Goal: Task Accomplishment & Management: Complete application form

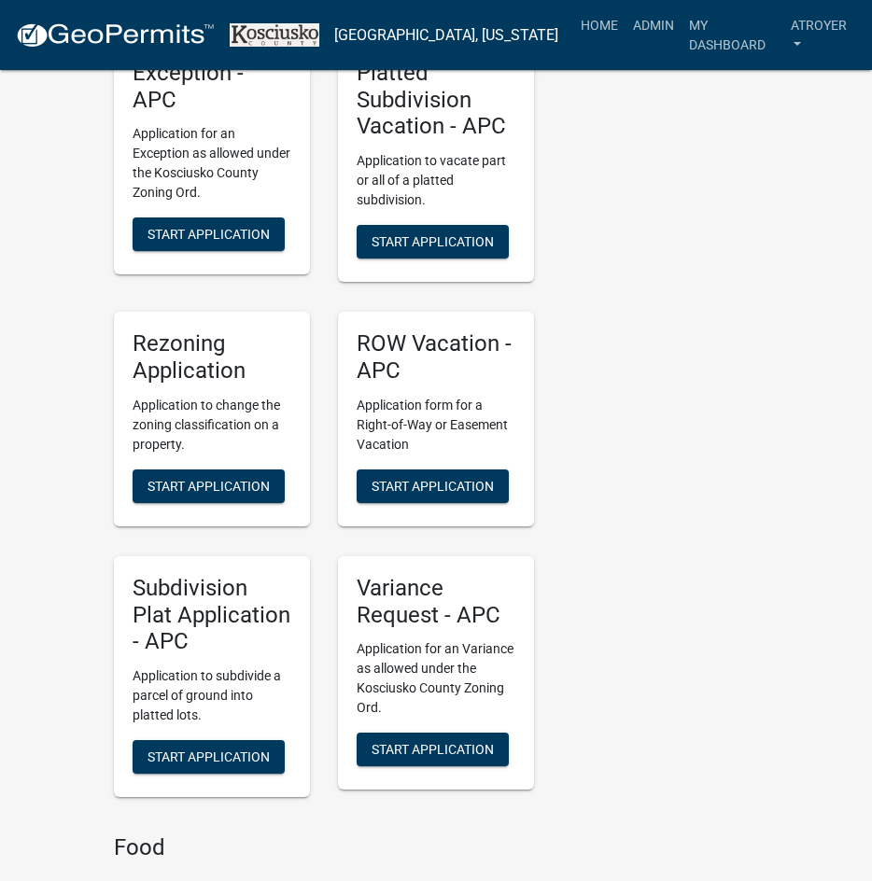
scroll to position [3919, 0]
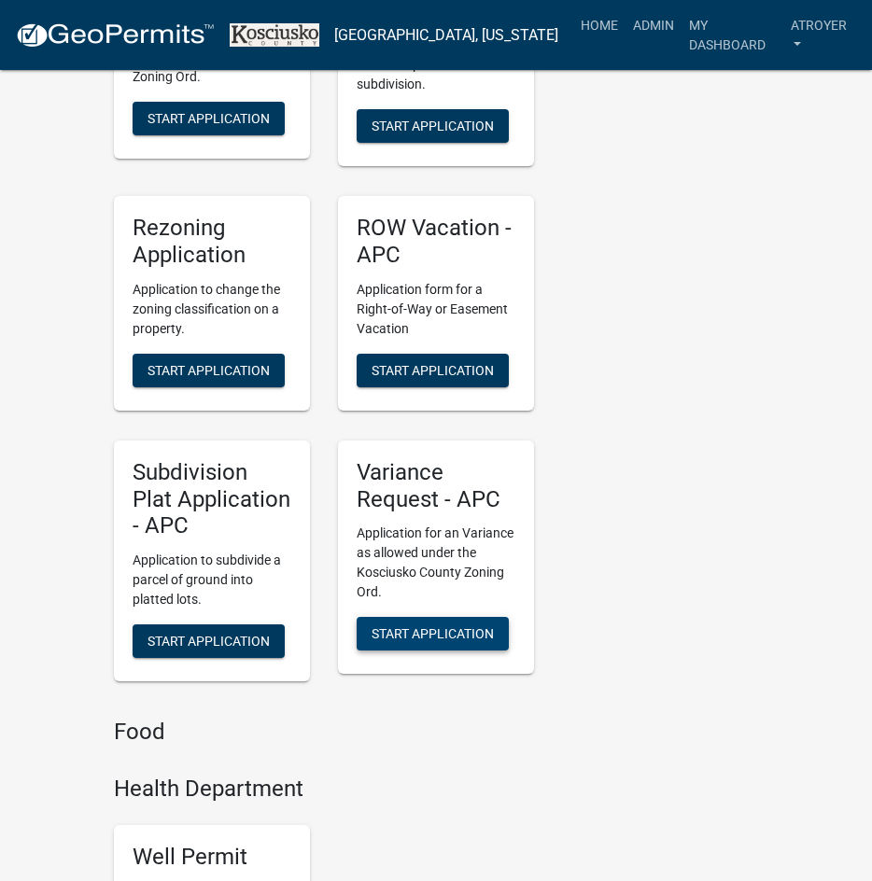
click at [413, 626] on span "Start Application" at bounding box center [432, 633] width 122 height 15
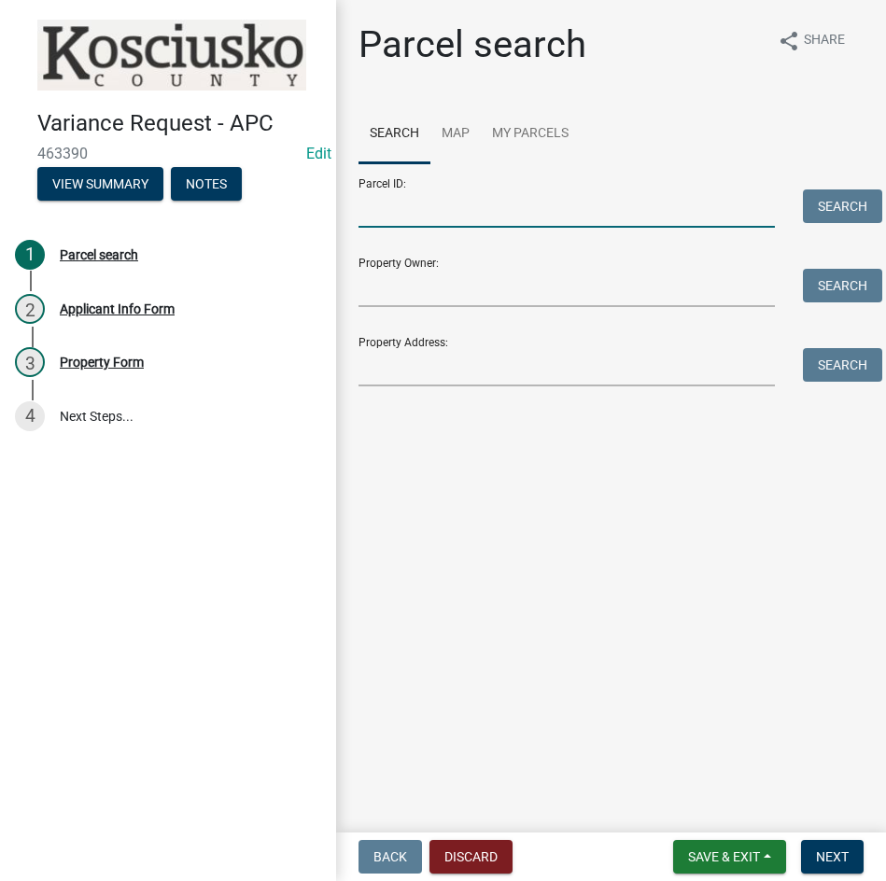
click at [589, 205] on input "Parcel ID:" at bounding box center [566, 208] width 416 height 38
click at [456, 850] on button "Discard" at bounding box center [470, 857] width 83 height 34
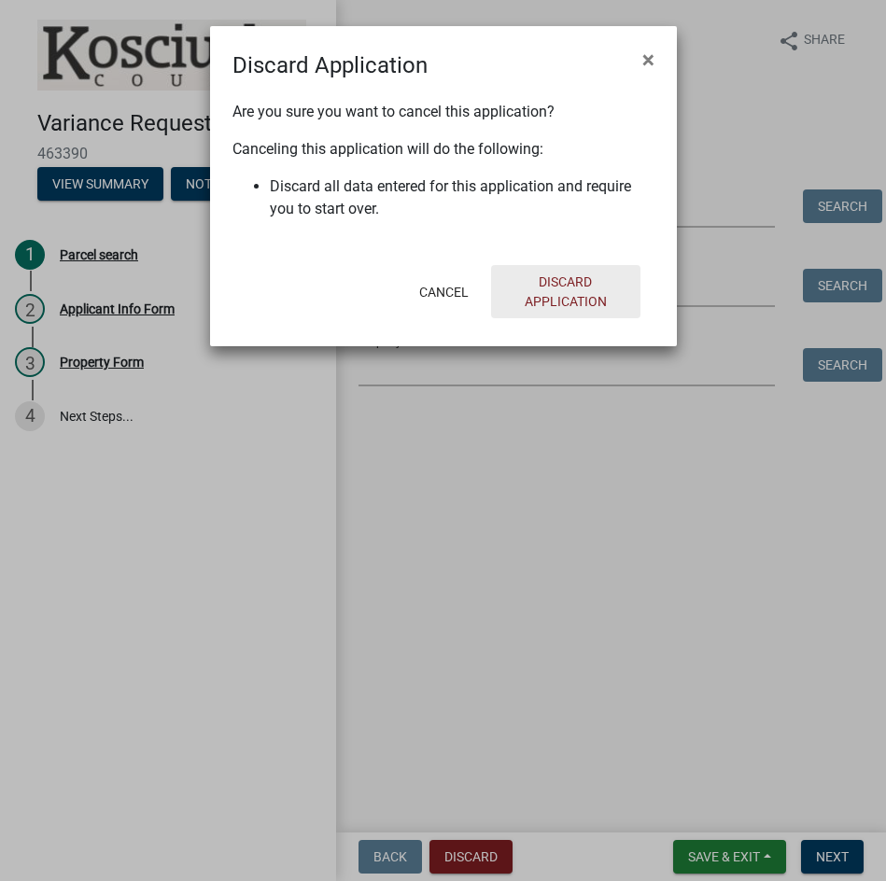
click at [555, 305] on button "Discard Application" at bounding box center [565, 291] width 149 height 53
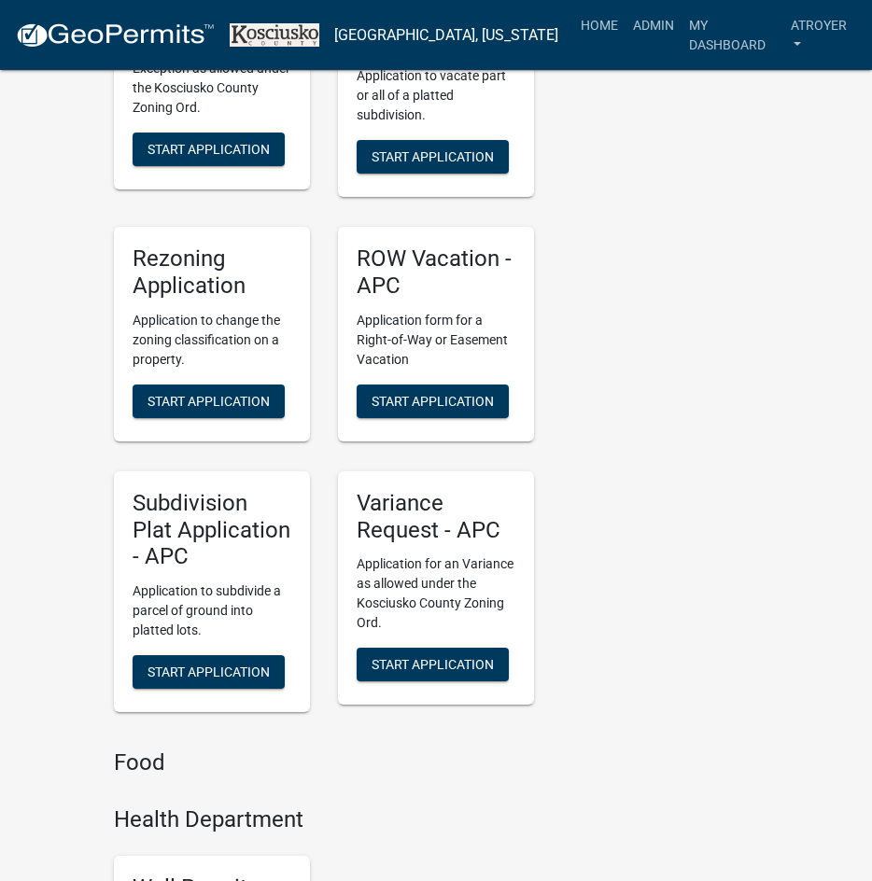
scroll to position [3919, 0]
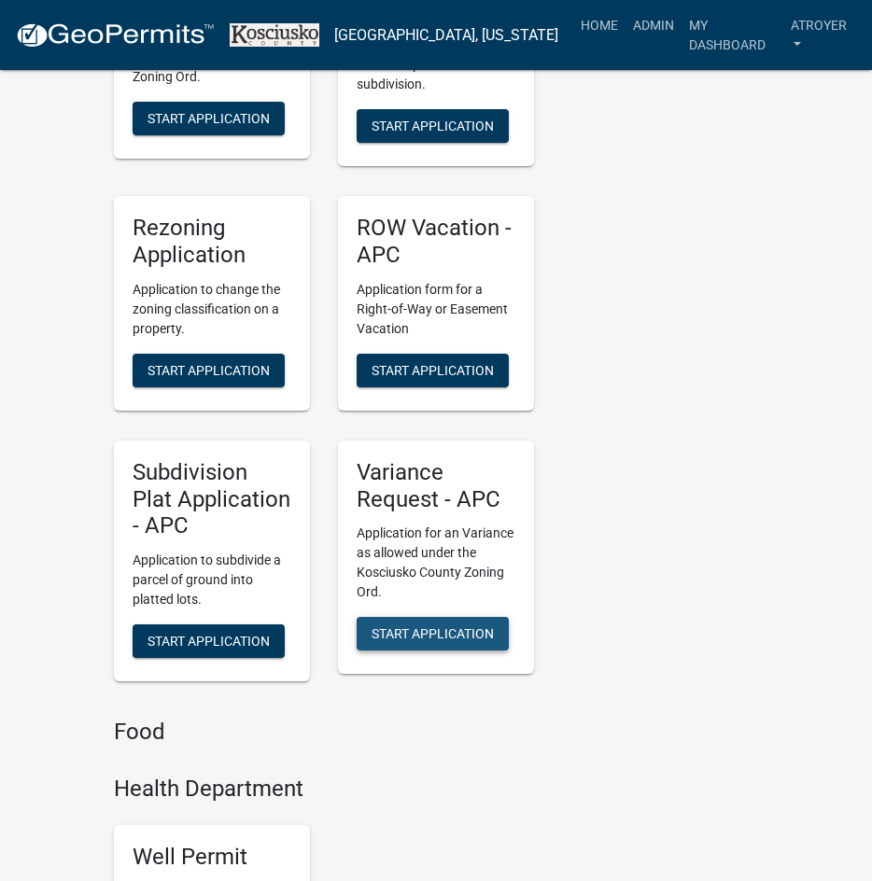
click at [422, 626] on span "Start Application" at bounding box center [432, 633] width 122 height 15
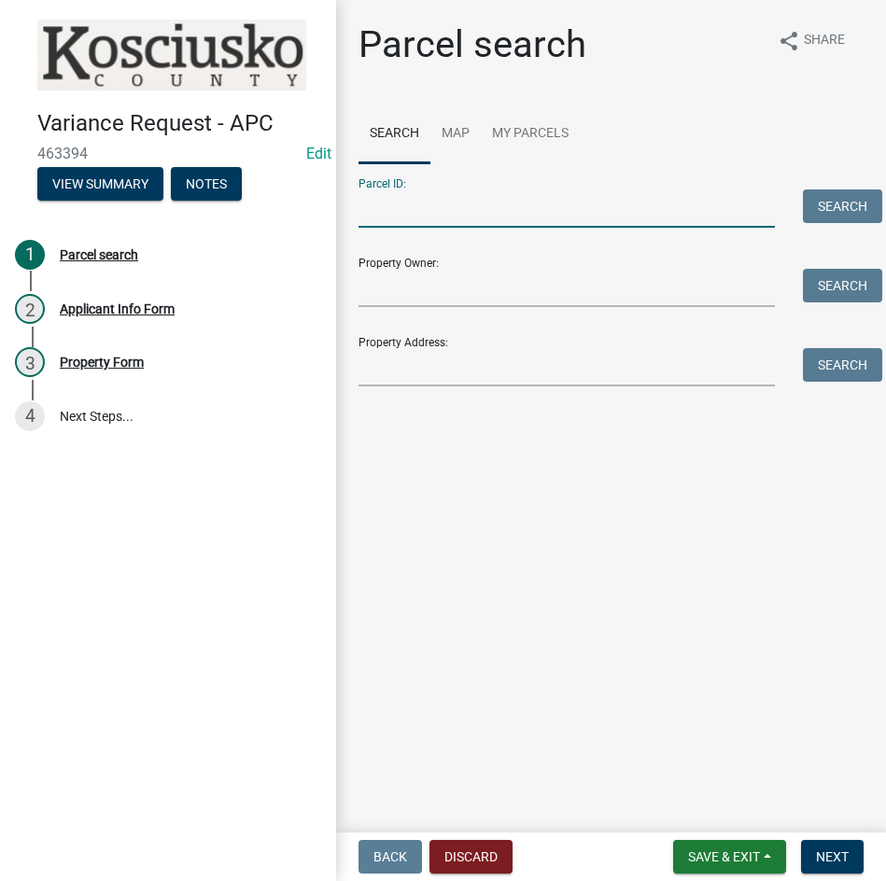
click at [542, 213] on input "Parcel ID:" at bounding box center [566, 208] width 416 height 38
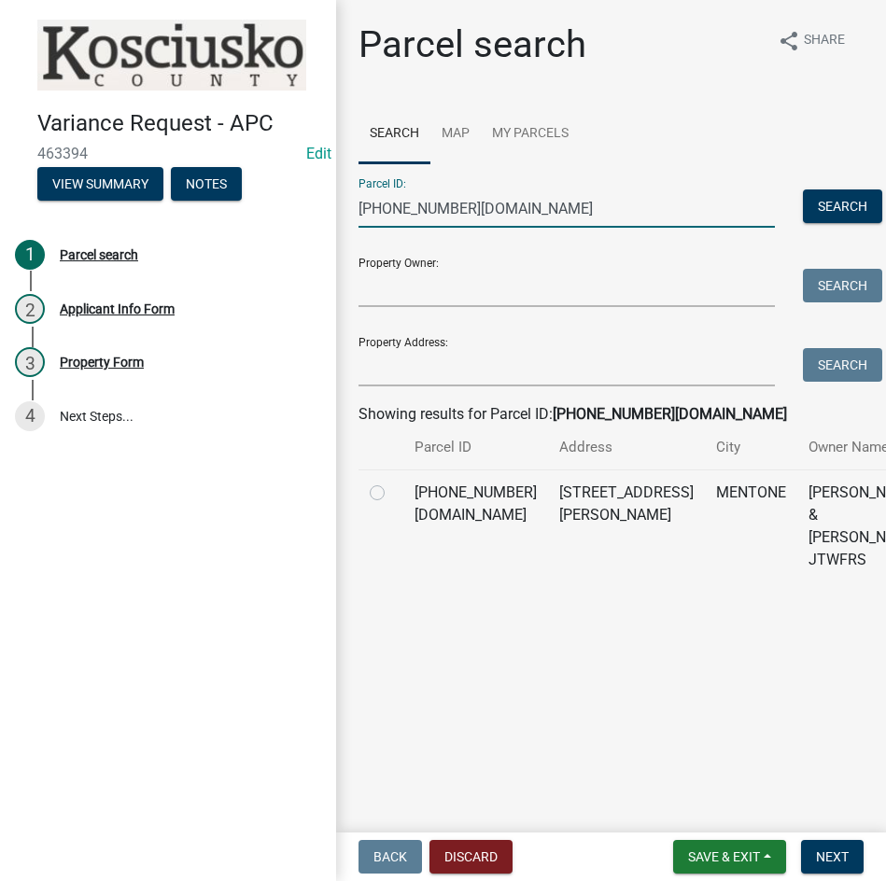
type input "013-160-002.ba"
click at [392, 481] on label at bounding box center [392, 481] width 0 height 0
click at [392, 494] on input "radio" at bounding box center [398, 487] width 12 height 12
radio input "true"
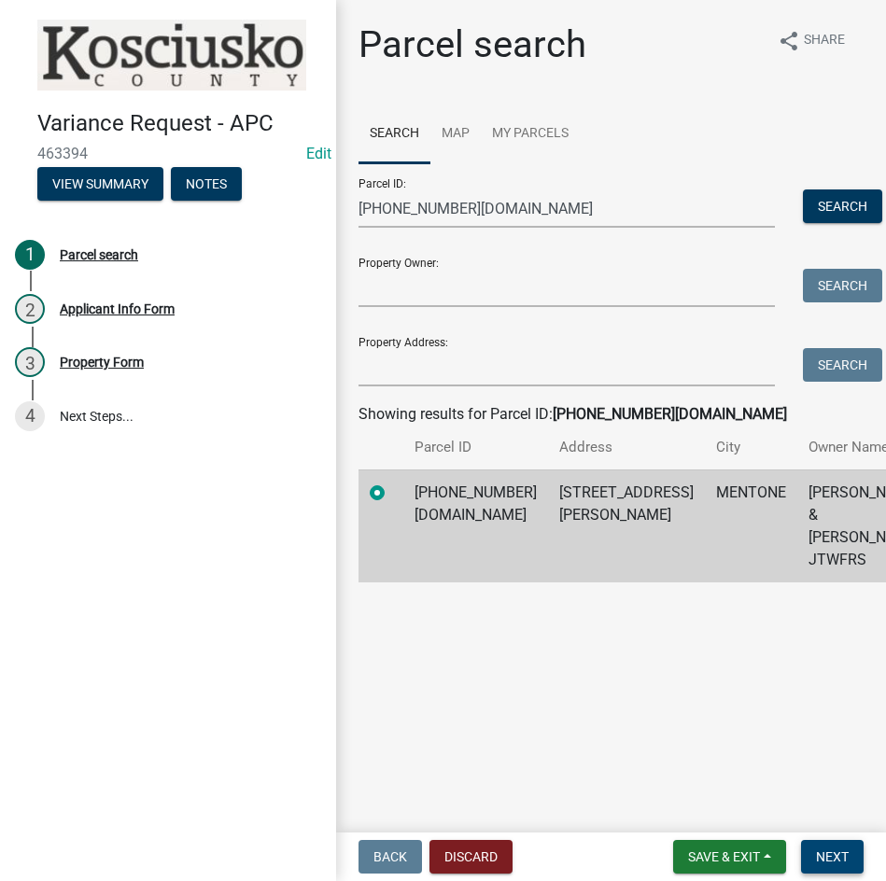
click at [829, 859] on span "Next" at bounding box center [832, 856] width 33 height 15
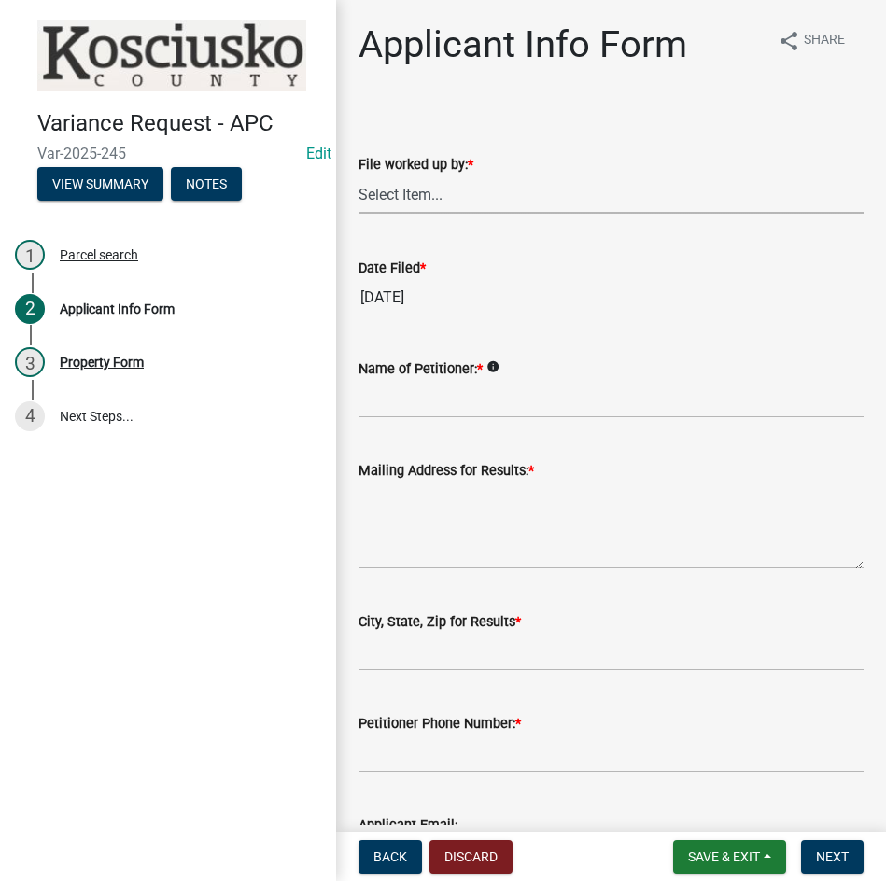
click at [504, 192] on select "Select Item... MMS LT AT CS [PERSON_NAME]" at bounding box center [610, 194] width 505 height 38
click at [358, 175] on select "Select Item... MMS LT AT CS [PERSON_NAME]" at bounding box center [610, 194] width 505 height 38
select select "d95389f4-ab5a-4603-9826-29cf73316391"
click at [438, 403] on input "Name of Petitioner: *" at bounding box center [610, 399] width 505 height 38
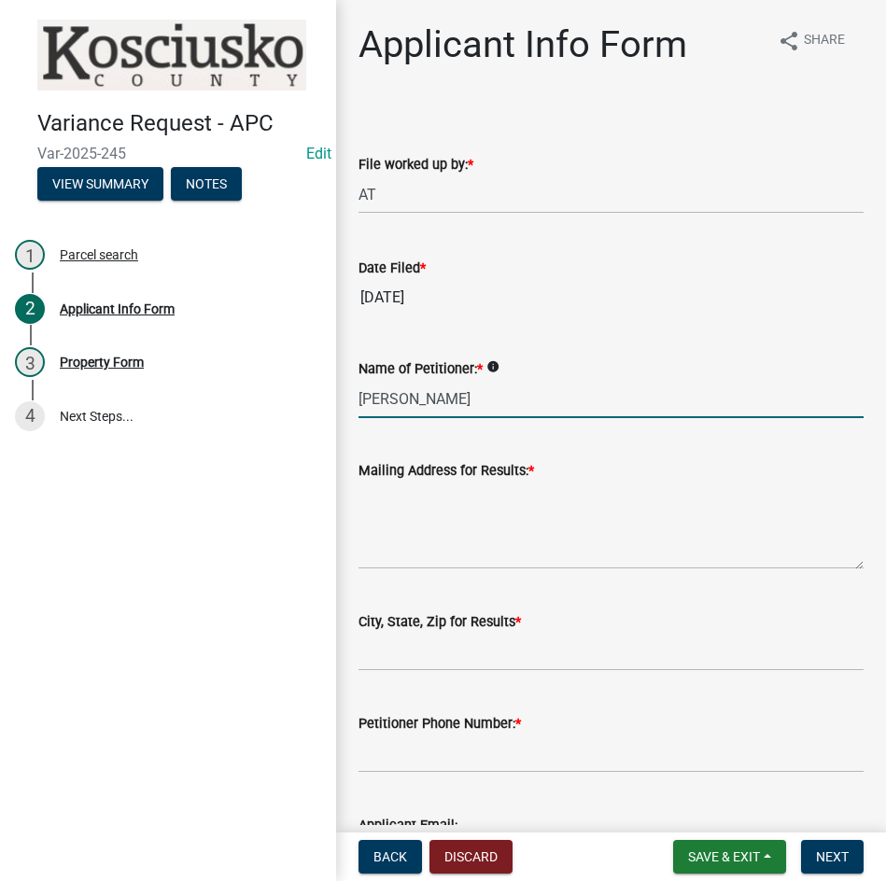
type input "David Heinbeck"
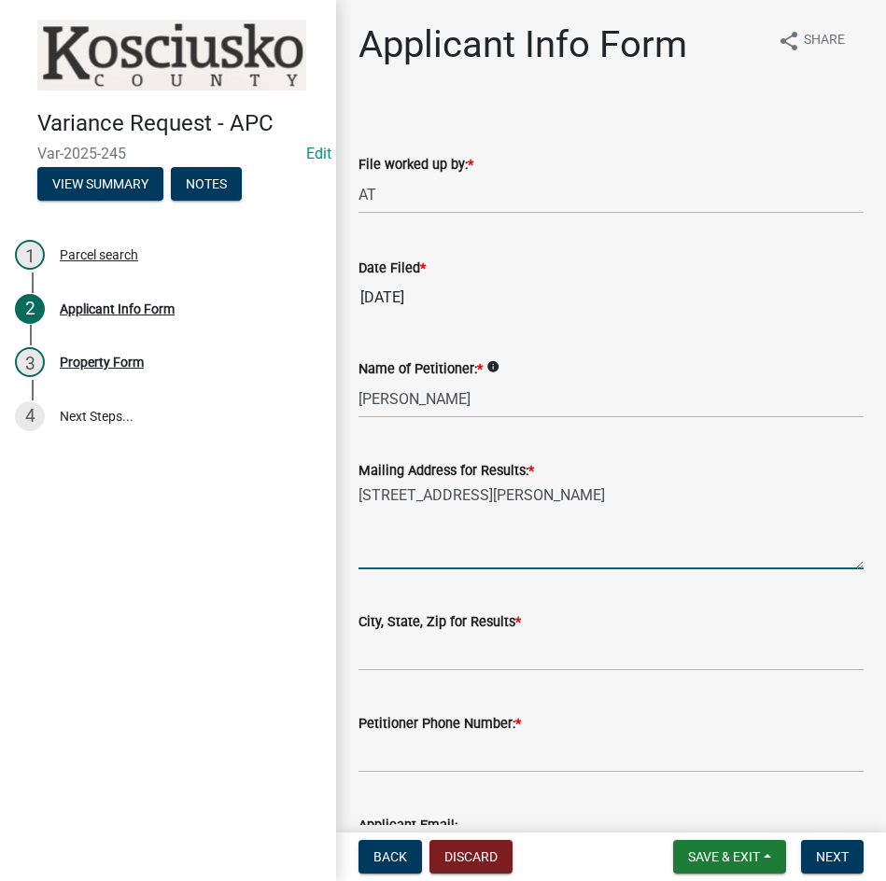
type textarea "3137 S Tinkey Rd"
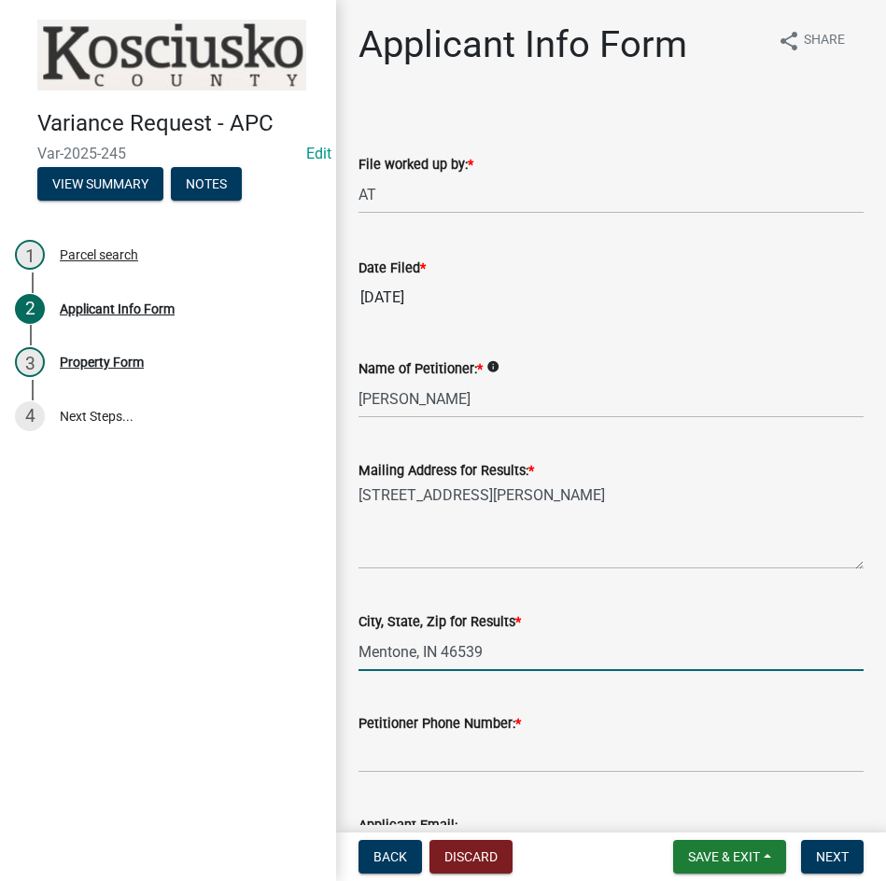
type input "Mentone, IN 46539"
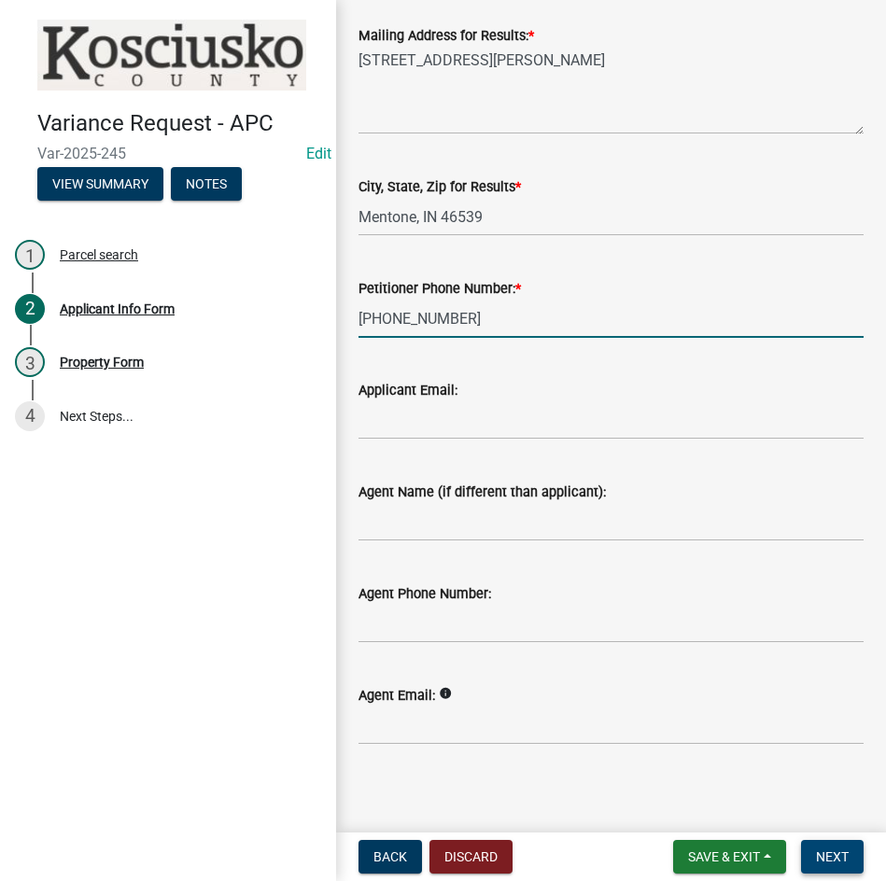
scroll to position [442, 0]
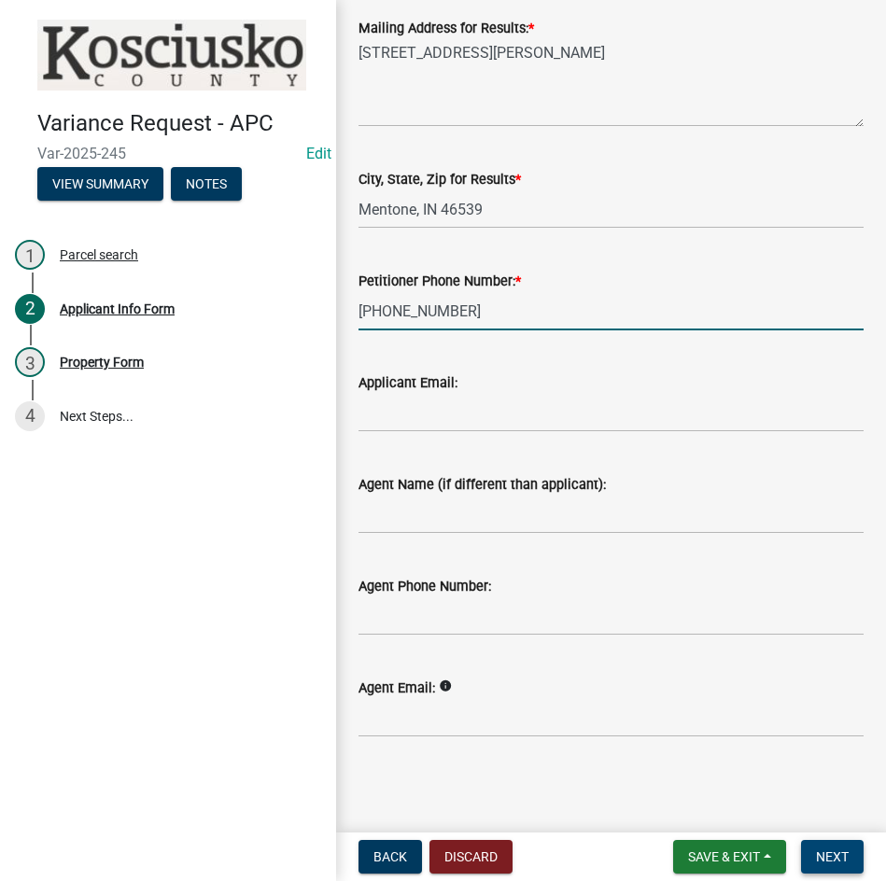
type input "616-325-0772"
click at [833, 858] on span "Next" at bounding box center [832, 856] width 33 height 15
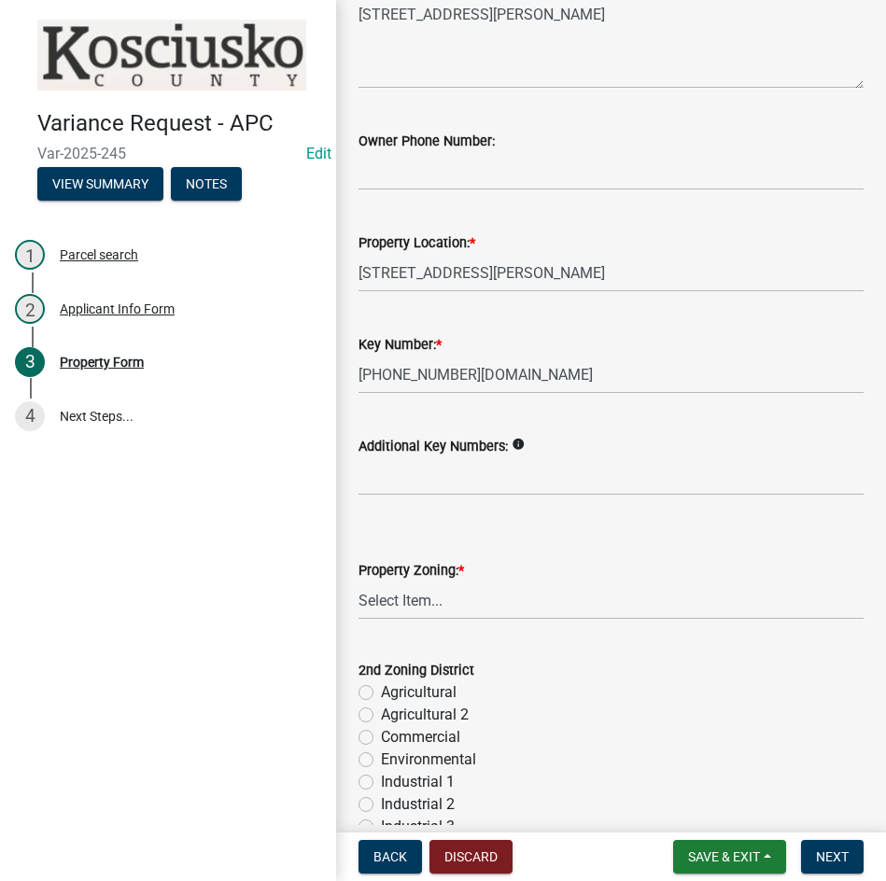
scroll to position [280, 0]
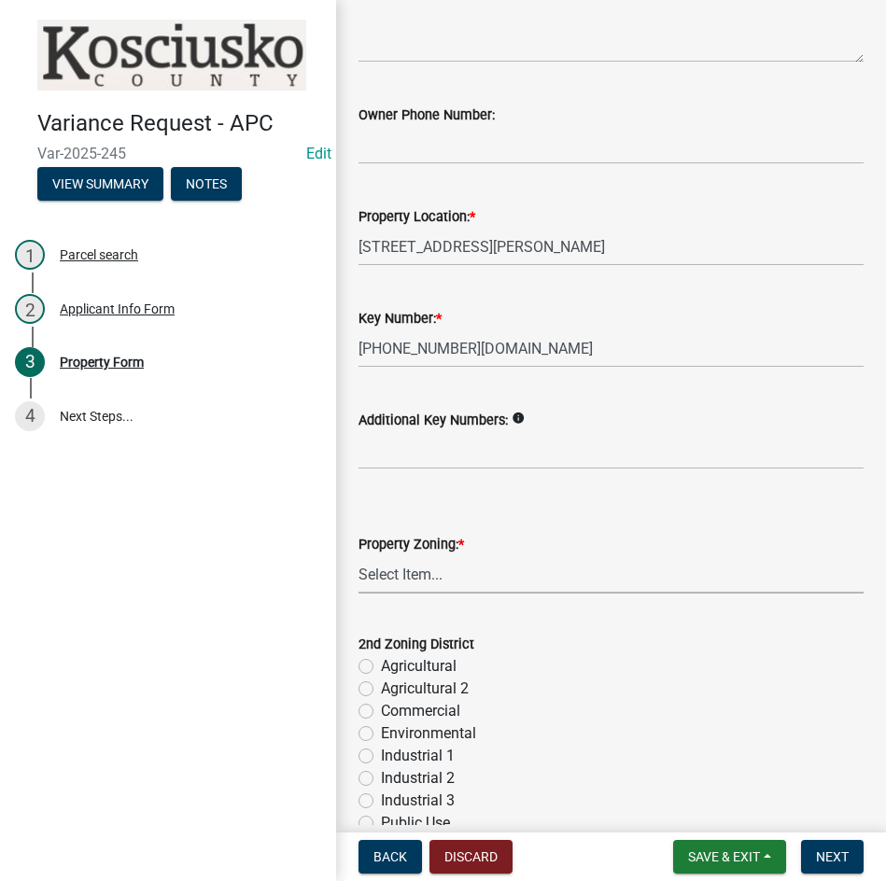
click at [508, 582] on select "Select Item... Agricultural Agricultural 2 Commercial Environmental Industrial …" at bounding box center [610, 574] width 505 height 38
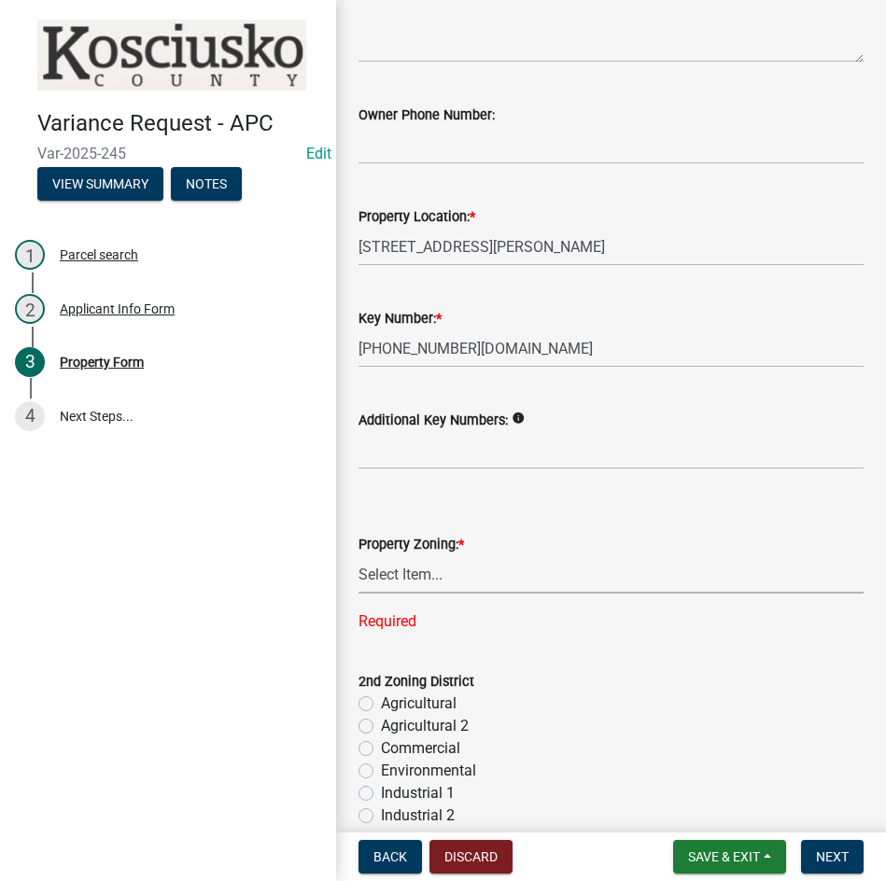
click at [539, 577] on select "Select Item... Agricultural Agricultural 2 Commercial Environmental Industrial …" at bounding box center [610, 574] width 505 height 38
click at [358, 555] on select "Select Item... Agricultural Agricultural 2 Commercial Environmental Industrial …" at bounding box center [610, 574] width 505 height 38
select select "ea119d11-e52e-4559-b746-af06211fe819"
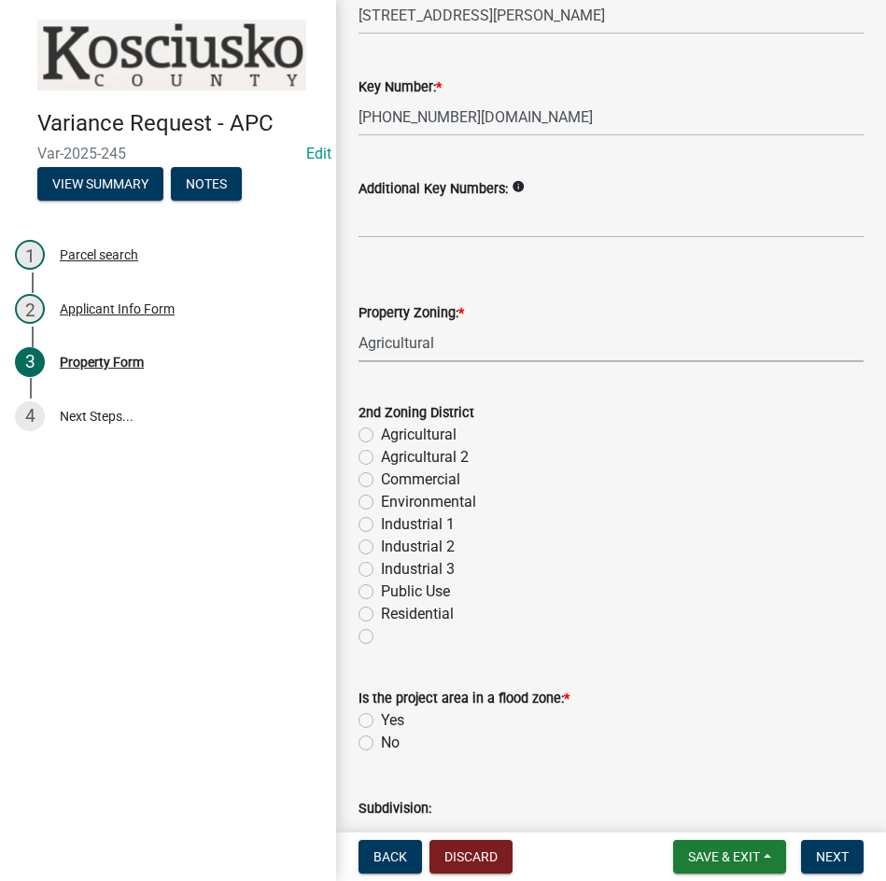
scroll to position [560, 0]
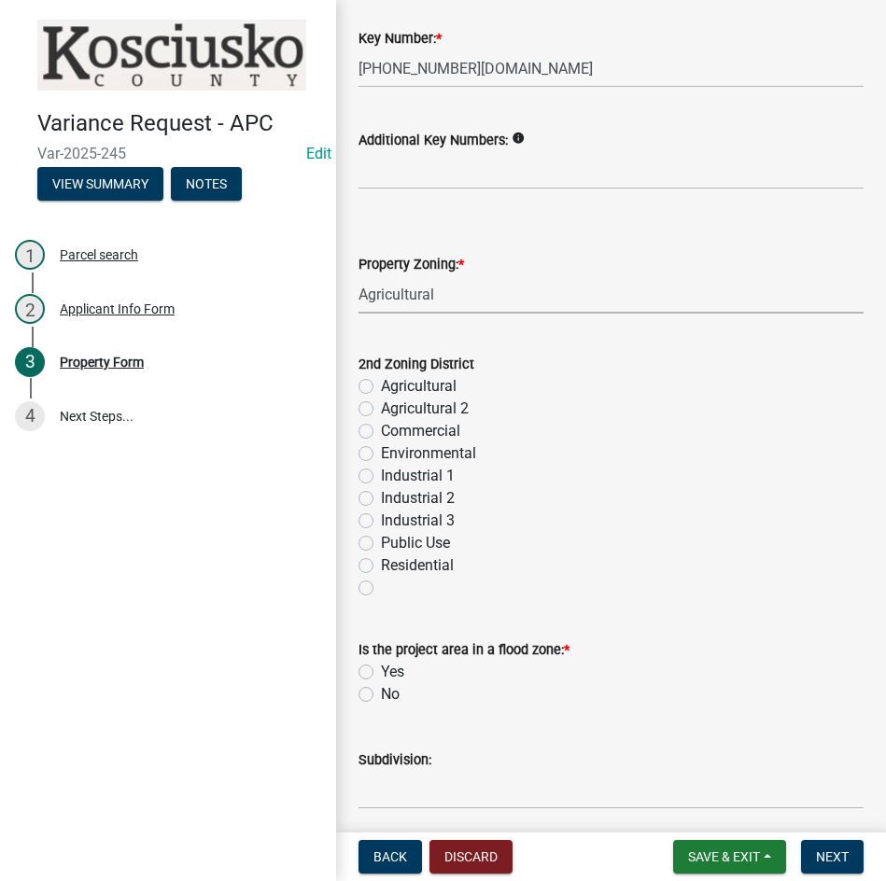
click at [381, 692] on label "No" at bounding box center [390, 694] width 19 height 22
click at [381, 692] on input "No" at bounding box center [387, 689] width 12 height 12
radio input "true"
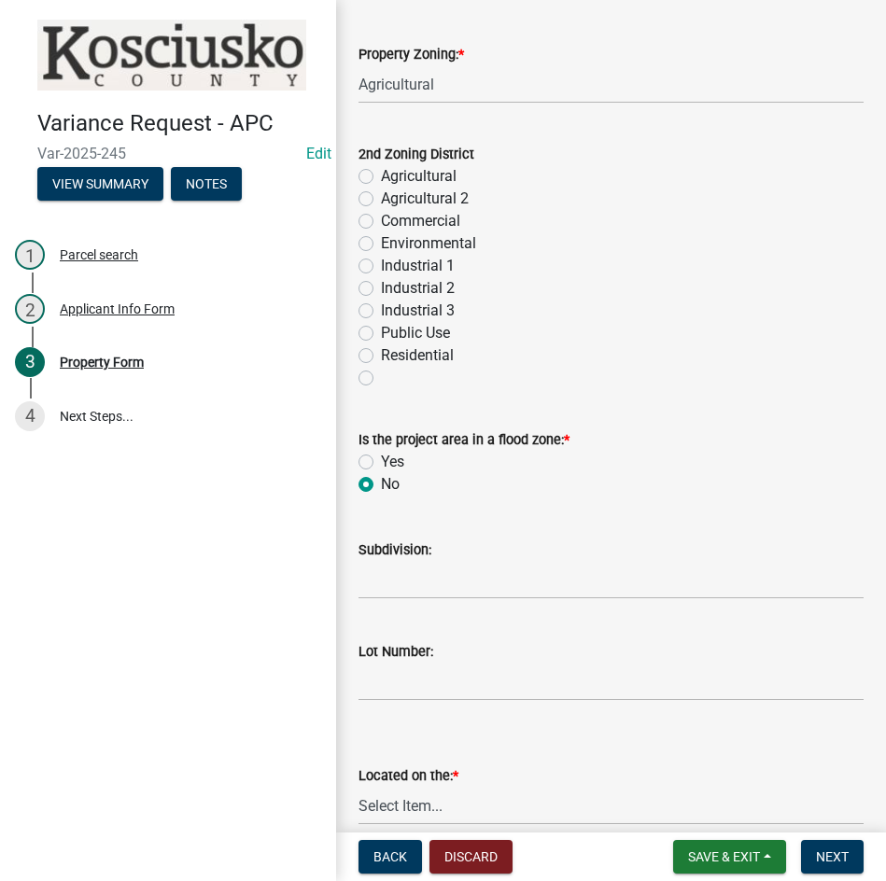
scroll to position [933, 0]
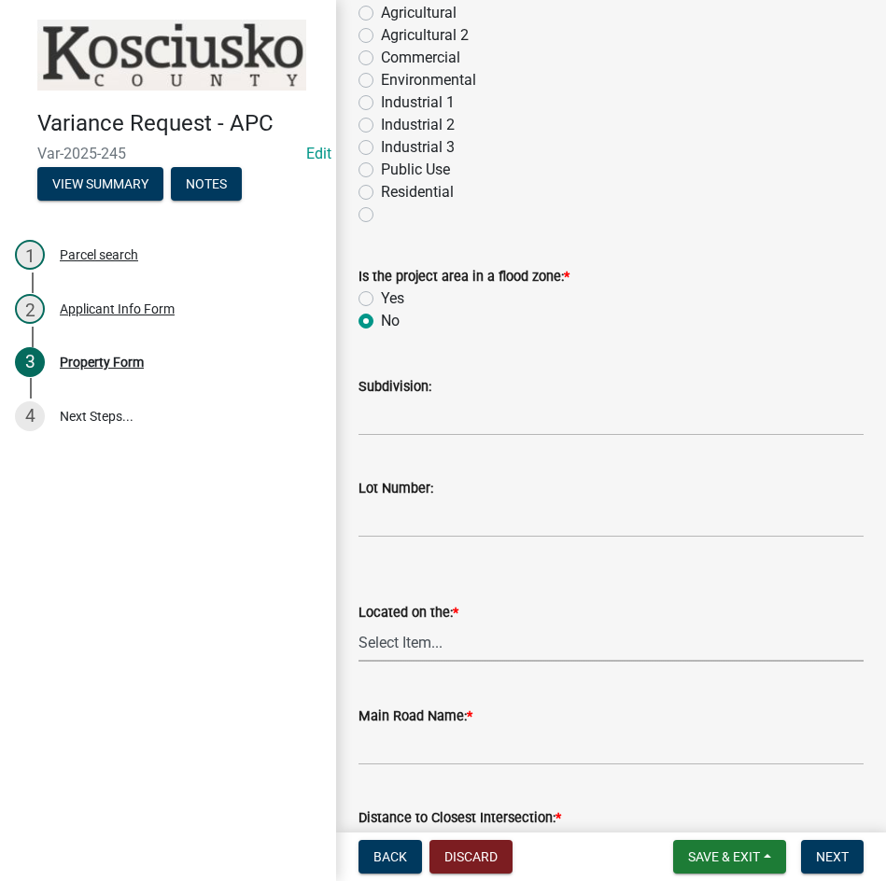
click at [423, 639] on select "Select Item... North Northeast Northwest South Southeast Southwest [GEOGRAPHIC_…" at bounding box center [610, 642] width 505 height 38
click at [358, 623] on select "Select Item... North Northeast Northwest South Southeast Southwest [GEOGRAPHIC_…" at bounding box center [610, 642] width 505 height 38
select select "dd23c302-fd8e-4dc5-81ce-e8ac1d060e01"
type input "Tinkey Rd"
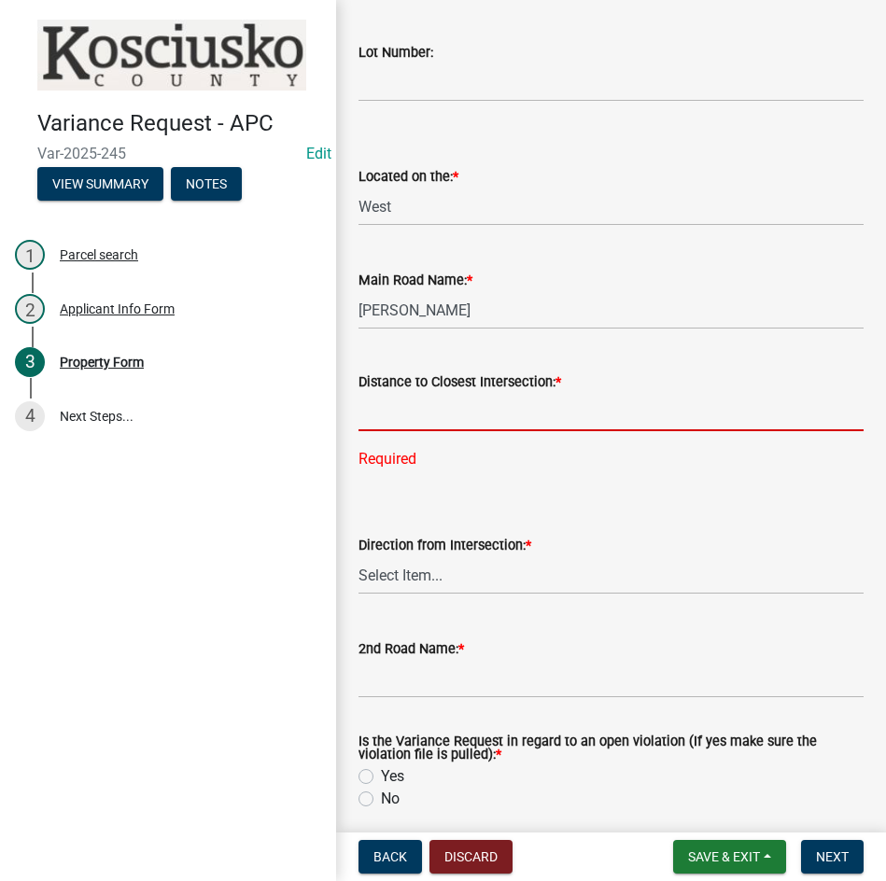
drag, startPoint x: 474, startPoint y: 401, endPoint x: 498, endPoint y: 365, distance: 43.7
click at [475, 404] on input "text" at bounding box center [610, 412] width 505 height 38
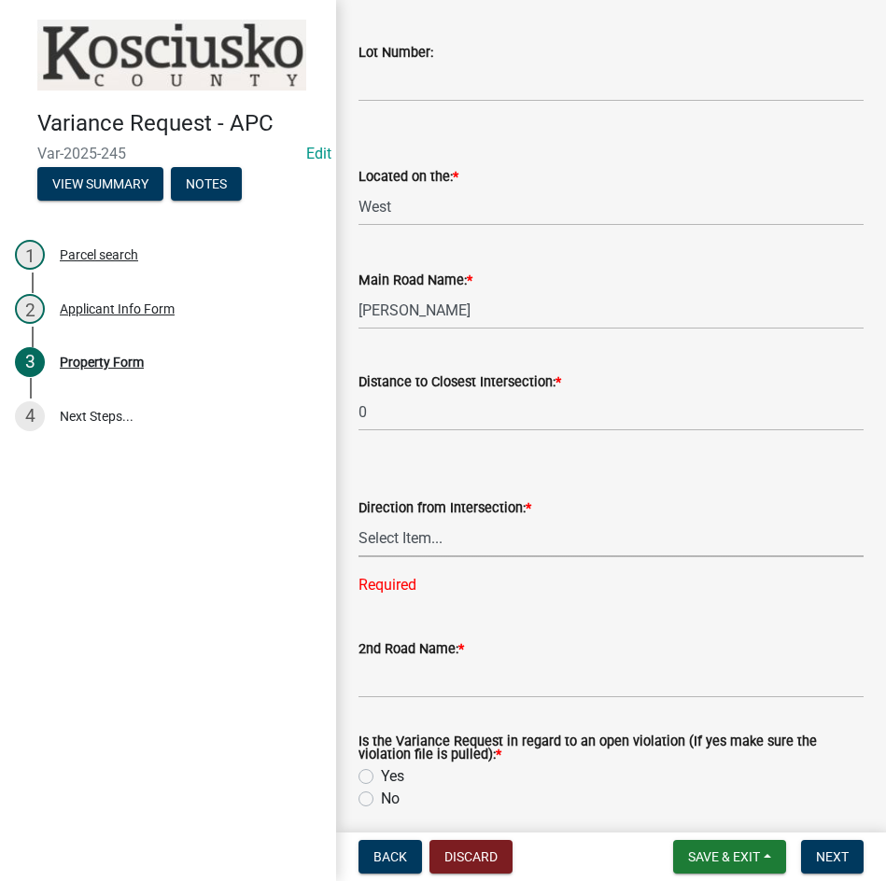
click at [493, 538] on select "Select Item... North Northeast Northwest South Southeast Southwest [GEOGRAPHIC_…" at bounding box center [610, 538] width 505 height 38
click at [592, 404] on input "0" at bounding box center [610, 412] width 505 height 38
type input "0"
type input "540"
select select "8c3b6099-7925-4df4-a459-01e50184b84c"
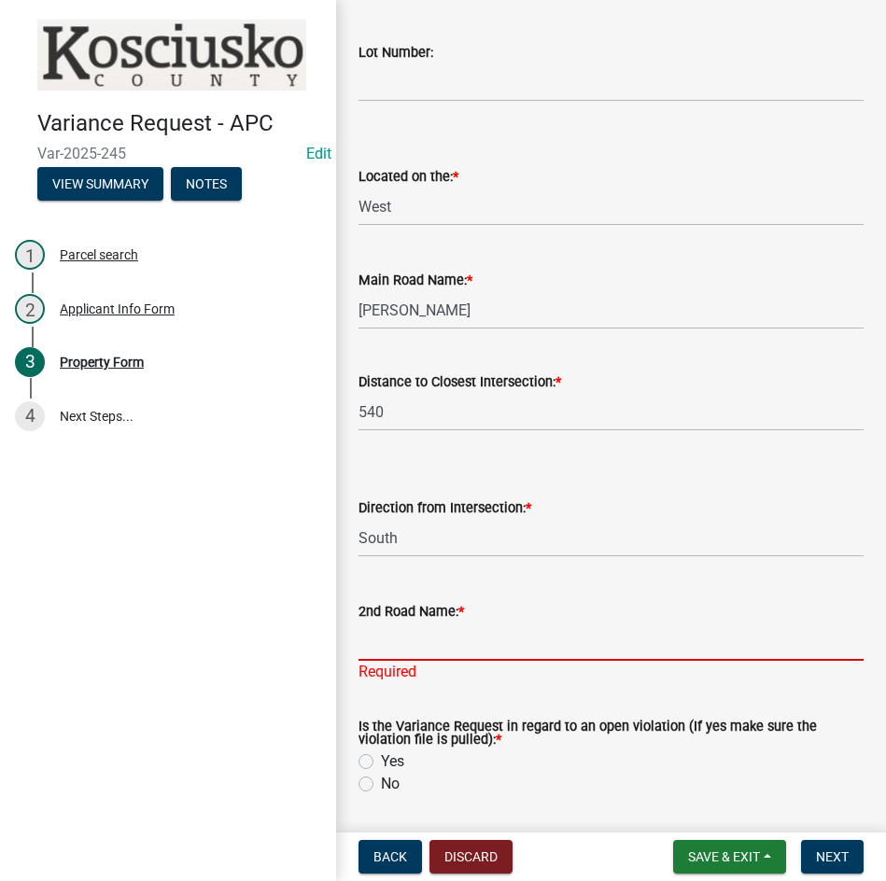
click at [461, 636] on input "2nd Road Name: *" at bounding box center [610, 641] width 505 height 38
type input "Shilling Rd"
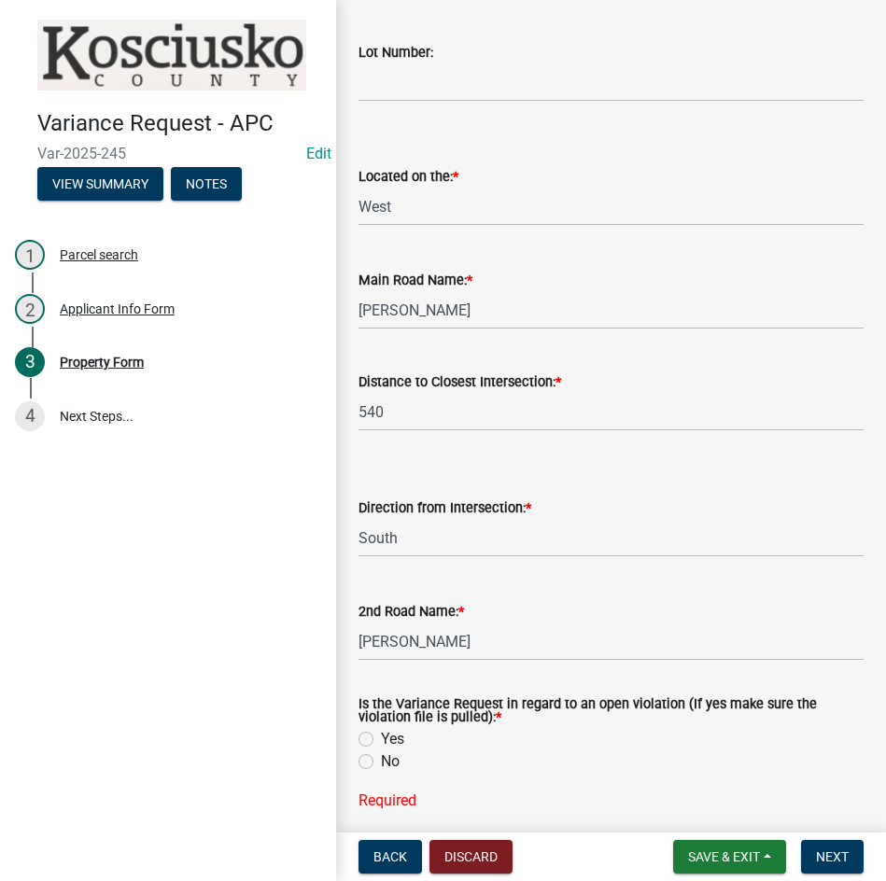
click at [381, 760] on label "No" at bounding box center [390, 761] width 19 height 22
click at [381, 760] on input "No" at bounding box center [387, 756] width 12 height 12
radio input "true"
click at [829, 852] on span "Next" at bounding box center [832, 856] width 33 height 15
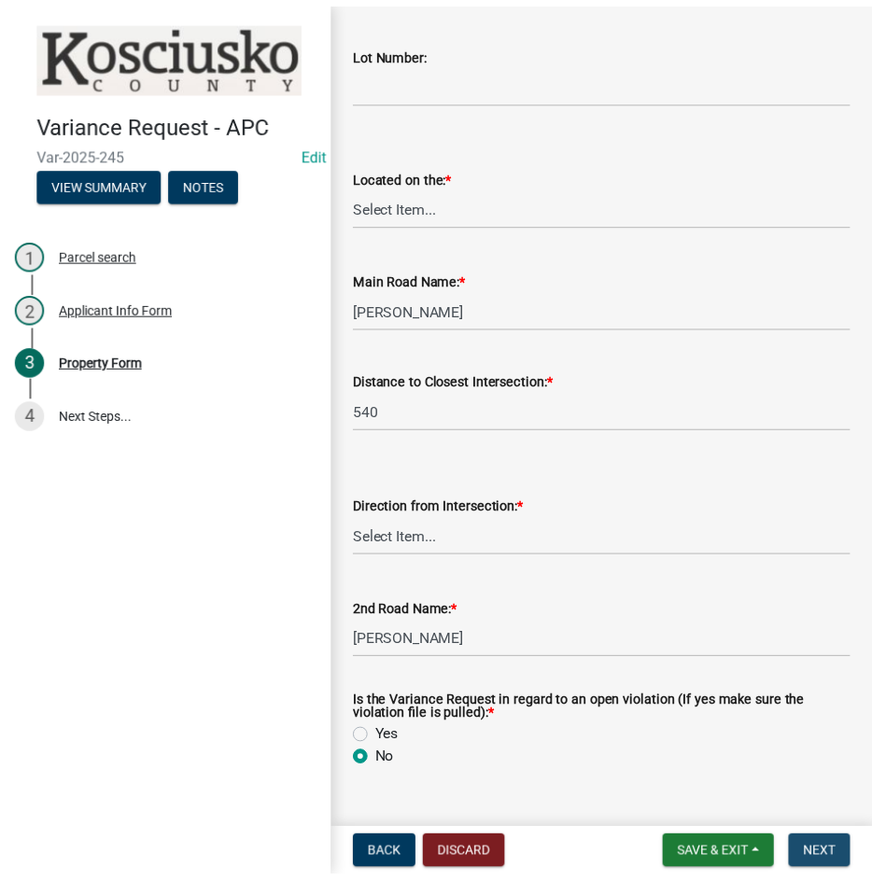
scroll to position [0, 0]
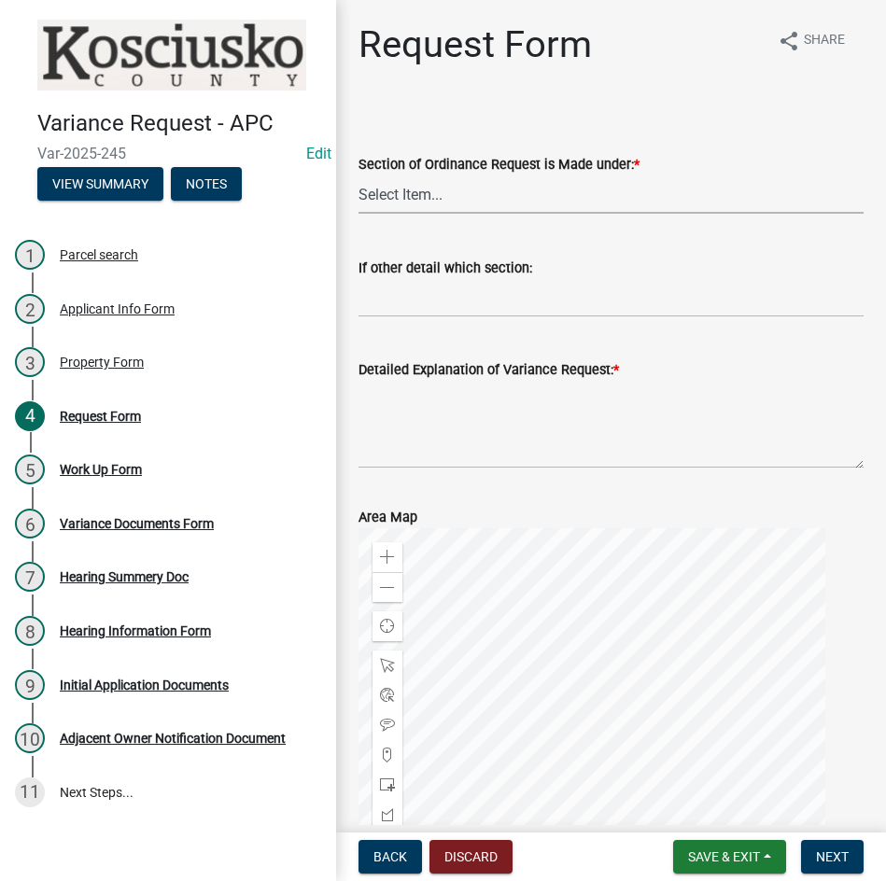
click at [509, 200] on select "Select Item... 2.10 I1 Criteria 2.11 I2 Criteria I3 Criteria 2.15 Lot and Yard …" at bounding box center [610, 194] width 505 height 38
click at [358, 175] on select "Select Item... 2.10 I1 Criteria 2.11 I2 Criteria I3 Criteria 2.15 Lot and Yard …" at bounding box center [610, 194] width 505 height 38
select select "77eb12f8-2a64-4a31-bfec-9b00716b2165"
click at [495, 439] on textarea "Detailed Explanation of Variance Request: *" at bounding box center [610, 425] width 505 height 88
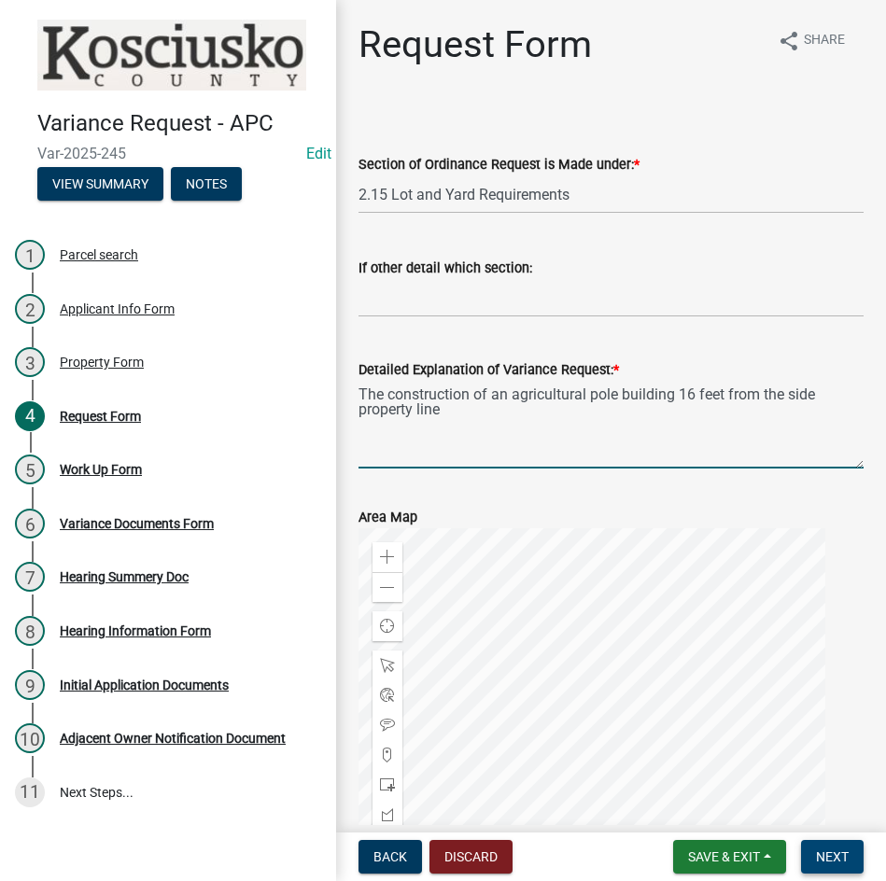
type textarea "The construction of an agricultural pole building 16 feet from the side propert…"
click at [834, 852] on span "Next" at bounding box center [832, 856] width 33 height 15
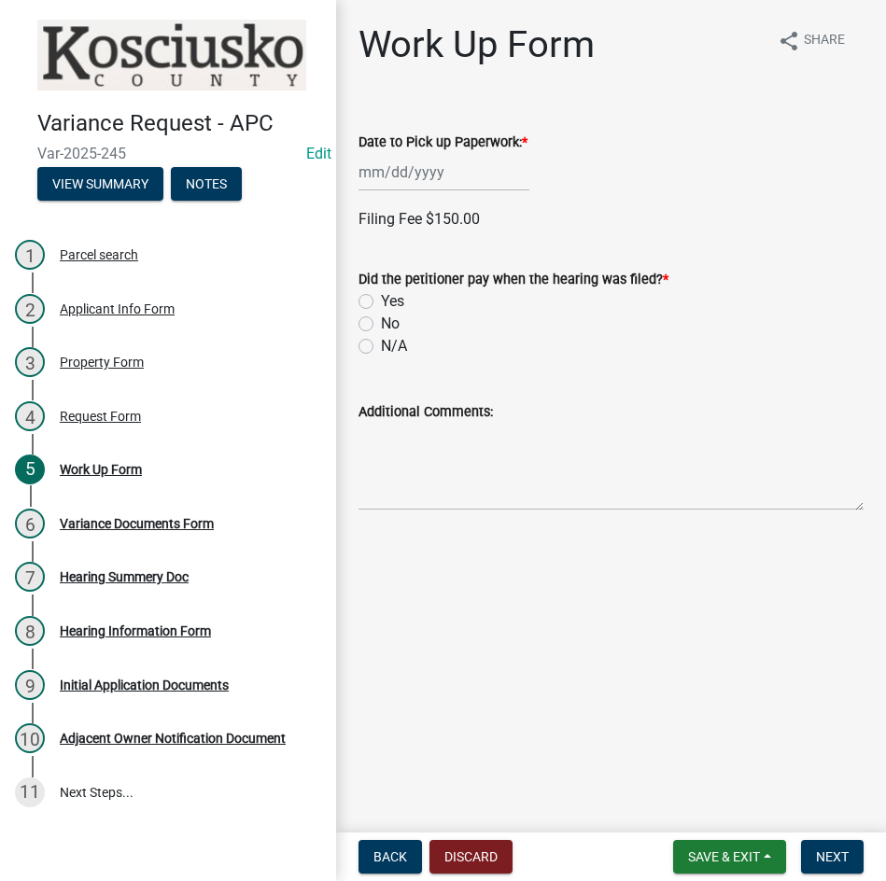
click at [449, 177] on div at bounding box center [443, 172] width 171 height 38
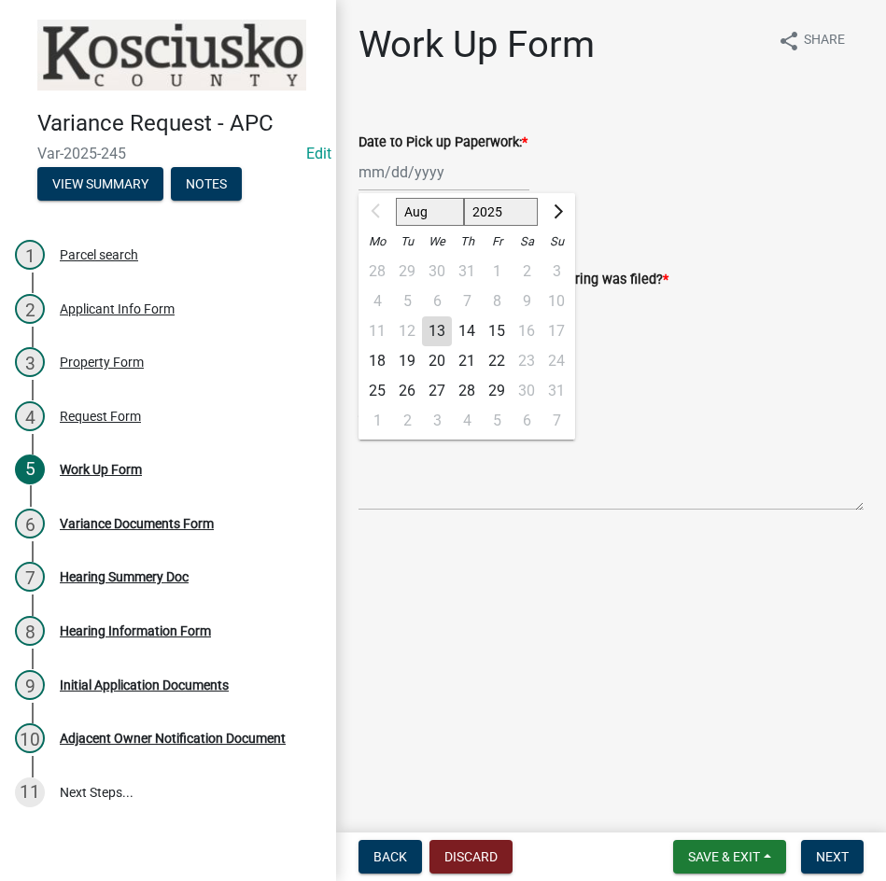
click at [371, 362] on div "18" at bounding box center [377, 361] width 30 height 30
type input "[DATE]"
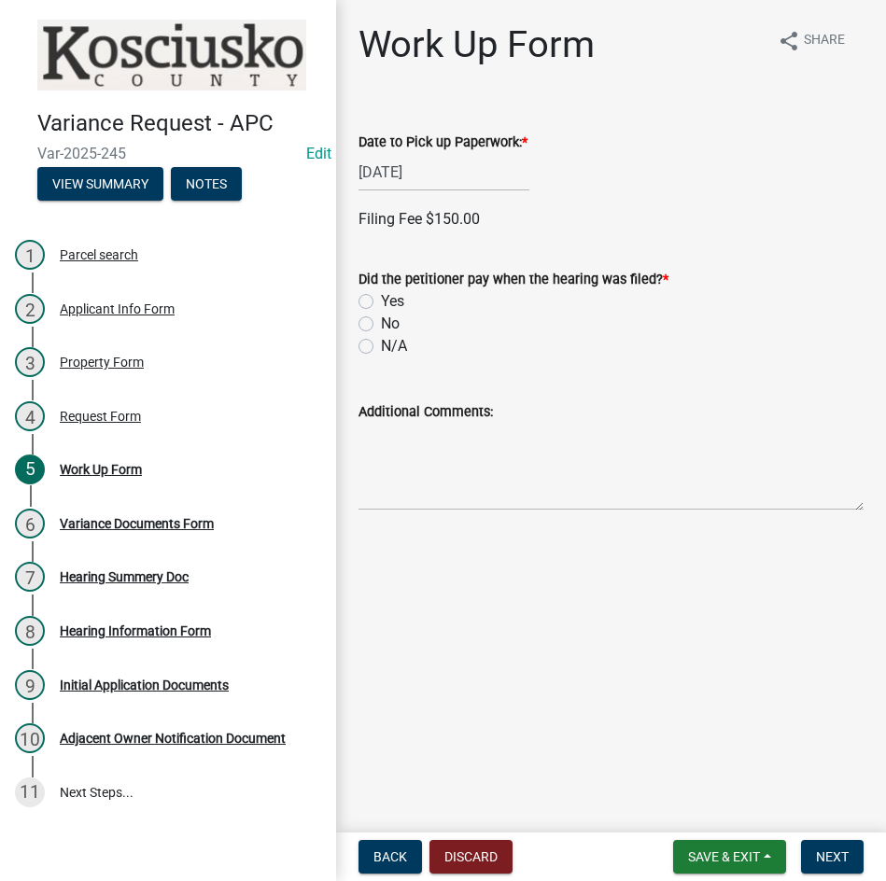
click at [381, 306] on label "Yes" at bounding box center [392, 301] width 23 height 22
click at [381, 302] on input "Yes" at bounding box center [387, 296] width 12 height 12
radio input "true"
click at [381, 480] on label "Check" at bounding box center [401, 475] width 40 height 22
click at [381, 476] on input "Check" at bounding box center [387, 470] width 12 height 12
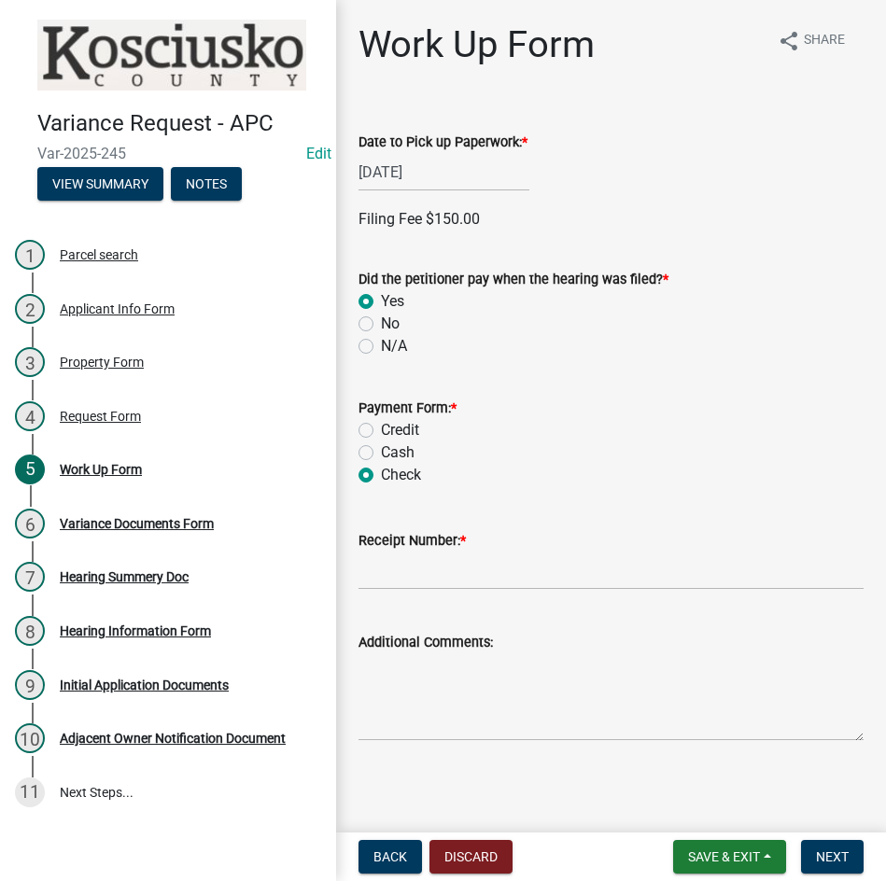
radio input "true"
drag, startPoint x: 467, startPoint y: 568, endPoint x: 498, endPoint y: 534, distance: 46.9
click at [467, 568] on input "Receipt Number: *" at bounding box center [610, 570] width 505 height 38
type input "023458"
click at [832, 844] on button "Next" at bounding box center [832, 857] width 63 height 34
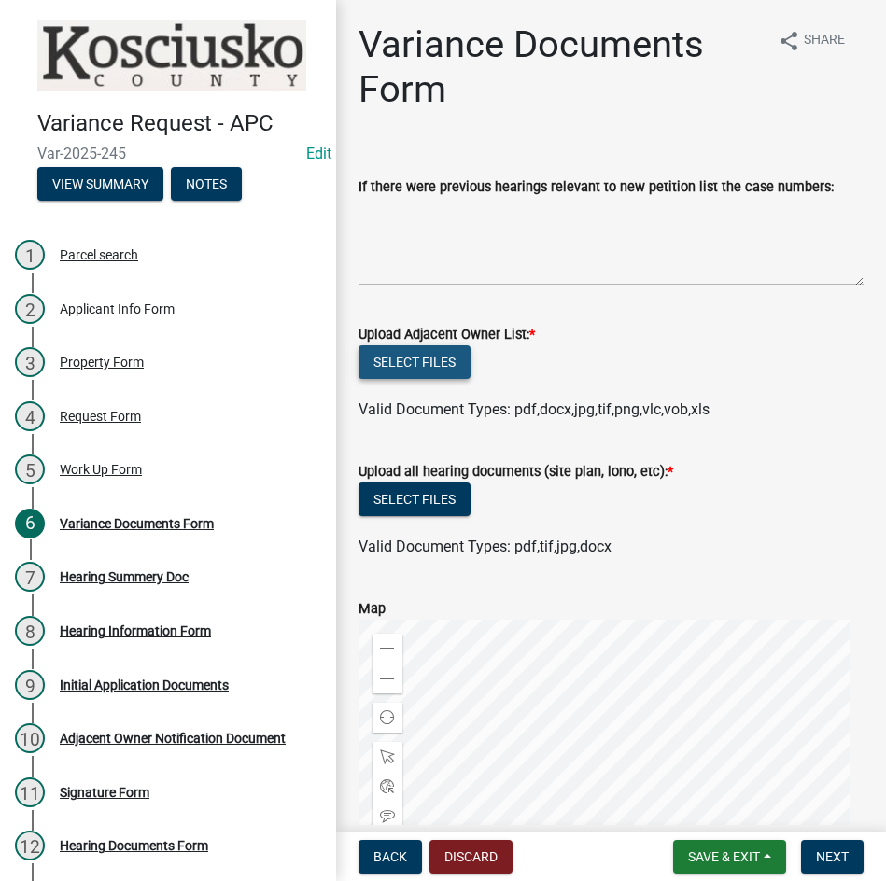
click at [391, 368] on button "Select files" at bounding box center [414, 362] width 112 height 34
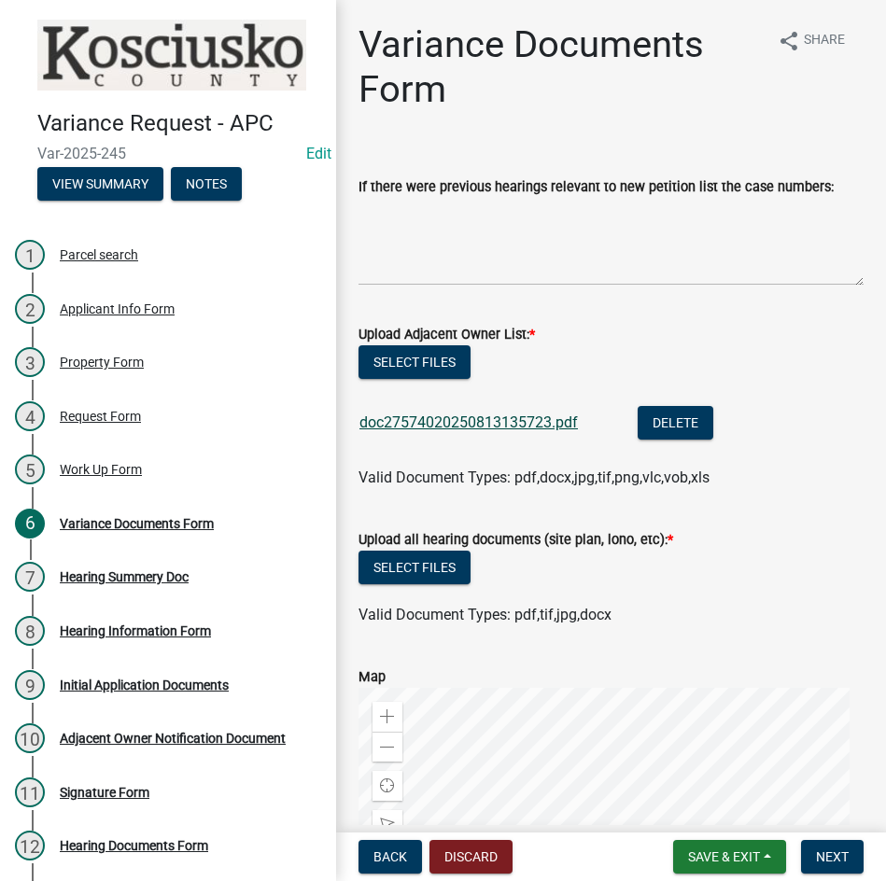
click at [482, 426] on link "doc27574020250813135723.pdf" at bounding box center [468, 422] width 218 height 18
click at [415, 557] on button "Select files" at bounding box center [414, 568] width 112 height 34
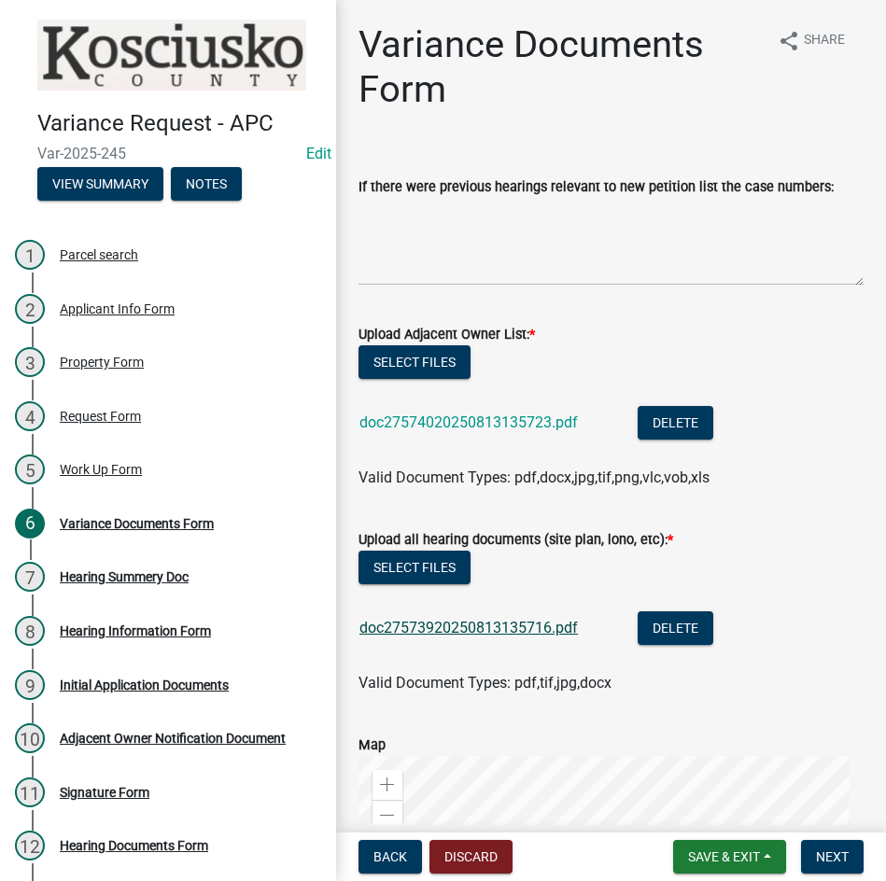
click at [471, 626] on link "doc27573920250813135716.pdf" at bounding box center [468, 628] width 218 height 18
click at [404, 365] on button "Select files" at bounding box center [414, 362] width 112 height 34
click at [822, 860] on span "Next" at bounding box center [832, 856] width 33 height 15
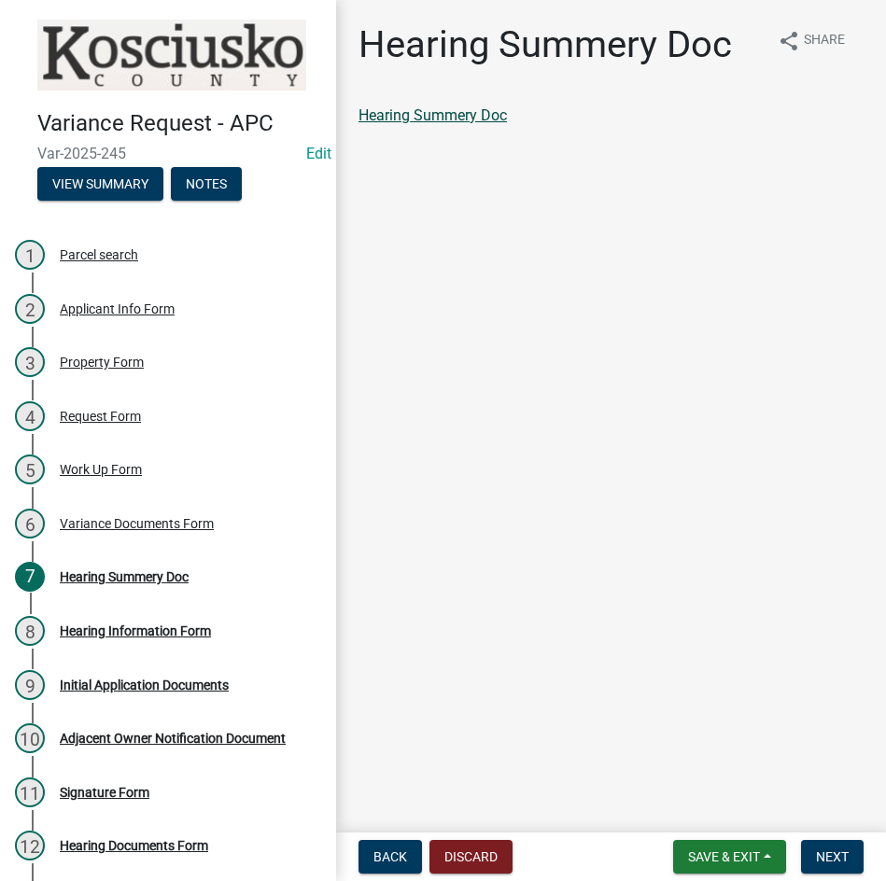
click at [466, 114] on link "Hearing Summery Doc" at bounding box center [432, 115] width 148 height 18
click at [845, 859] on span "Next" at bounding box center [832, 856] width 33 height 15
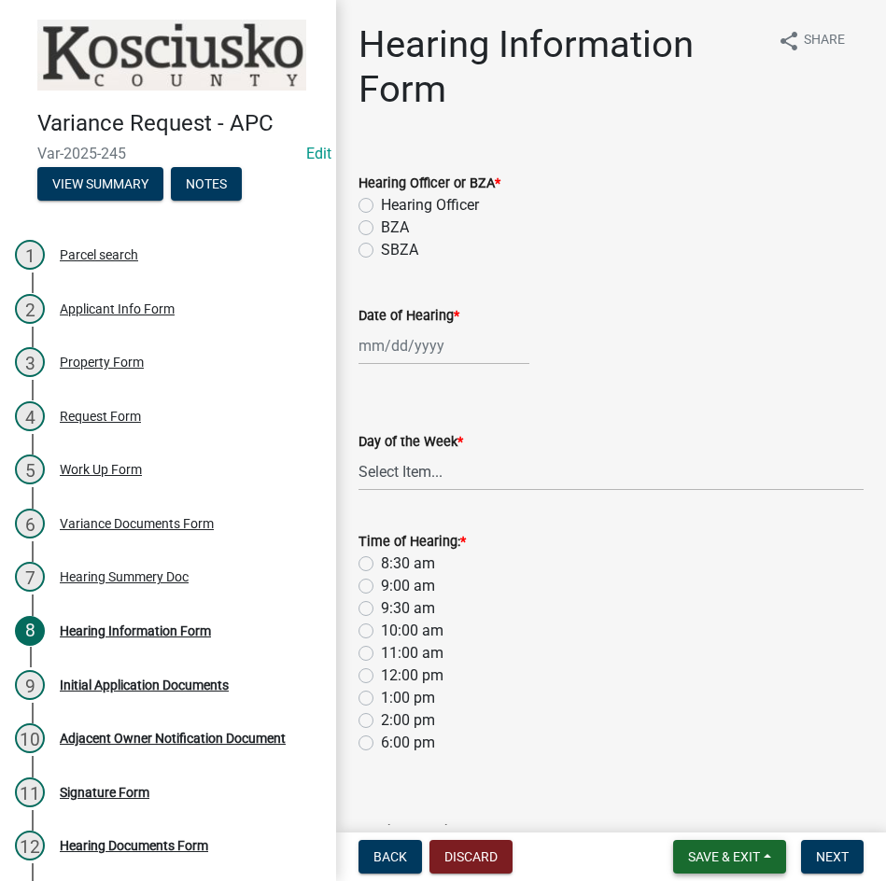
click at [721, 855] on span "Save & Exit" at bounding box center [724, 856] width 72 height 15
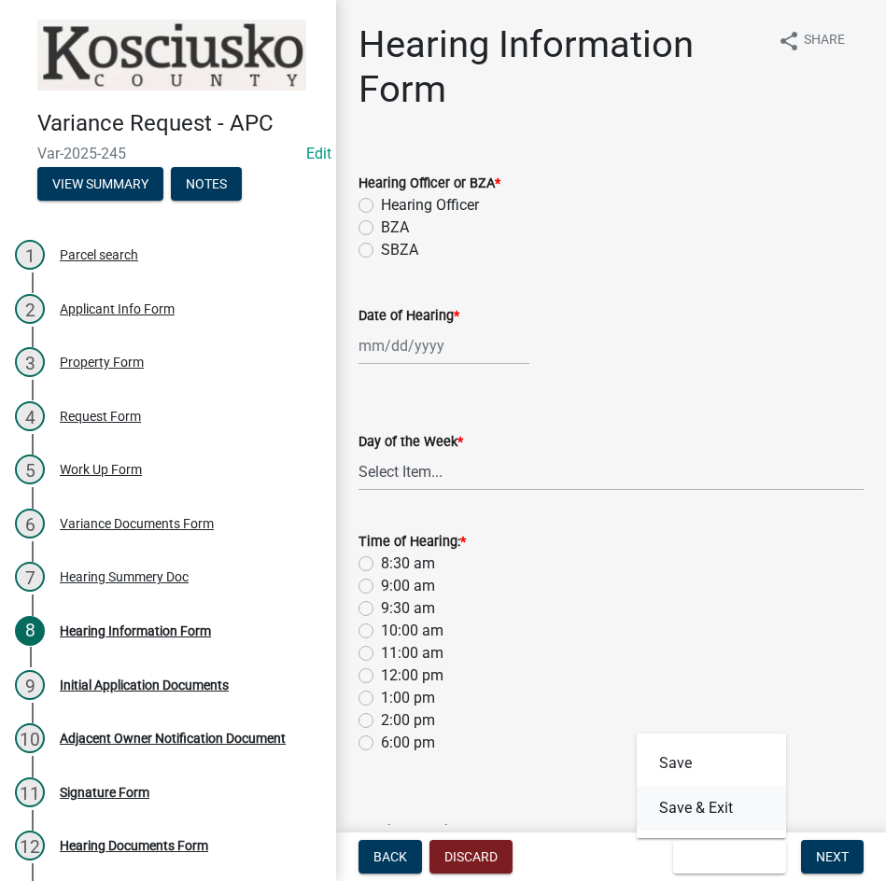
click at [716, 804] on button "Save & Exit" at bounding box center [710, 808] width 149 height 45
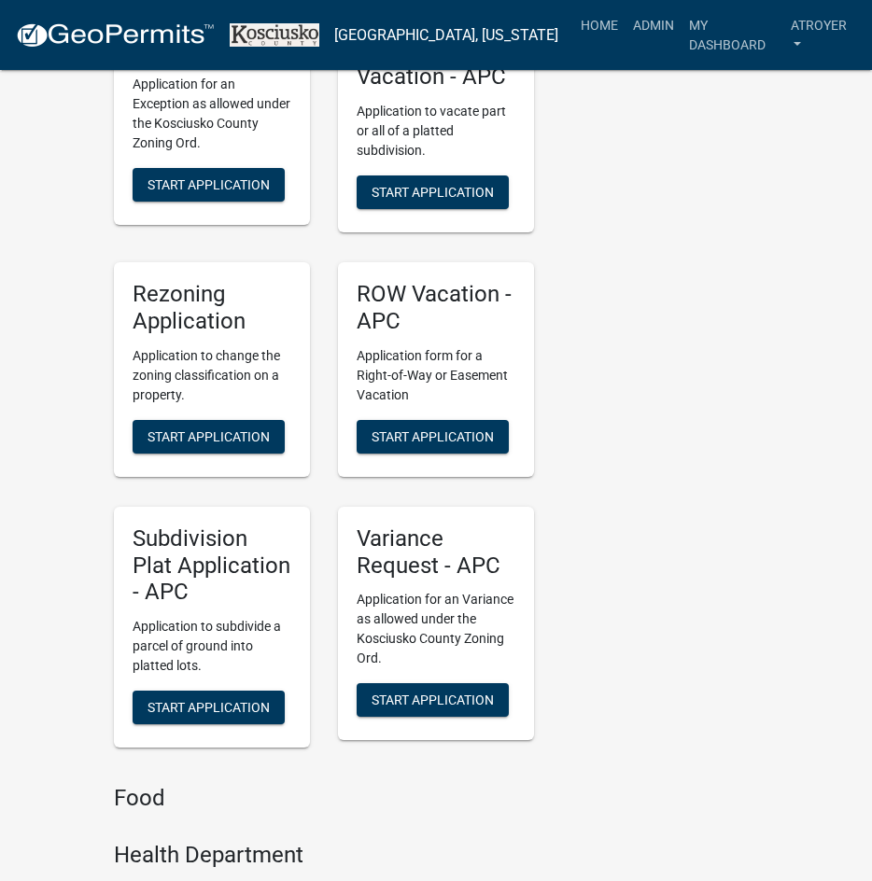
scroll to position [3919, 0]
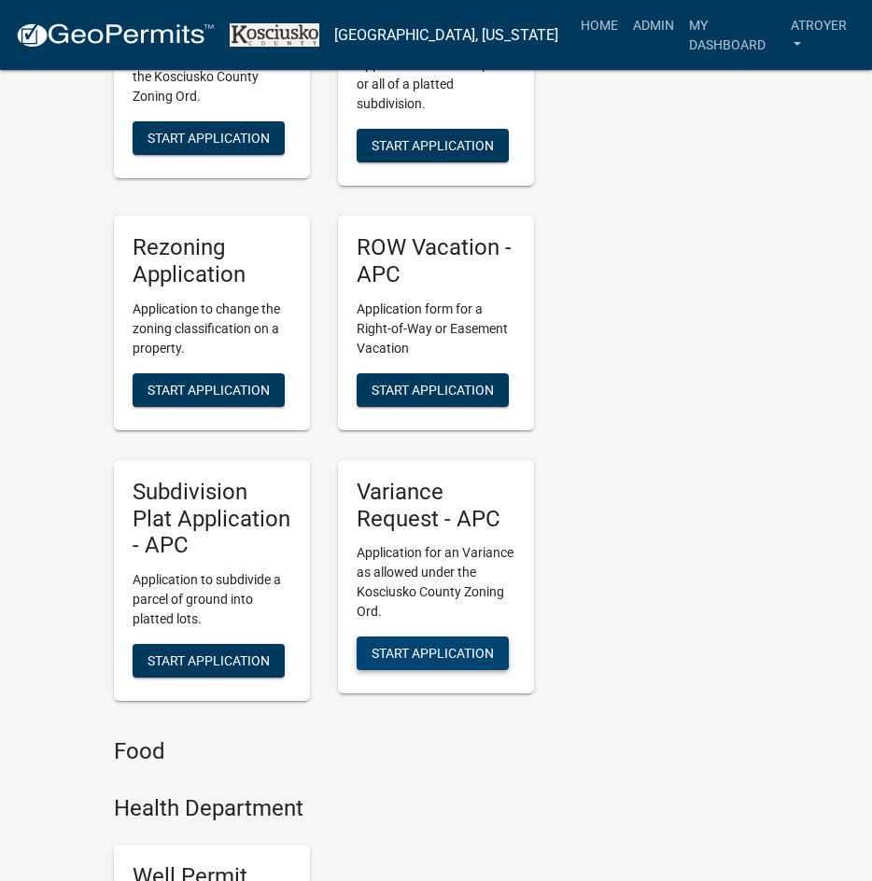
click at [423, 646] on span "Start Application" at bounding box center [432, 653] width 122 height 15
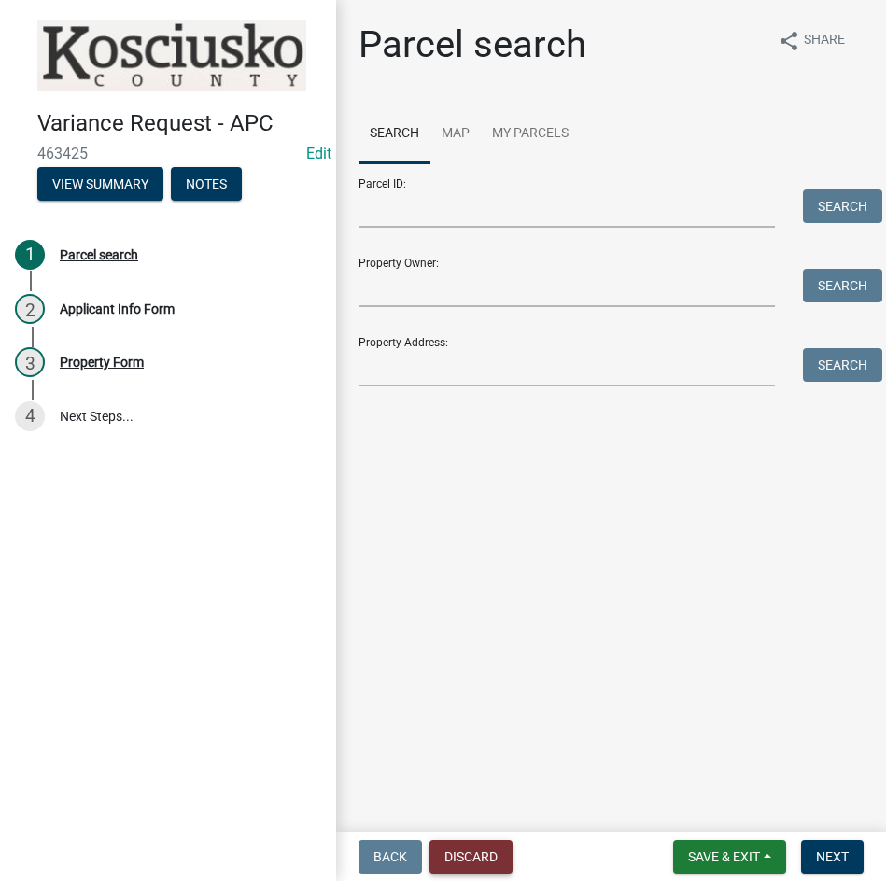
click at [462, 858] on button "Discard" at bounding box center [470, 857] width 83 height 34
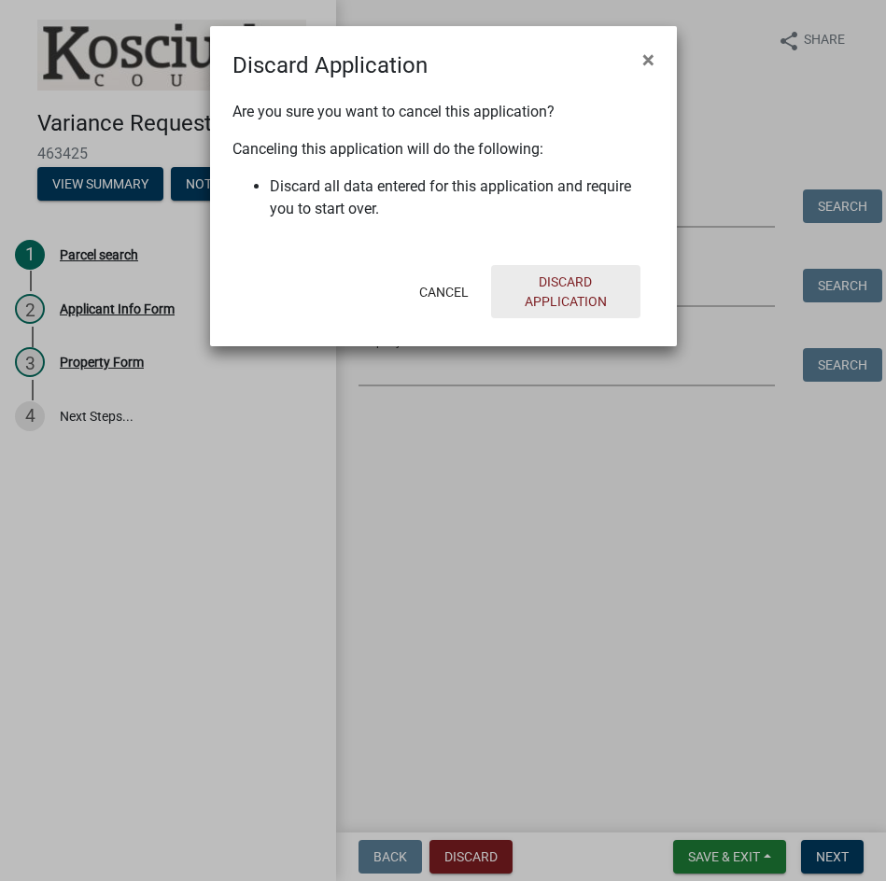
click at [562, 273] on button "Discard Application" at bounding box center [565, 291] width 149 height 53
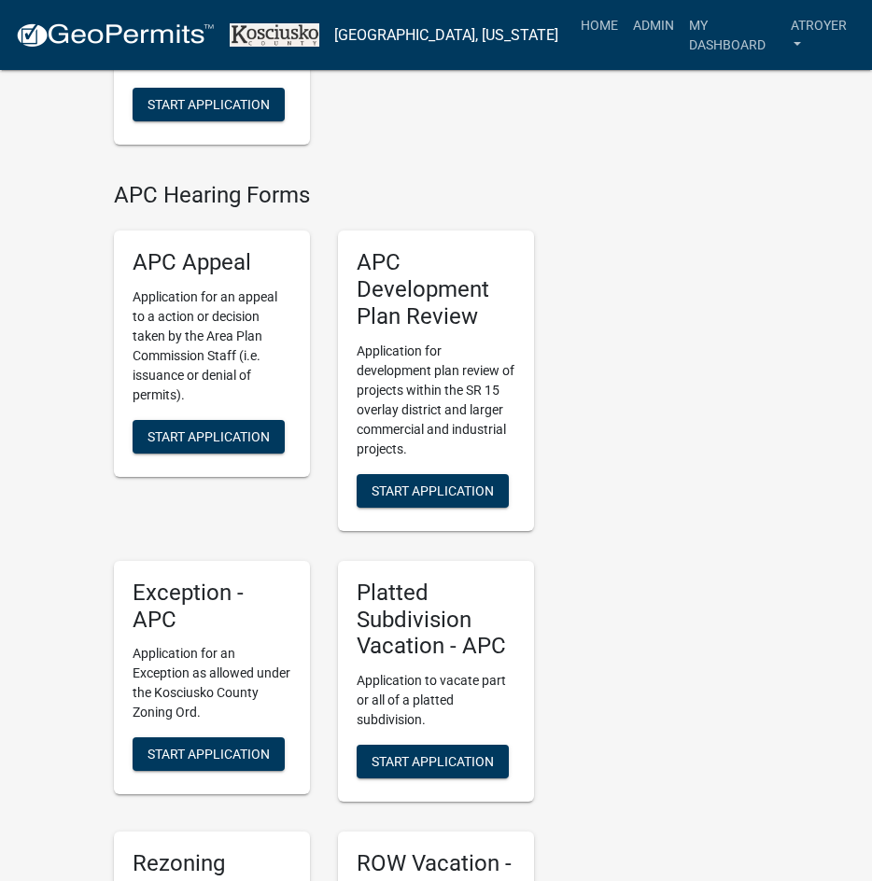
scroll to position [3359, 0]
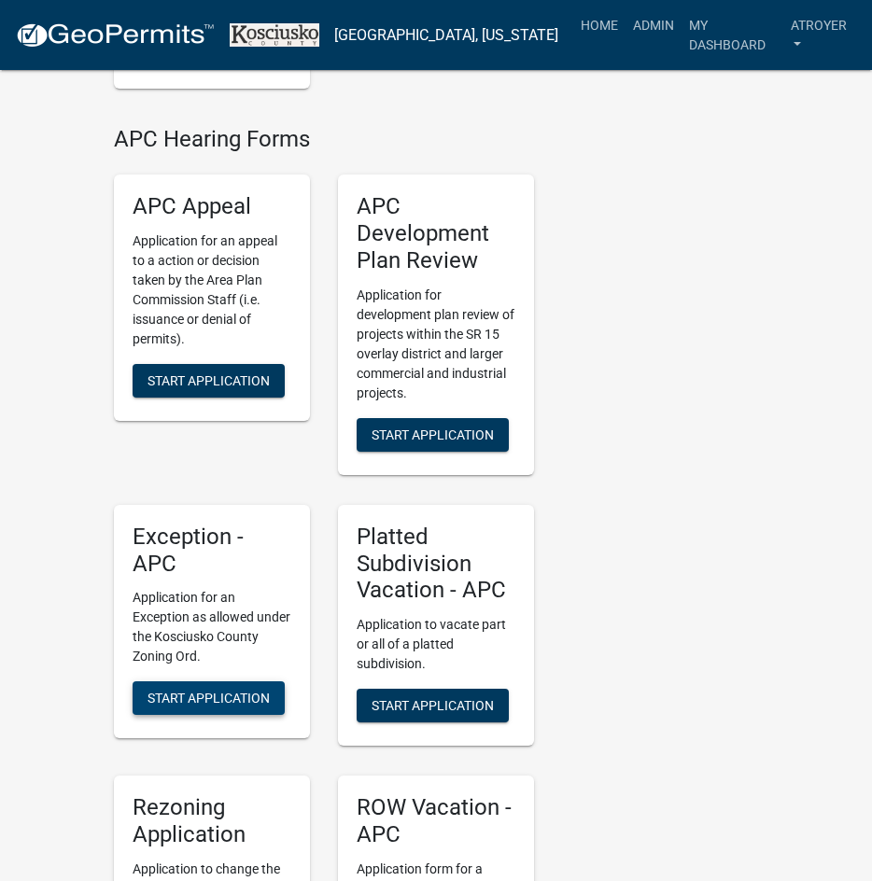
click at [174, 691] on span "Start Application" at bounding box center [208, 698] width 122 height 15
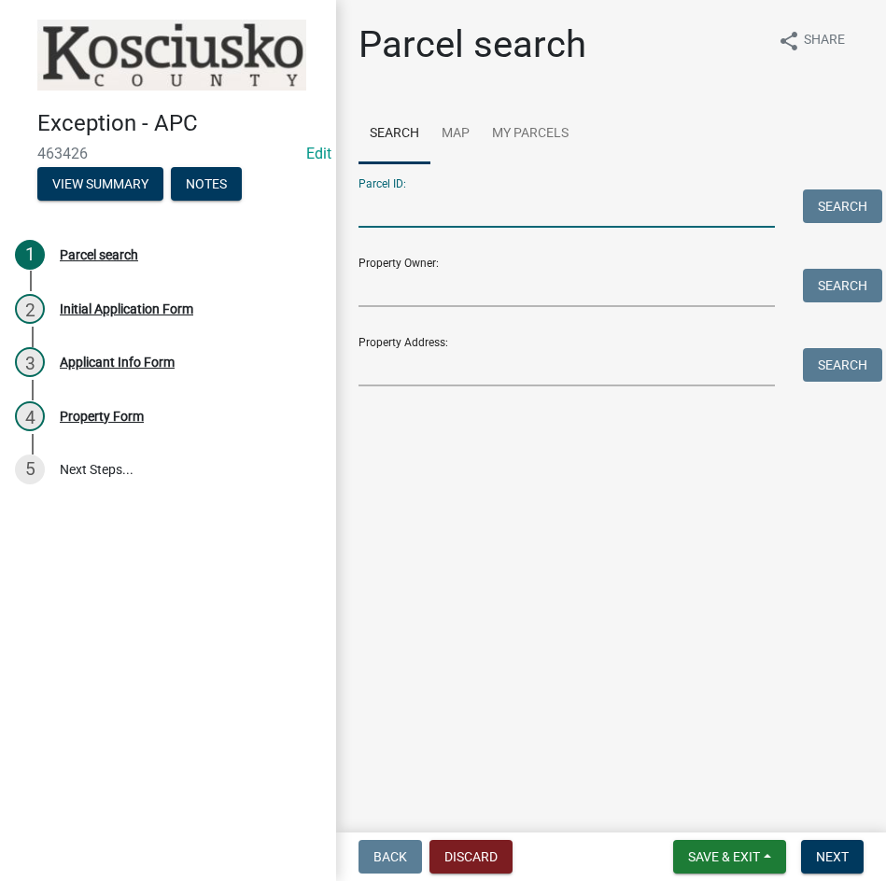
click at [518, 212] on input "Parcel ID:" at bounding box center [566, 208] width 416 height 38
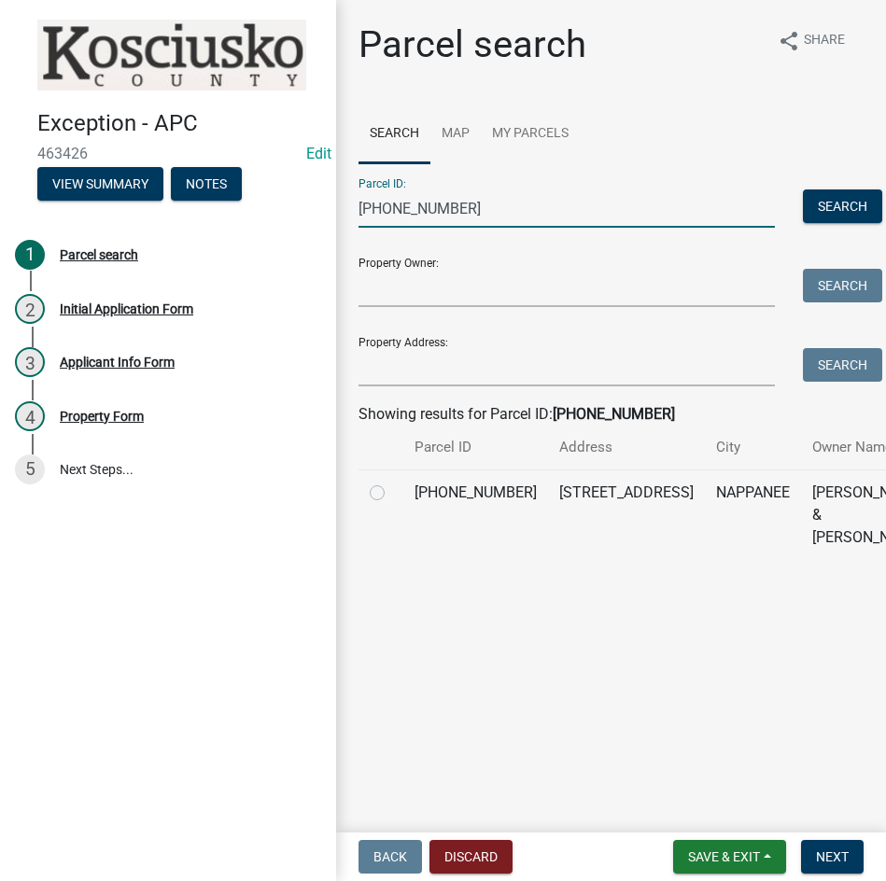
type input "033-013-085"
click at [392, 481] on label at bounding box center [392, 481] width 0 height 0
click at [392, 494] on input "radio" at bounding box center [398, 487] width 12 height 12
radio input "true"
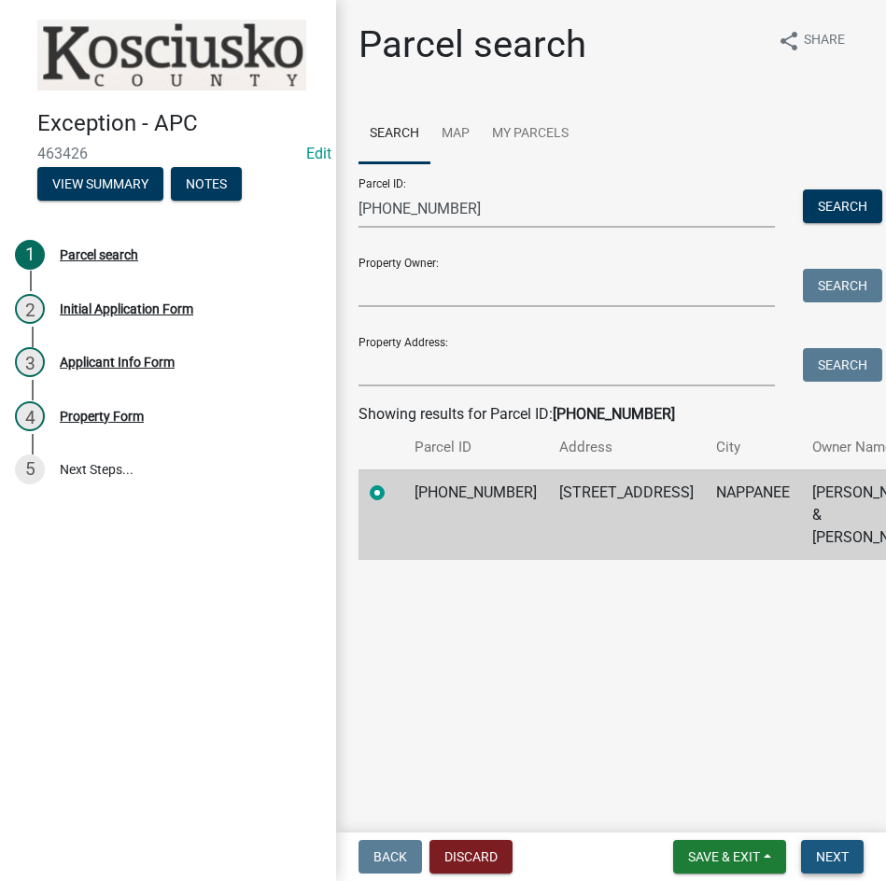
click at [841, 858] on span "Next" at bounding box center [832, 856] width 33 height 15
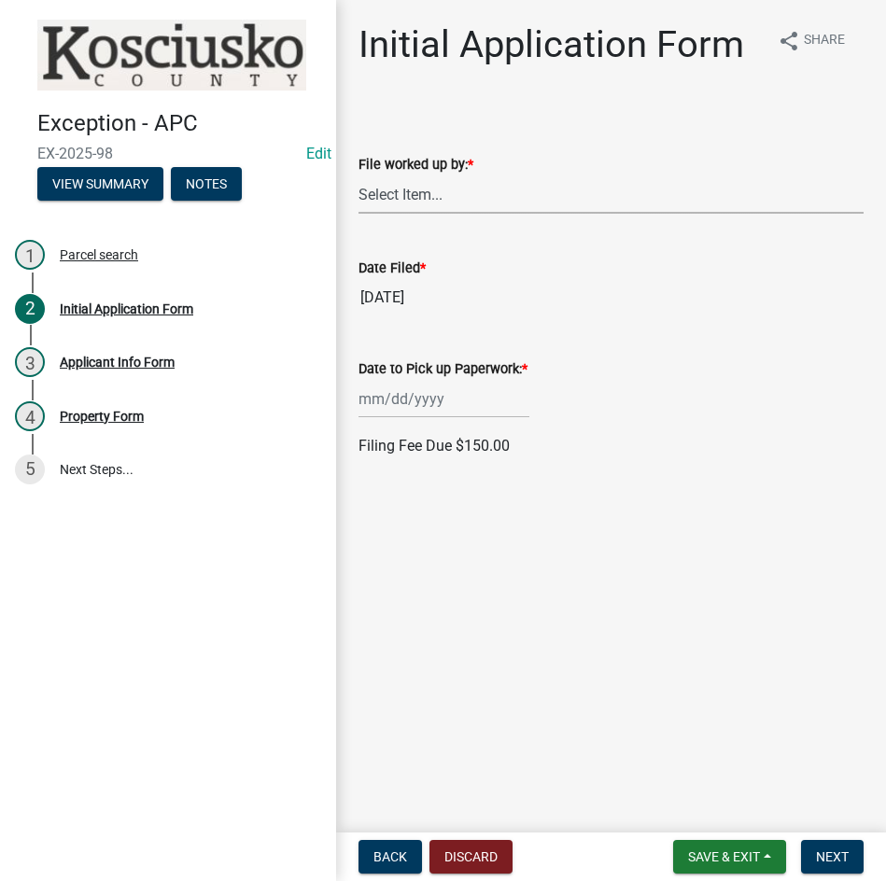
click at [411, 192] on select "Select Item... MMS LT AT CS [PERSON_NAME]" at bounding box center [610, 194] width 505 height 38
click at [358, 175] on select "Select Item... MMS LT AT CS [PERSON_NAME]" at bounding box center [610, 194] width 505 height 38
select select "d95389f4-ab5a-4603-9826-29cf73316391"
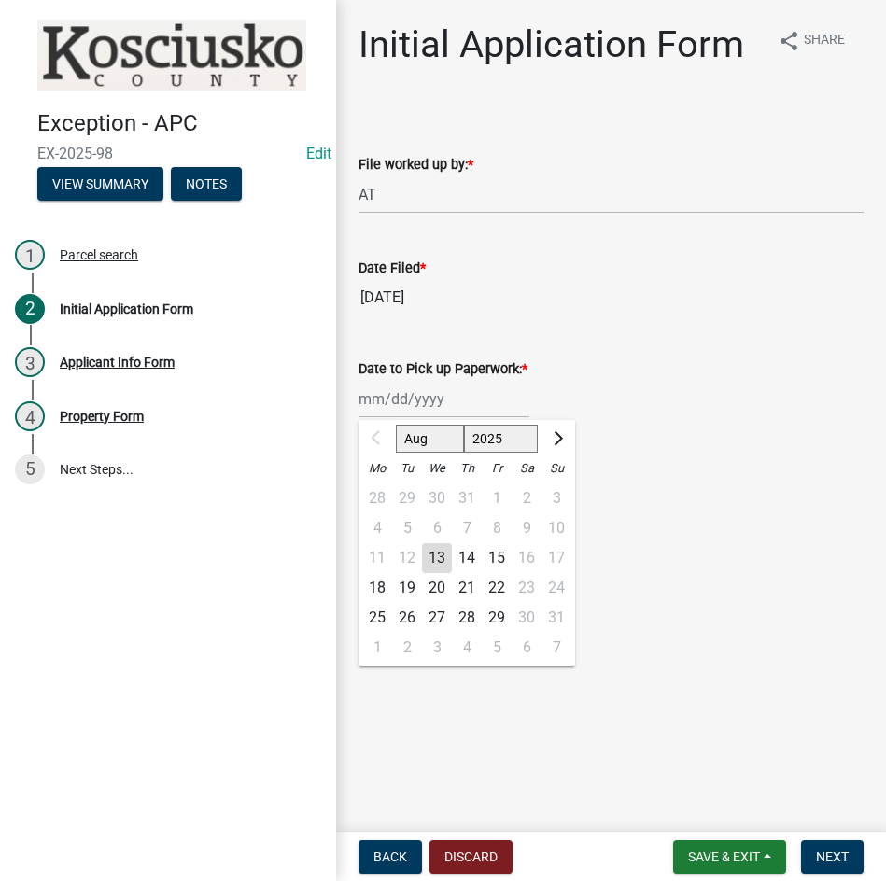
click at [403, 402] on div "Aug Sep Oct Nov [DATE] 2026 2027 2028 2029 2030 2031 2032 2033 2034 2035 2036 2…" at bounding box center [443, 399] width 171 height 38
click at [430, 560] on div "13" at bounding box center [437, 558] width 30 height 30
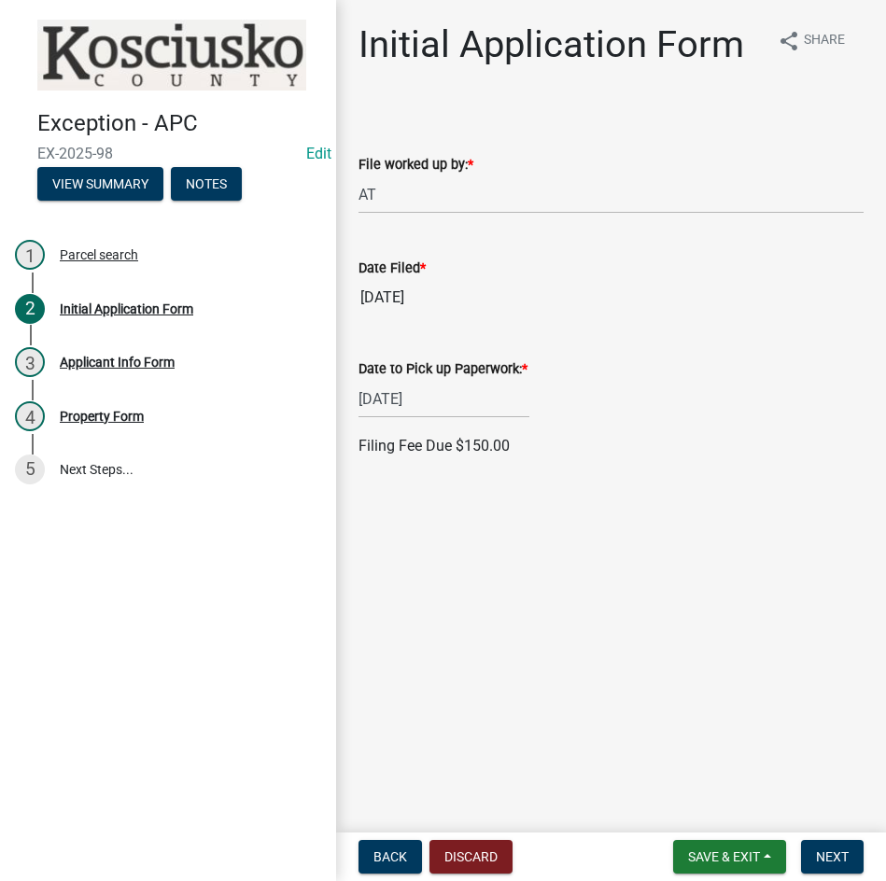
click at [438, 386] on div "[DATE]" at bounding box center [443, 399] width 171 height 38
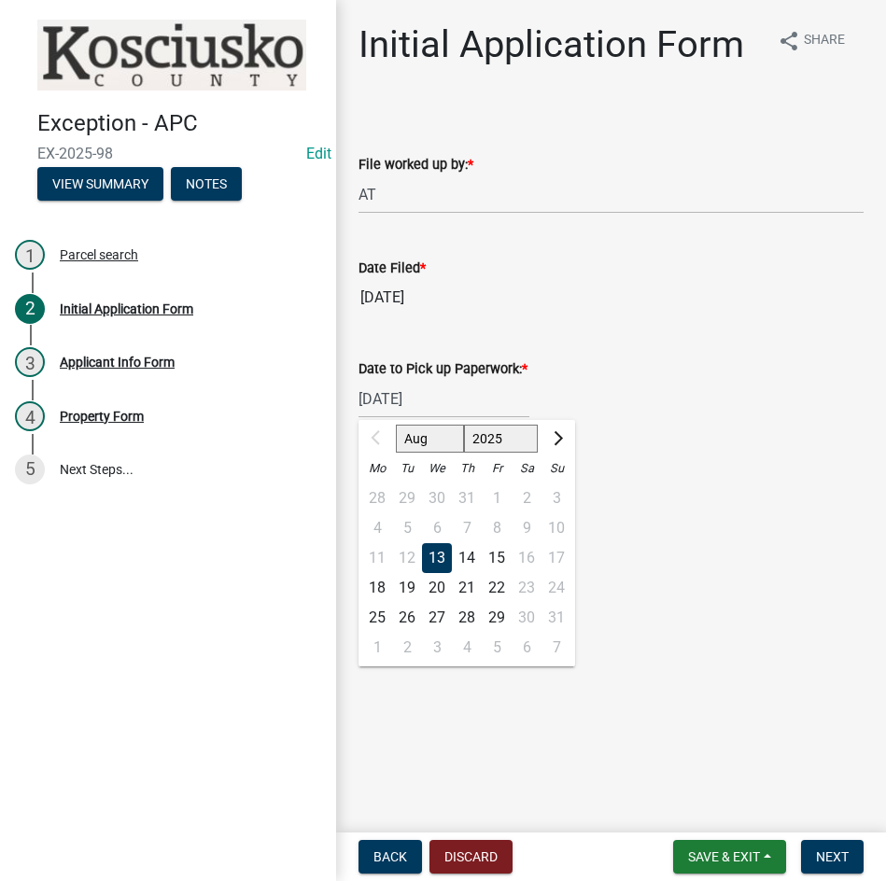
click at [374, 579] on div "18" at bounding box center [377, 588] width 30 height 30
type input "[DATE]"
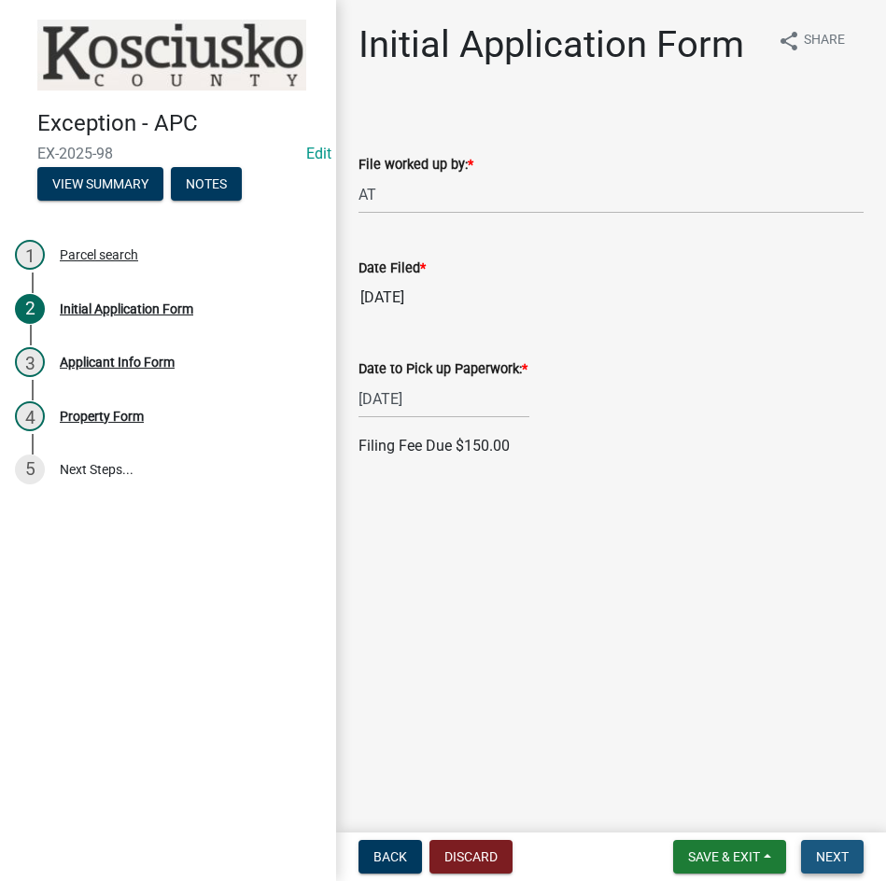
click at [822, 854] on span "Next" at bounding box center [832, 856] width 33 height 15
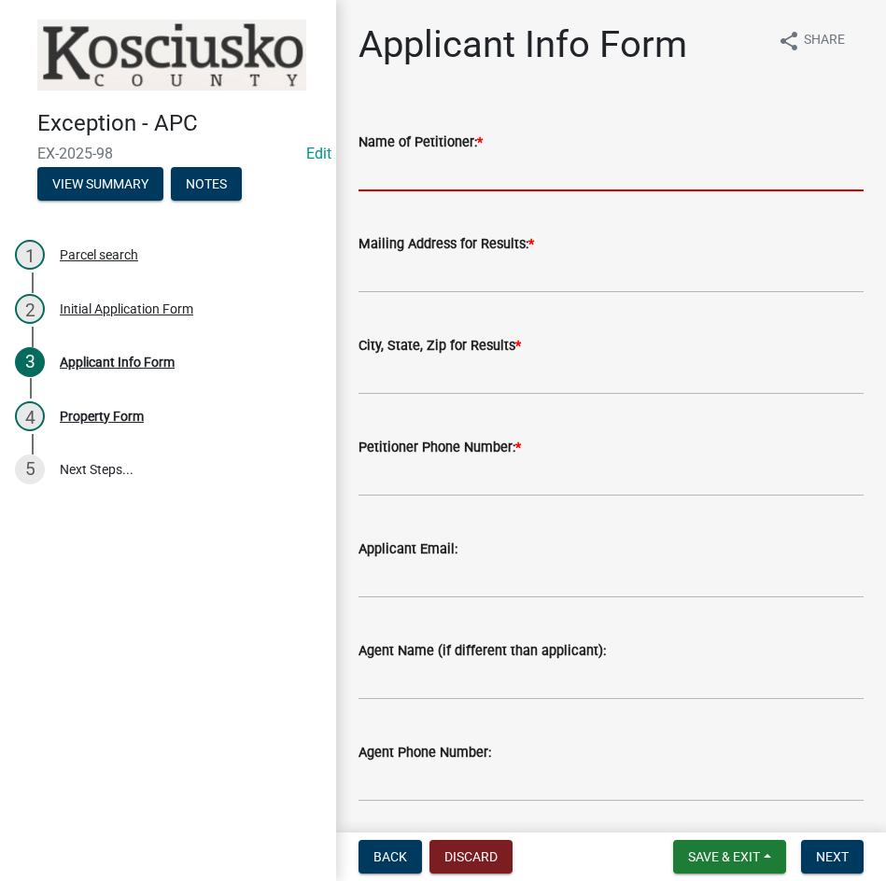
click at [450, 180] on input "Name of Petitioner: *" at bounding box center [610, 172] width 505 height 38
type input "Adam & Natalie Leeper"
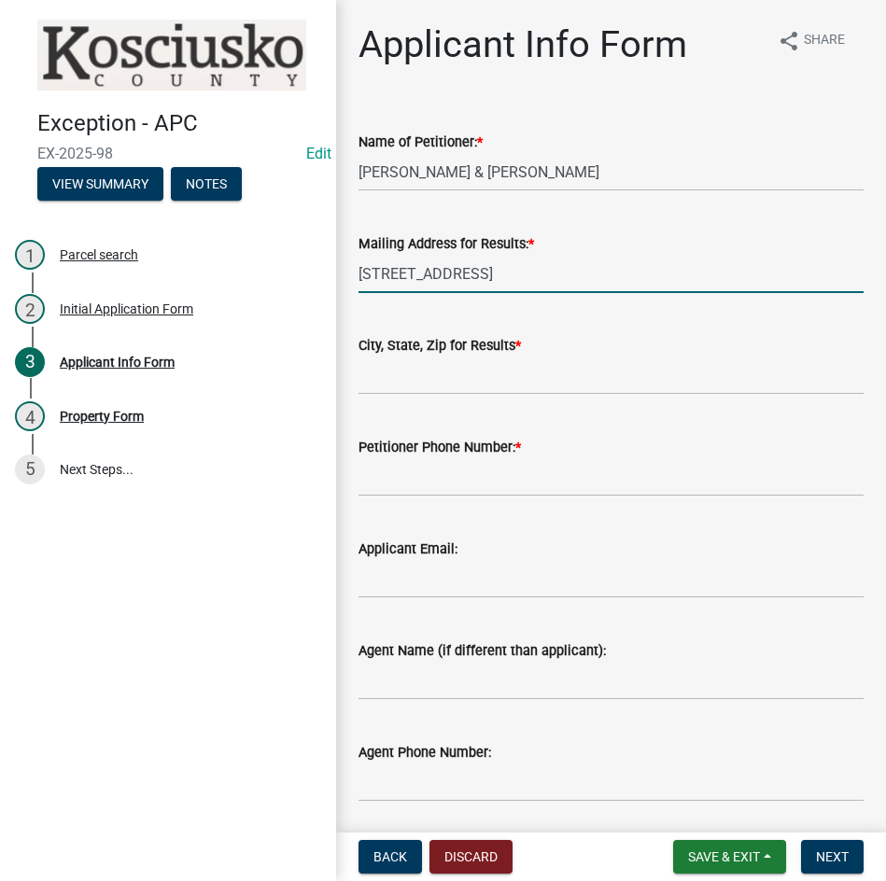
type input "13653 N Ashbury Ct"
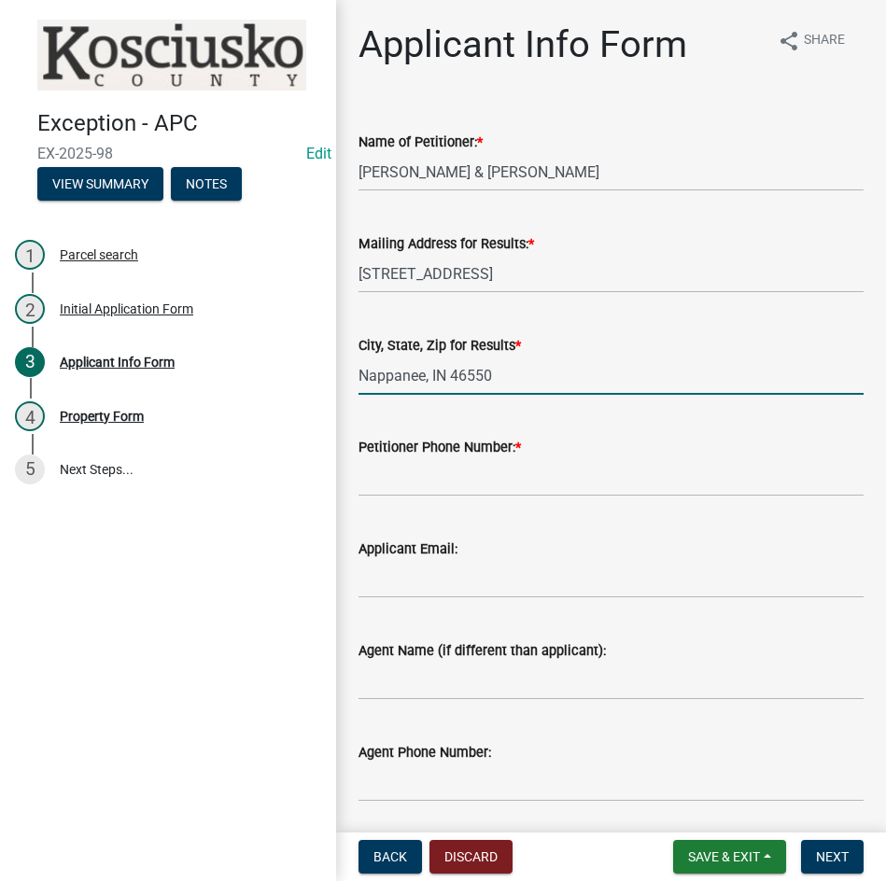
type input "Nappanee, IN 46550"
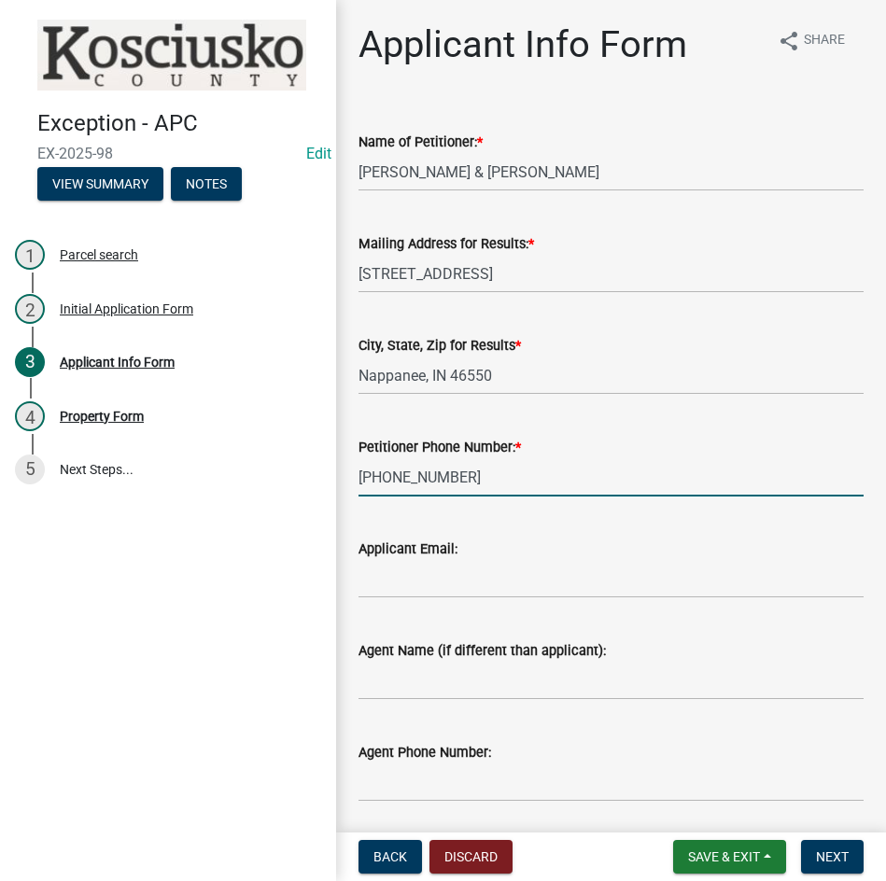
type input "574-221-1429"
click at [428, 687] on input "Agent Name (if different than applicant):" at bounding box center [610, 681] width 505 height 38
type input "s"
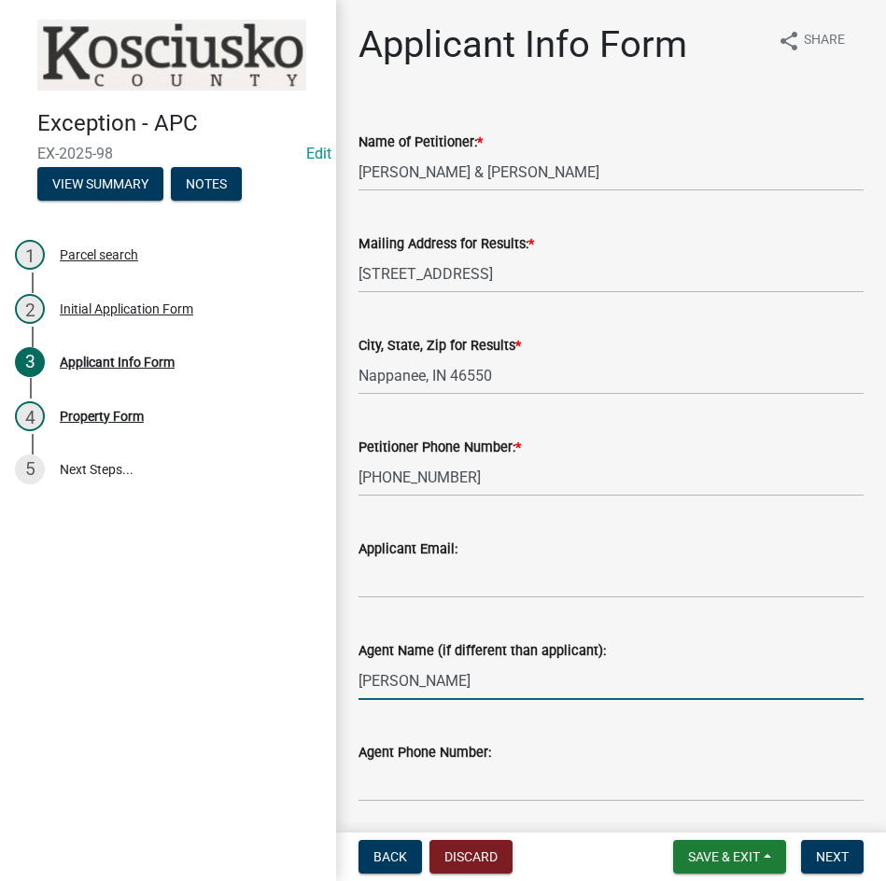
type input "Samuel Beachy"
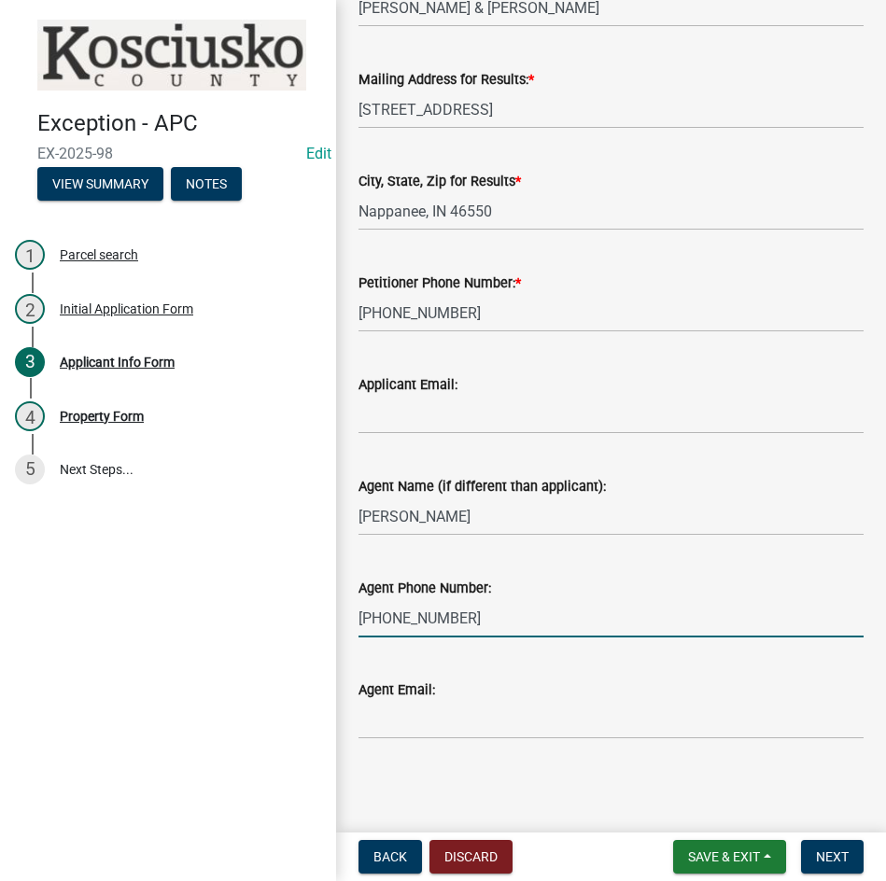
scroll to position [166, 0]
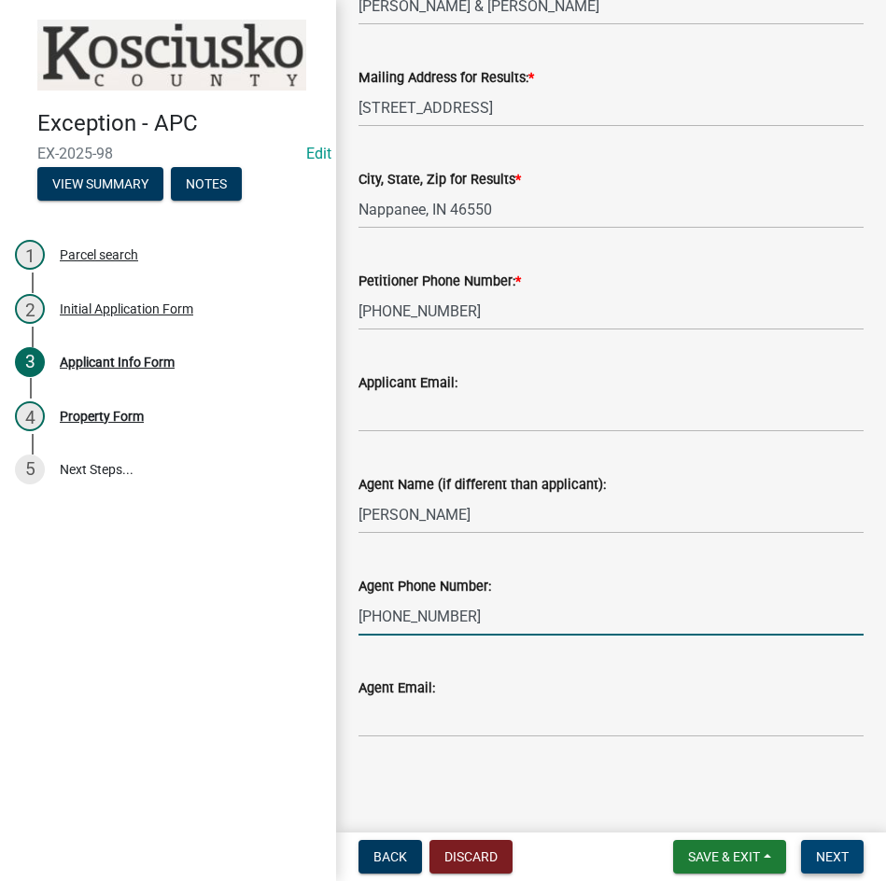
type input "574-354-2050"
click at [829, 856] on span "Next" at bounding box center [832, 856] width 33 height 15
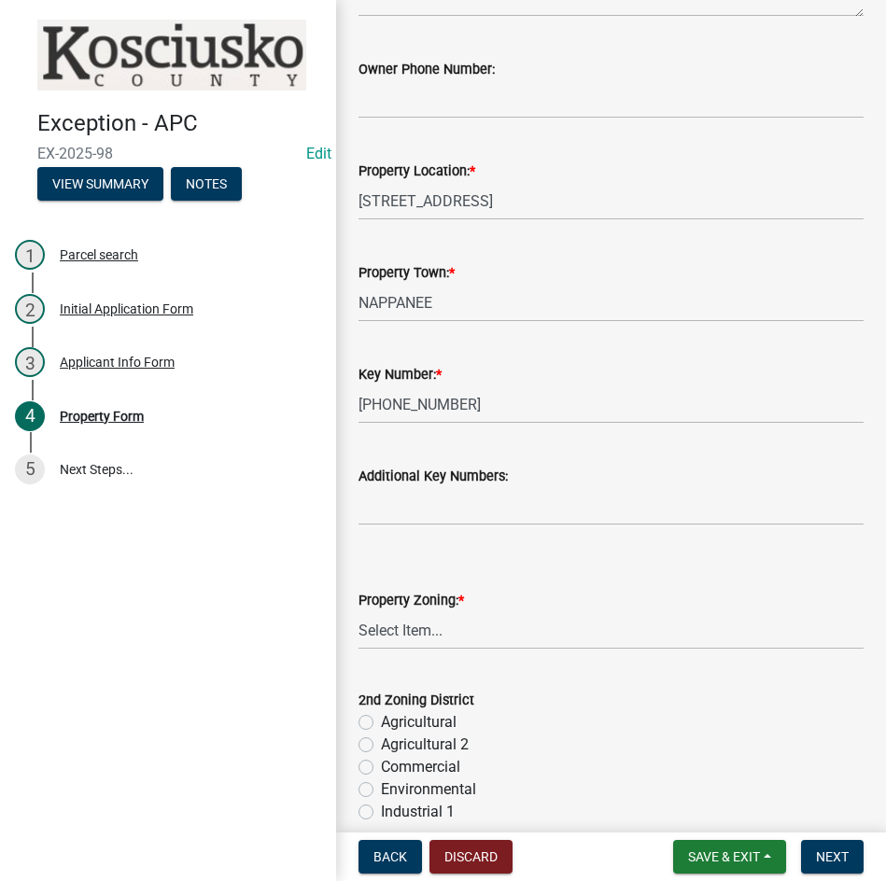
scroll to position [373, 0]
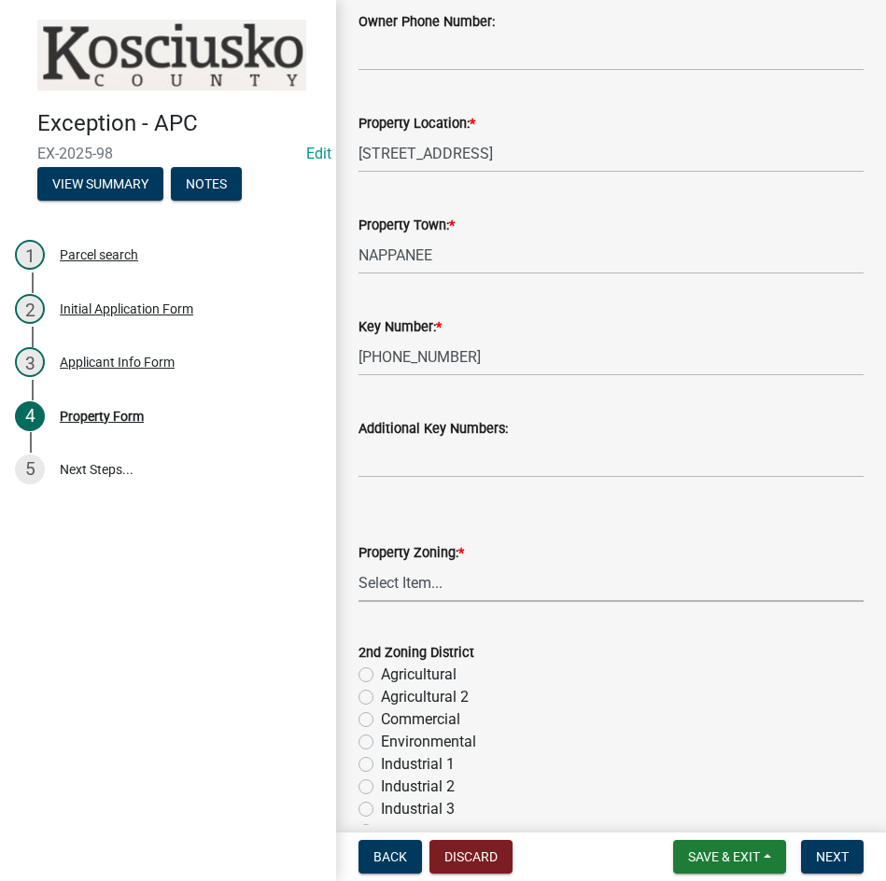
click at [507, 587] on select "Select Item... Agricultural Agricultural 2 Commercial Environmental Industrial …" at bounding box center [610, 583] width 505 height 38
click at [358, 564] on select "Select Item... Agricultural Agricultural 2 Commercial Environmental Industrial …" at bounding box center [610, 583] width 505 height 38
select select "1146270b-2111-4e23-bf7f-74ce85cf7041"
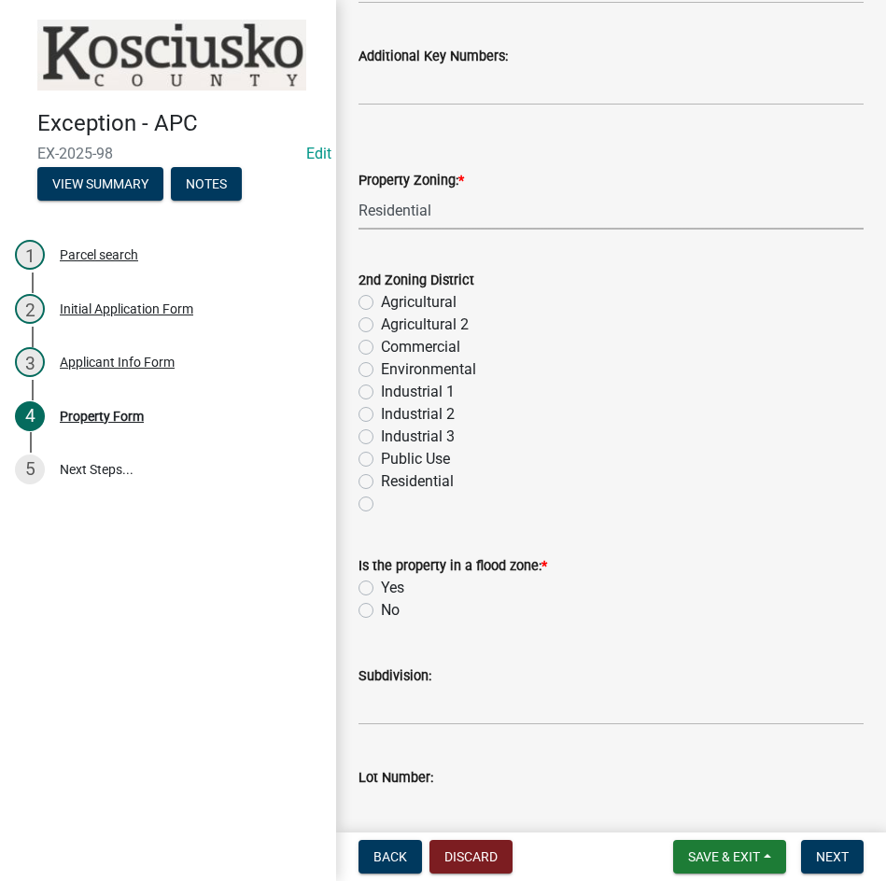
scroll to position [746, 0]
click at [381, 607] on label "No" at bounding box center [390, 609] width 19 height 22
click at [381, 607] on input "No" at bounding box center [387, 604] width 12 height 12
radio input "true"
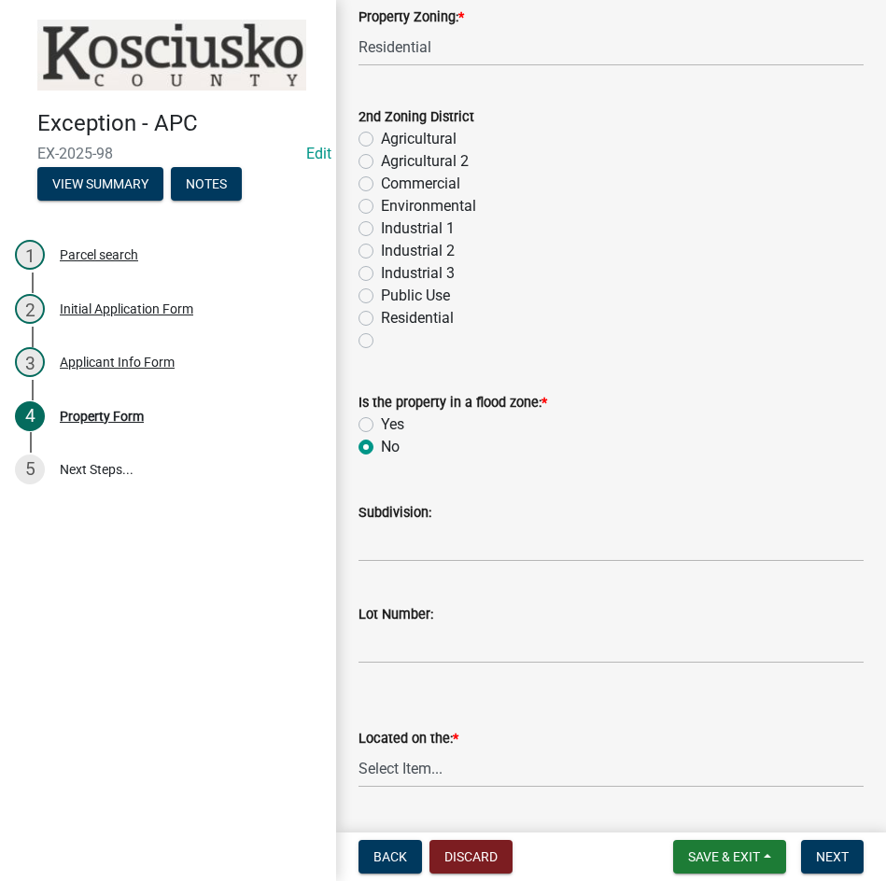
scroll to position [933, 0]
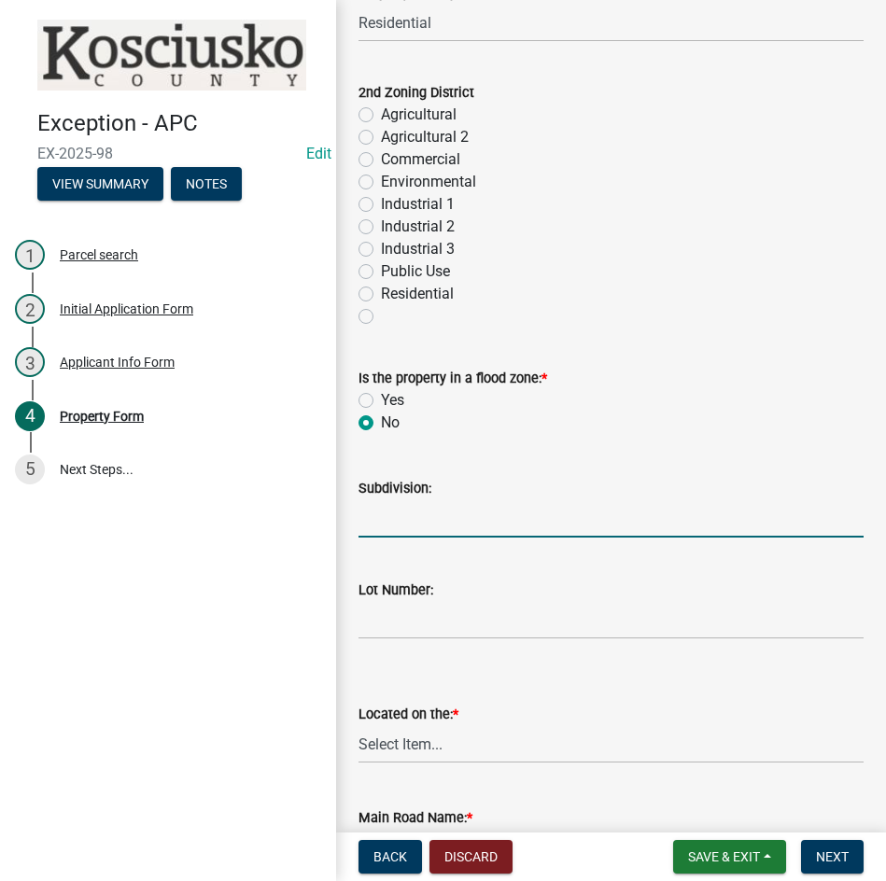
click at [477, 514] on input "Subdivision:" at bounding box center [610, 518] width 505 height 38
type input "Paddlebrook Pond"
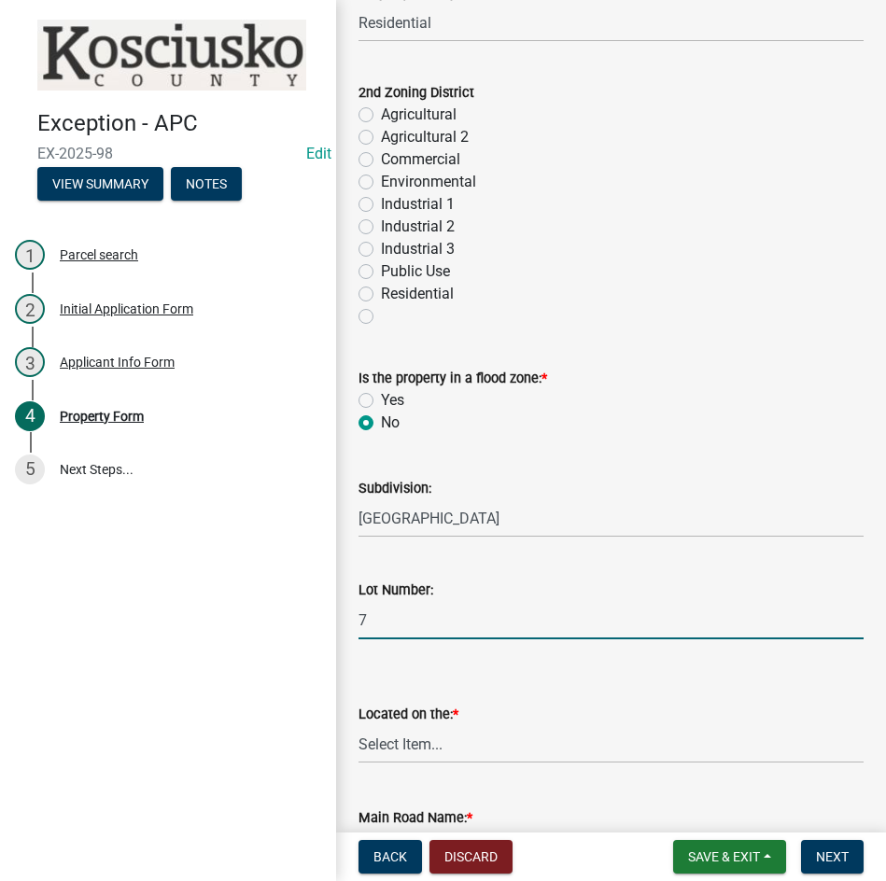
type input "7"
select select "c4907745-124a-42b6-8414-4617f608e7c8"
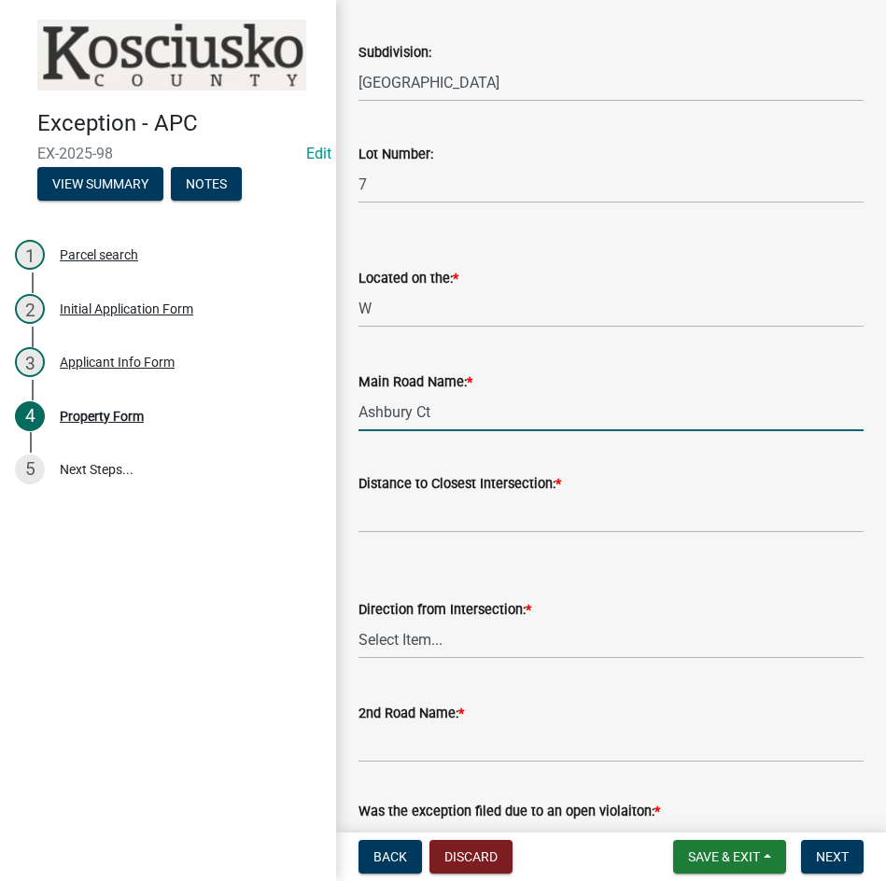
type input "Ashbury Ct"
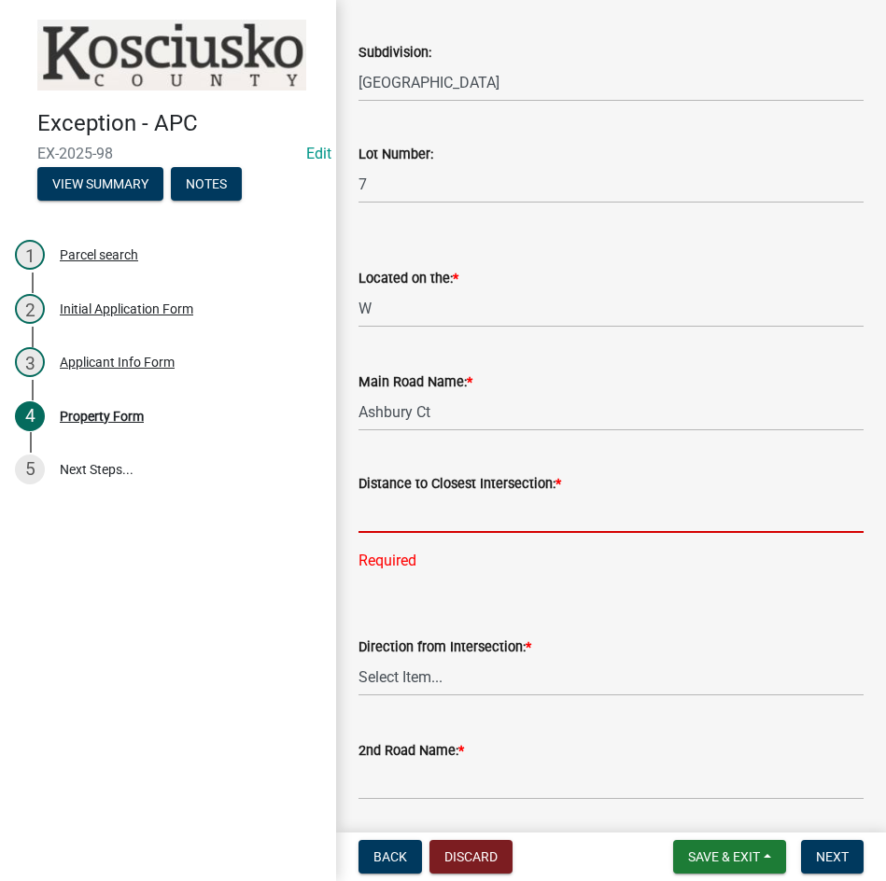
drag, startPoint x: 492, startPoint y: 517, endPoint x: 503, endPoint y: 482, distance: 36.3
click at [492, 517] on input "text" at bounding box center [610, 514] width 505 height 38
type input "1350"
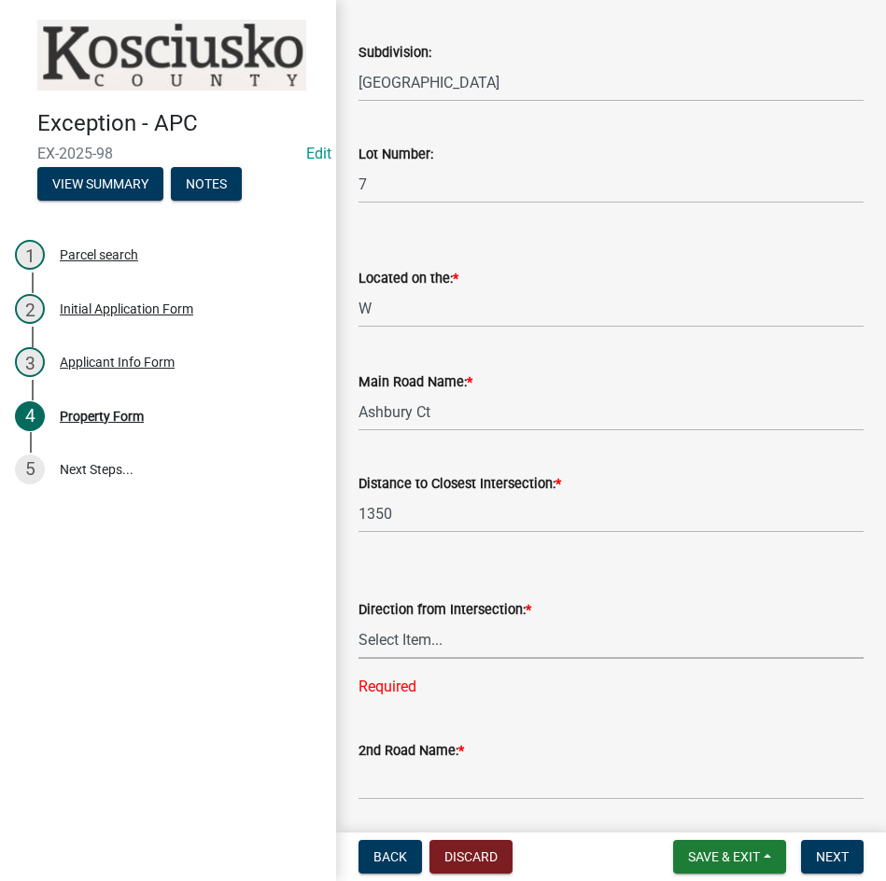
click at [459, 643] on select "Select Item... N NE NW E S SE SW W" at bounding box center [610, 640] width 505 height 38
click at [358, 621] on select "Select Item... N NE NW E S SE SW W" at bounding box center [610, 640] width 505 height 38
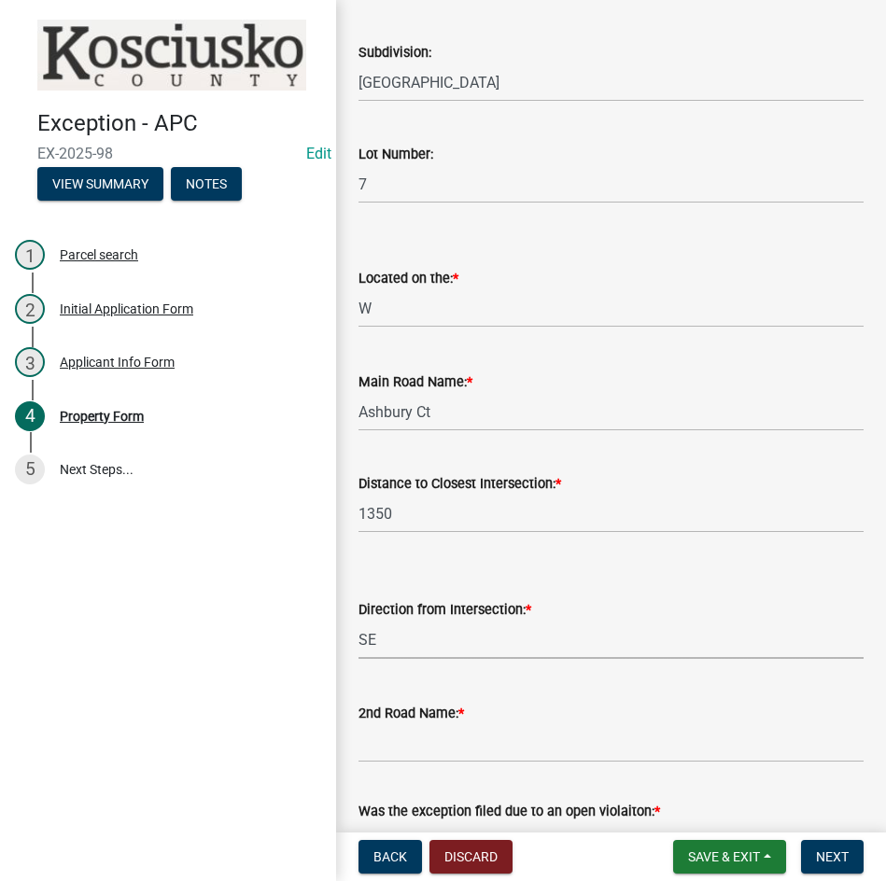
click at [412, 633] on select "Select Item... N NE NW E S SE SW W" at bounding box center [610, 640] width 505 height 38
click at [358, 621] on select "Select Item... N NE NW E S SE SW W" at bounding box center [610, 640] width 505 height 38
select select "fd9ce8ad-1a15-40a3-baa4-1d2fcbc16e1e"
click at [412, 746] on input "2nd Road Name: *" at bounding box center [610, 743] width 505 height 38
type input "1350 N"
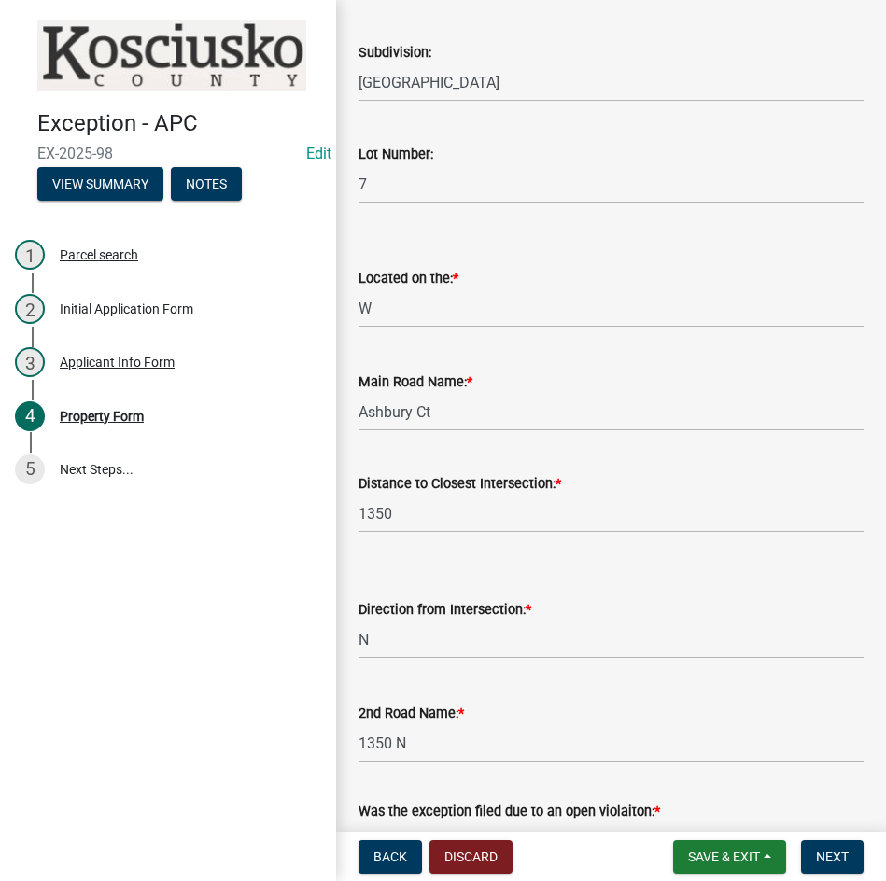
scroll to position [1610, 0]
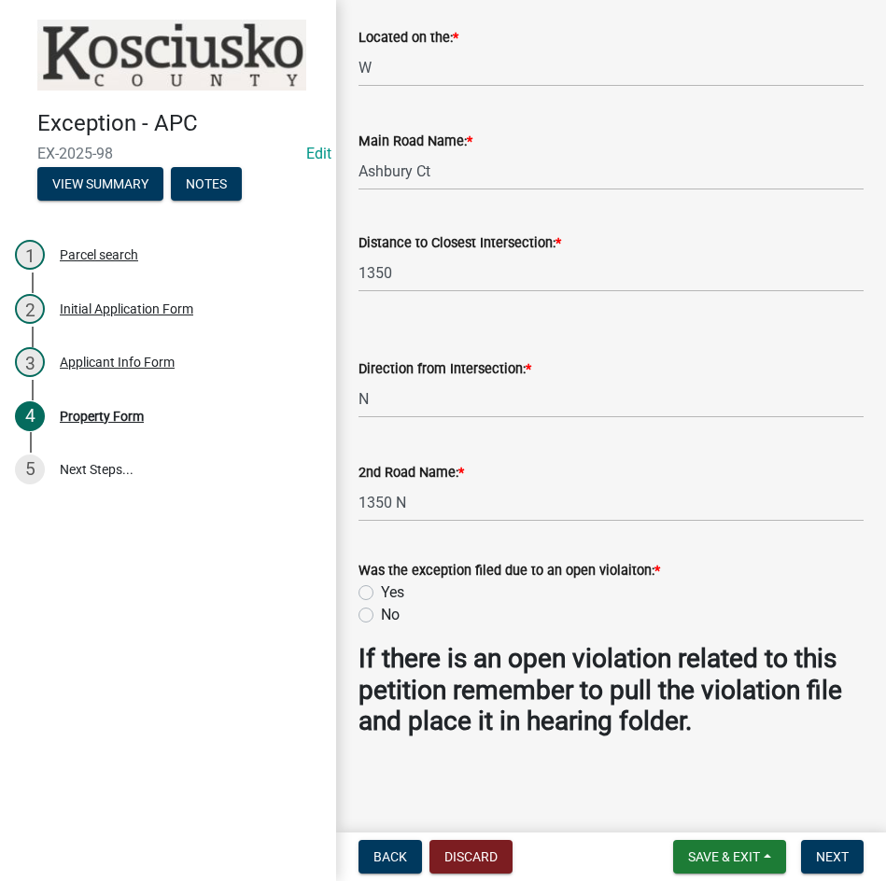
drag, startPoint x: 364, startPoint y: 617, endPoint x: 443, endPoint y: 649, distance: 85.4
click at [381, 617] on label "No" at bounding box center [390, 615] width 19 height 22
click at [381, 616] on input "No" at bounding box center [387, 610] width 12 height 12
radio input "true"
click at [830, 855] on span "Next" at bounding box center [832, 856] width 33 height 15
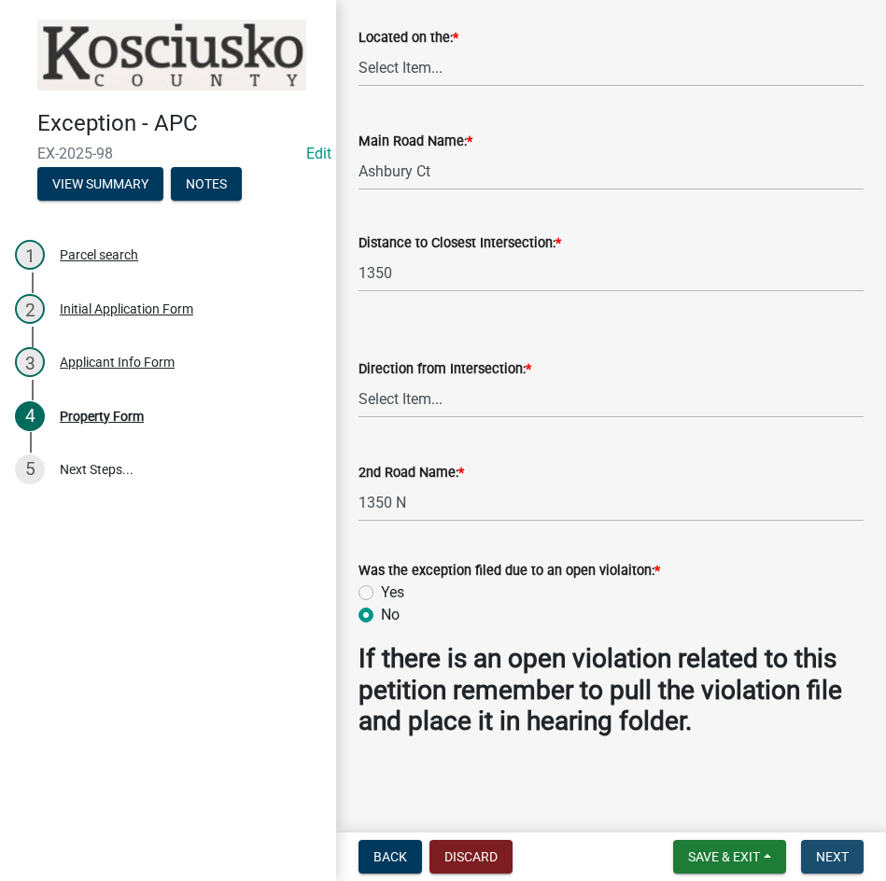
scroll to position [0, 0]
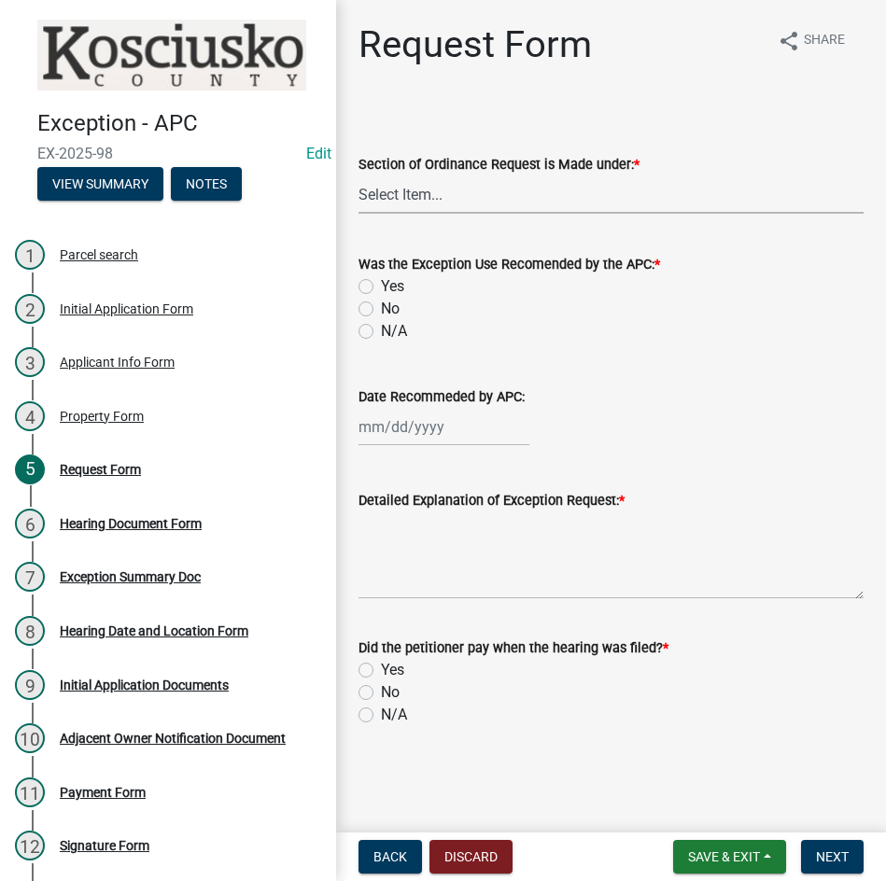
click at [445, 188] on select "Select Item... 2.14 Table A 3.5 Acc. No Res. 3.5 Table D Acc. Bldg. Size 3.21 H…" at bounding box center [610, 194] width 505 height 38
click at [358, 175] on select "Select Item... 2.14 Table A 3.5 Acc. No Res. 3.5 Table D Acc. Bldg. Size 3.21 H…" at bounding box center [610, 194] width 505 height 38
select select "9da28ccc-0fc1-43c9-ada2-91e100e3be32"
click at [381, 335] on label "N/A" at bounding box center [394, 331] width 26 height 22
click at [381, 332] on input "N/A" at bounding box center [387, 326] width 12 height 12
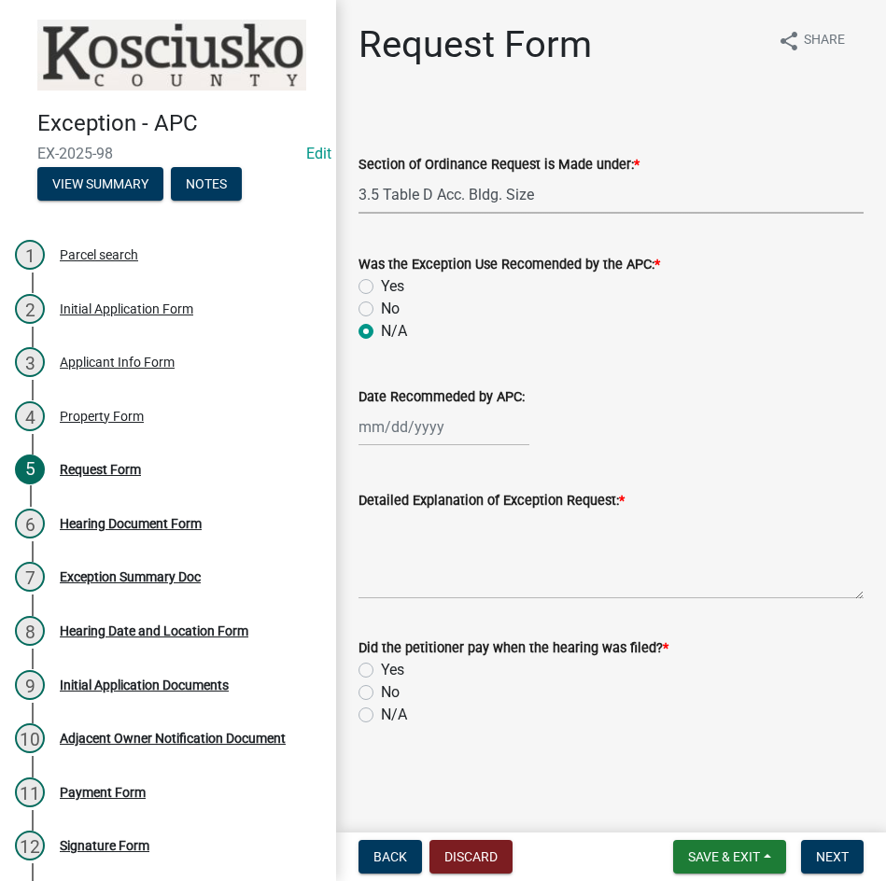
radio input "true"
click at [443, 574] on textarea "Detailed Explanation of Exception Request: *" at bounding box center [610, 555] width 505 height 88
type textarea "t"
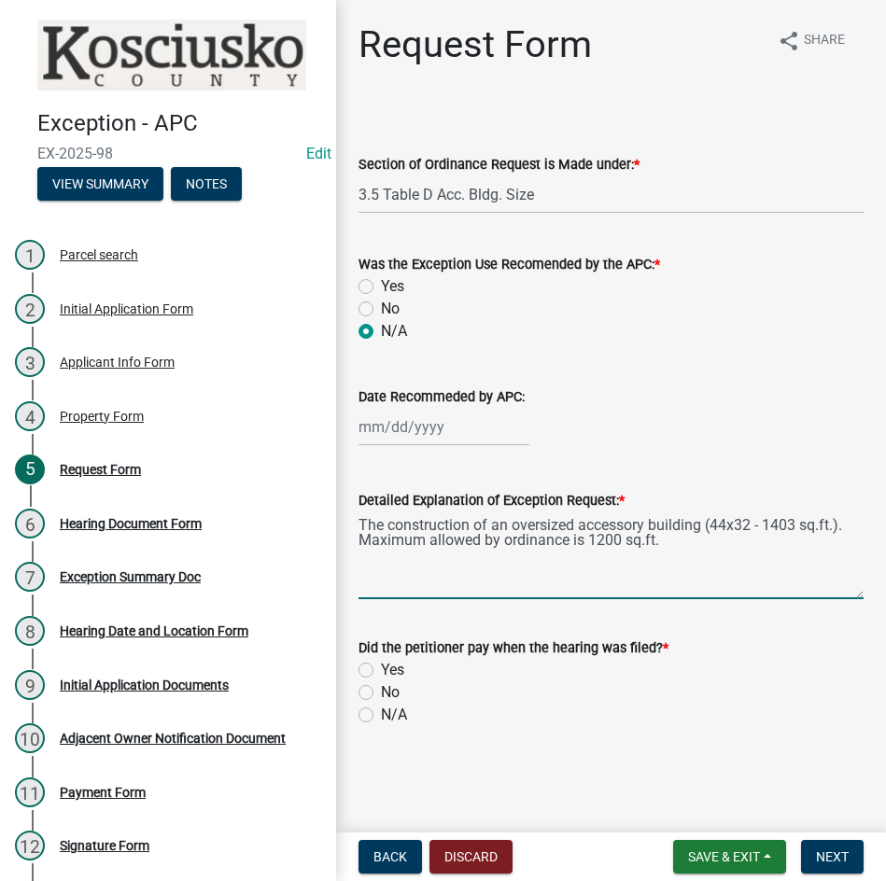
type textarea "The construction of an oversized accessory building (44x32 - 1403 sq.ft.). Maxi…"
click at [381, 670] on label "Yes" at bounding box center [392, 670] width 23 height 22
click at [381, 670] on input "Yes" at bounding box center [387, 665] width 12 height 12
radio input "true"
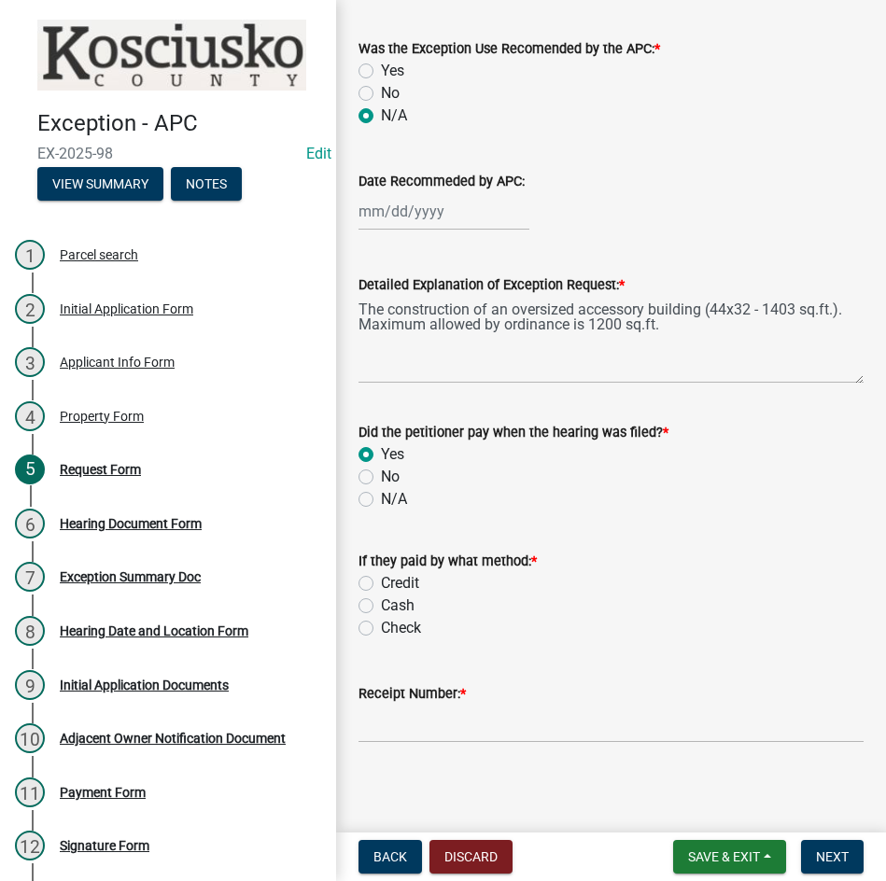
scroll to position [221, 0]
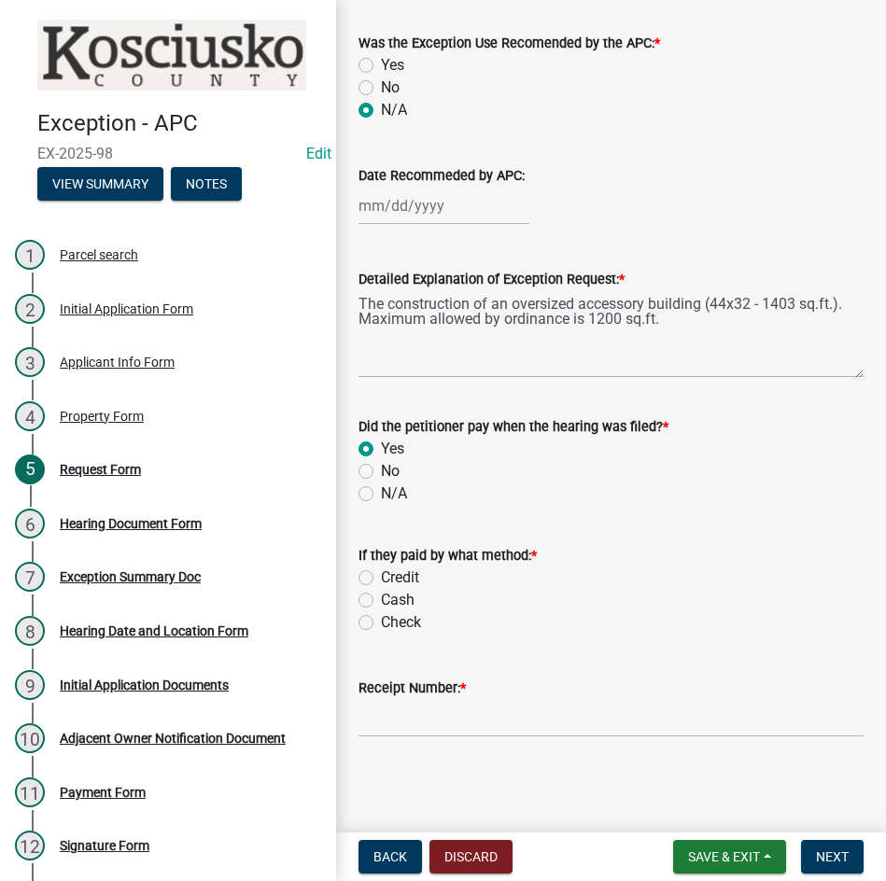
click at [381, 627] on label "Check" at bounding box center [401, 622] width 40 height 22
click at [381, 623] on input "Check" at bounding box center [387, 617] width 12 height 12
radio input "true"
click at [479, 717] on input "Receipt Number: *" at bounding box center [610, 718] width 505 height 38
type input "023459"
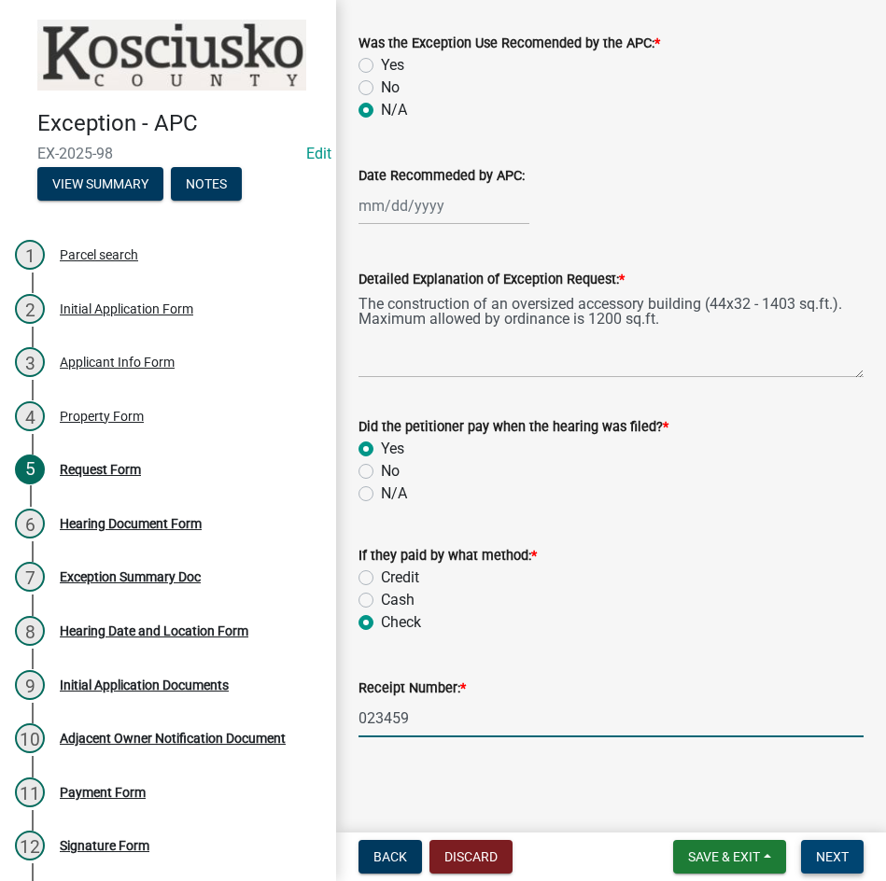
click at [825, 854] on span "Next" at bounding box center [832, 856] width 33 height 15
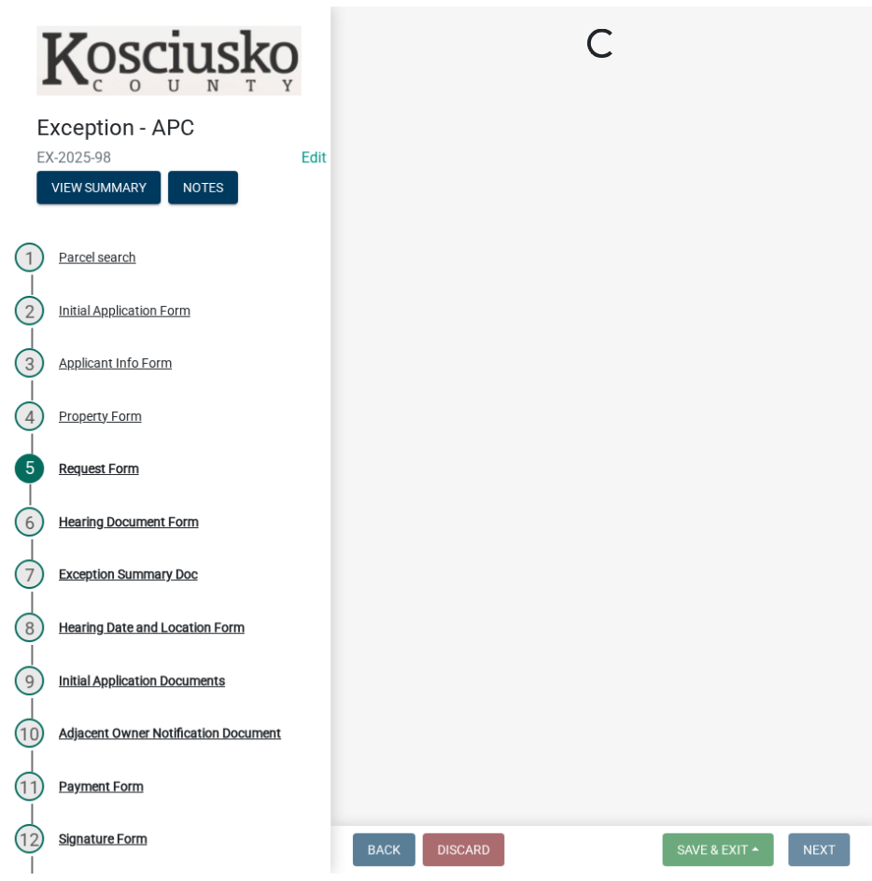
scroll to position [0, 0]
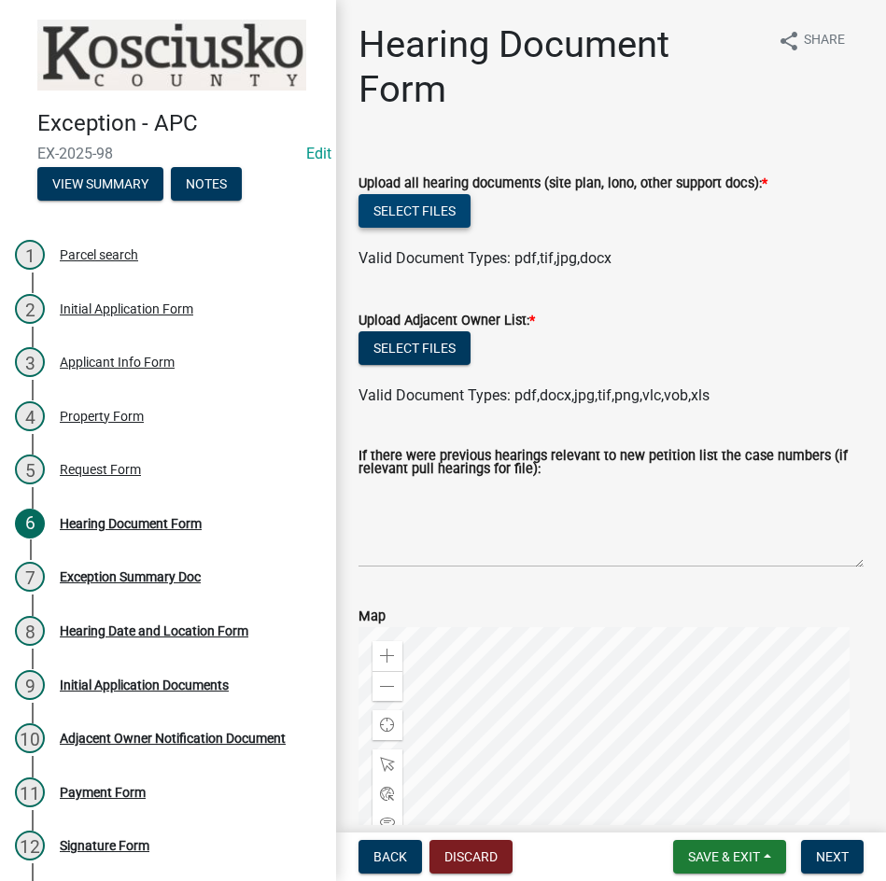
click at [398, 212] on button "Select files" at bounding box center [414, 211] width 112 height 34
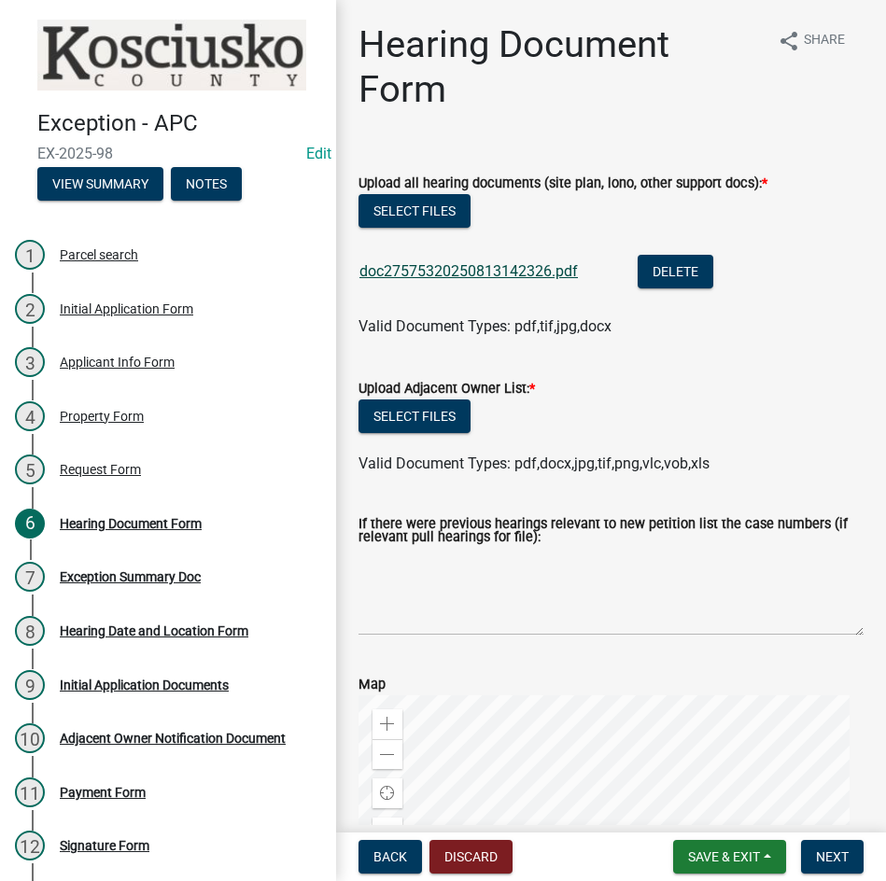
click at [506, 263] on link "doc27575320250813142326.pdf" at bounding box center [468, 271] width 218 height 18
click at [427, 421] on button "Select files" at bounding box center [414, 416] width 112 height 34
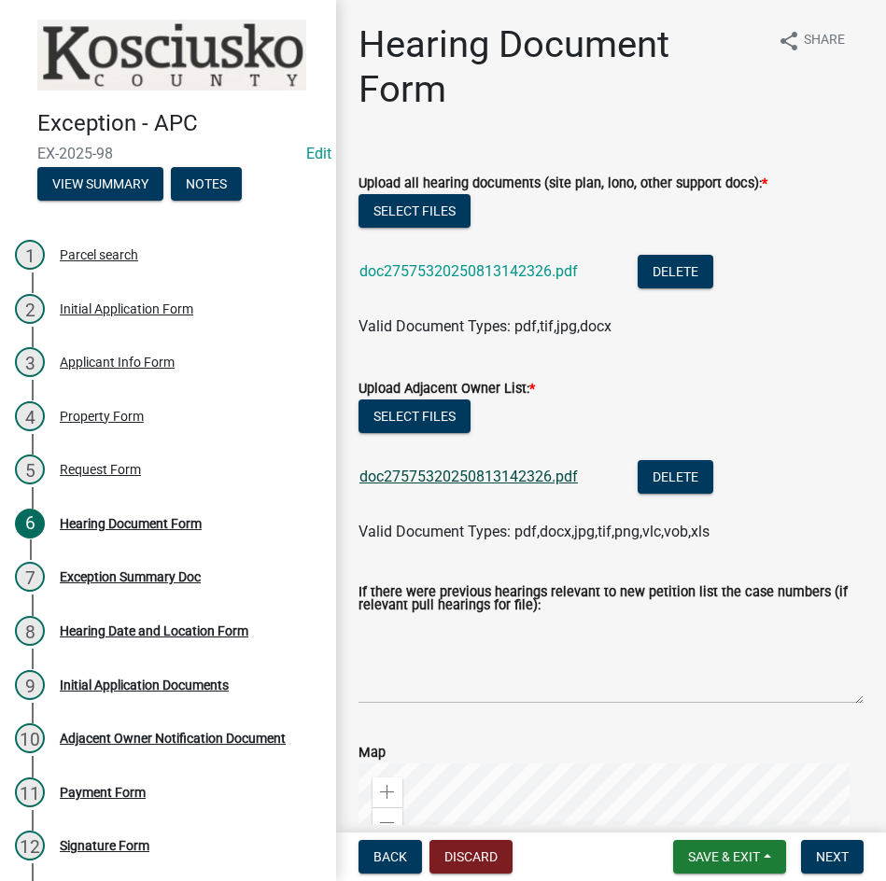
click at [477, 470] on link "doc27575320250813142326.pdf" at bounding box center [468, 476] width 218 height 18
click at [655, 272] on button "Delete" at bounding box center [675, 272] width 76 height 34
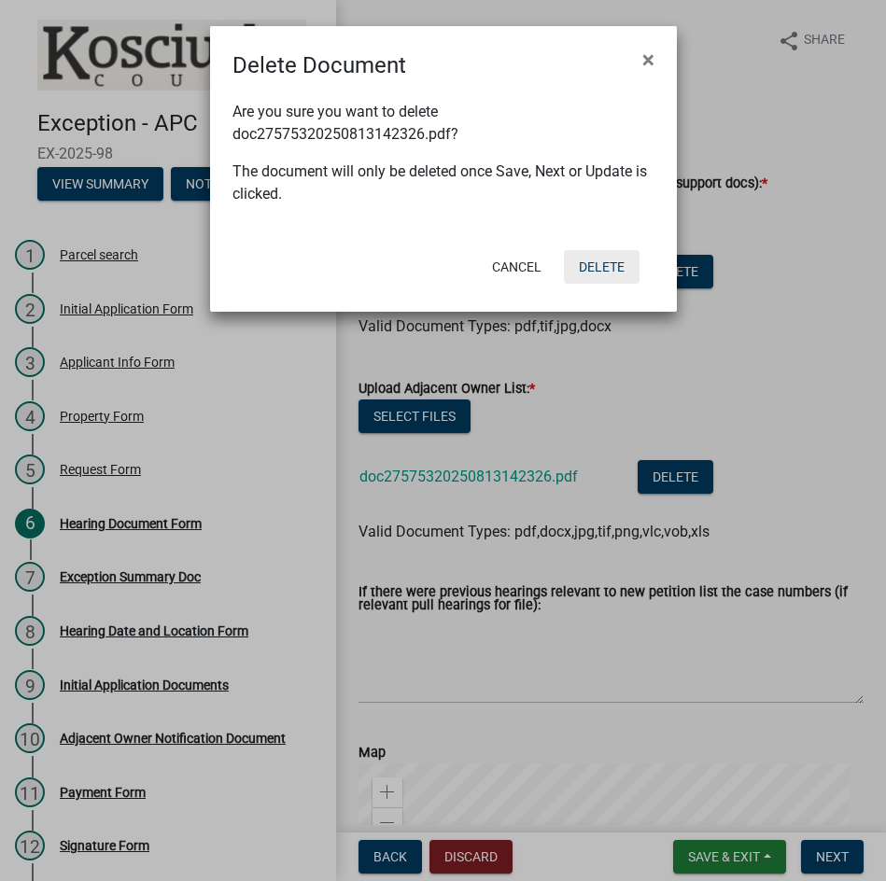
click at [604, 264] on button "Delete" at bounding box center [602, 267] width 76 height 34
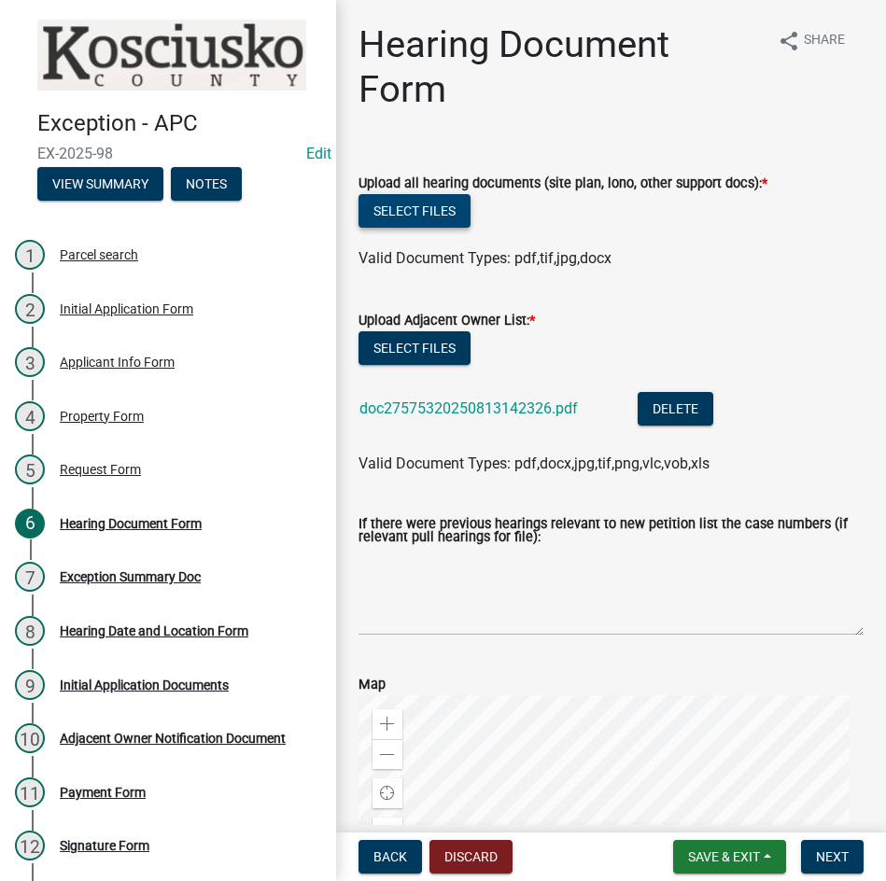
click at [437, 211] on button "Select files" at bounding box center [414, 211] width 112 height 34
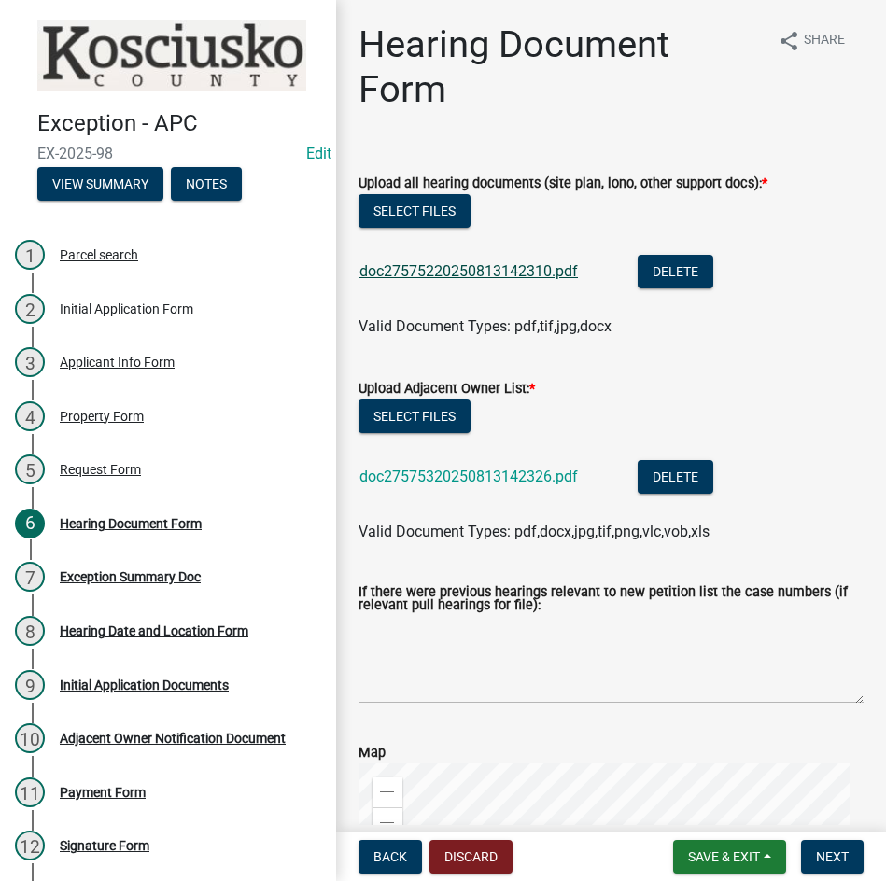
click at [480, 270] on link "doc27575220250813142310.pdf" at bounding box center [468, 271] width 218 height 18
click at [828, 859] on span "Next" at bounding box center [832, 856] width 33 height 15
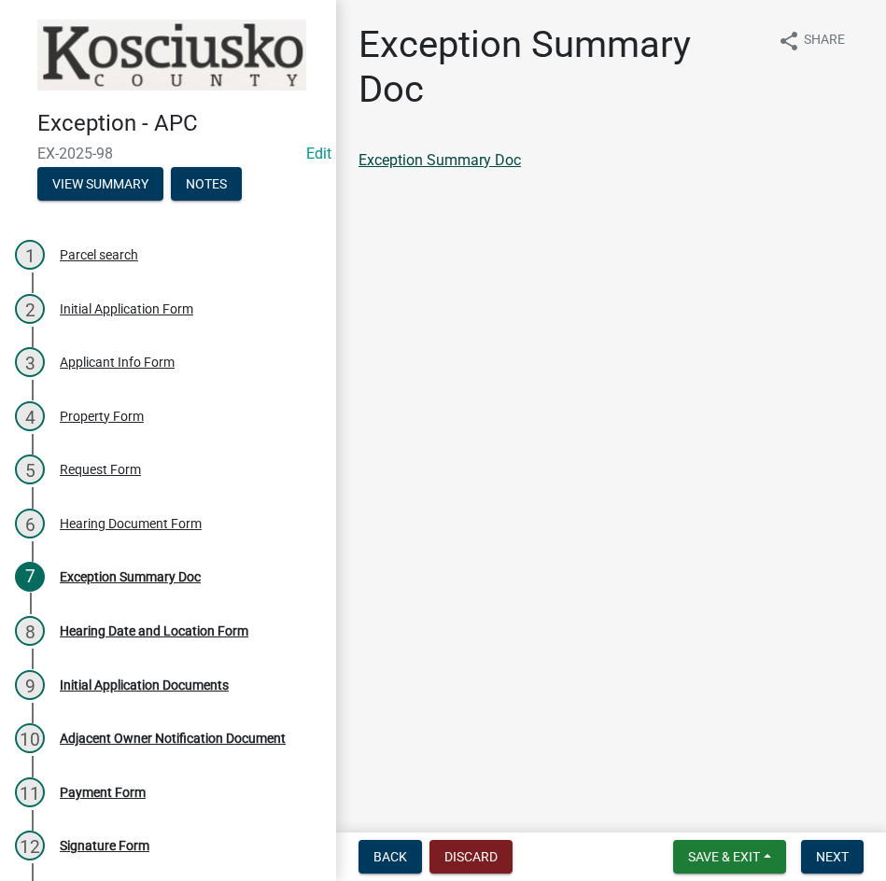
click at [453, 161] on link "Exception Summary Doc" at bounding box center [439, 160] width 162 height 18
click at [835, 854] on span "Next" at bounding box center [832, 856] width 33 height 15
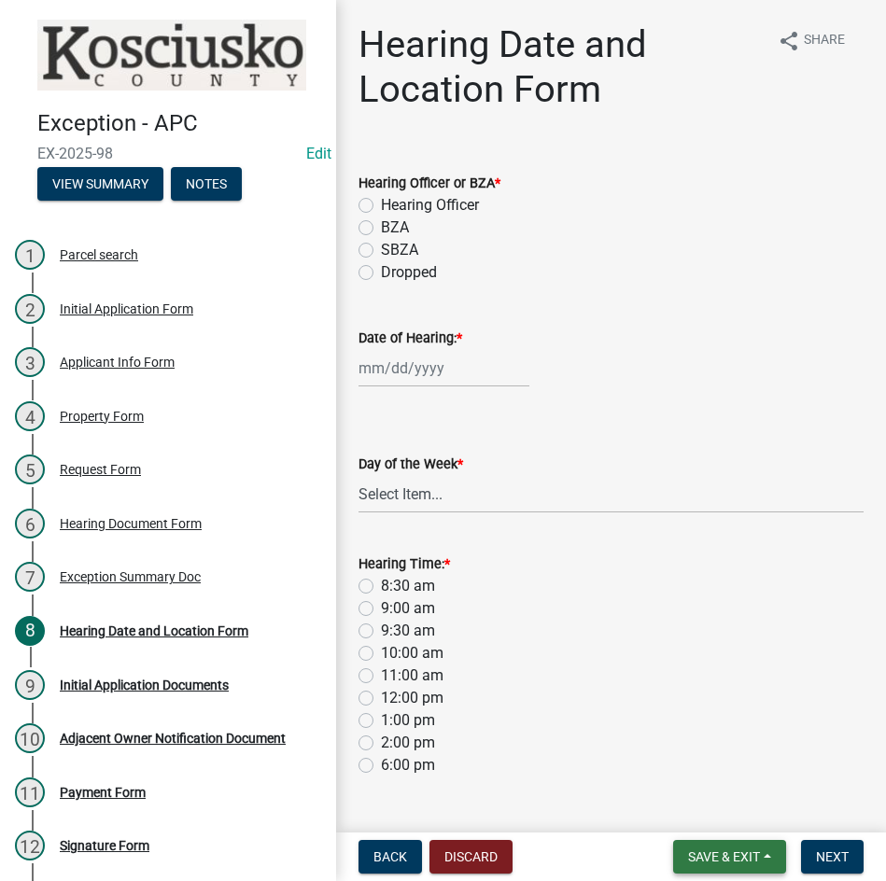
click at [705, 858] on span "Save & Exit" at bounding box center [724, 856] width 72 height 15
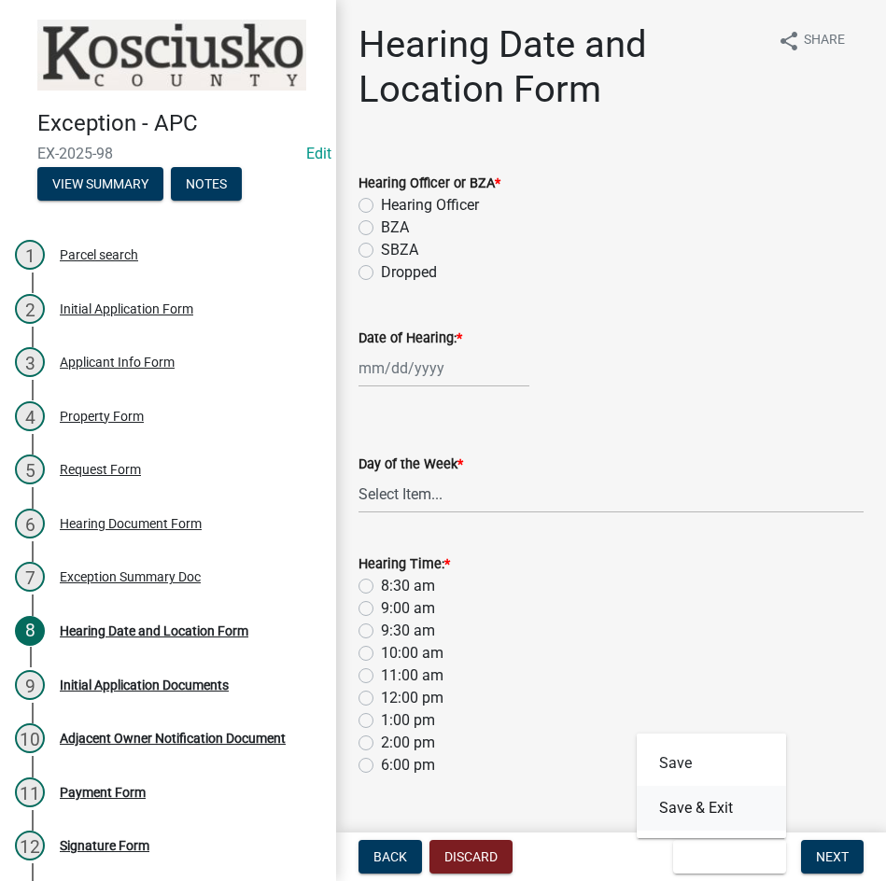
click at [713, 802] on button "Save & Exit" at bounding box center [710, 808] width 149 height 45
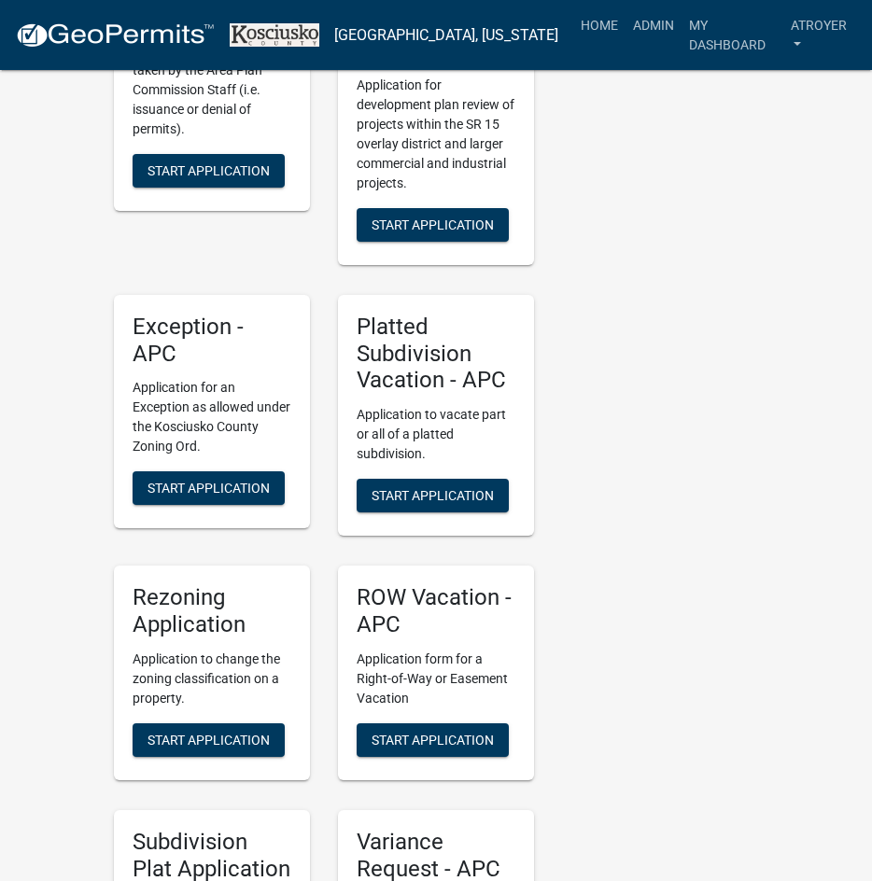
scroll to position [3826, 0]
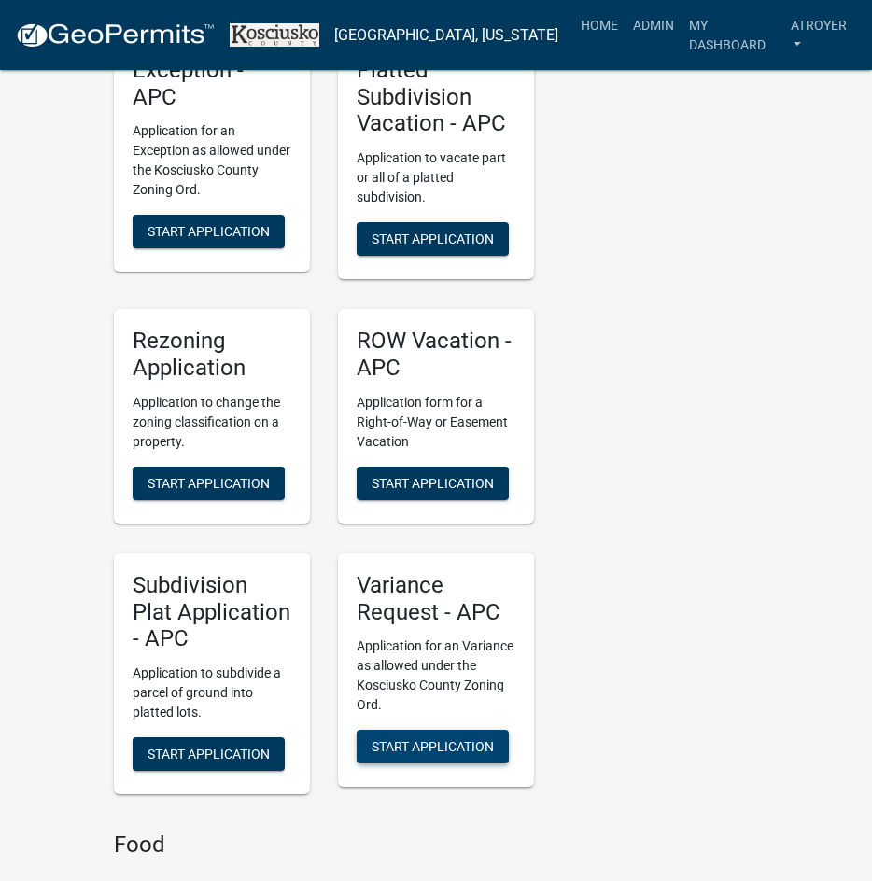
click at [426, 739] on span "Start Application" at bounding box center [432, 746] width 122 height 15
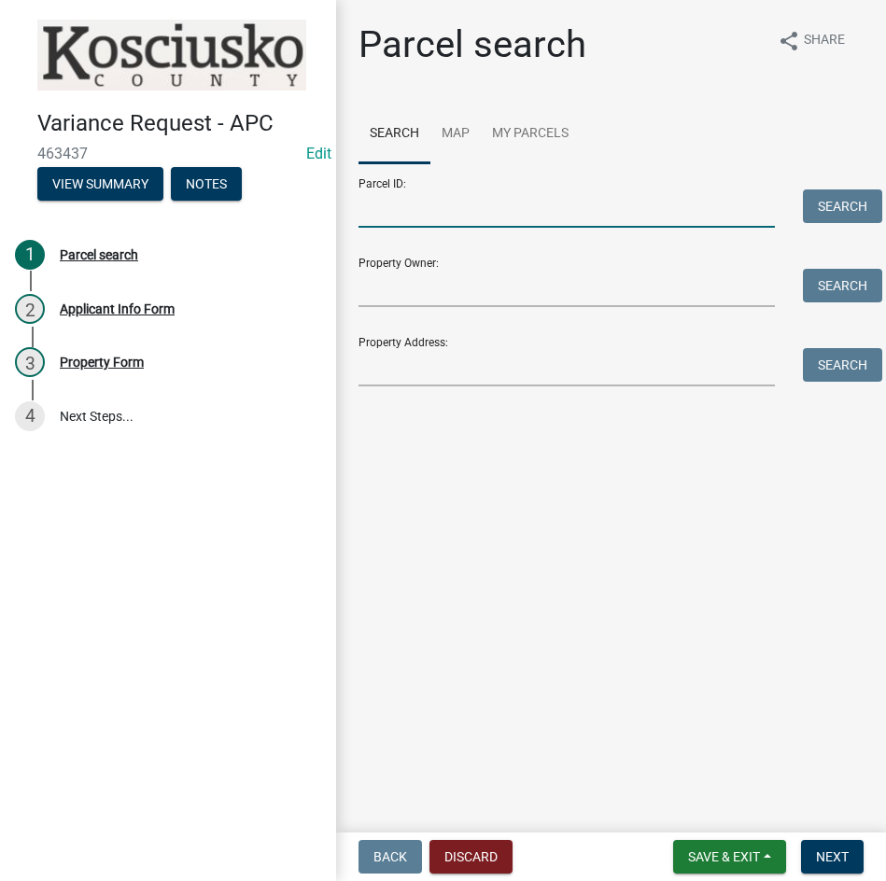
click at [519, 205] on input "Parcel ID:" at bounding box center [566, 208] width 416 height 38
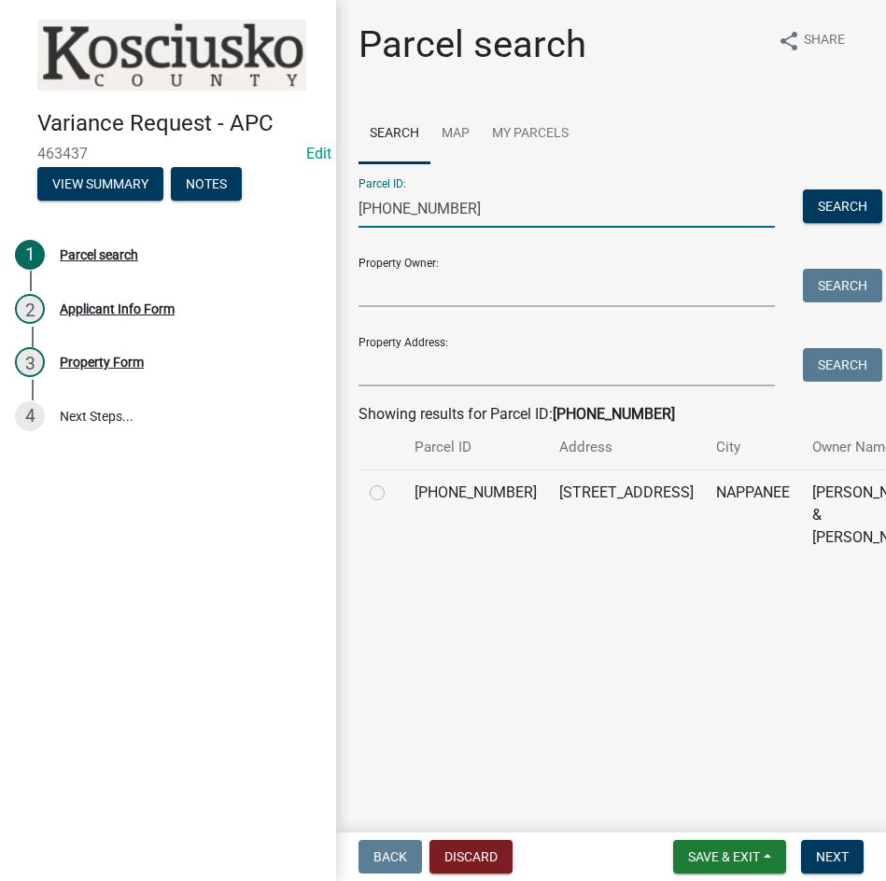
type input "033-013-085"
click at [392, 481] on label at bounding box center [392, 481] width 0 height 0
click at [392, 494] on input "radio" at bounding box center [398, 487] width 12 height 12
radio input "true"
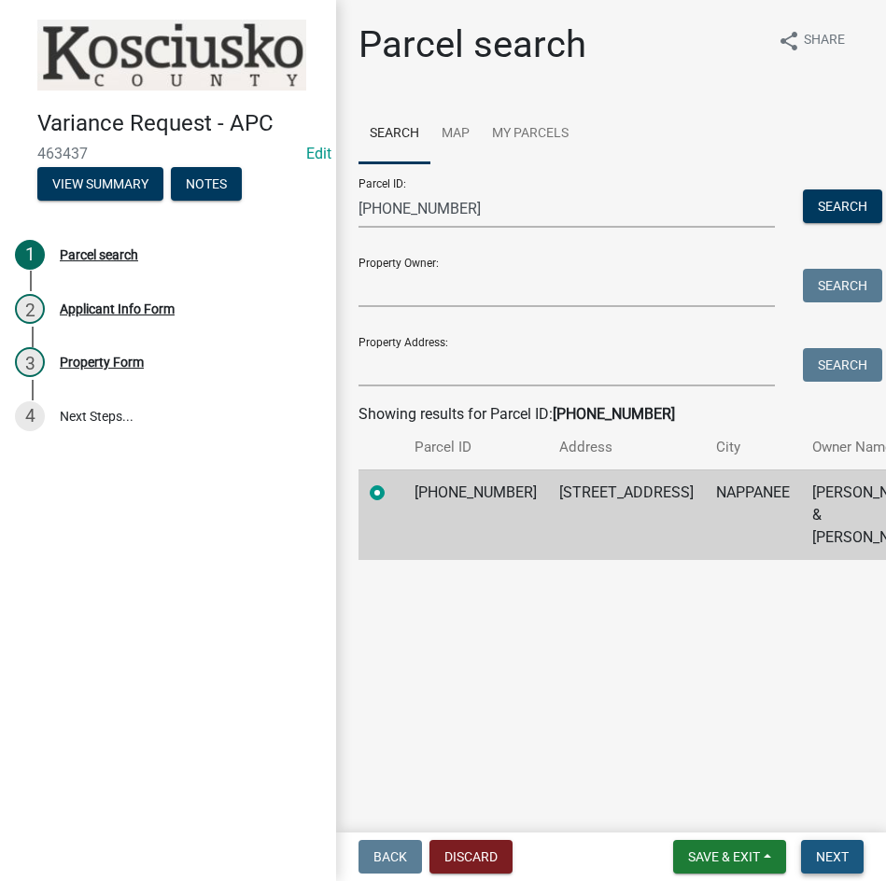
click at [816, 849] on span "Next" at bounding box center [832, 856] width 33 height 15
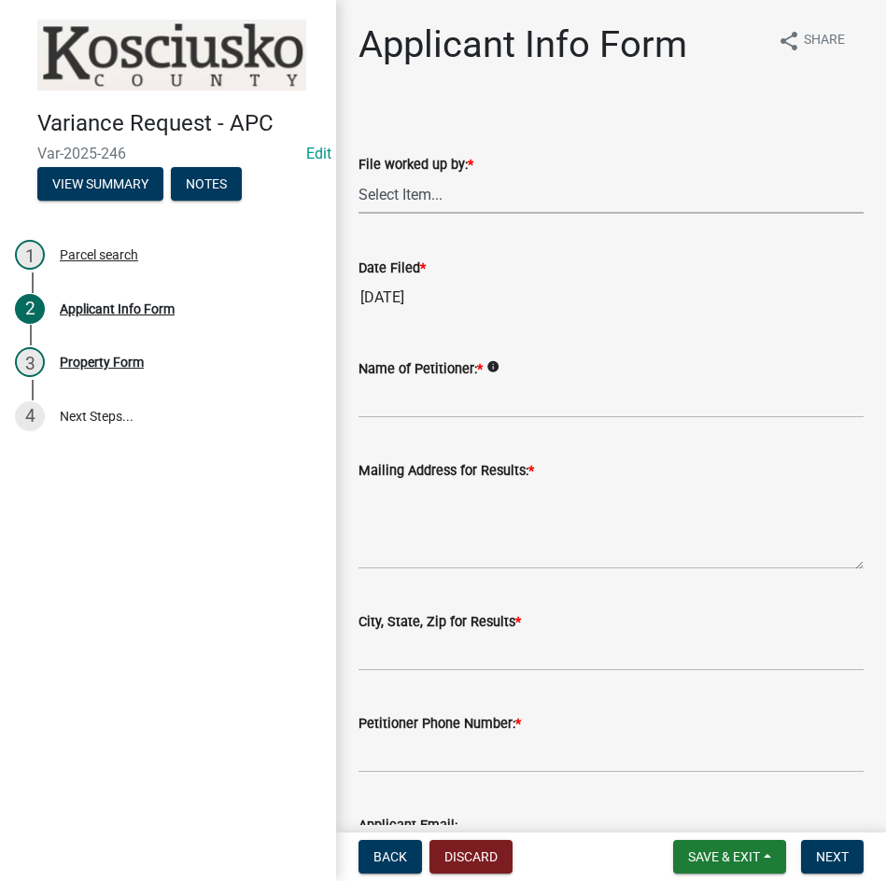
click at [464, 191] on select "Select Item... MMS LT AT CS [PERSON_NAME]" at bounding box center [610, 194] width 505 height 38
click at [358, 175] on select "Select Item... MMS LT AT CS [PERSON_NAME]" at bounding box center [610, 194] width 505 height 38
select select "d95389f4-ab5a-4603-9826-29cf73316391"
click at [431, 406] on input "Name of Petitioner: *" at bounding box center [610, 399] width 505 height 38
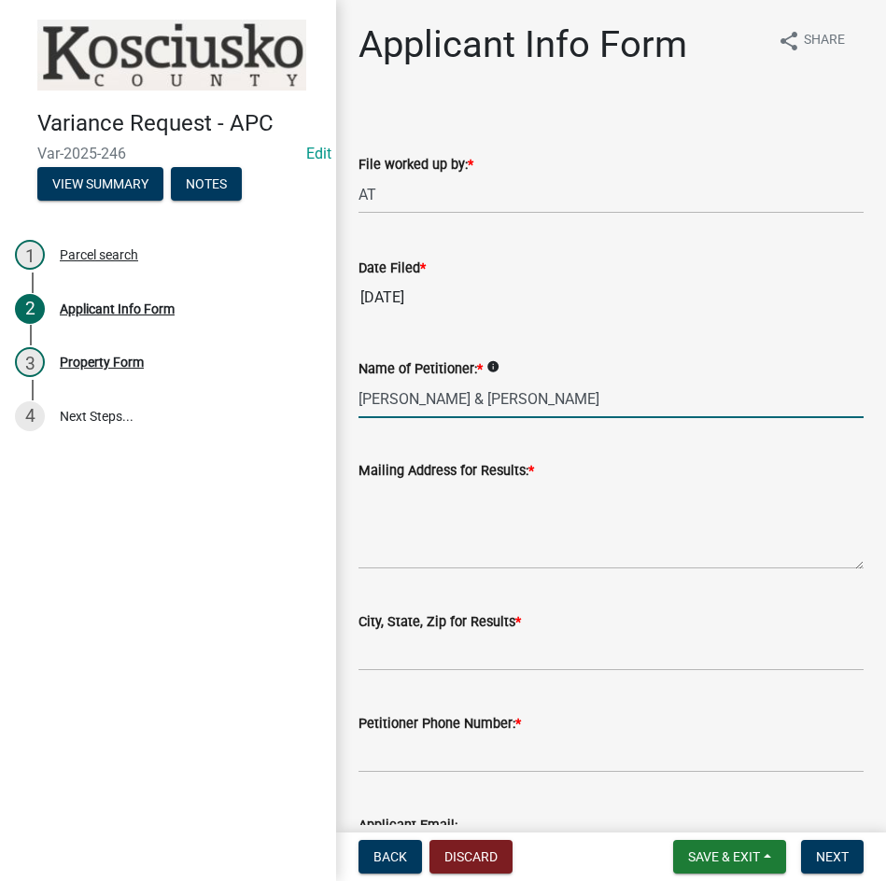
type input "Adam & Natalie Leeper"
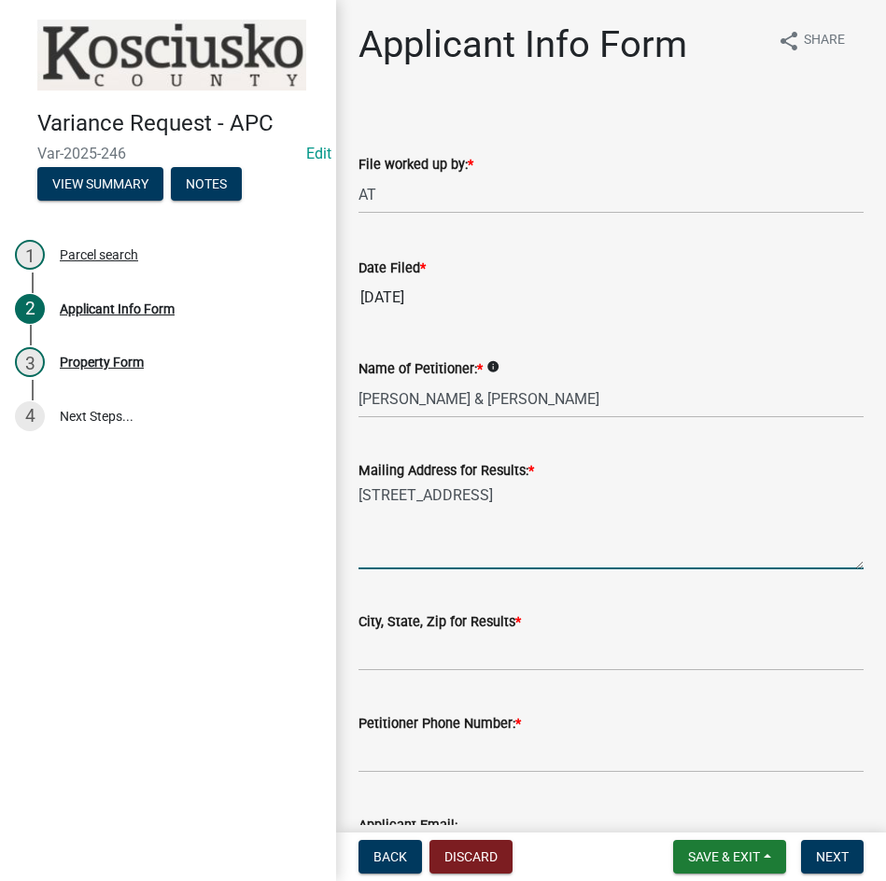
type textarea "13653 N Ashbury Ct"
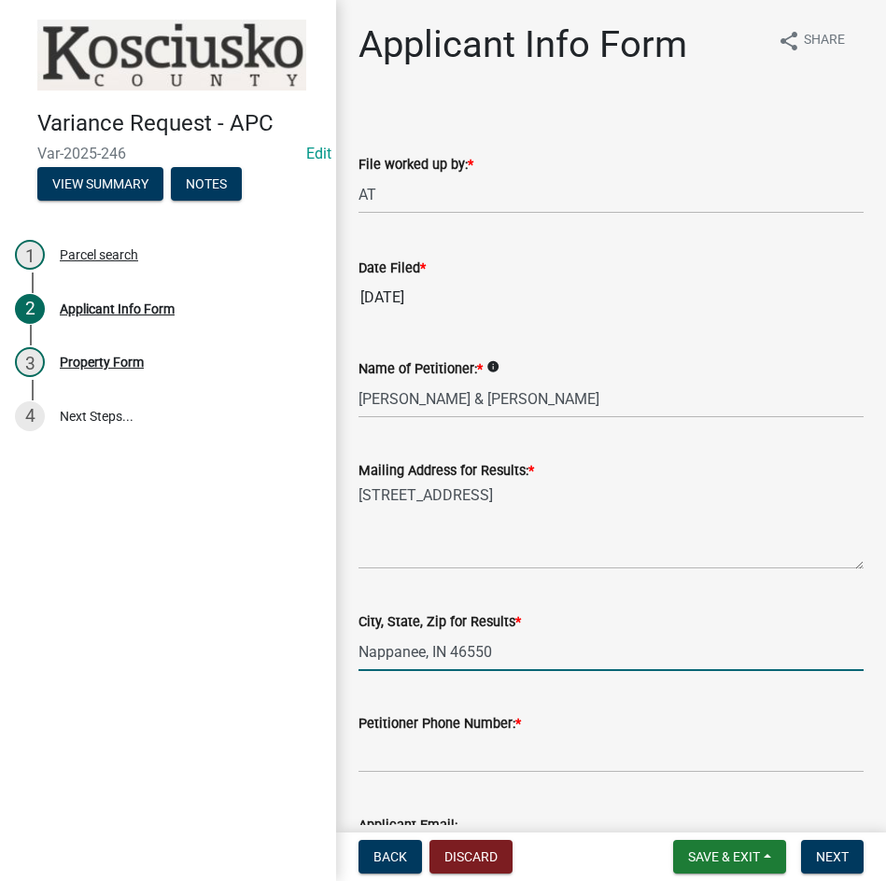
type input "Nappanee, IN 46550"
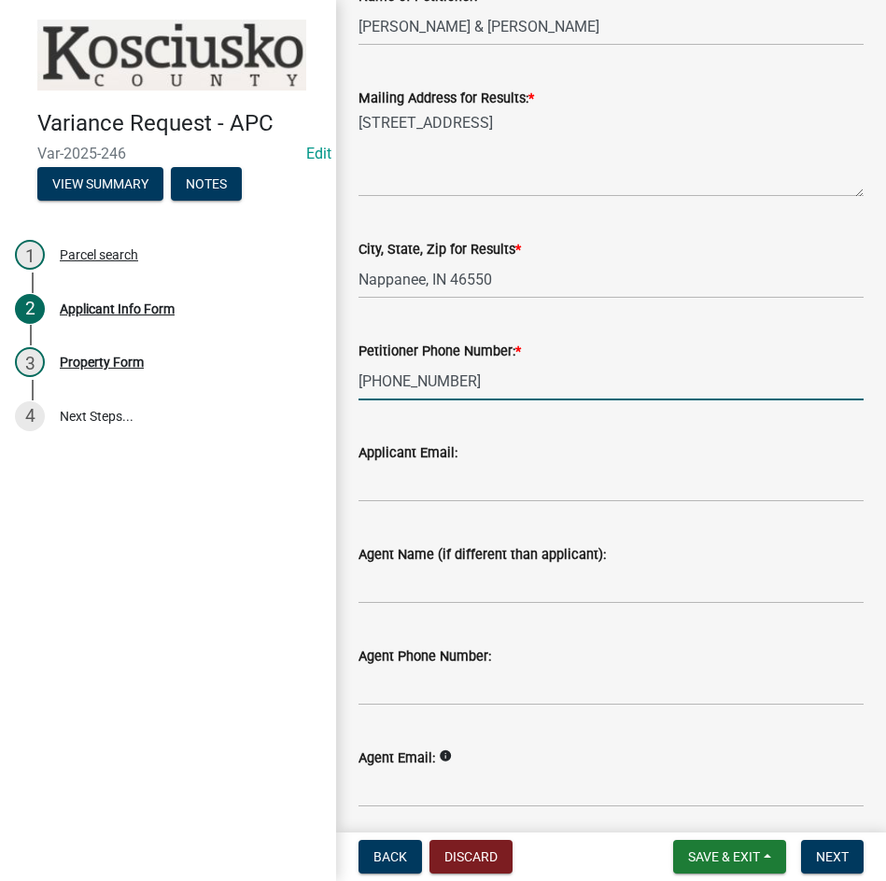
scroll to position [373, 0]
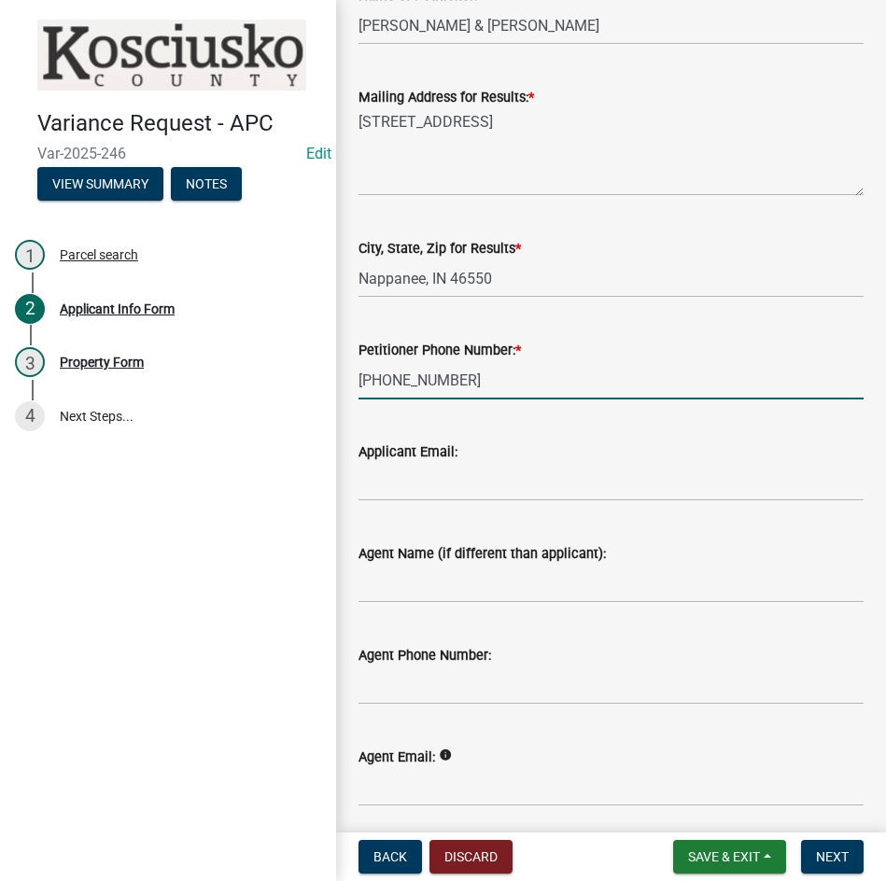
type input "574-221-1429"
click at [459, 583] on input "Agent Name (if different than applicant):" at bounding box center [610, 584] width 505 height 38
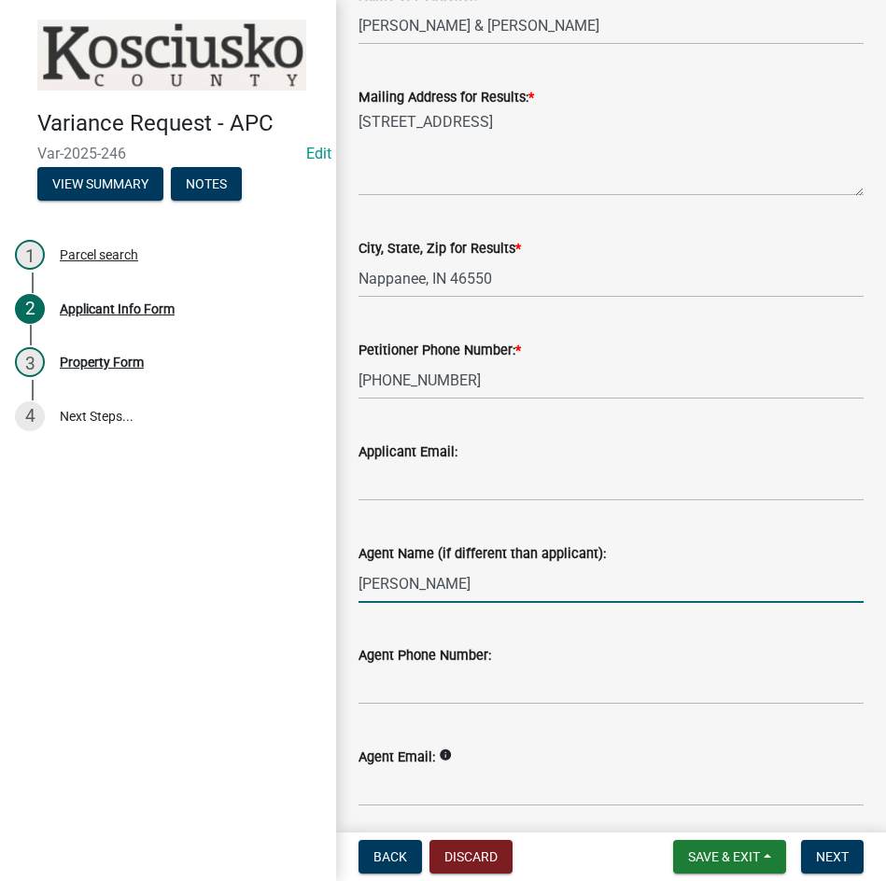
type input "Samuel Beachy"
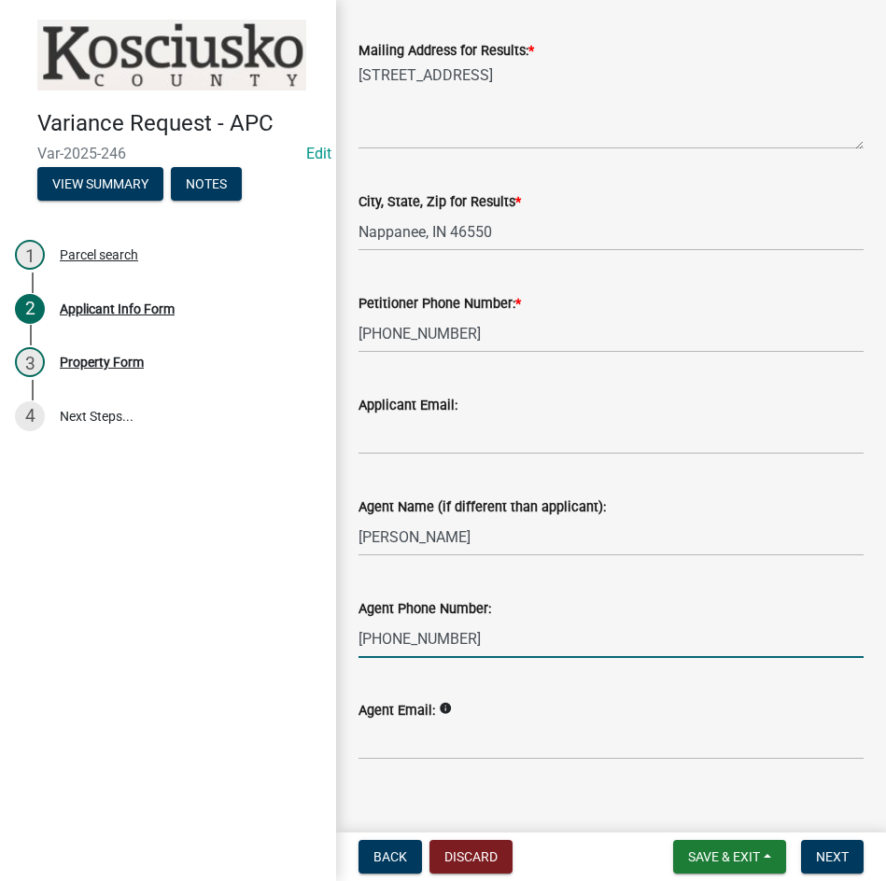
scroll to position [442, 0]
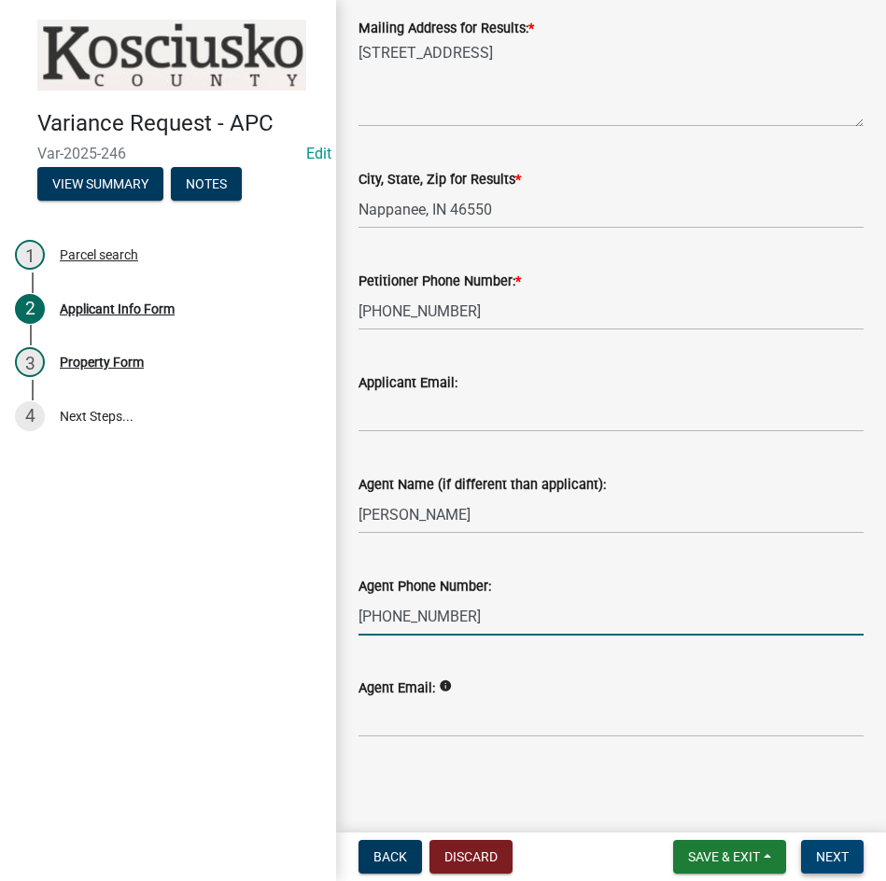
type input "574-354-2050"
click at [830, 852] on span "Next" at bounding box center [832, 856] width 33 height 15
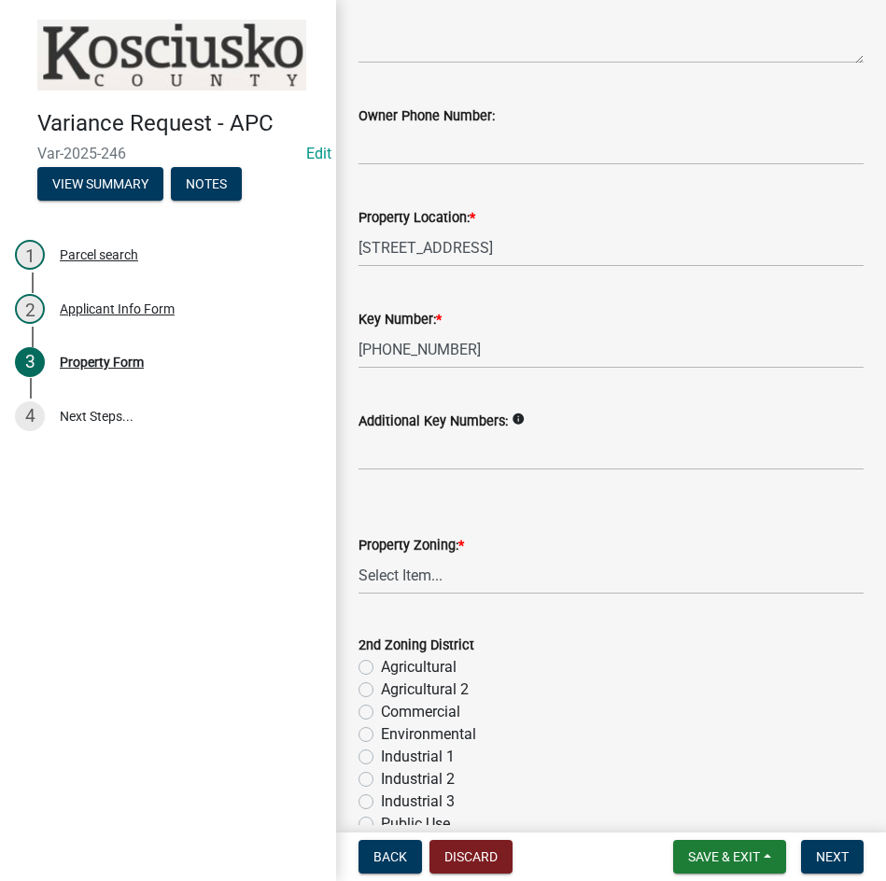
scroll to position [280, 0]
click at [456, 577] on select "Select Item... Agricultural Agricultural 2 Commercial Environmental Industrial …" at bounding box center [610, 574] width 505 height 38
click at [358, 555] on select "Select Item... Agricultural Agricultural 2 Commercial Environmental Industrial …" at bounding box center [610, 574] width 505 height 38
select select "1146270b-2111-4e23-bf7f-74ce85cf7041"
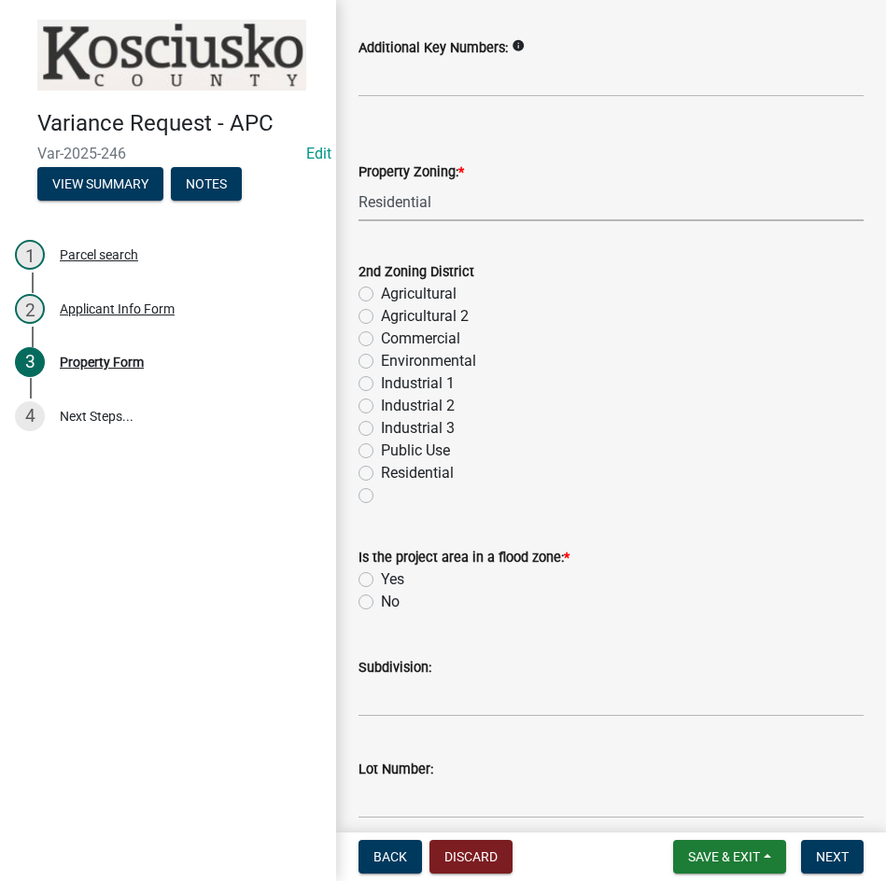
scroll to position [653, 0]
click at [381, 601] on label "No" at bounding box center [390, 601] width 19 height 22
click at [381, 601] on input "No" at bounding box center [387, 596] width 12 height 12
radio input "true"
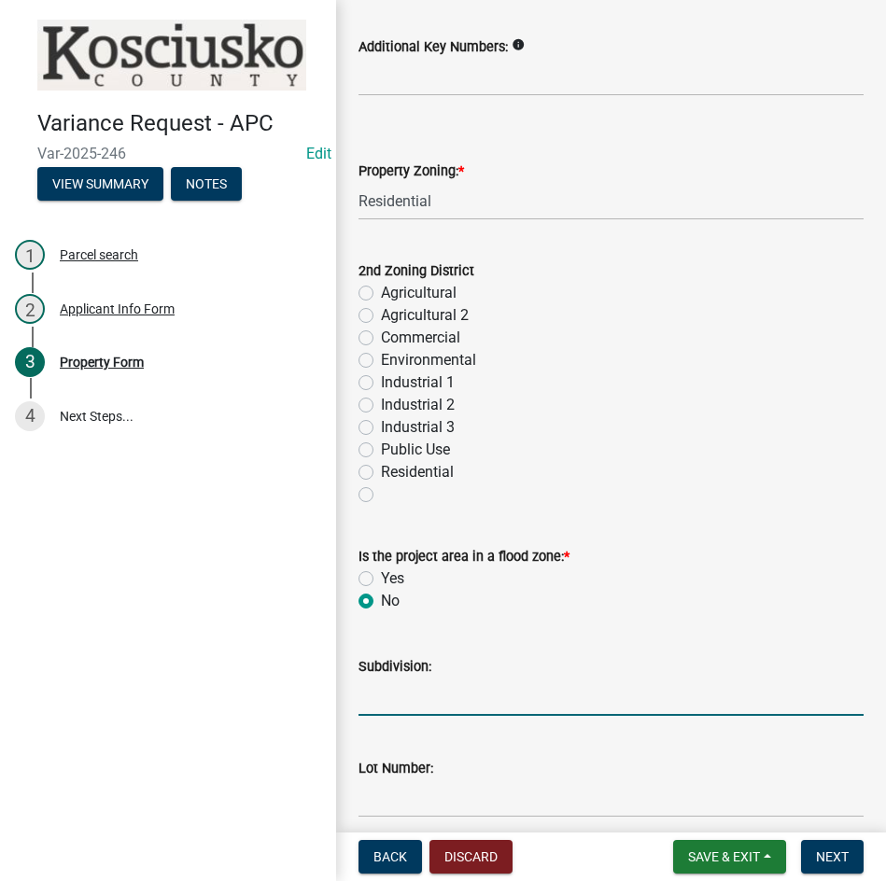
click at [437, 700] on input "Subdivision:" at bounding box center [610, 696] width 505 height 38
type input "Paddlebrook Pond"
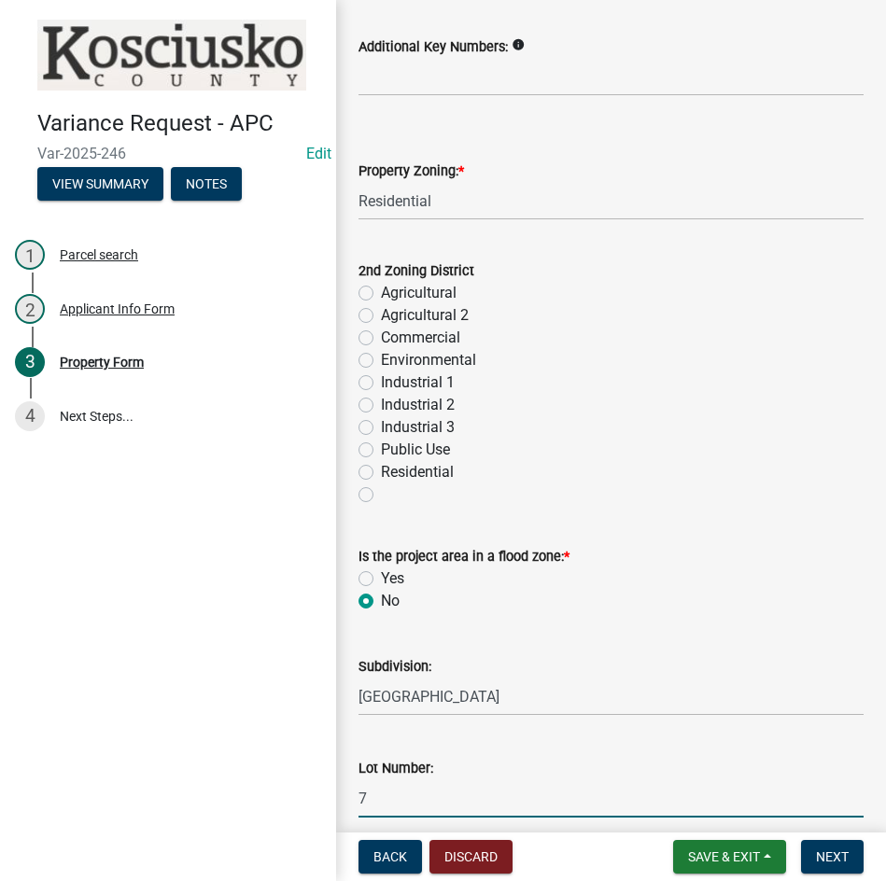
type input "7"
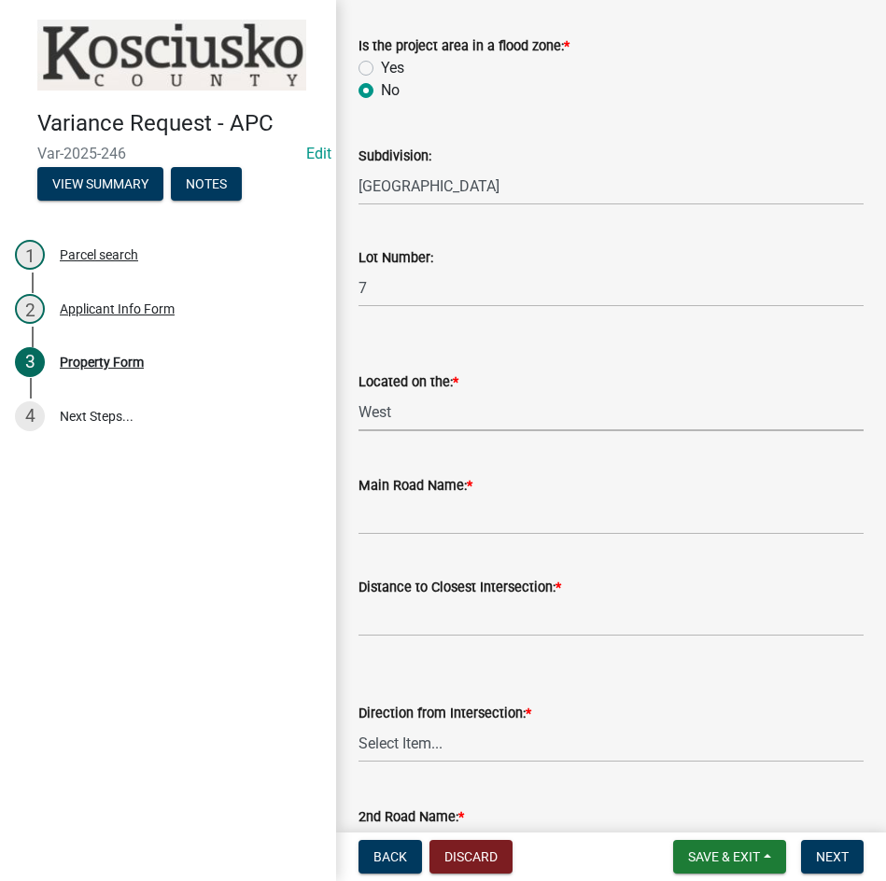
select select "dd23c302-fd8e-4dc5-81ce-e8ac1d060e01"
type input "Ashbury Ct"
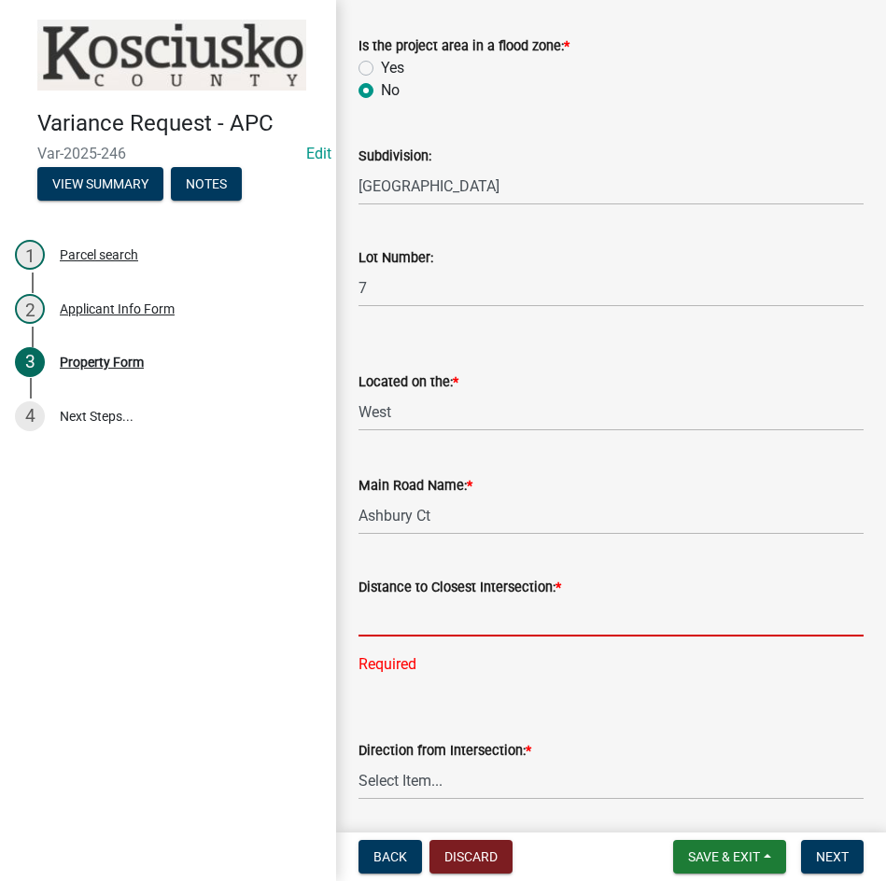
click at [570, 612] on input "text" at bounding box center [610, 617] width 505 height 38
type input "1350"
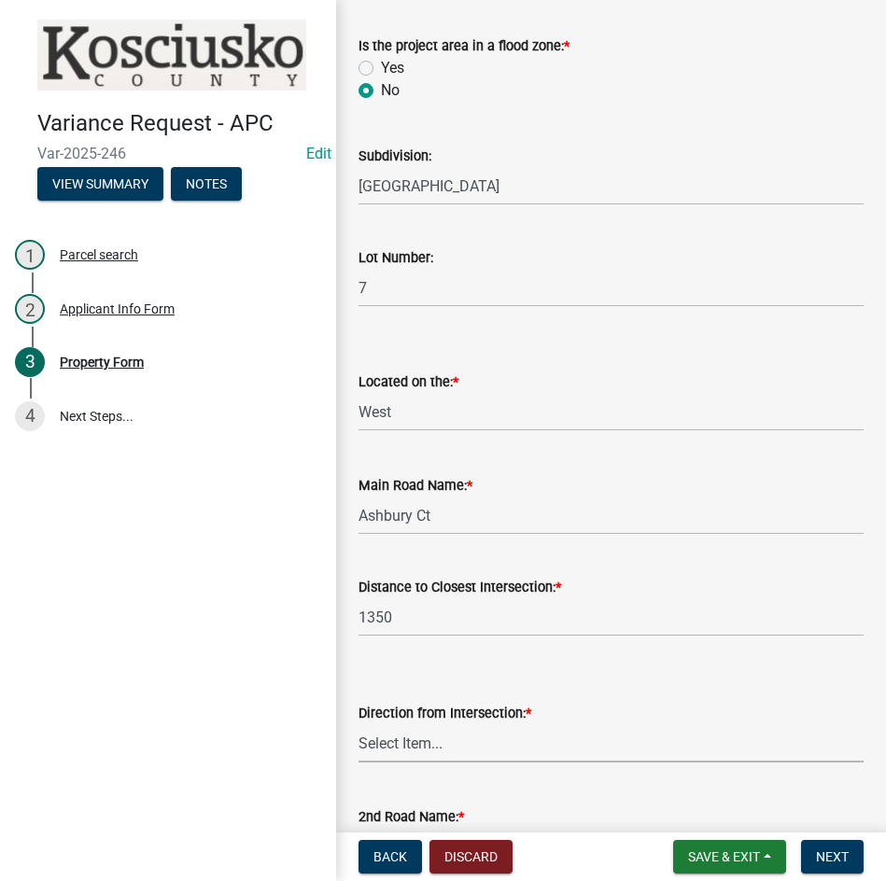
scroll to position [1444, 0]
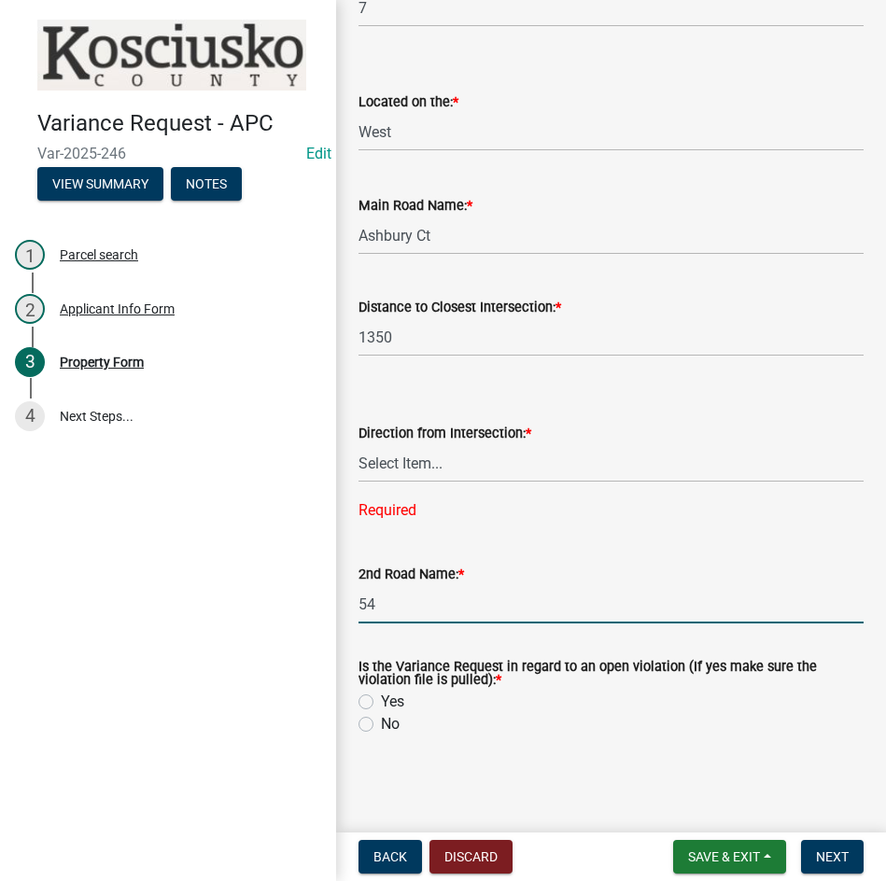
type input "5"
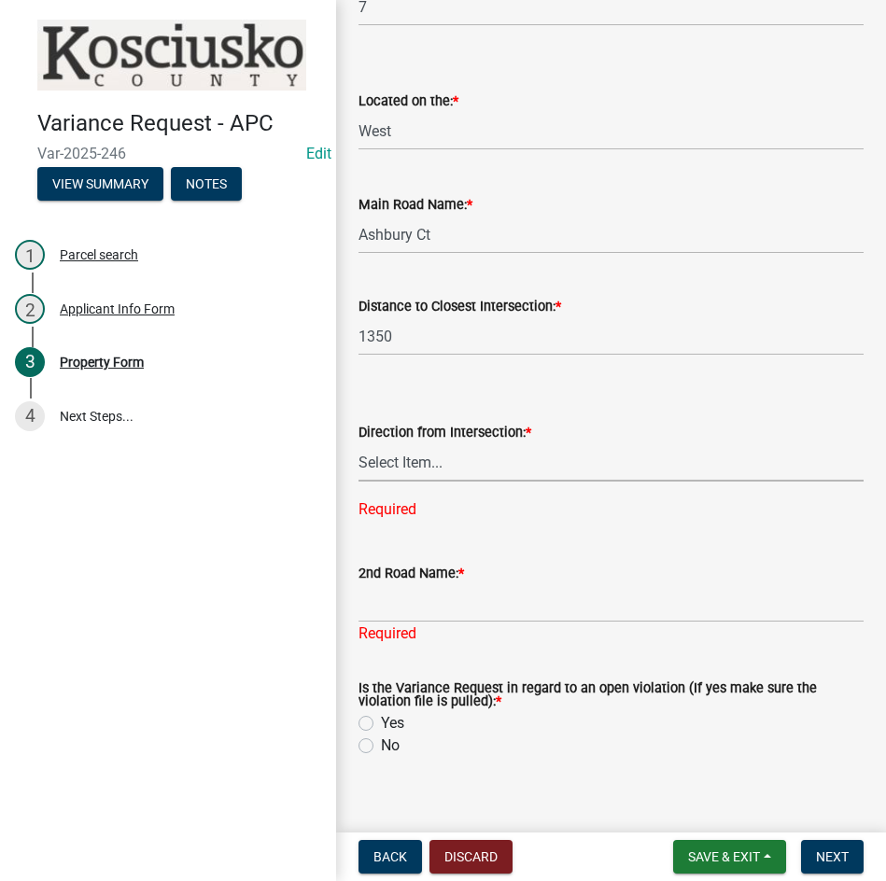
click at [506, 460] on select "Select Item... North Northeast Northwest South Southeast Southwest [GEOGRAPHIC_…" at bounding box center [610, 462] width 505 height 38
click at [358, 458] on select "Select Item... North Northeast Northwest South Southeast Southwest [GEOGRAPHIC_…" at bounding box center [610, 462] width 505 height 38
select select "12355200-60c1-438c-bbad-938150612a70"
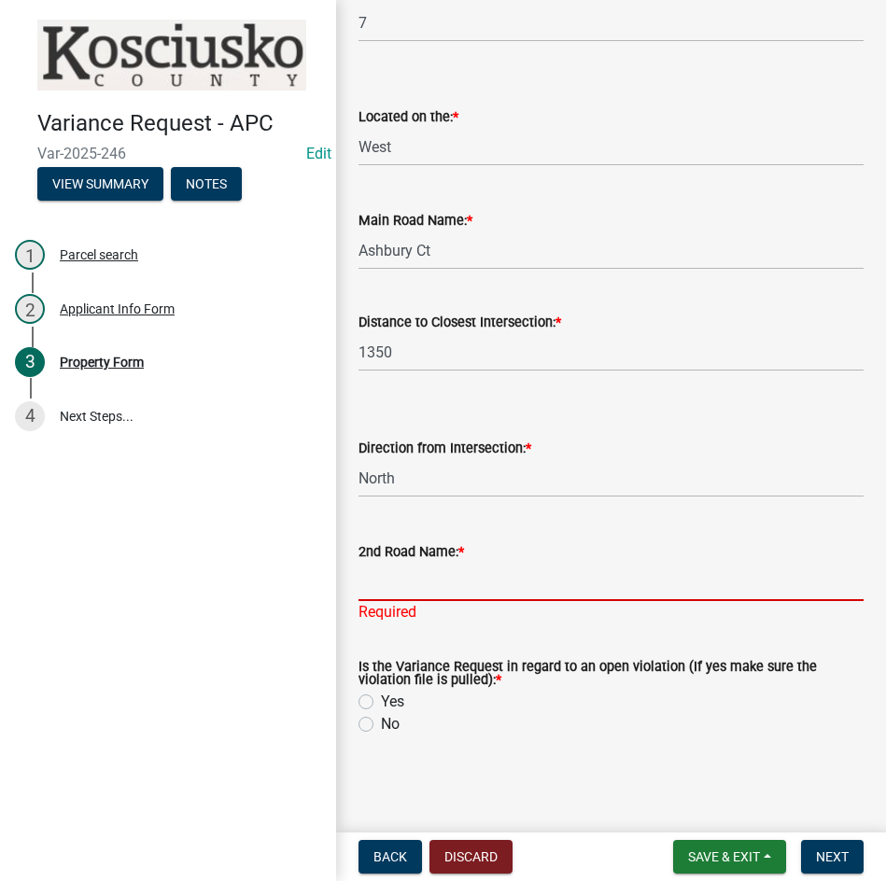
click at [460, 587] on input "2nd Road Name: *" at bounding box center [610, 582] width 505 height 38
type input "1350 N"
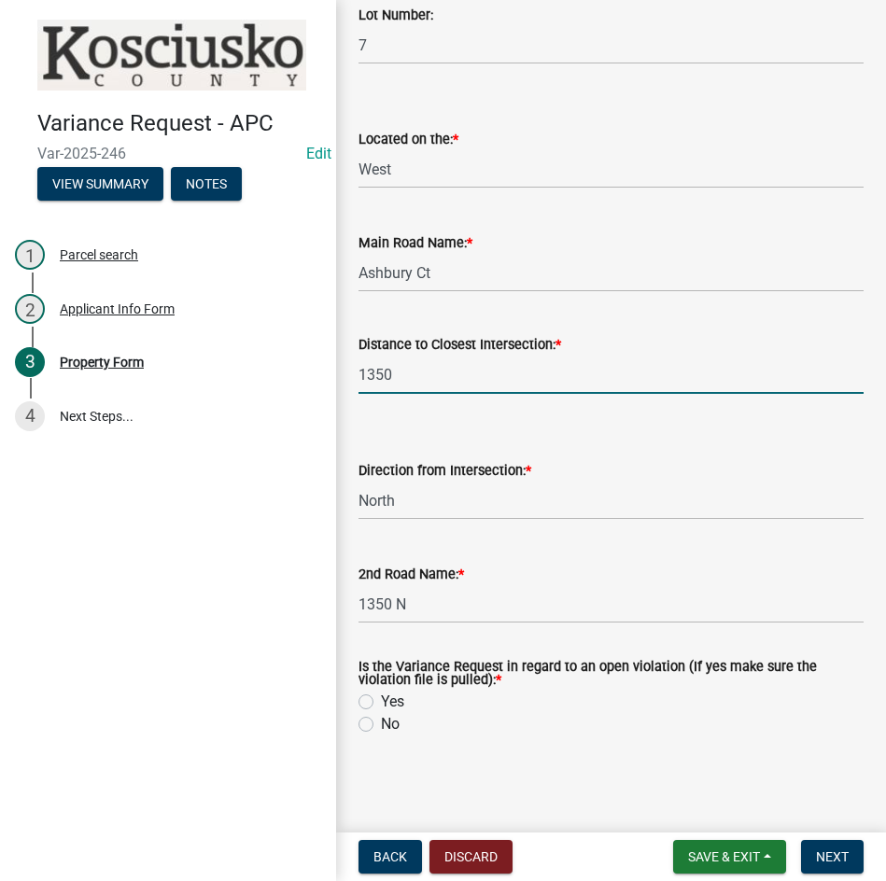
scroll to position [1407, 0]
click at [402, 356] on input "1350" at bounding box center [610, 375] width 505 height 38
type input "1"
type input "513"
click at [381, 726] on label "No" at bounding box center [390, 724] width 19 height 22
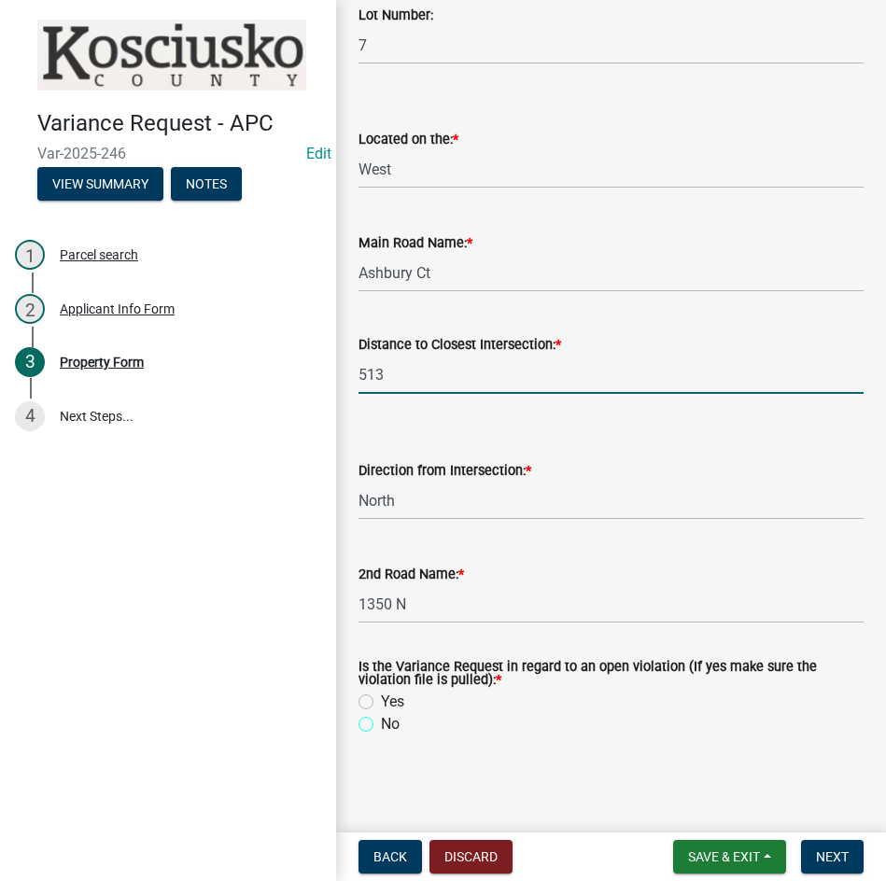
click at [381, 725] on input "No" at bounding box center [387, 719] width 12 height 12
radio input "true"
click at [835, 853] on span "Next" at bounding box center [832, 856] width 33 height 15
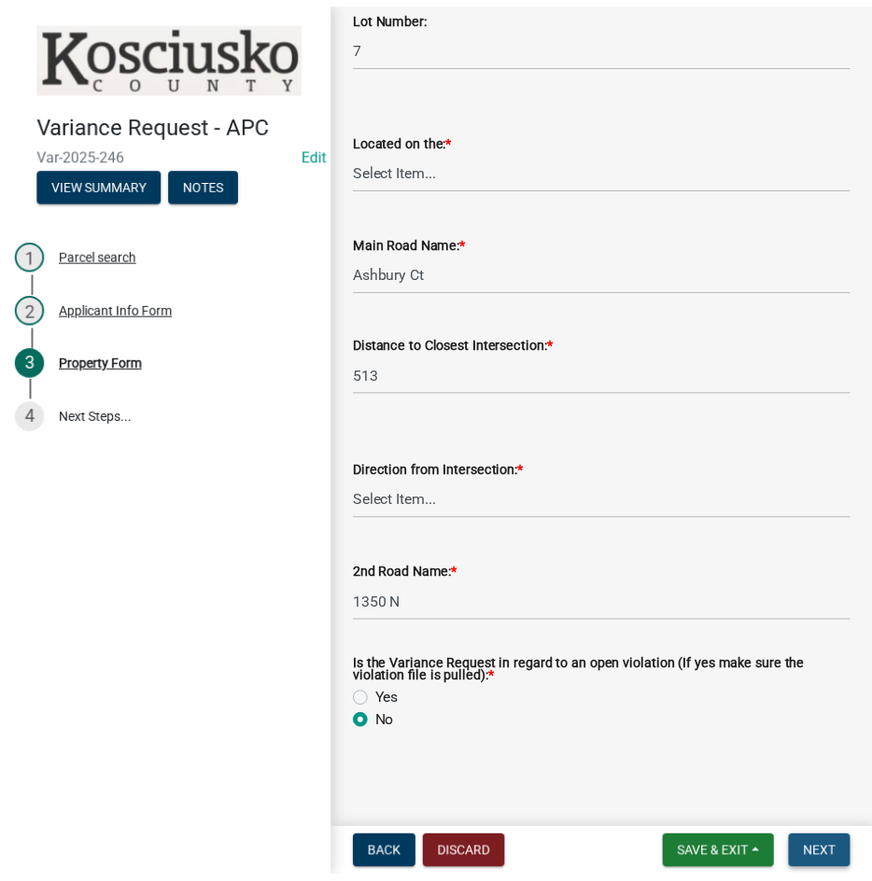
scroll to position [0, 0]
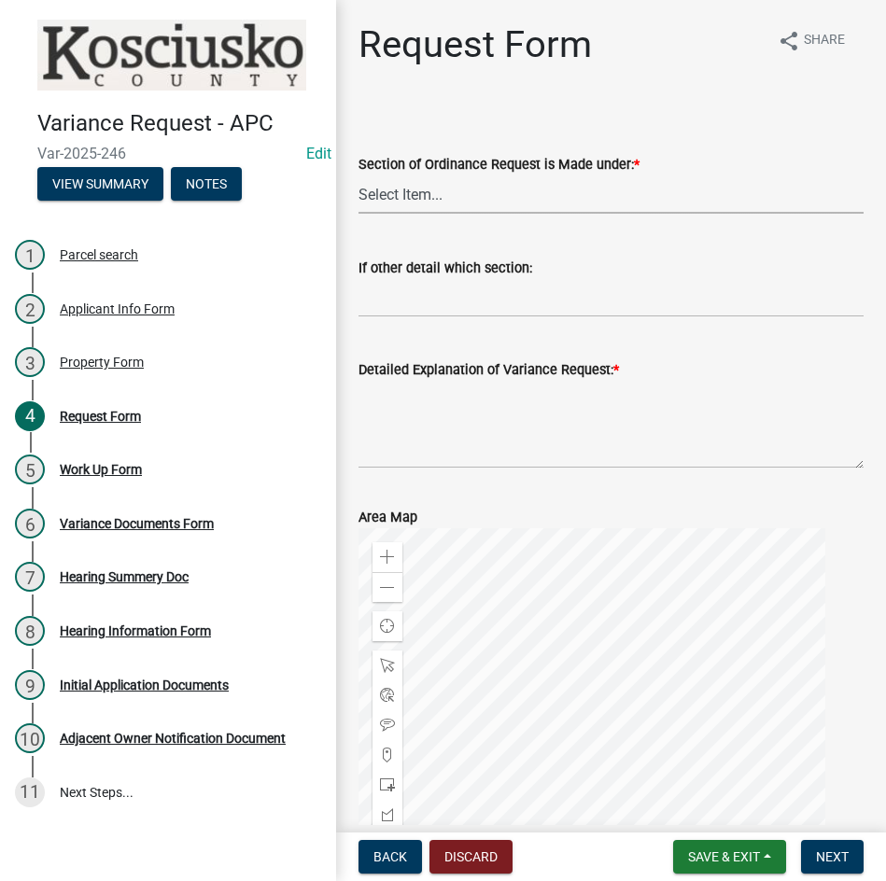
click at [540, 200] on select "Select Item... 2.10 I1 Criteria 2.11 I2 Criteria I3 Criteria 2.15 Lot and Yard …" at bounding box center [610, 194] width 505 height 38
click at [358, 175] on select "Select Item... 2.10 I1 Criteria 2.11 I2 Criteria I3 Criteria 2.15 Lot and Yard …" at bounding box center [610, 194] width 505 height 38
select select "77eb12f8-2a64-4a31-bfec-9b00716b2165"
click at [490, 407] on textarea "Detailed Explanation of Variance Request: *" at bounding box center [610, 425] width 505 height 88
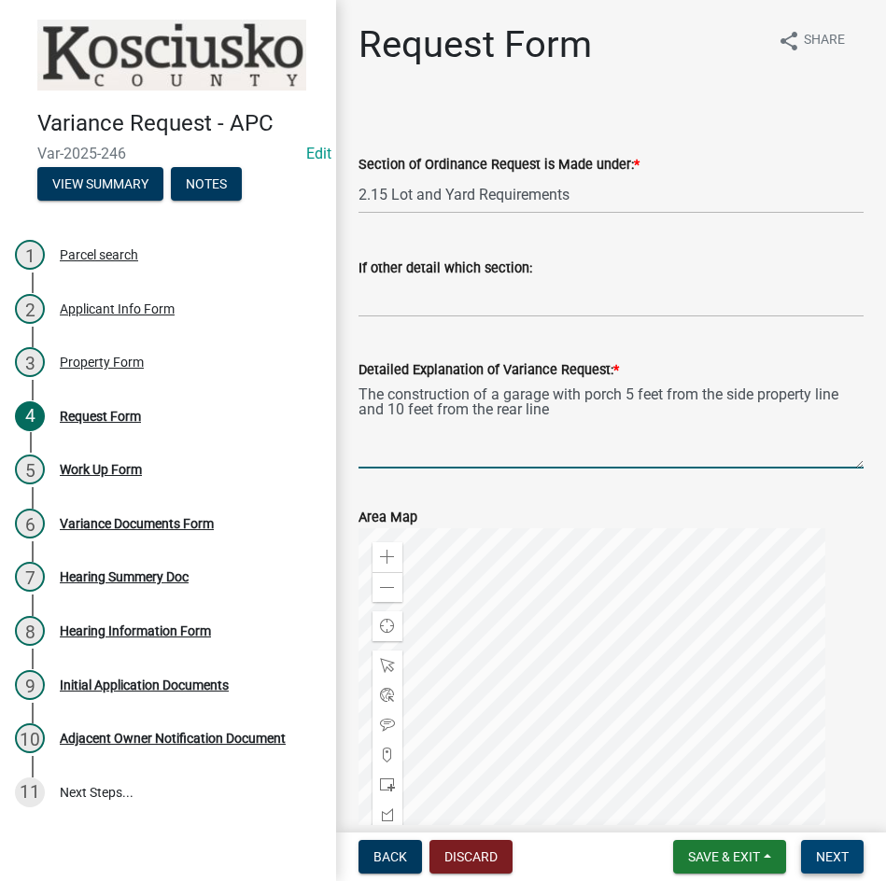
type textarea "The construction of a garage with porch 5 feet from the side property line and …"
click at [825, 856] on span "Next" at bounding box center [832, 856] width 33 height 15
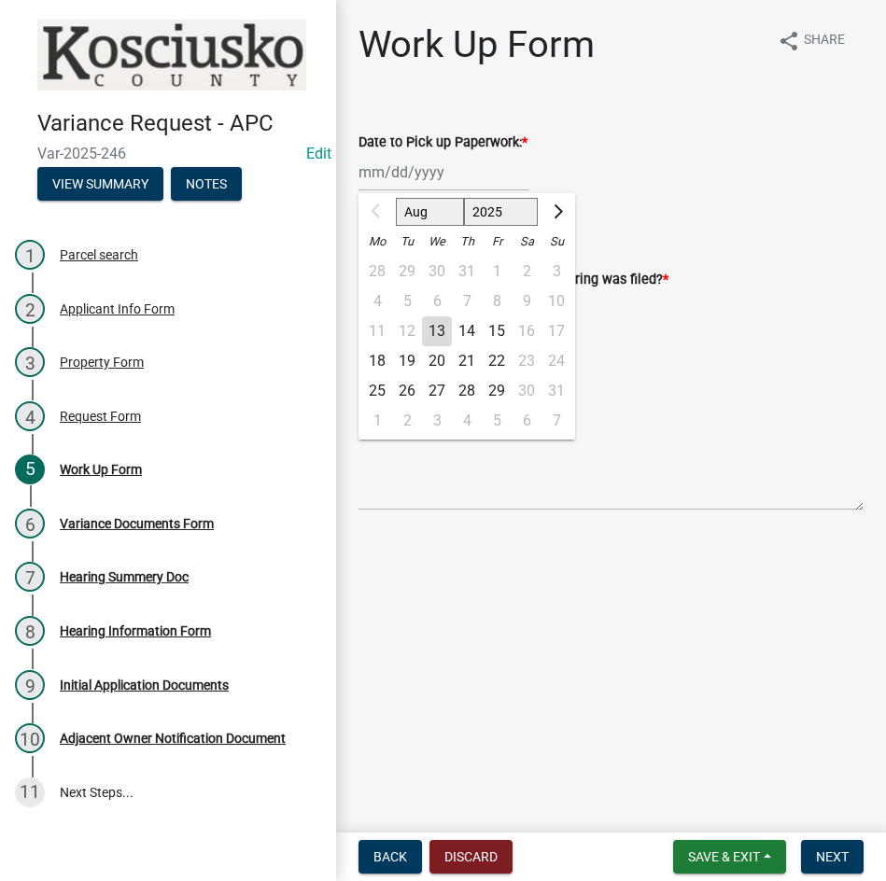
drag, startPoint x: 462, startPoint y: 169, endPoint x: 453, endPoint y: 187, distance: 19.6
click at [462, 169] on div "Aug Sep Oct Nov [DATE] 2026 2027 2028 2029 2030 2031 2032 2033 2034 2035 2036 2…" at bounding box center [443, 172] width 171 height 38
click at [380, 358] on div "18" at bounding box center [377, 361] width 30 height 30
type input "[DATE]"
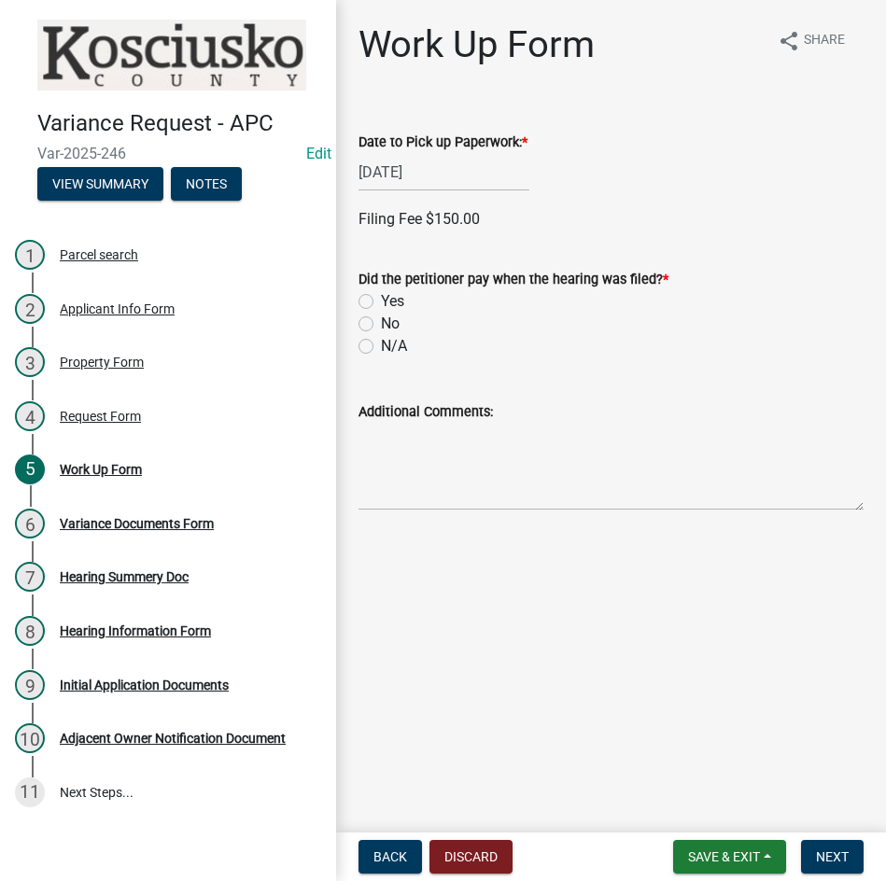
click at [381, 300] on label "Yes" at bounding box center [392, 301] width 23 height 22
click at [381, 300] on input "Yes" at bounding box center [387, 296] width 12 height 12
radio input "true"
click at [381, 476] on label "Check" at bounding box center [401, 475] width 40 height 22
click at [381, 476] on input "Check" at bounding box center [387, 470] width 12 height 12
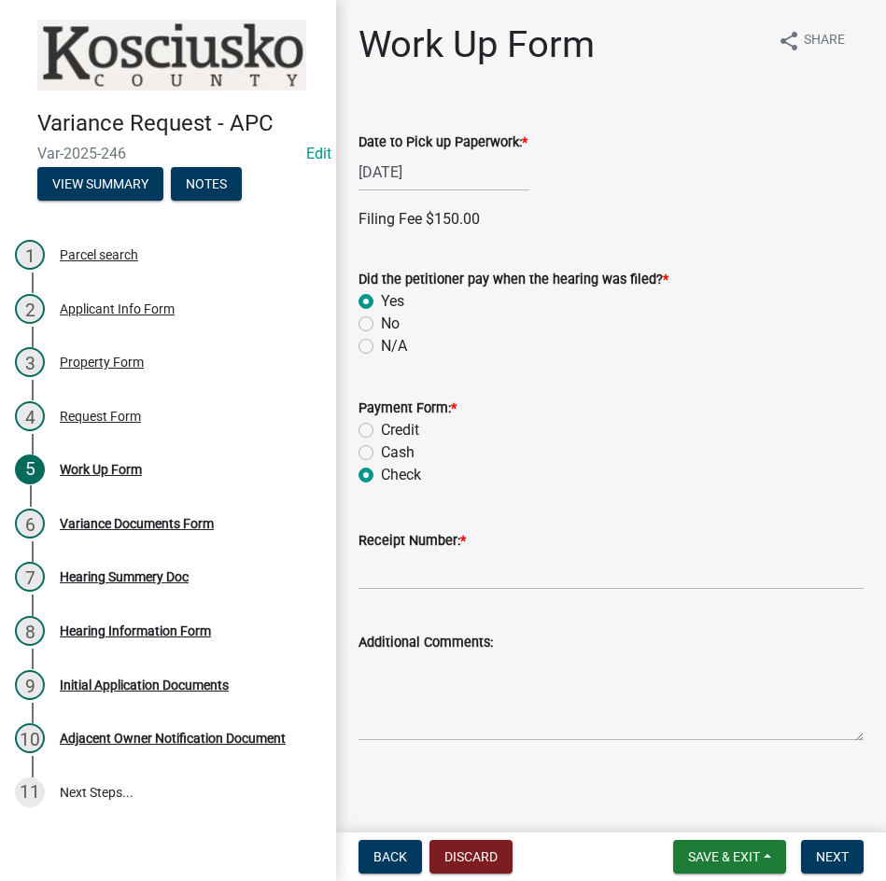
radio input "true"
click at [474, 582] on input "Receipt Number: *" at bounding box center [610, 570] width 505 height 38
type input "023459"
click at [824, 852] on span "Next" at bounding box center [832, 856] width 33 height 15
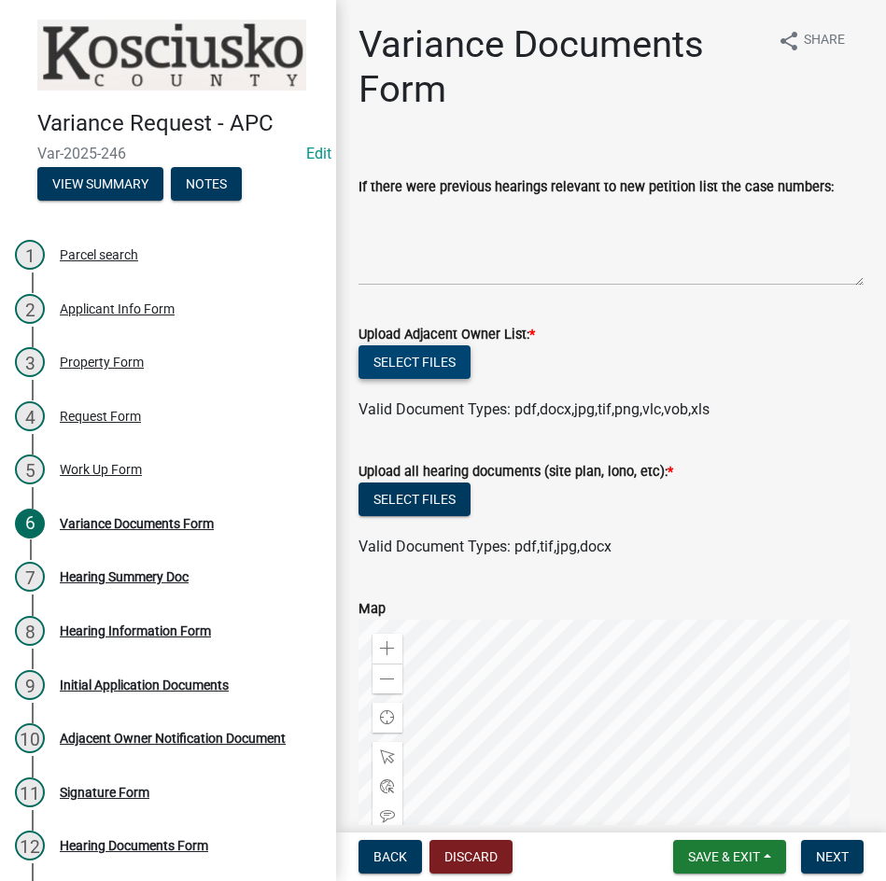
click at [415, 353] on button "Select files" at bounding box center [414, 362] width 112 height 34
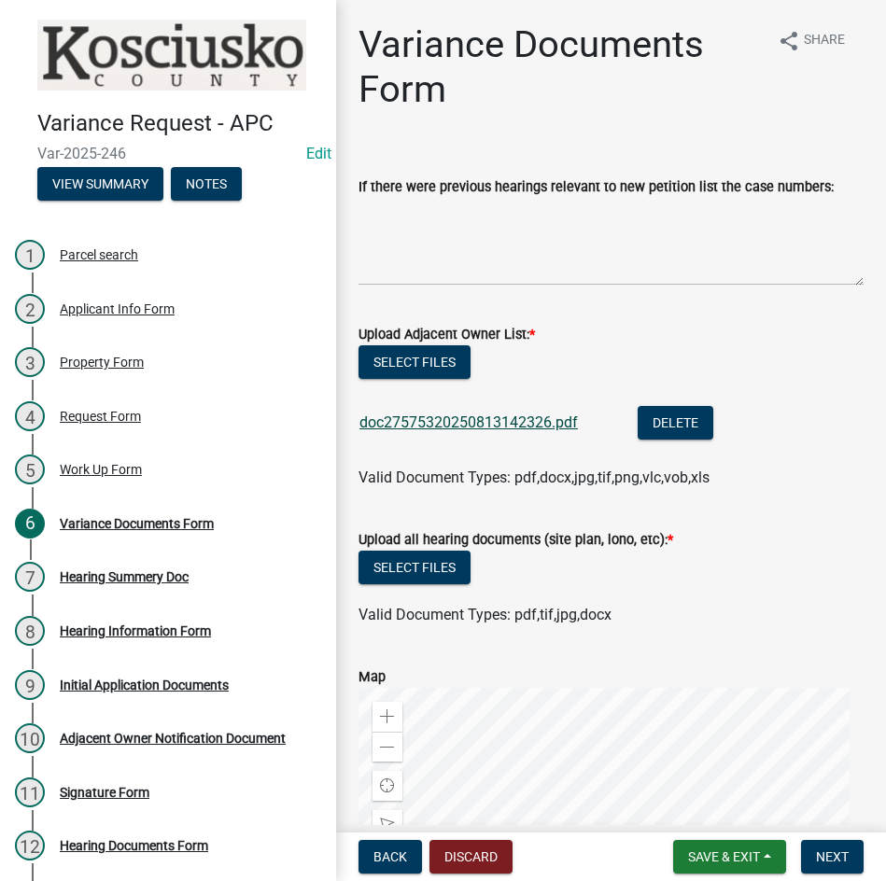
click at [467, 421] on link "doc27575320250813142326.pdf" at bounding box center [468, 422] width 218 height 18
click at [419, 556] on button "Select files" at bounding box center [414, 568] width 112 height 34
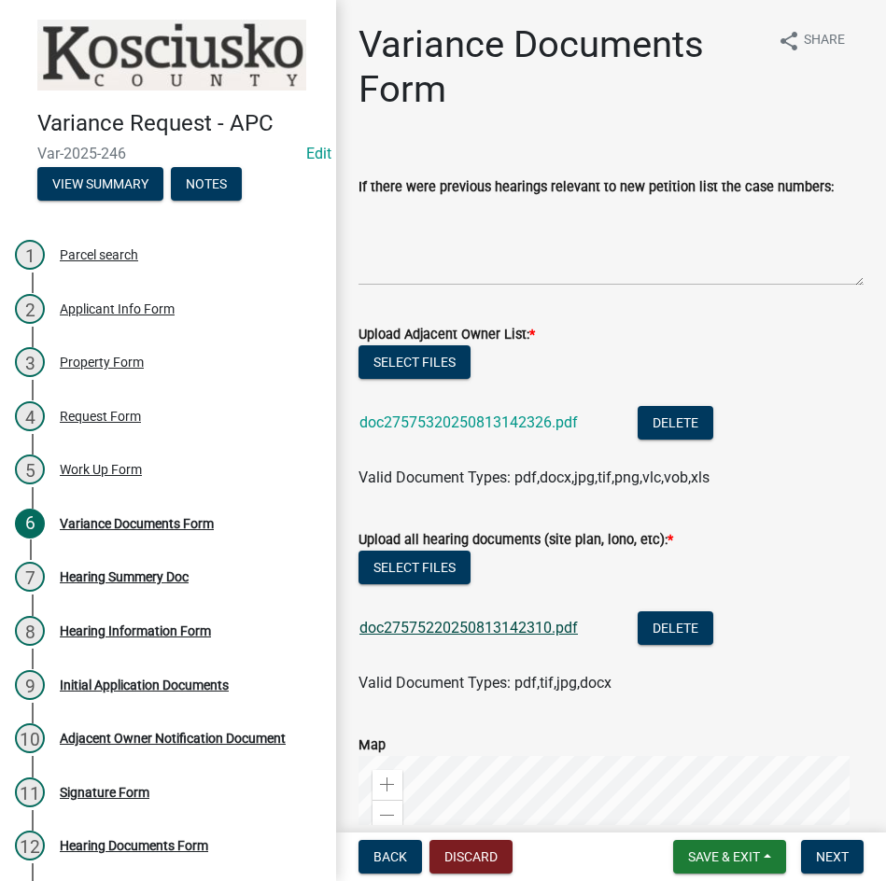
click at [462, 621] on link "doc27575220250813142310.pdf" at bounding box center [468, 628] width 218 height 18
click at [423, 356] on button "Select files" at bounding box center [414, 362] width 112 height 34
click at [836, 858] on span "Next" at bounding box center [832, 856] width 33 height 15
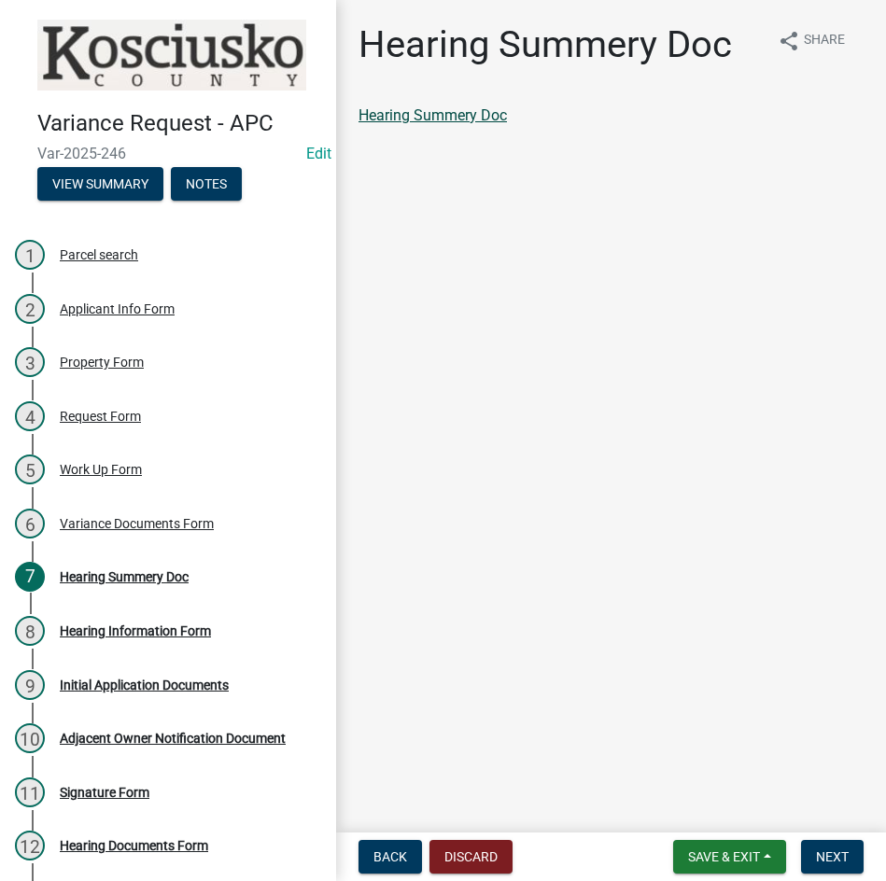
click at [438, 118] on link "Hearing Summery Doc" at bounding box center [432, 115] width 148 height 18
click at [831, 846] on button "Next" at bounding box center [832, 857] width 63 height 34
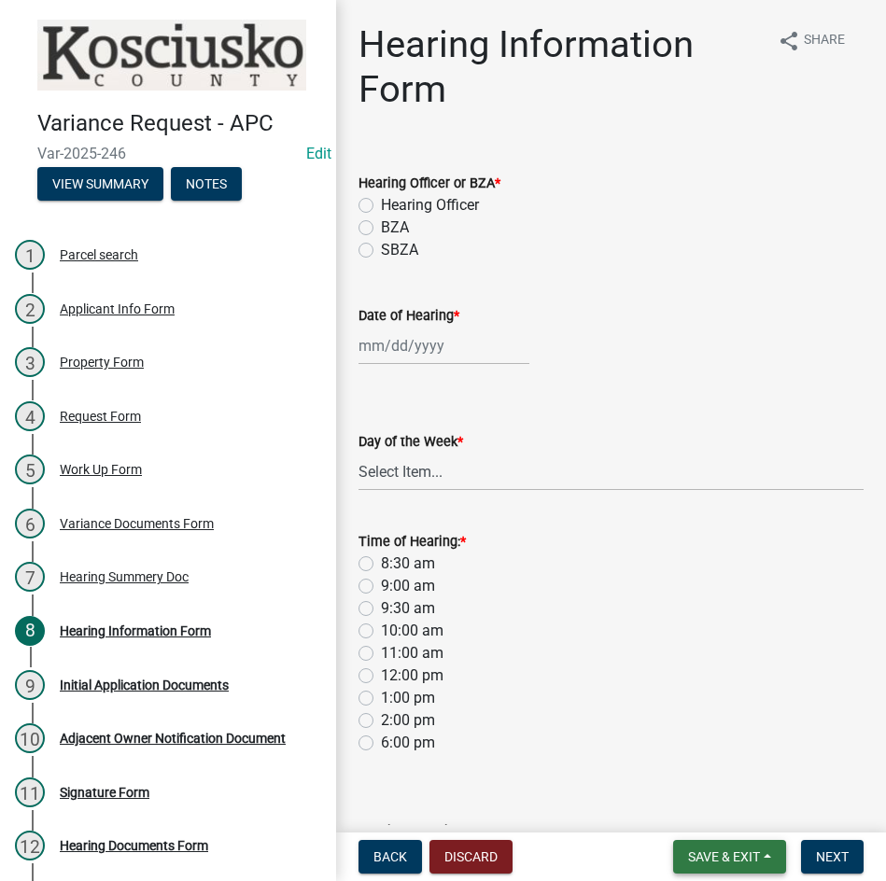
click at [728, 852] on span "Save & Exit" at bounding box center [724, 856] width 72 height 15
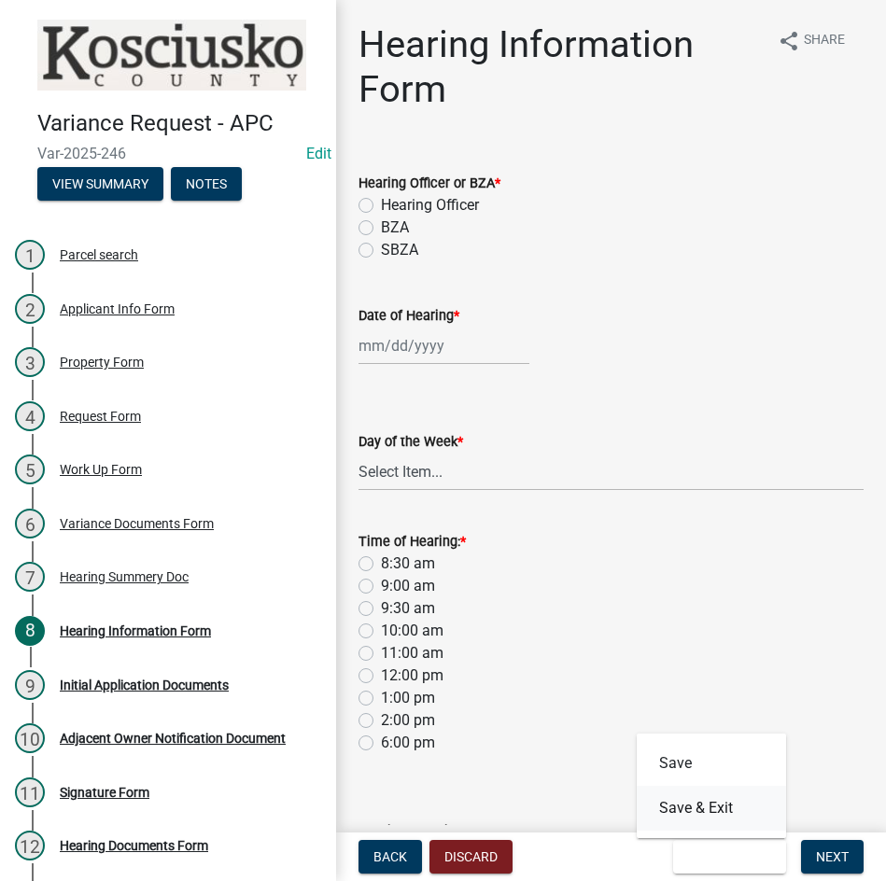
click at [728, 808] on button "Save & Exit" at bounding box center [710, 808] width 149 height 45
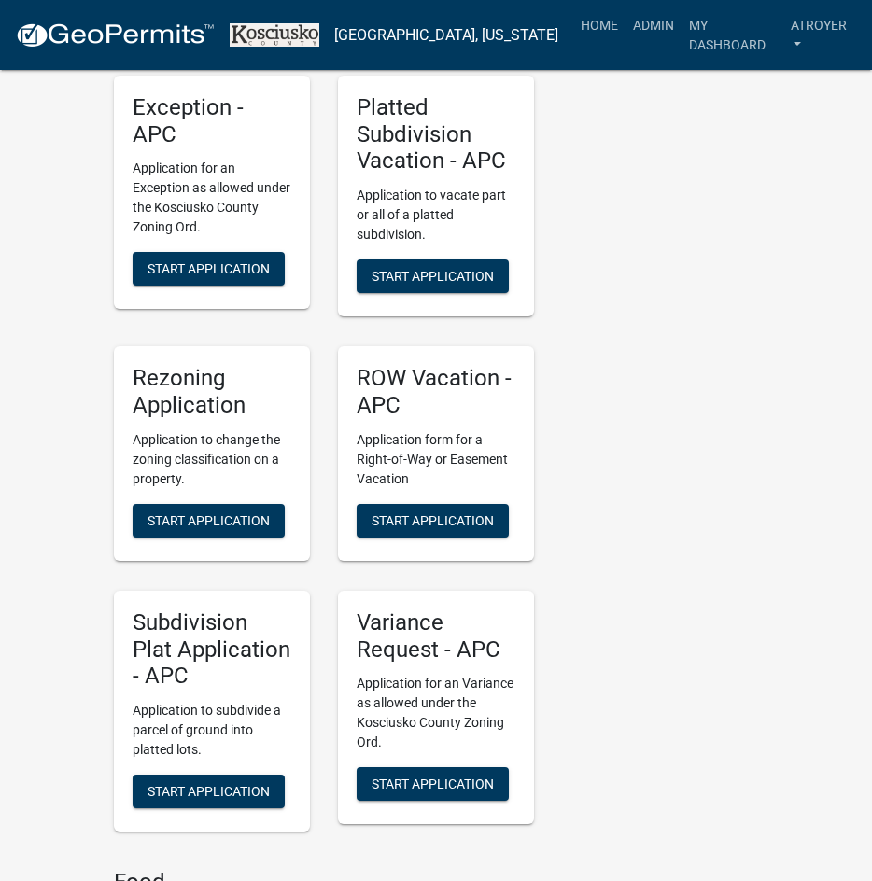
scroll to position [3826, 0]
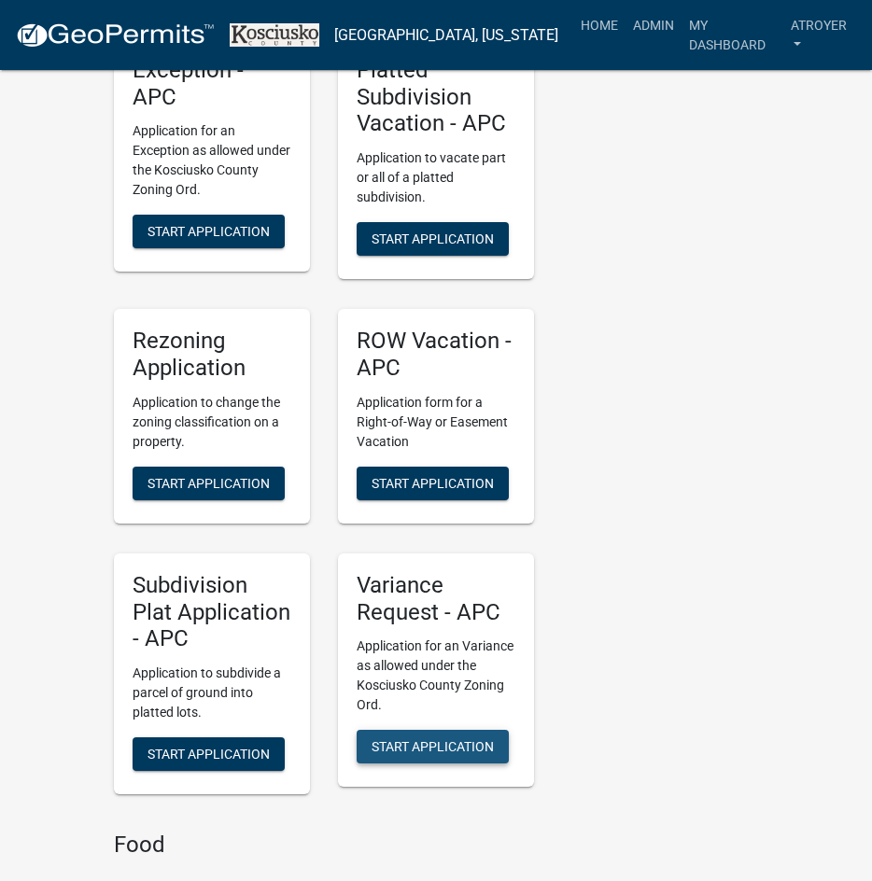
click at [419, 739] on span "Start Application" at bounding box center [432, 746] width 122 height 15
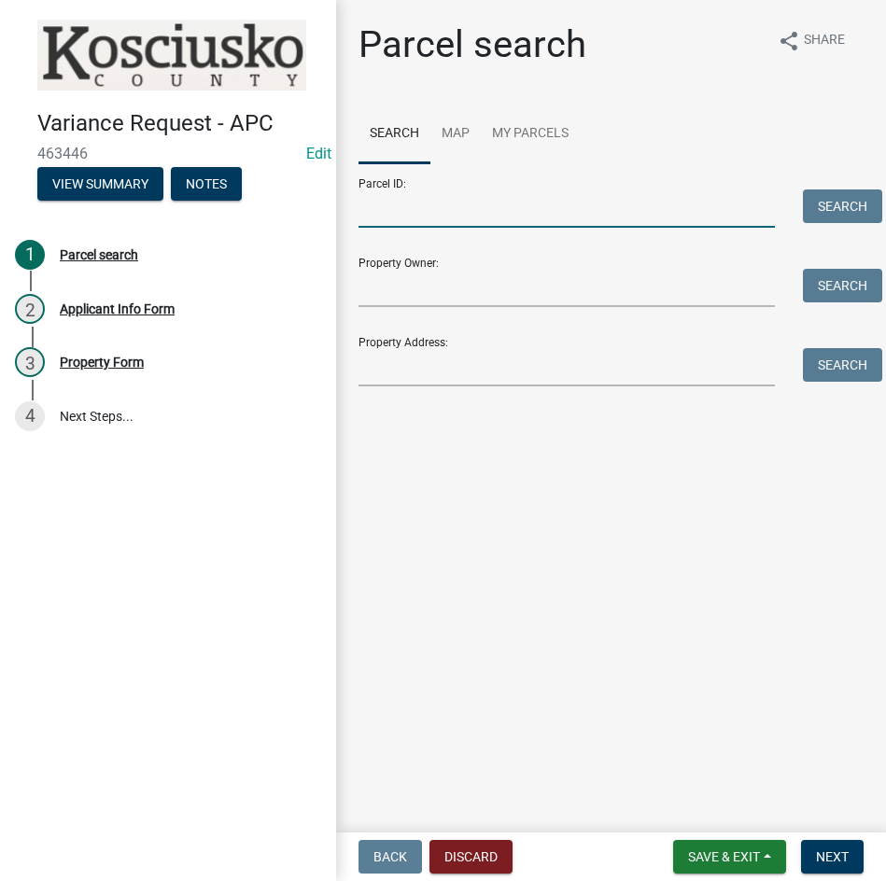
drag, startPoint x: 559, startPoint y: 211, endPoint x: 594, endPoint y: 201, distance: 36.9
click at [559, 211] on input "Parcel ID:" at bounding box center [566, 208] width 416 height 38
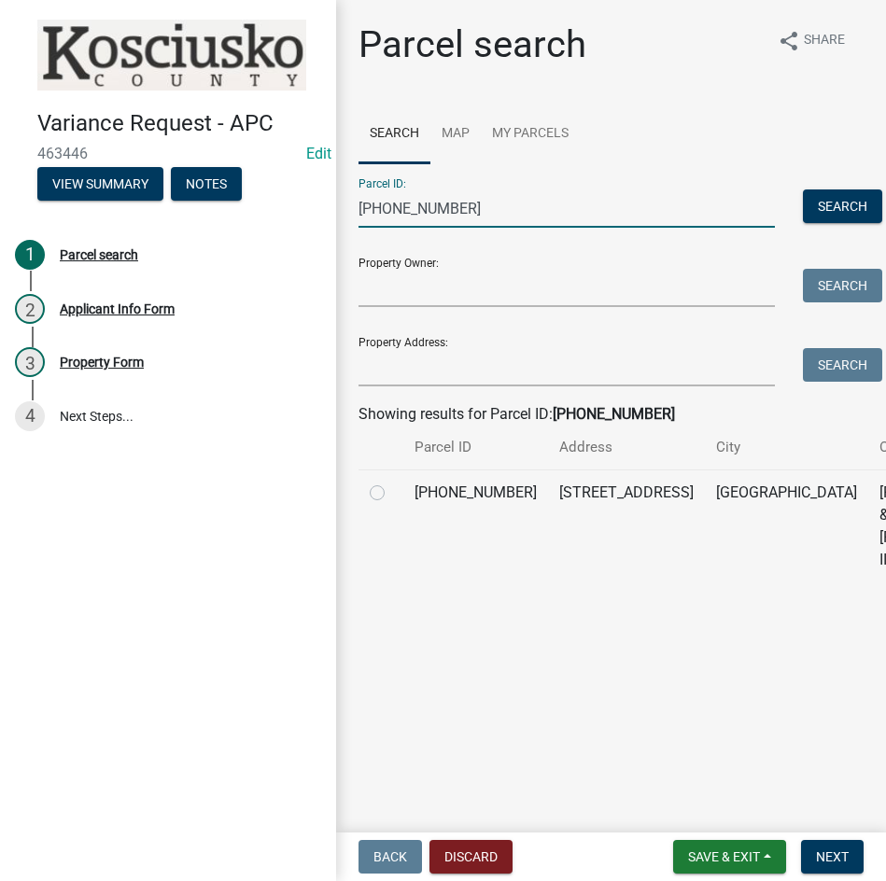
type input "021-056-006"
click at [392, 481] on label at bounding box center [392, 481] width 0 height 0
click at [392, 494] on input "radio" at bounding box center [398, 487] width 12 height 12
radio input "true"
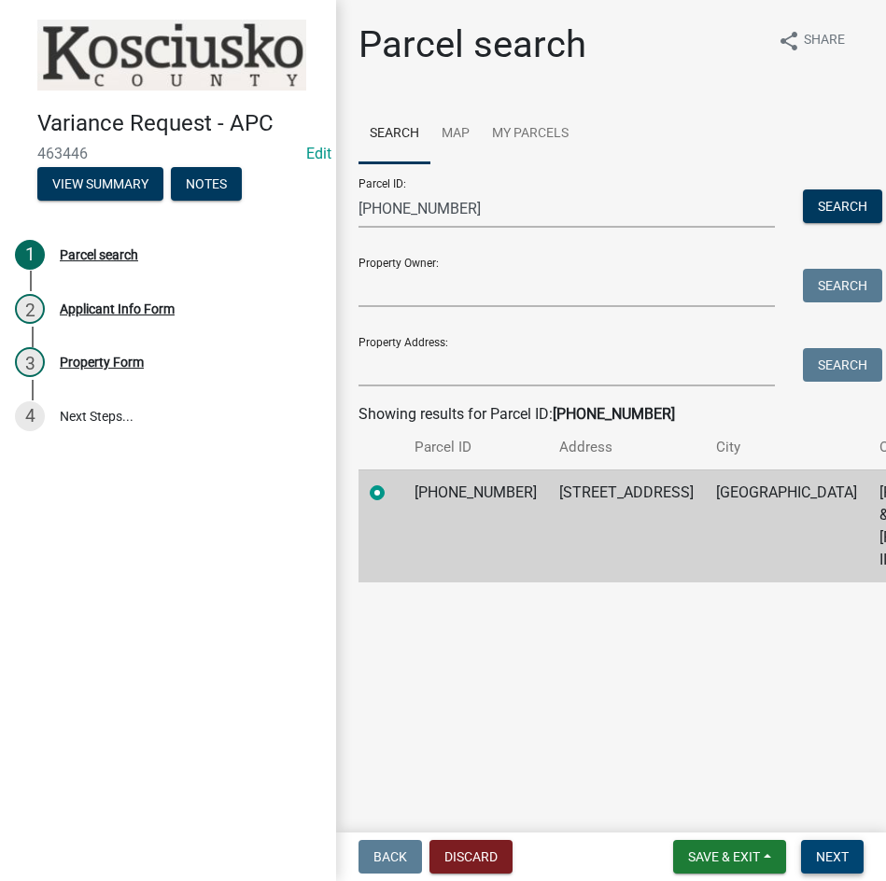
click at [823, 854] on span "Next" at bounding box center [832, 856] width 33 height 15
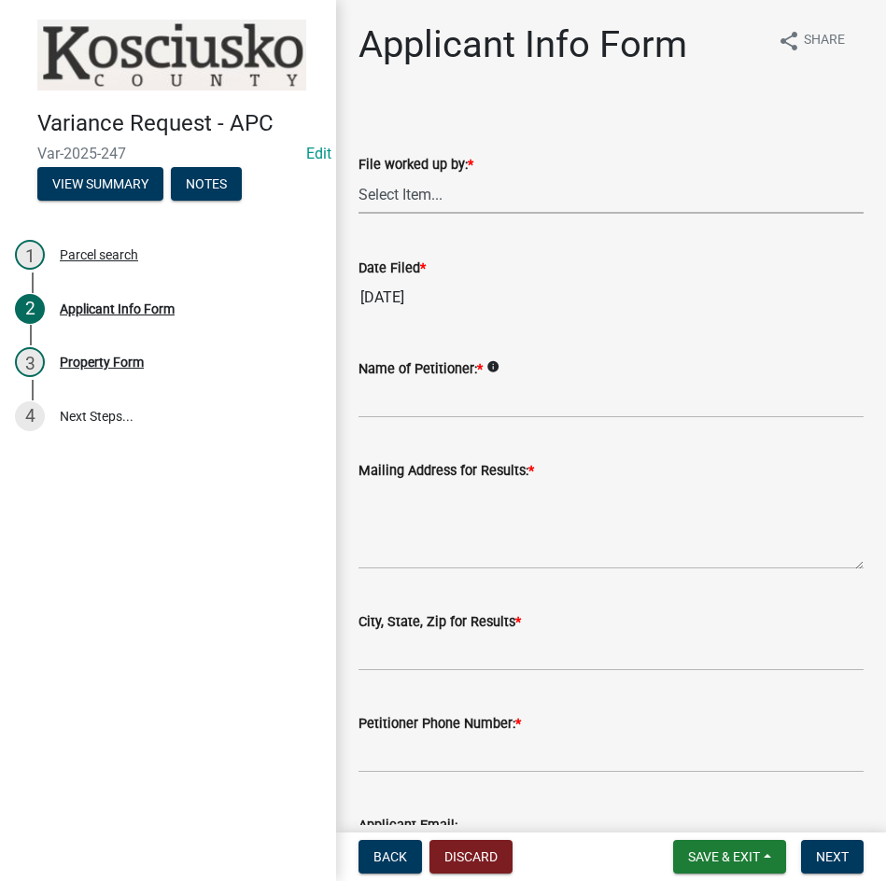
click at [504, 199] on select "Select Item... MMS LT AT CS [PERSON_NAME]" at bounding box center [610, 194] width 505 height 38
click at [358, 175] on select "Select Item... MMS LT AT CS [PERSON_NAME]" at bounding box center [610, 194] width 505 height 38
select select "d95389f4-ab5a-4603-9826-29cf73316391"
click at [461, 411] on input "Name of Petitioner: *" at bounding box center [610, 399] width 505 height 38
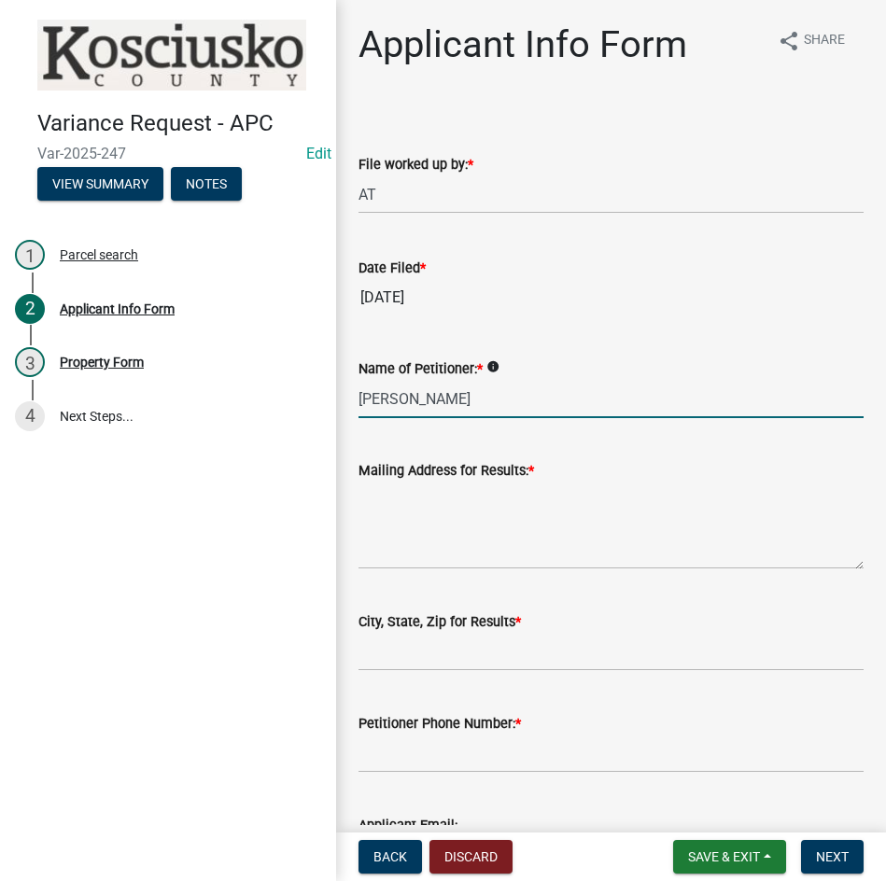
type input "David Ward"
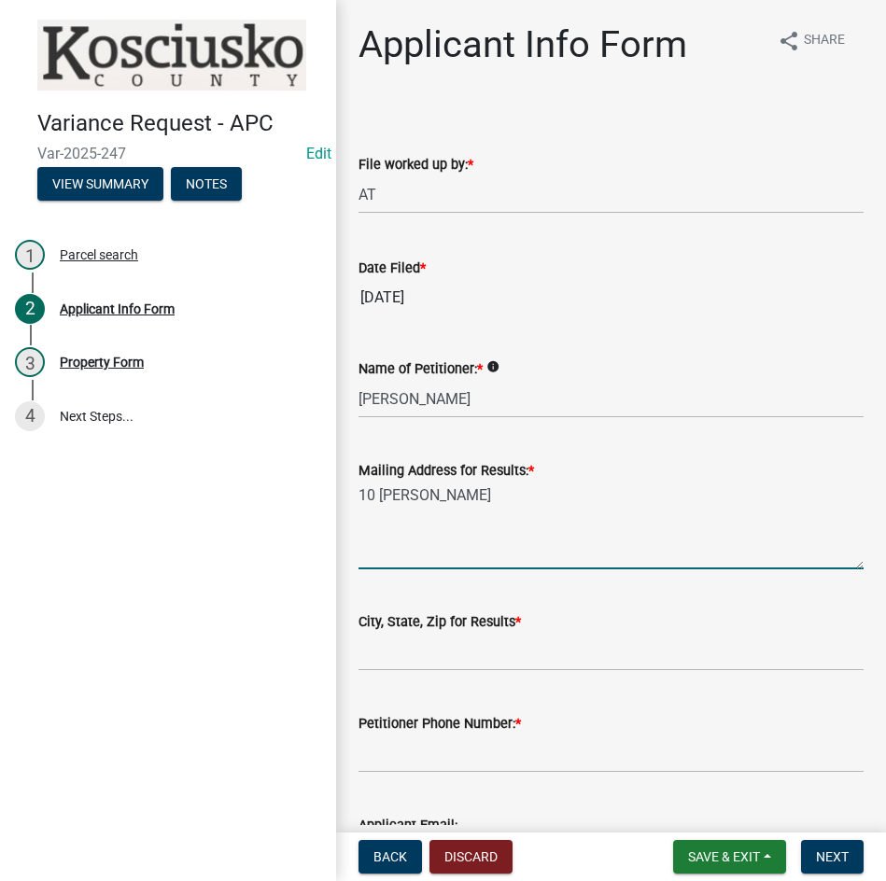
type textarea "10 Sara Ct"
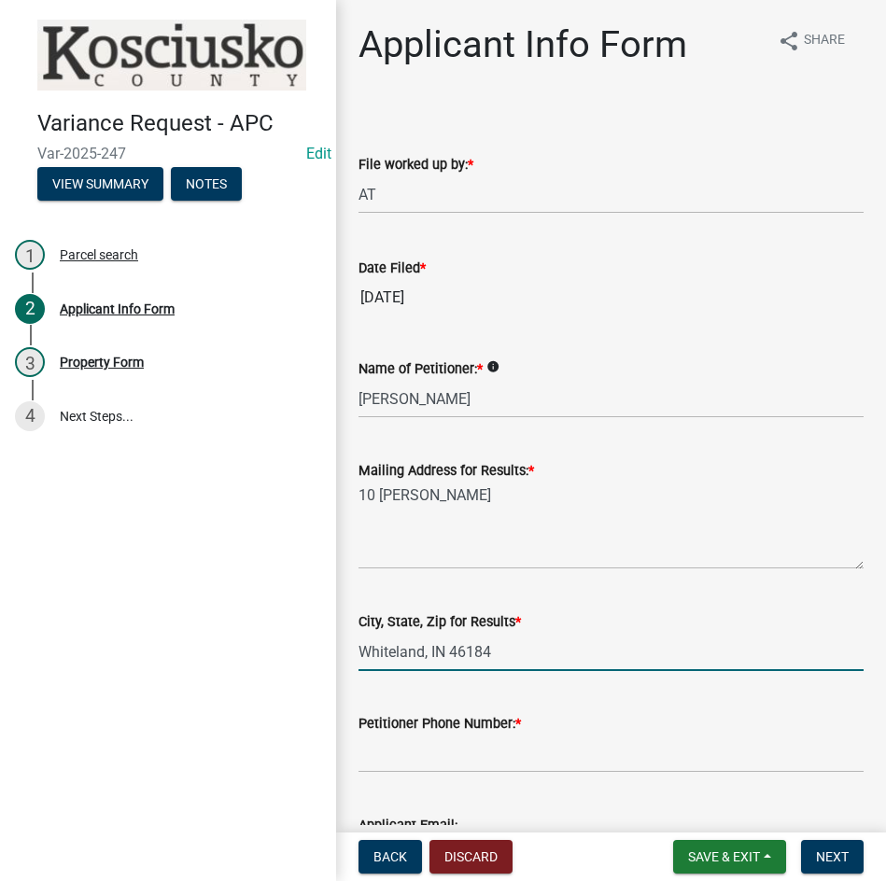
type input "Whiteland, IN 46184"
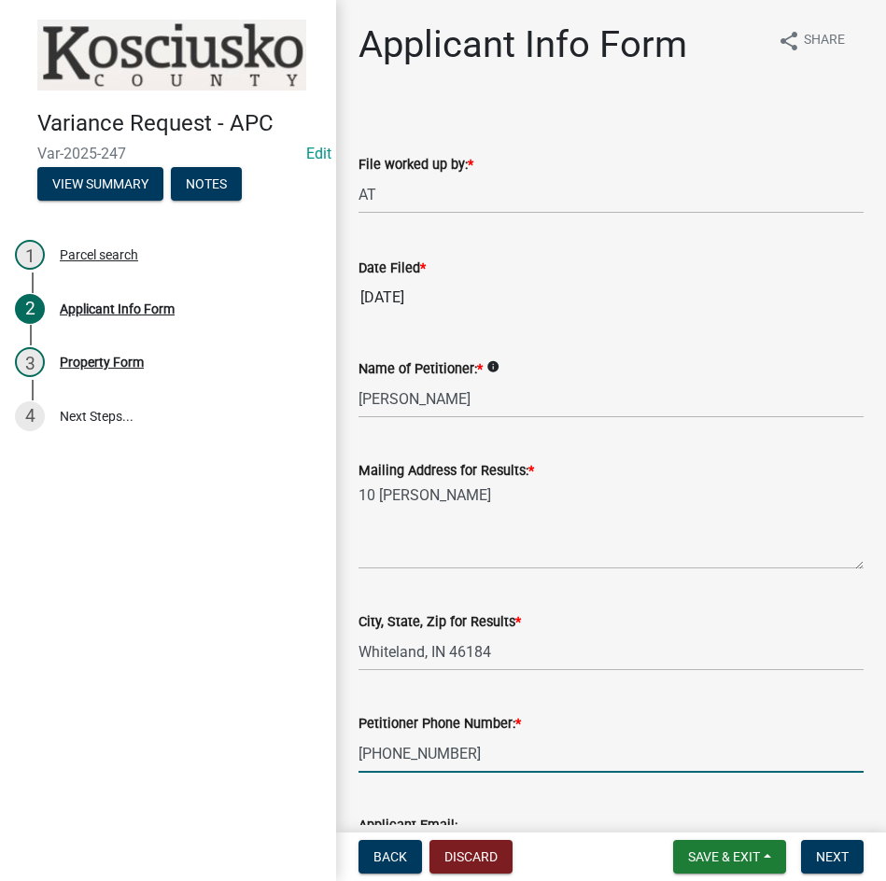
type input "410-430-5295"
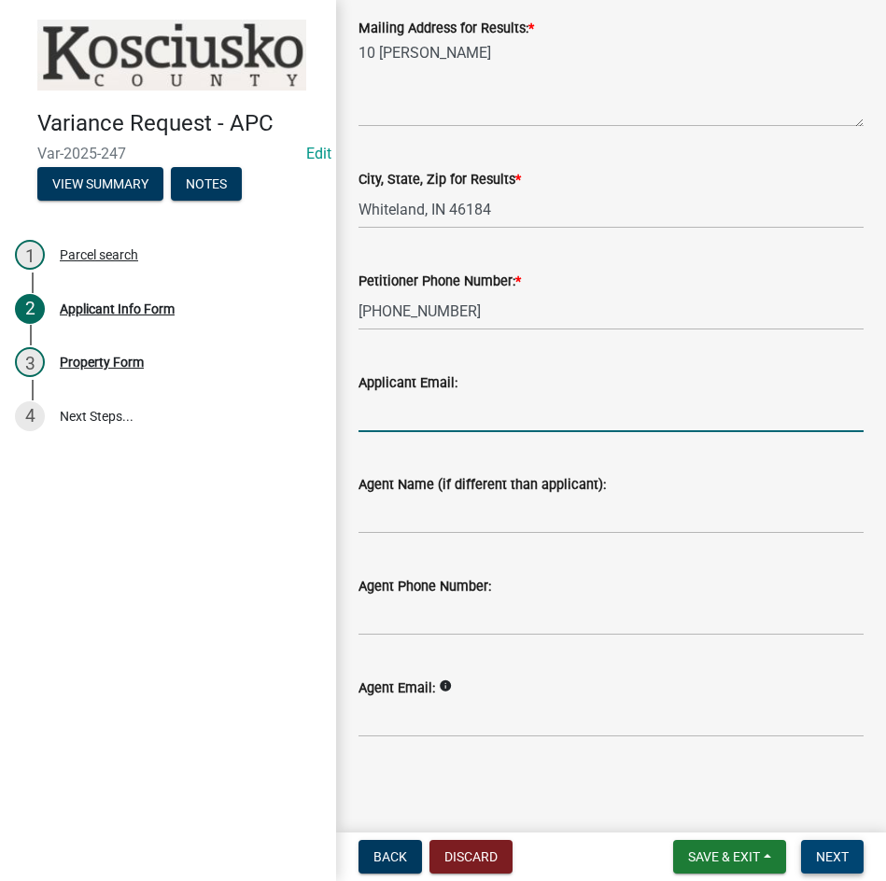
click at [832, 851] on span "Next" at bounding box center [832, 856] width 33 height 15
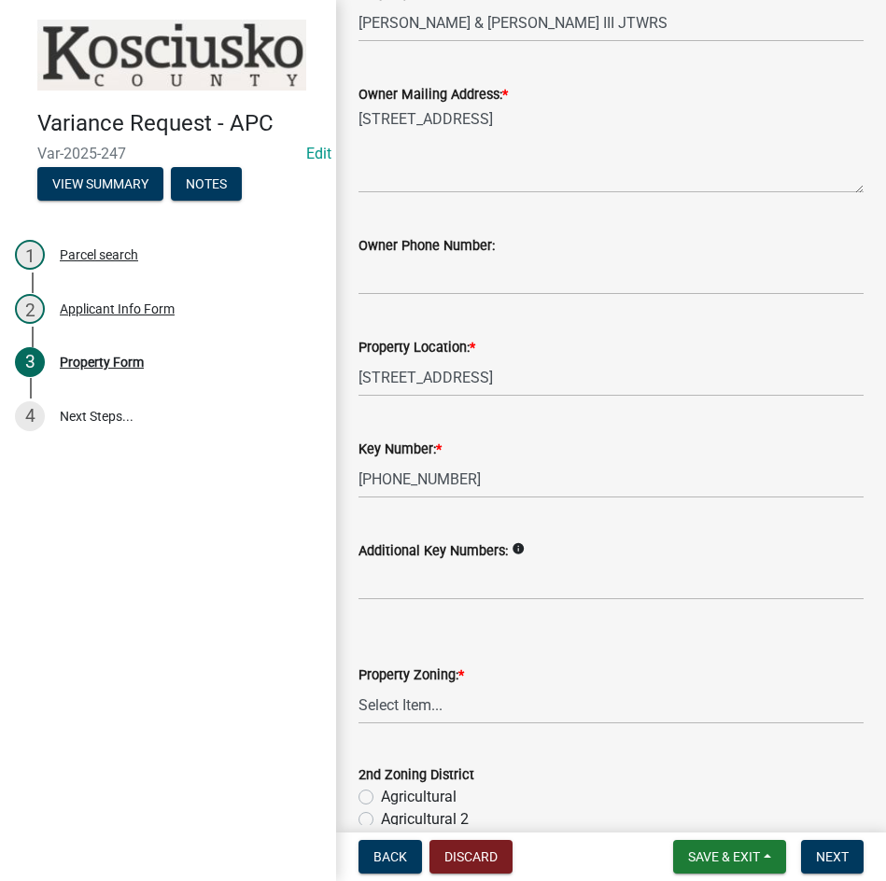
scroll to position [187, 0]
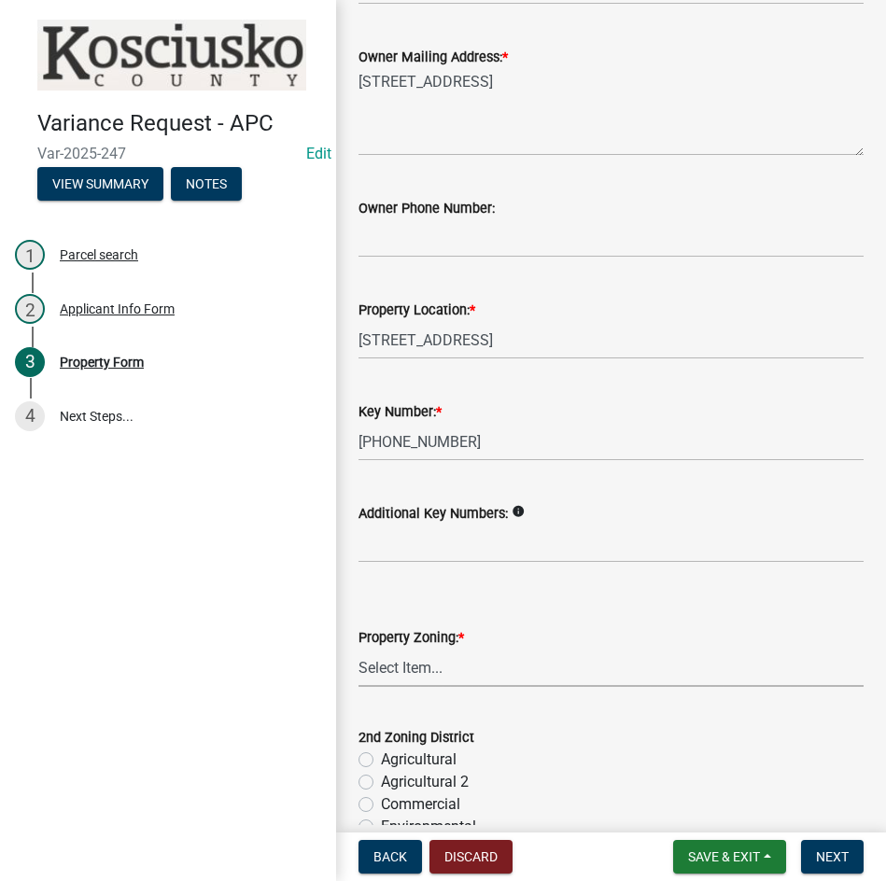
click at [466, 669] on select "Select Item... Agricultural Agricultural 2 Commercial Environmental Industrial …" at bounding box center [610, 668] width 505 height 38
click at [358, 649] on select "Select Item... Agricultural Agricultural 2 Commercial Environmental Industrial …" at bounding box center [610, 668] width 505 height 38
select select "1a0df9d1-9b85-4f0f-a9bd-f69fcb724106"
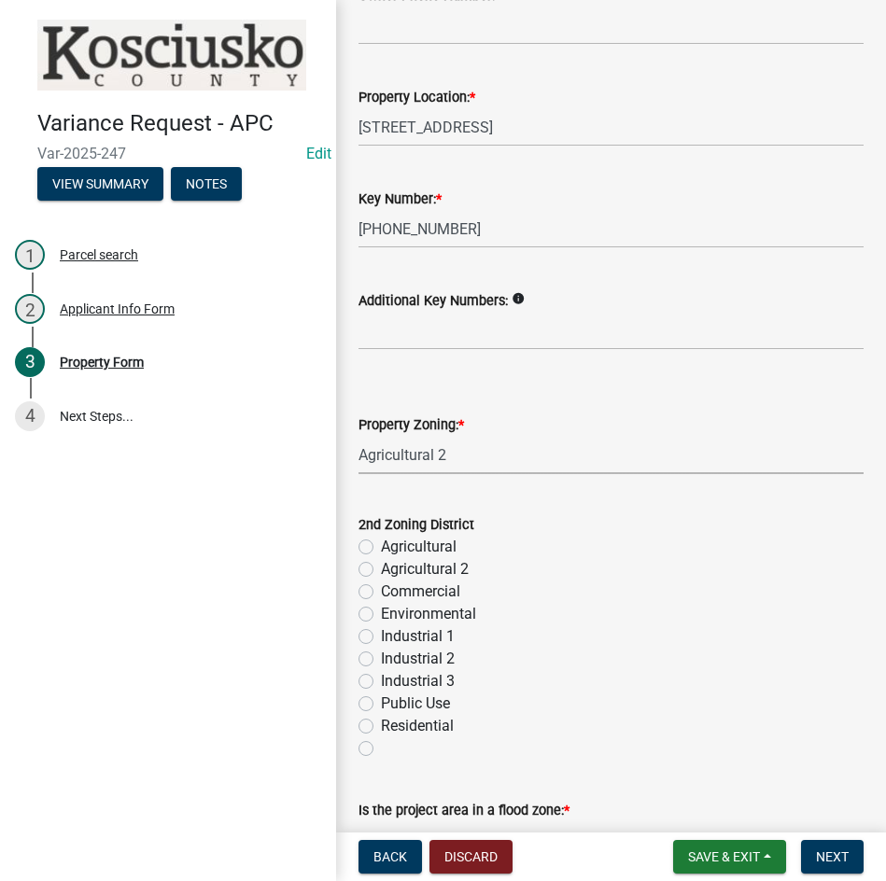
scroll to position [560, 0]
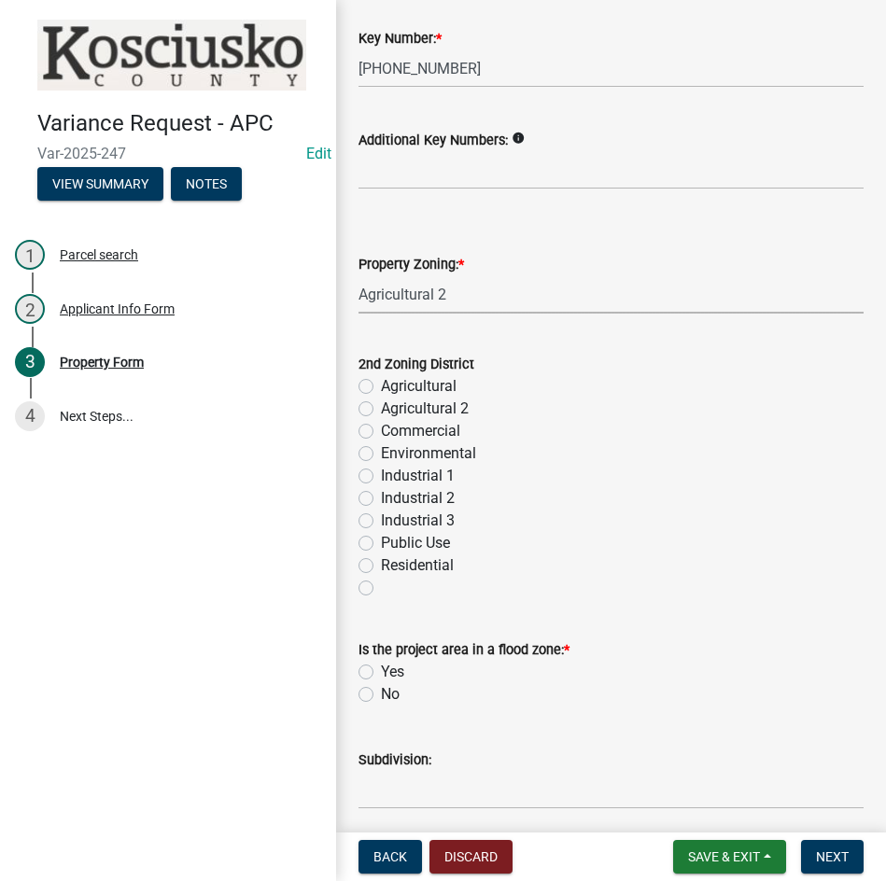
click at [381, 688] on label "No" at bounding box center [390, 694] width 19 height 22
click at [381, 688] on input "No" at bounding box center [387, 689] width 12 height 12
radio input "true"
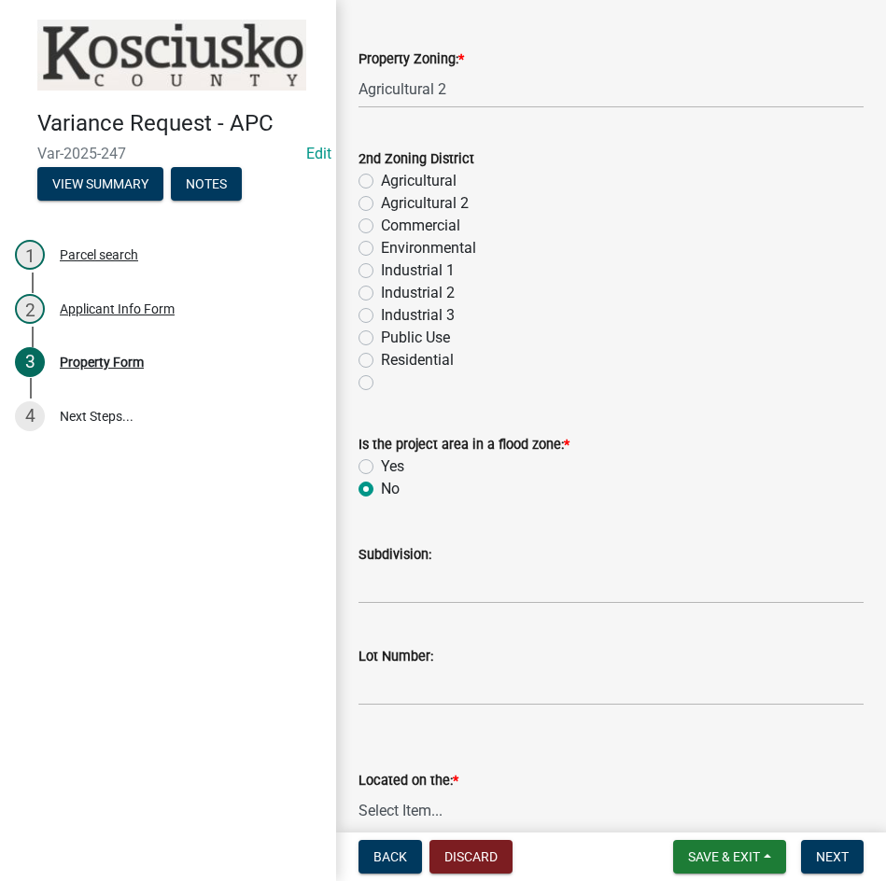
scroll to position [840, 0]
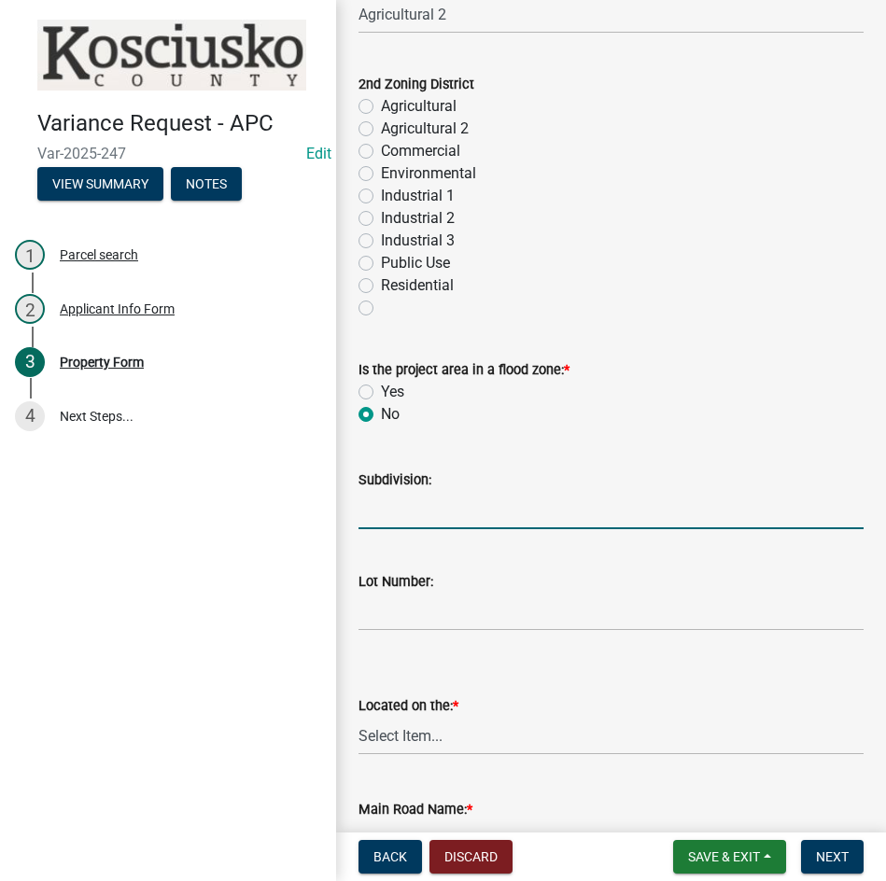
click at [422, 502] on input "Subdivision:" at bounding box center [610, 510] width 505 height 38
type input "Quail Run"
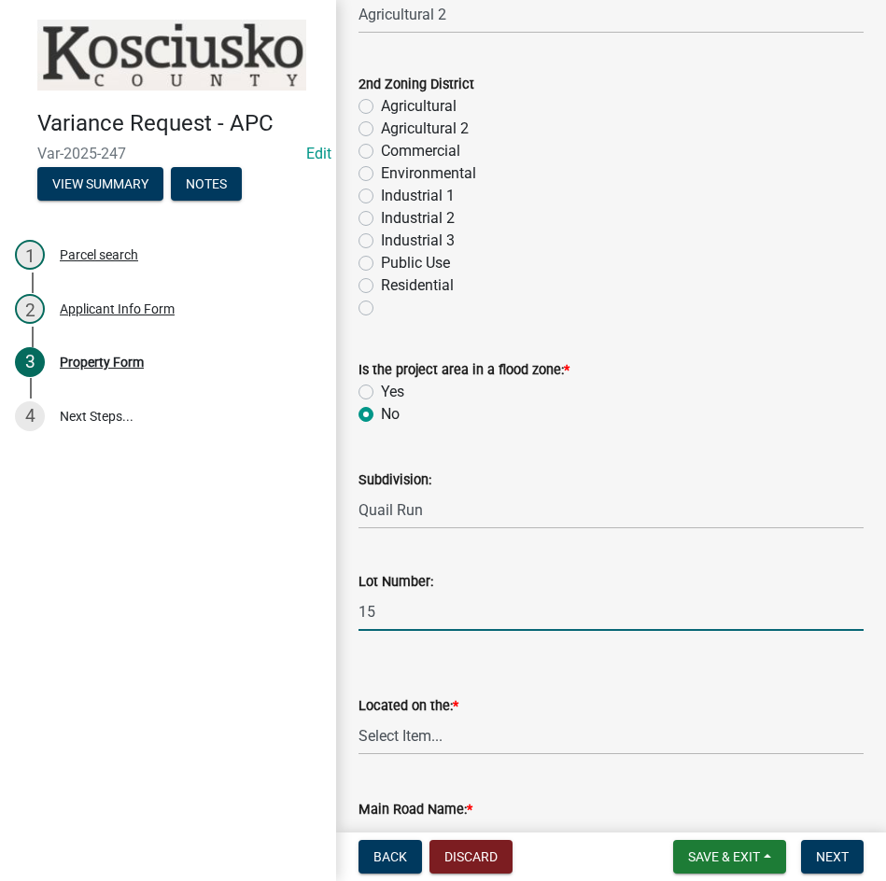
type input "15"
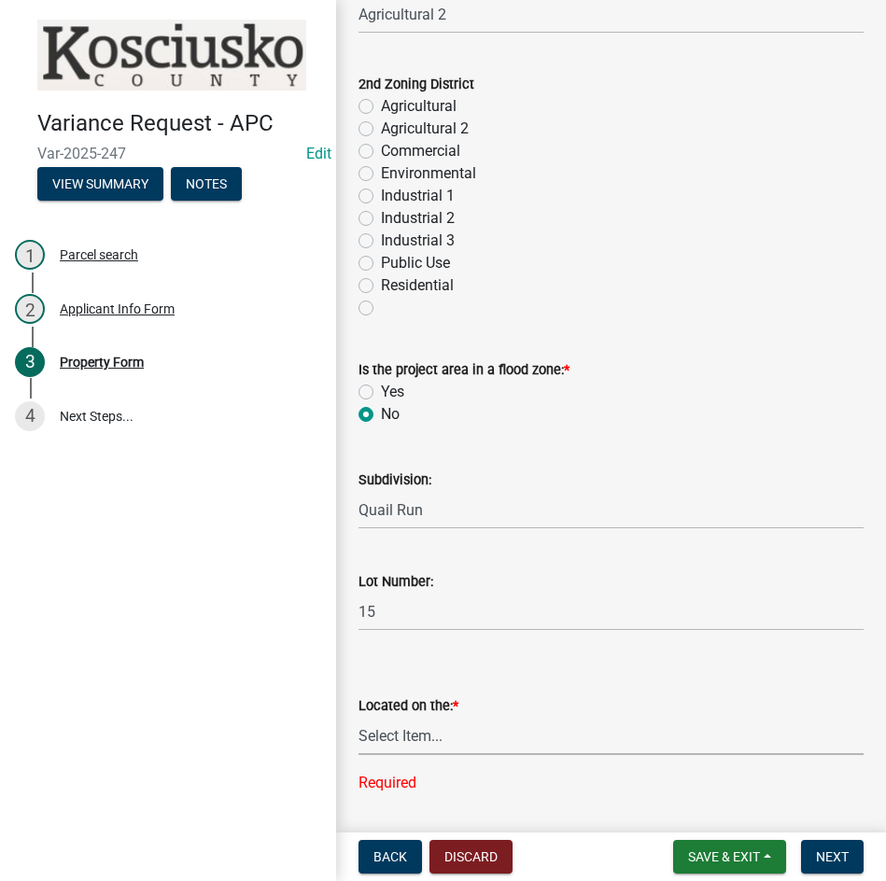
click at [476, 726] on select "Select Item... North Northeast Northwest South Southeast Southwest [GEOGRAPHIC_…" at bounding box center [610, 736] width 505 height 38
click at [358, 717] on select "Select Item... North Northeast Northwest South Southeast Southwest [GEOGRAPHIC_…" at bounding box center [610, 736] width 505 height 38
select select "659087aa-417e-424e-9111-bed556ed72cb"
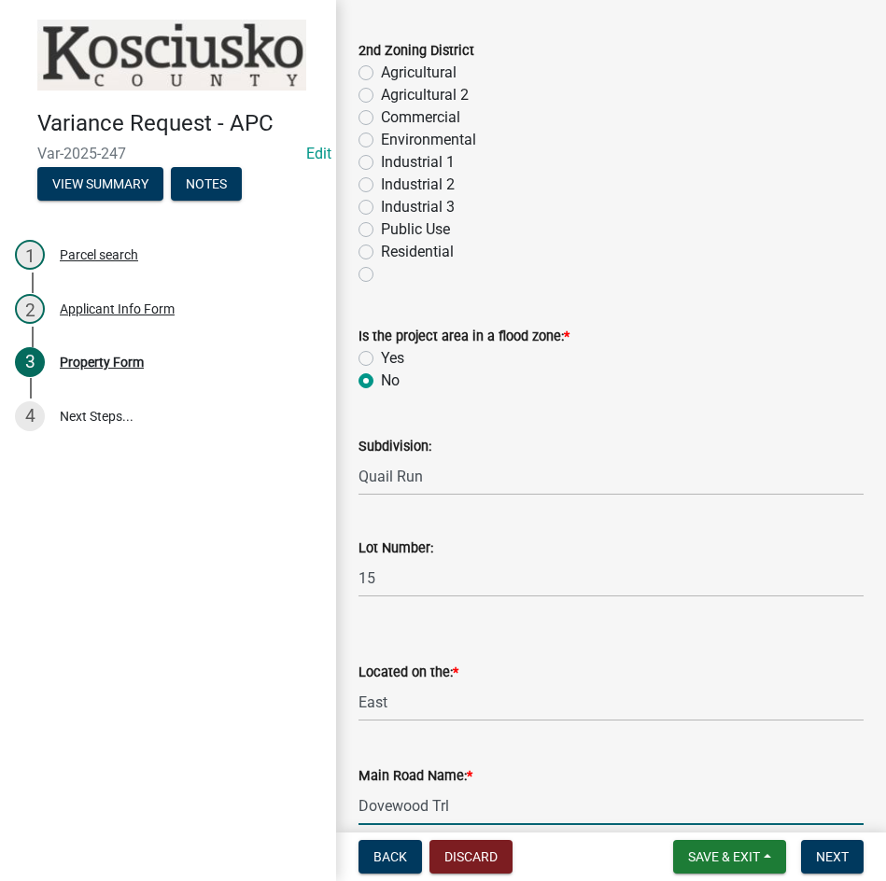
type input "Dovewood Trl"
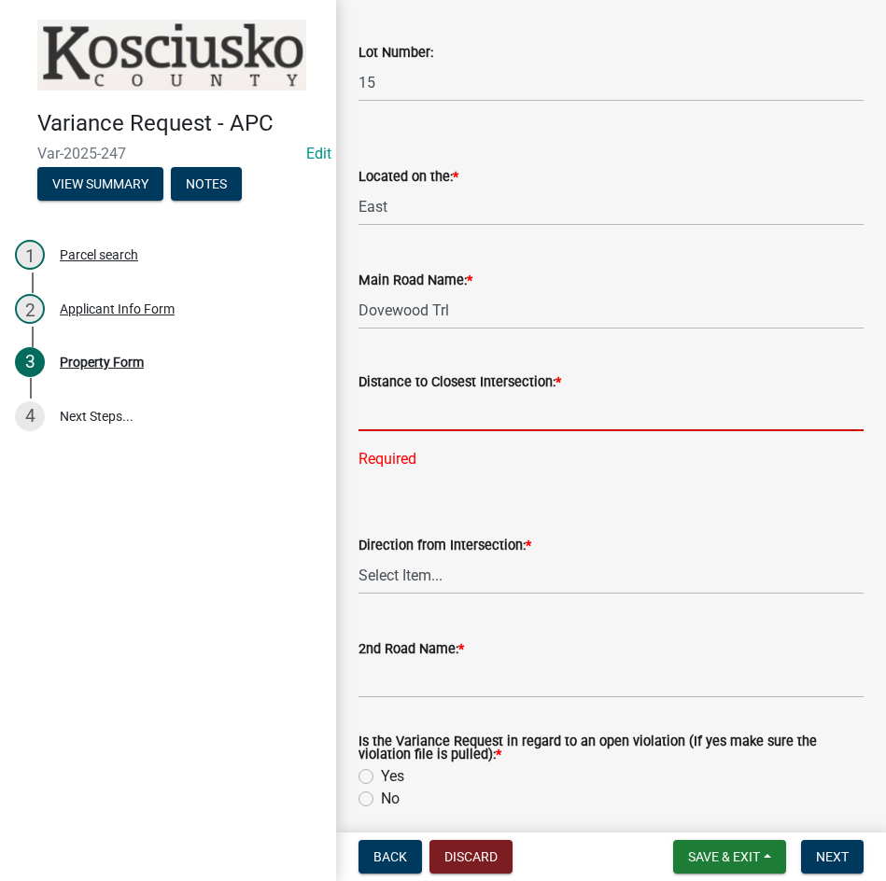
click at [470, 412] on input "text" at bounding box center [610, 412] width 505 height 38
type input "450"
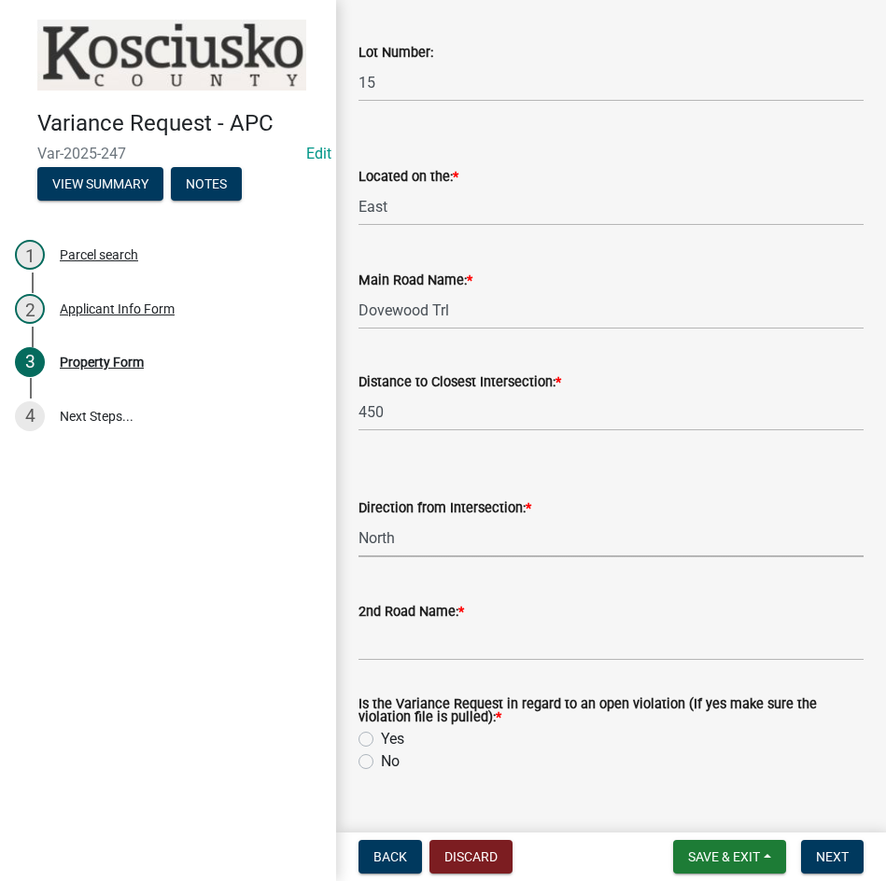
select select "12355200-60c1-438c-bbad-938150612a70"
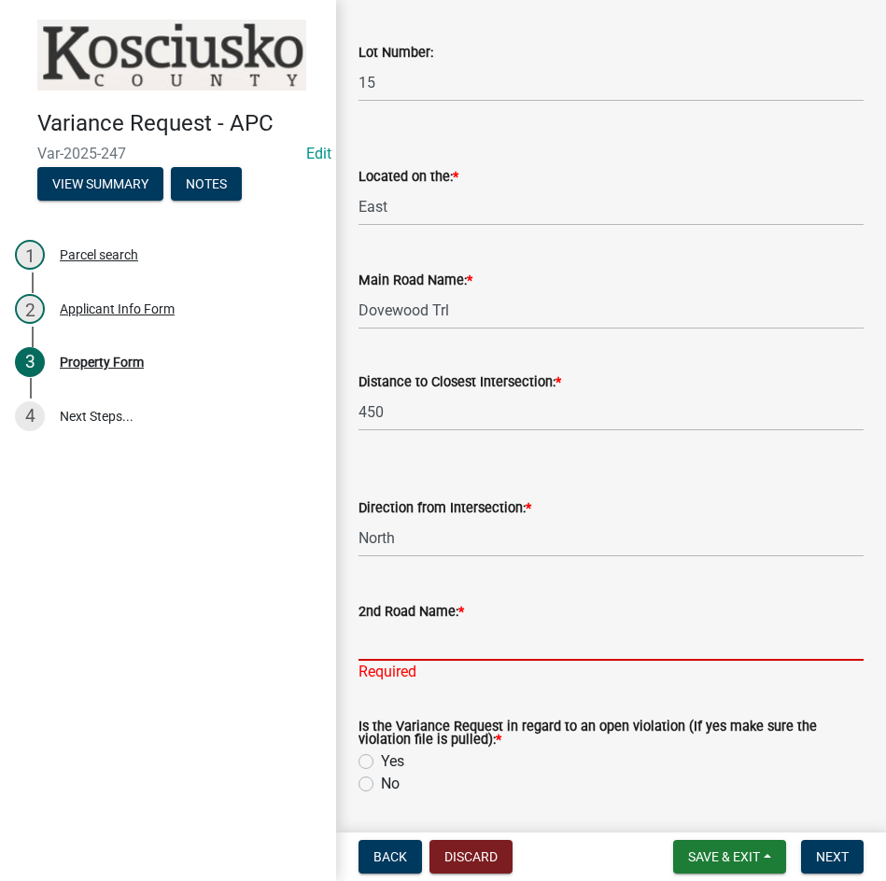
click at [449, 637] on input "2nd Road Name: *" at bounding box center [610, 641] width 505 height 38
type input "500 N"
click at [366, 761] on div "Is the Variance Request in regard to an open violation (If yes make sure the vi…" at bounding box center [610, 757] width 505 height 75
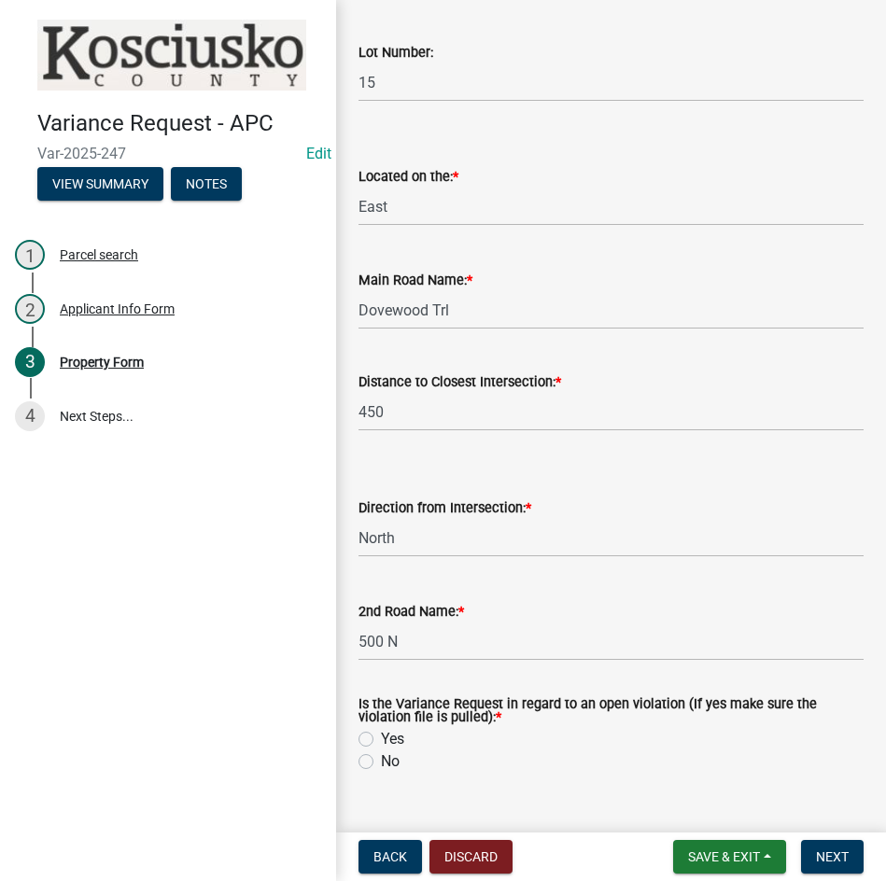
click at [381, 741] on label "Yes" at bounding box center [392, 739] width 23 height 22
click at [381, 740] on input "Yes" at bounding box center [387, 734] width 12 height 12
radio input "true"
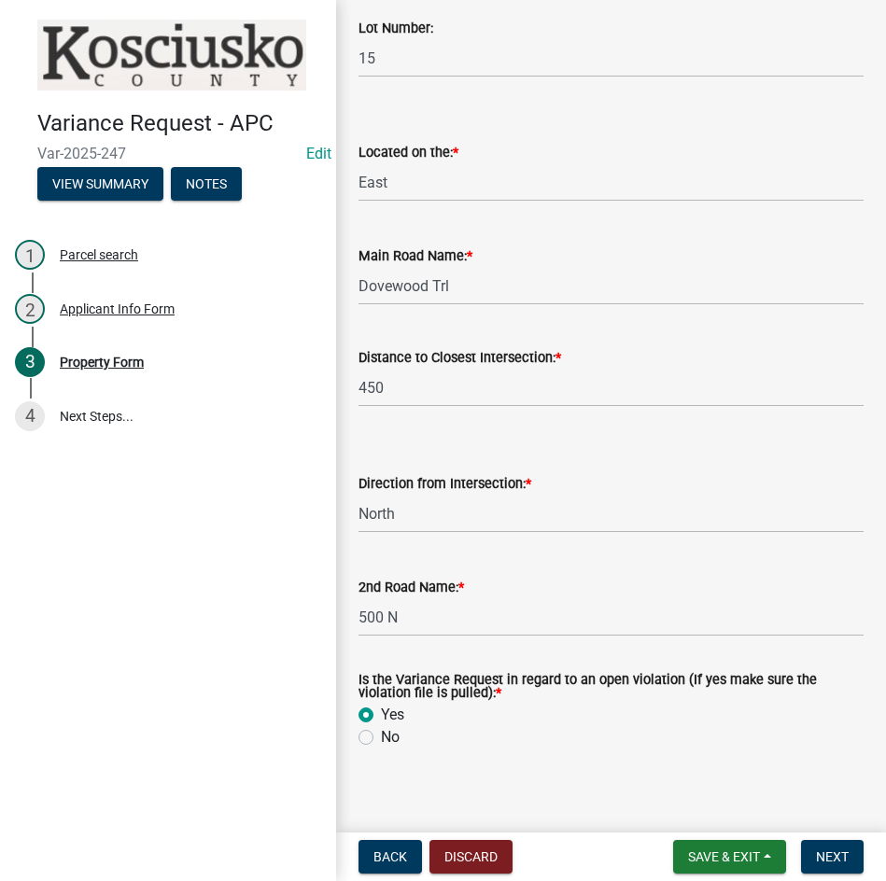
scroll to position [1407, 0]
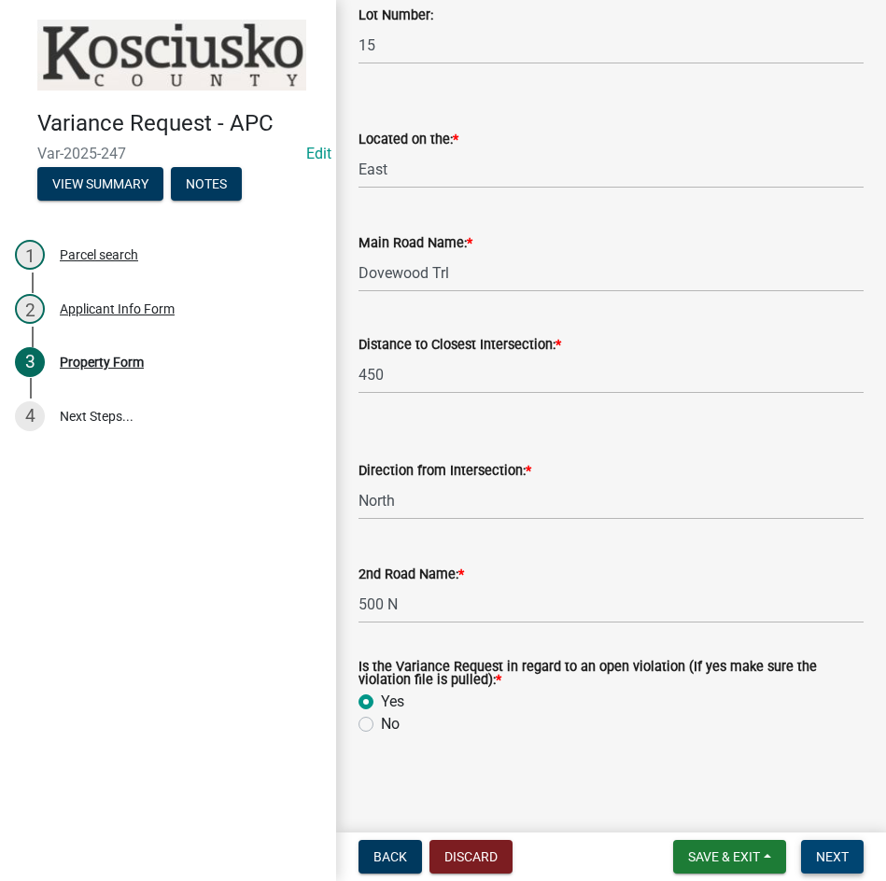
click at [843, 846] on button "Next" at bounding box center [832, 857] width 63 height 34
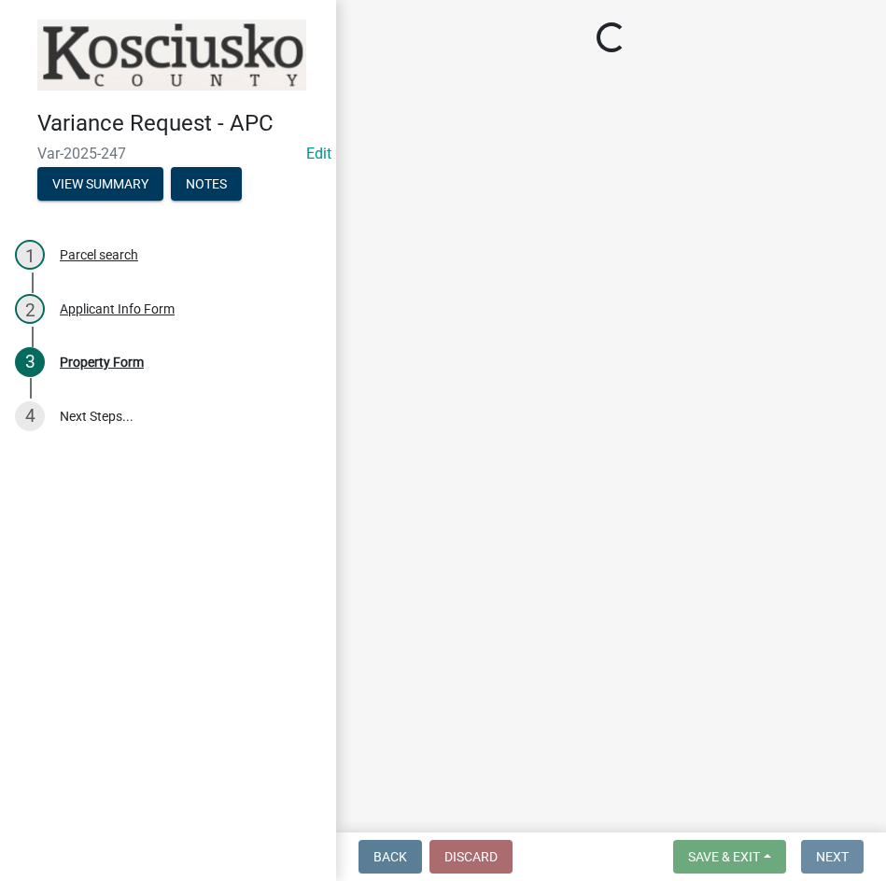
scroll to position [0, 0]
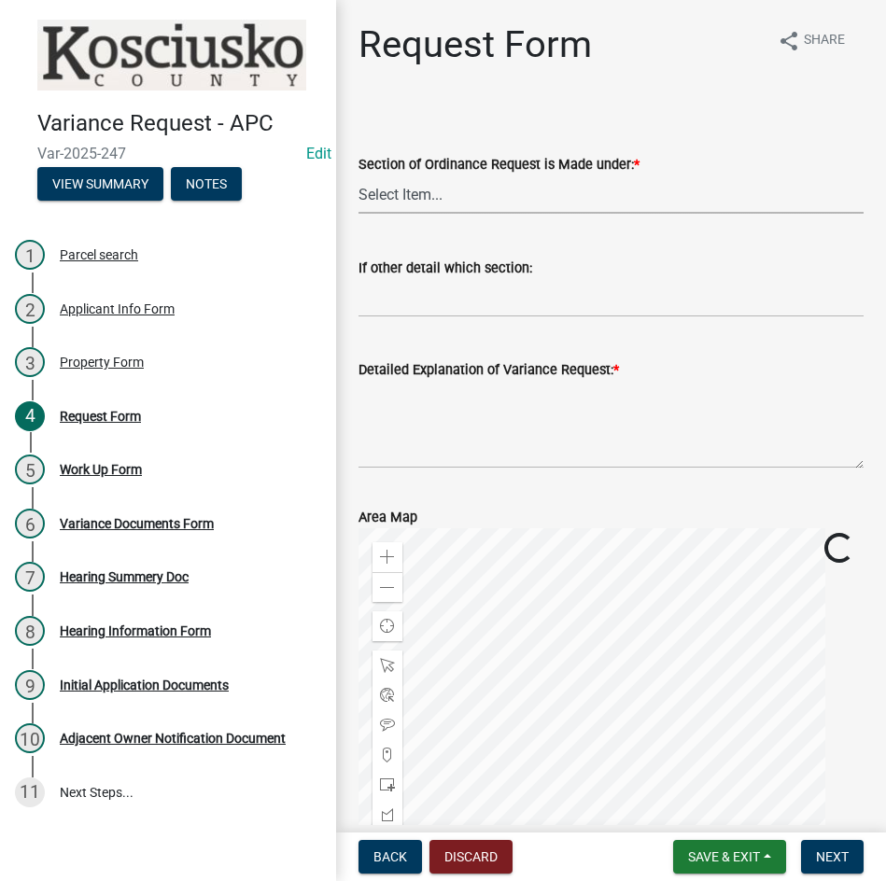
click at [509, 202] on select "Select Item... 2.10 I1 Criteria 2.11 I2 Criteria I3 Criteria 2.15 Lot and Yard …" at bounding box center [610, 194] width 505 height 38
click at [358, 175] on select "Select Item... 2.10 I1 Criteria 2.11 I2 Criteria I3 Criteria 2.15 Lot and Yard …" at bounding box center [610, 194] width 505 height 38
select select "77eb12f8-2a64-4a31-bfec-9b00716b2165"
click at [492, 417] on textarea "Detailed Explanation of Variance Request: *" at bounding box center [610, 425] width 505 height 88
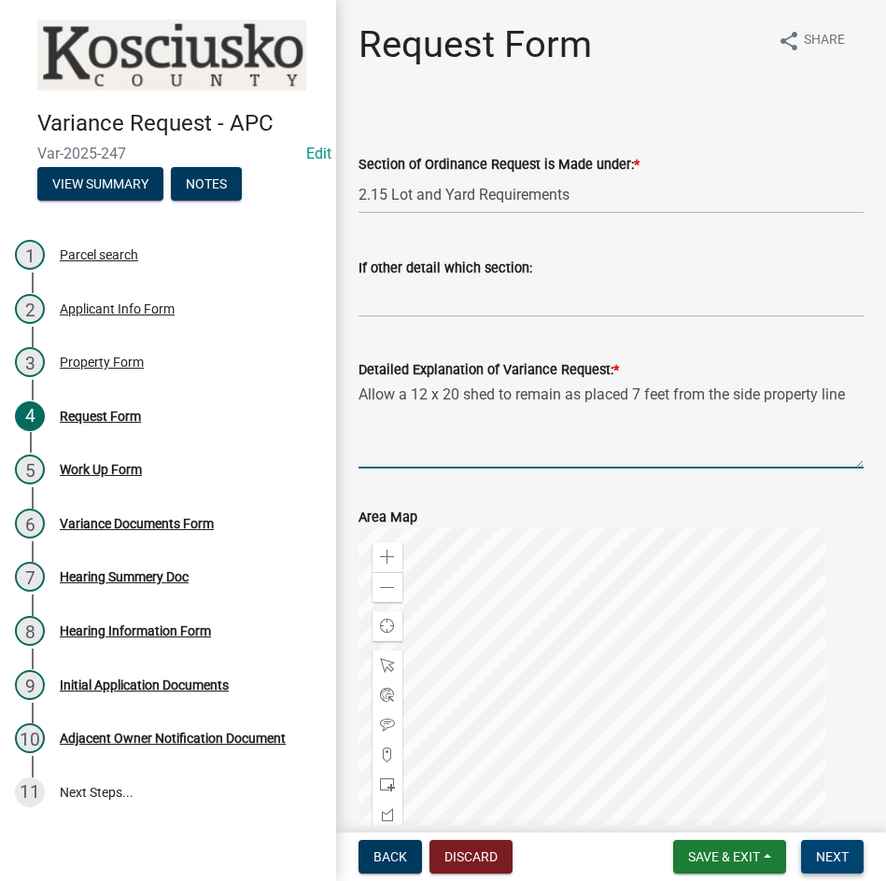
type textarea "Allow a 12 x 20 shed to remain as placed 7 feet from the side property line"
click at [828, 841] on button "Next" at bounding box center [832, 857] width 63 height 34
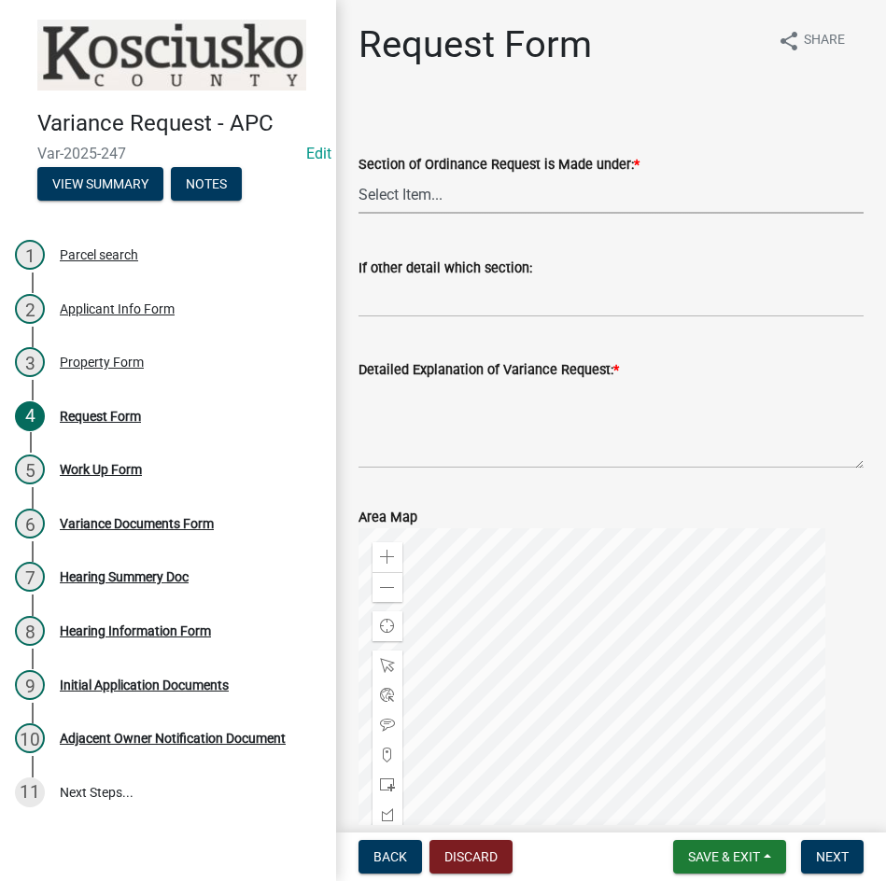
click at [515, 188] on select "Select Item... 2.10 I1 Criteria 2.11 I2 Criteria I3 Criteria 2.15 Lot and Yard …" at bounding box center [610, 194] width 505 height 38
click at [358, 175] on select "Select Item... 2.10 I1 Criteria 2.11 I2 Criteria I3 Criteria 2.15 Lot and Yard …" at bounding box center [610, 194] width 505 height 38
select select "77eb12f8-2a64-4a31-bfec-9b00716b2165"
click at [492, 428] on textarea "Detailed Explanation of Variance Request: *" at bounding box center [610, 425] width 505 height 88
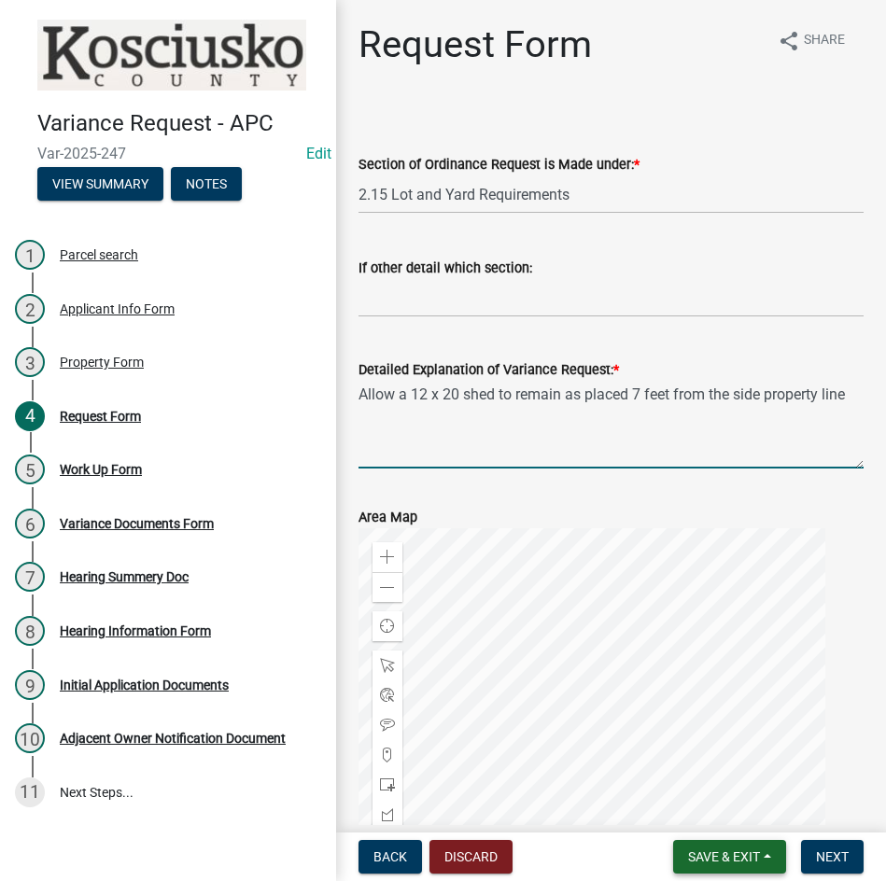
type textarea "Allow a 12 x 20 shed to remain as placed 7 feet from the side property line"
click at [715, 847] on button "Save & Exit" at bounding box center [729, 857] width 113 height 34
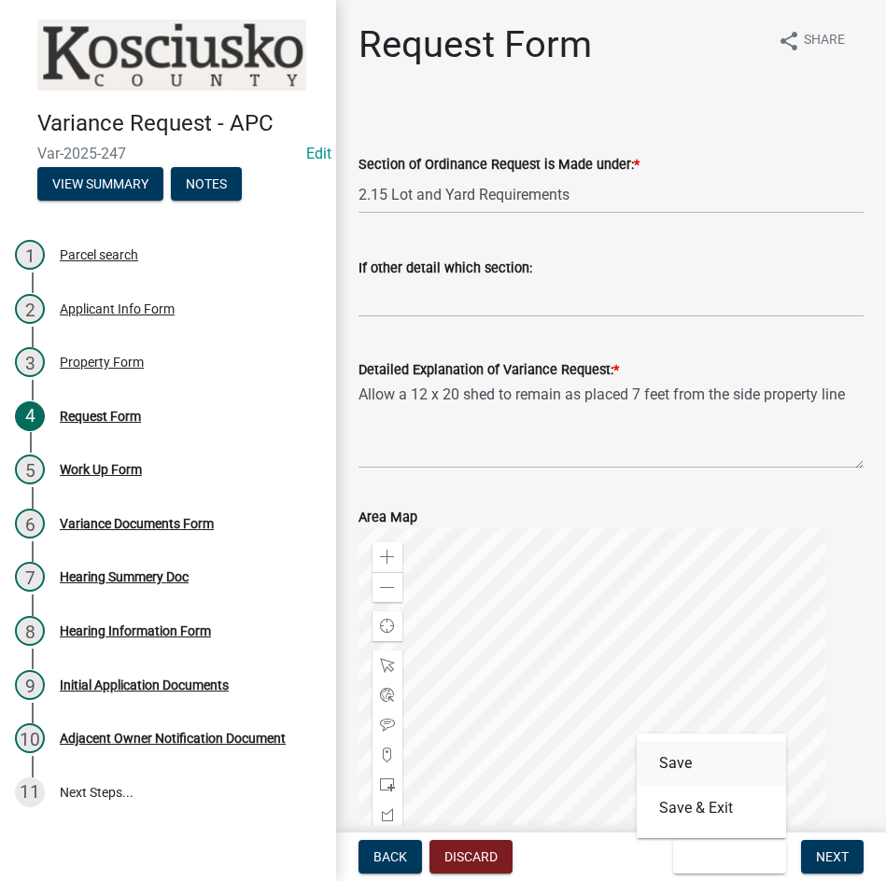
click at [671, 758] on button "Save" at bounding box center [710, 763] width 149 height 45
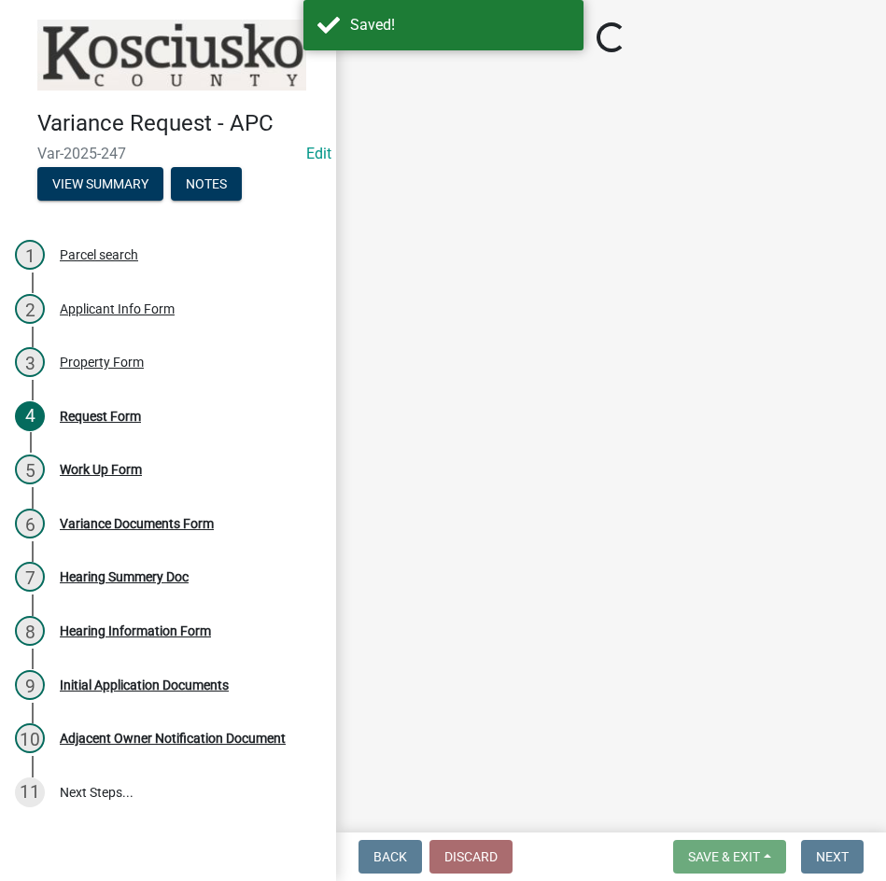
select select "77eb12f8-2a64-4a31-bfec-9b00716b2165"
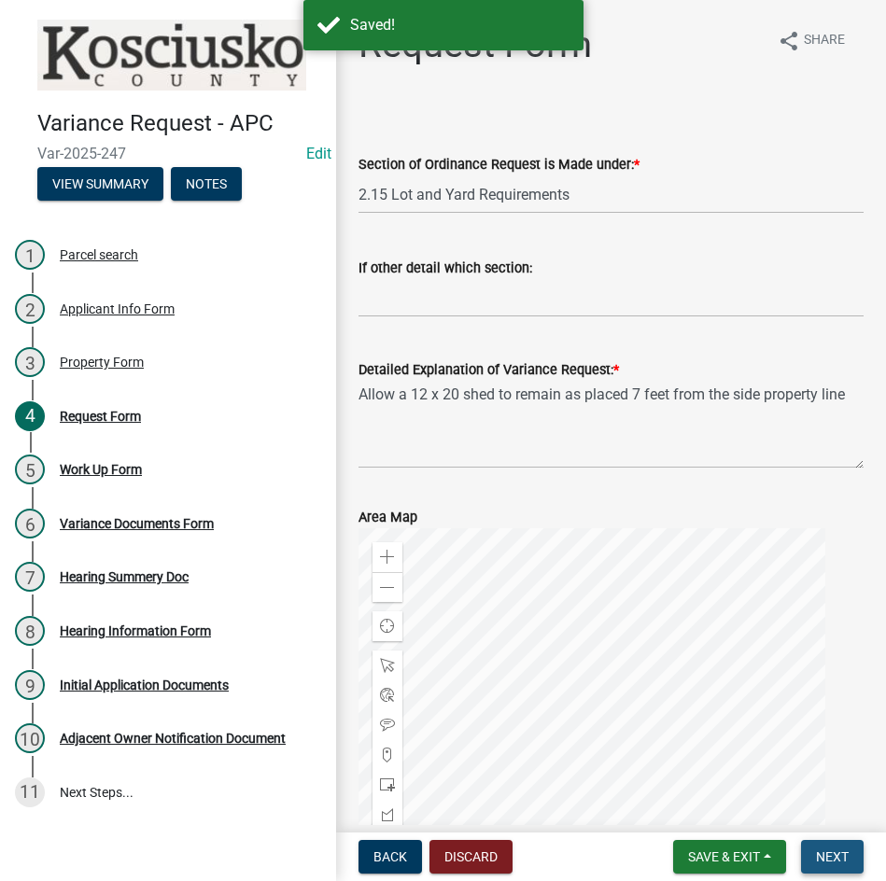
click at [832, 860] on span "Next" at bounding box center [832, 856] width 33 height 15
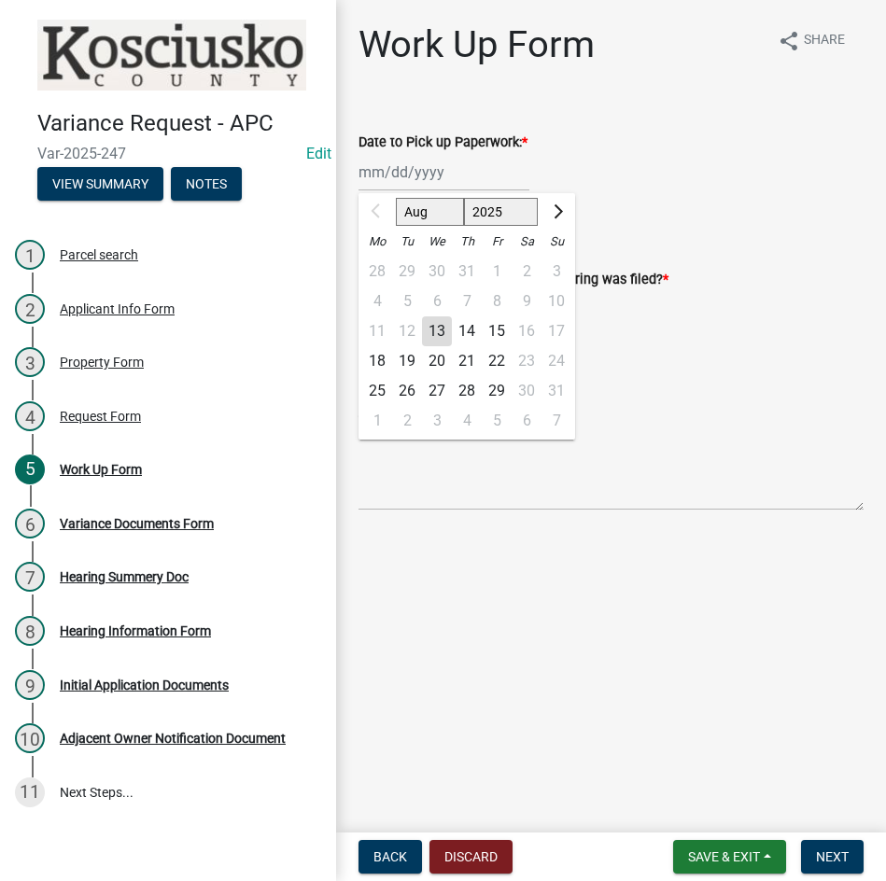
click at [432, 173] on div "Aug Sep Oct Nov [DATE] 2026 2027 2028 2029 2030 2031 2032 2033 2034 2035 2036 2…" at bounding box center [443, 172] width 171 height 38
click at [379, 356] on div "18" at bounding box center [377, 361] width 30 height 30
type input "[DATE]"
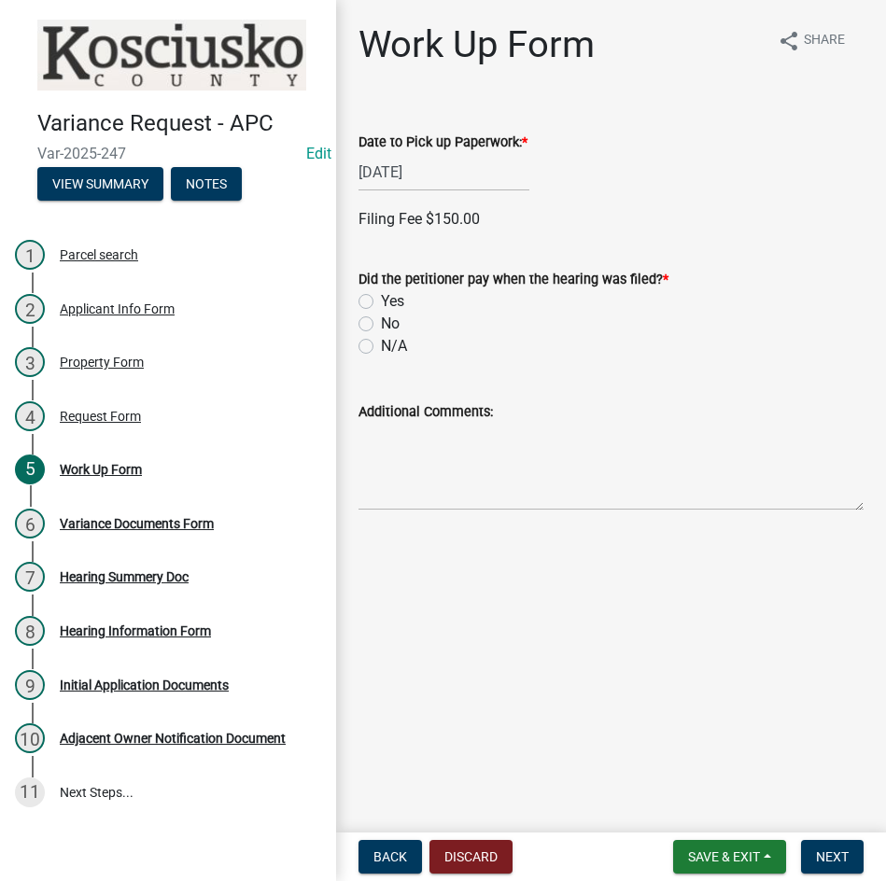
click at [381, 307] on label "Yes" at bounding box center [392, 301] width 23 height 22
click at [381, 302] on input "Yes" at bounding box center [387, 296] width 12 height 12
radio input "true"
click at [381, 430] on label "Credit" at bounding box center [400, 430] width 38 height 22
click at [381, 430] on input "Credit" at bounding box center [387, 425] width 12 height 12
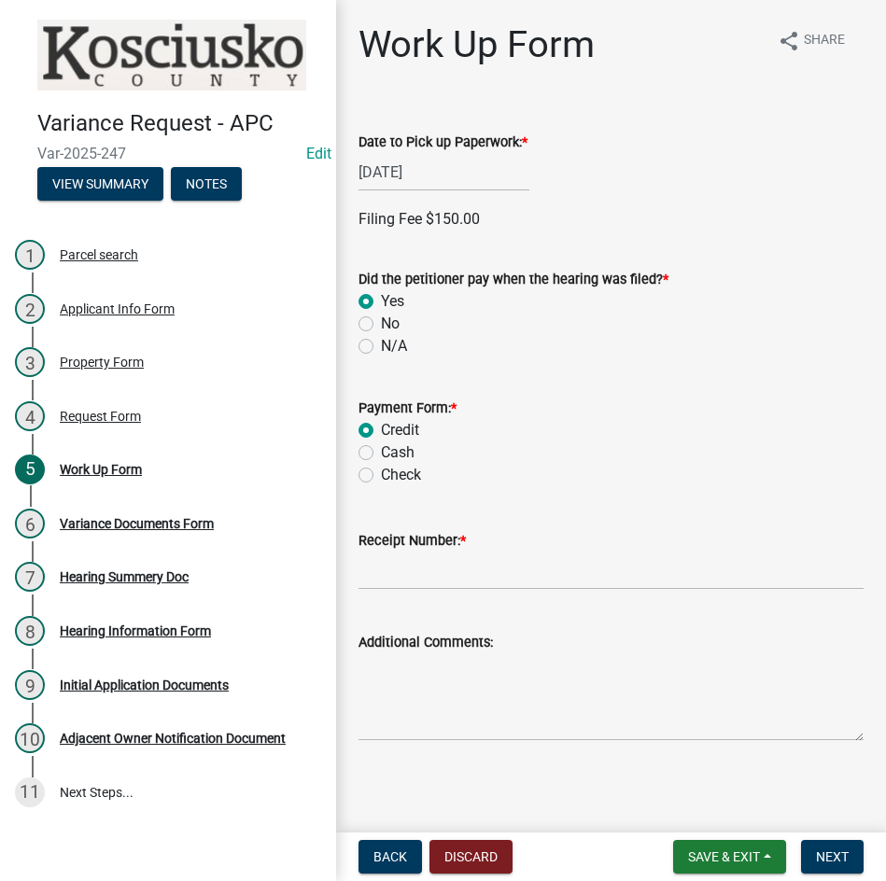
radio input "true"
click at [447, 560] on input "Receipt Number: *" at bounding box center [610, 570] width 505 height 38
type input "14805465"
click at [833, 851] on span "Next" at bounding box center [832, 856] width 33 height 15
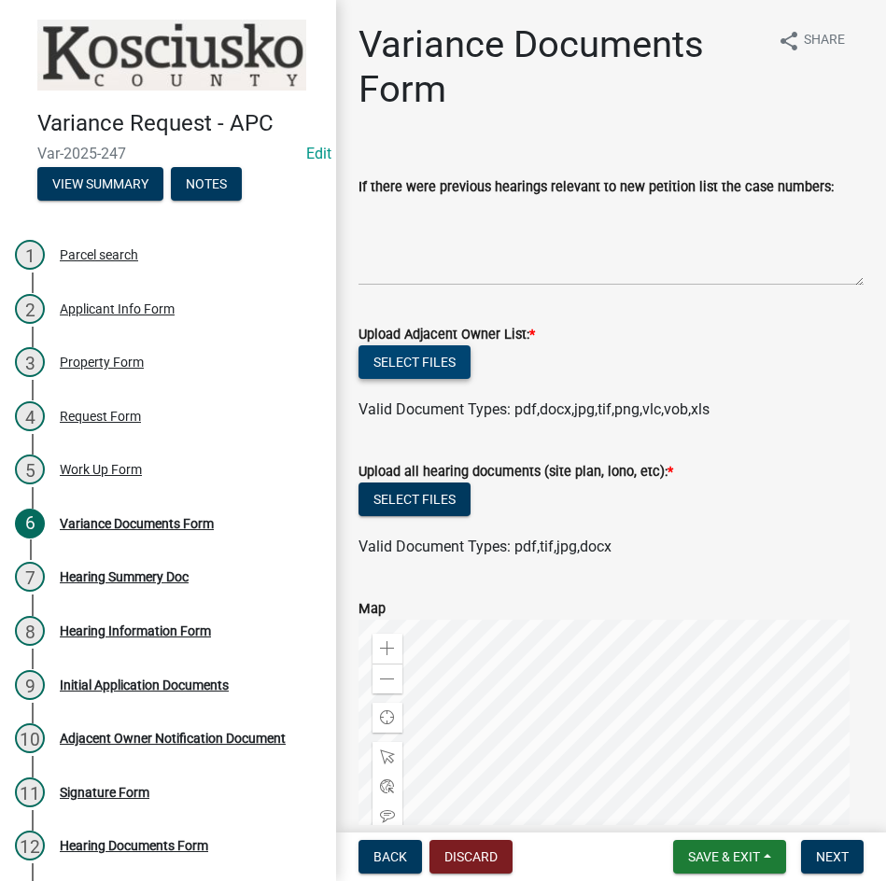
click at [393, 350] on button "Select files" at bounding box center [414, 362] width 112 height 34
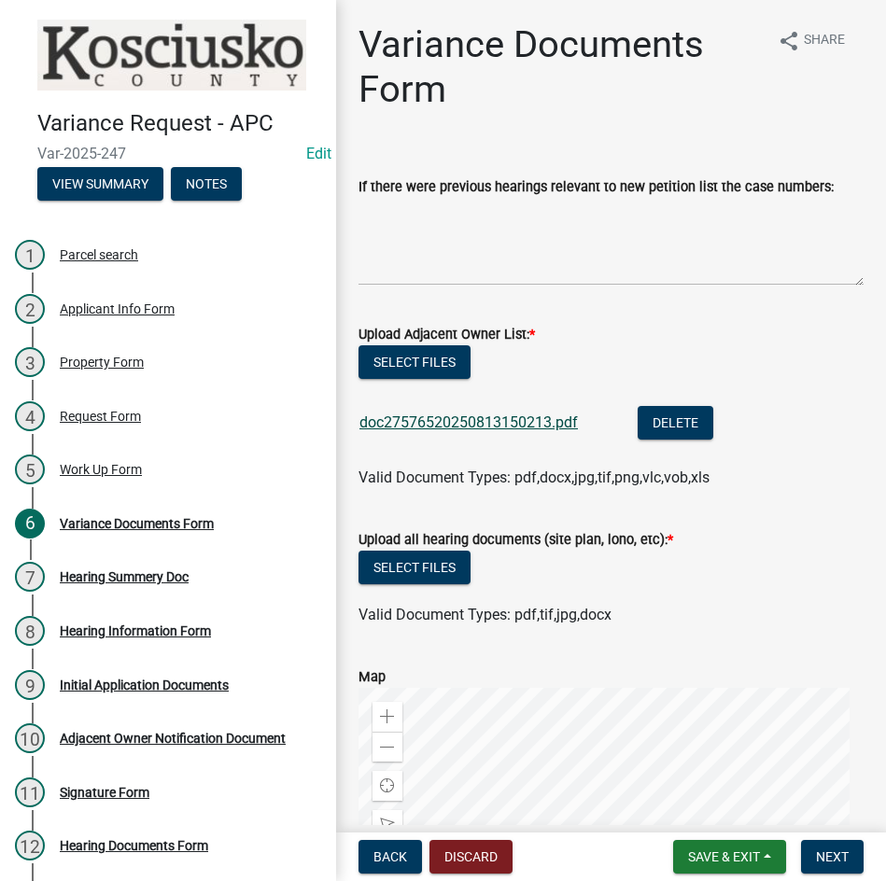
click at [481, 417] on link "doc27576520250813150213.pdf" at bounding box center [468, 422] width 218 height 18
click at [432, 564] on button "Select files" at bounding box center [414, 568] width 112 height 34
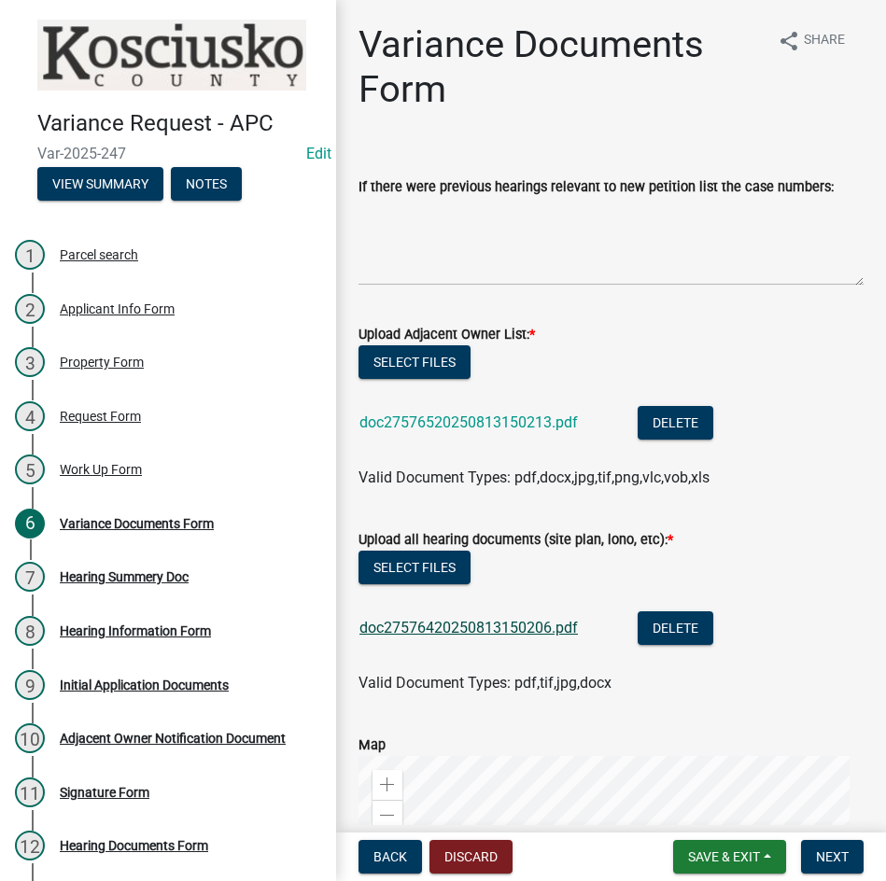
click at [468, 628] on link "doc27576420250813150206.pdf" at bounding box center [468, 628] width 218 height 18
click at [422, 358] on button "Select files" at bounding box center [414, 362] width 112 height 34
click at [839, 862] on span "Next" at bounding box center [832, 856] width 33 height 15
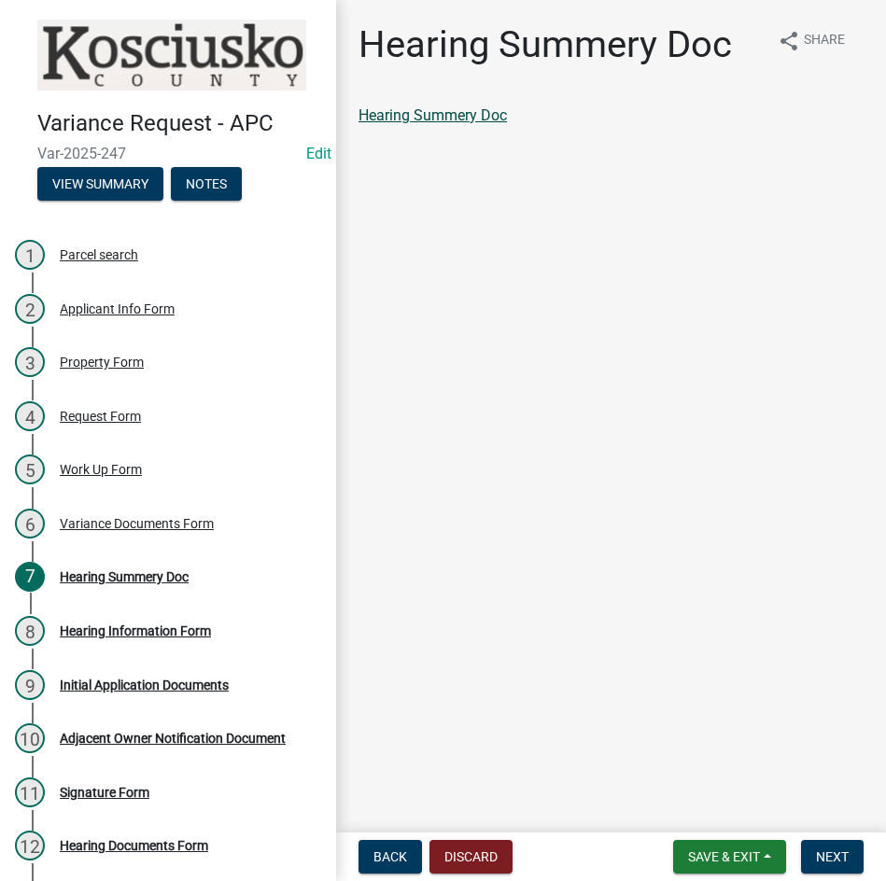
click at [426, 110] on link "Hearing Summery Doc" at bounding box center [432, 115] width 148 height 18
click at [829, 855] on span "Next" at bounding box center [832, 856] width 33 height 15
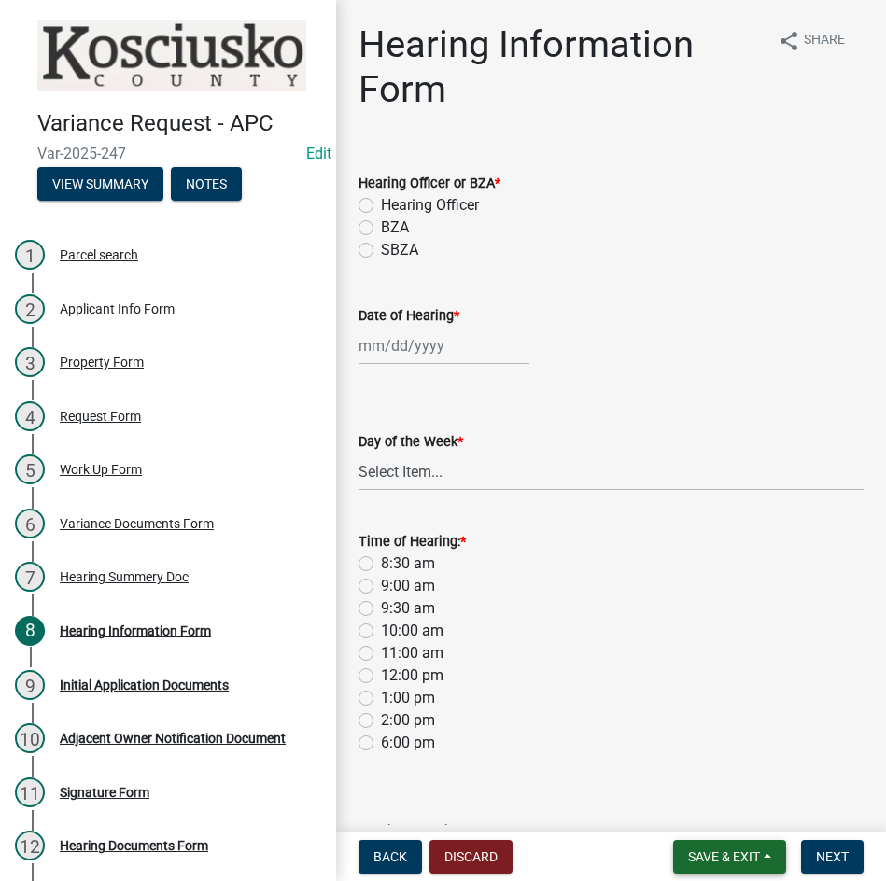
click at [725, 858] on span "Save & Exit" at bounding box center [724, 856] width 72 height 15
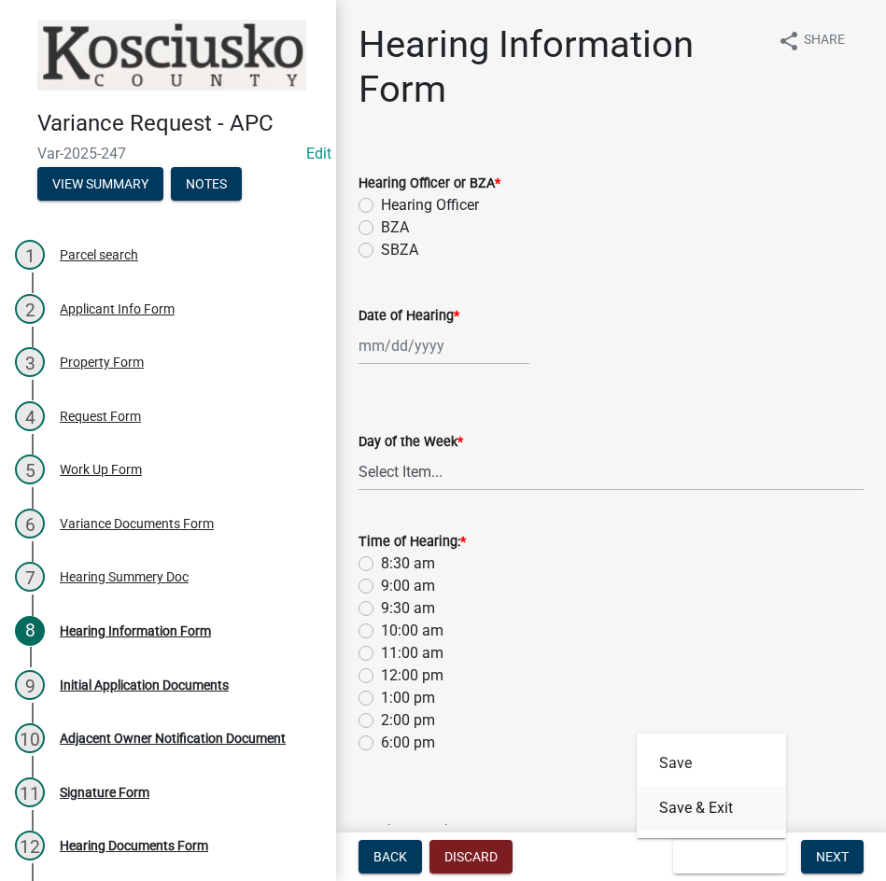
click at [710, 808] on button "Save & Exit" at bounding box center [710, 808] width 149 height 45
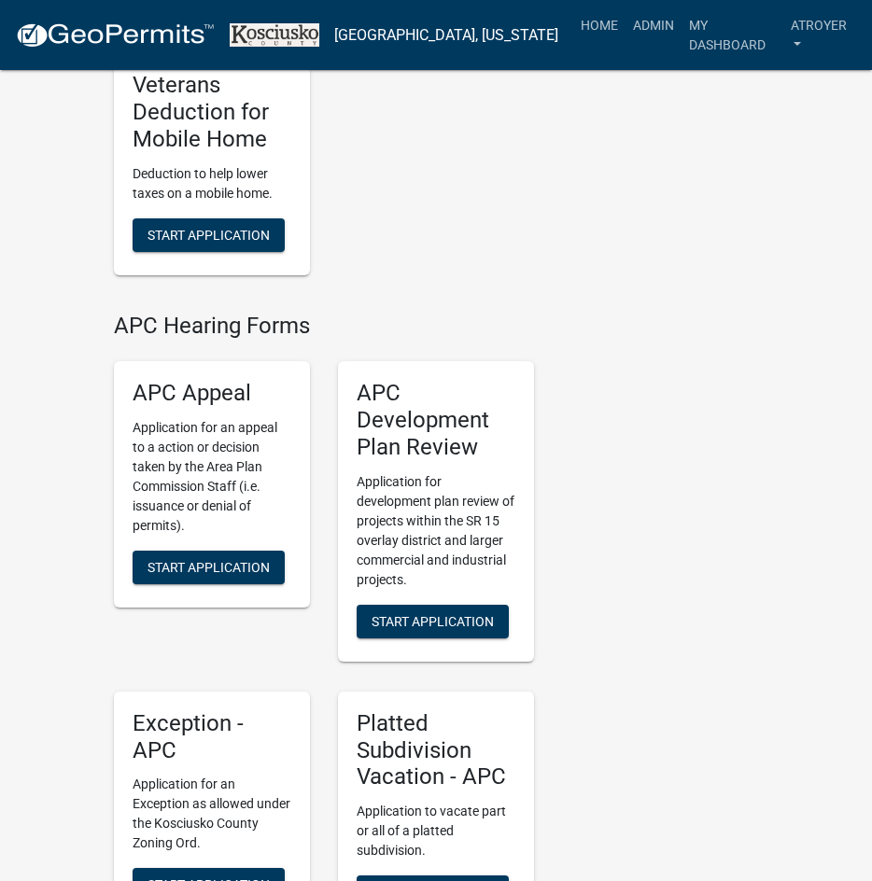
scroll to position [3732, 0]
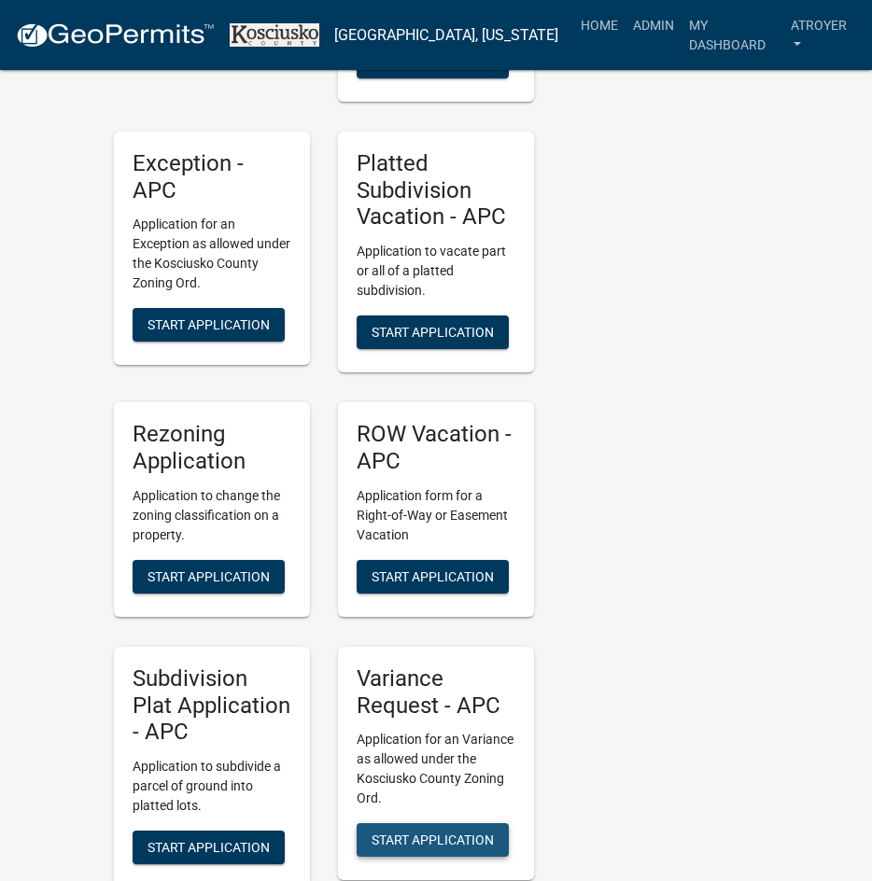
click at [415, 832] on span "Start Application" at bounding box center [432, 839] width 122 height 15
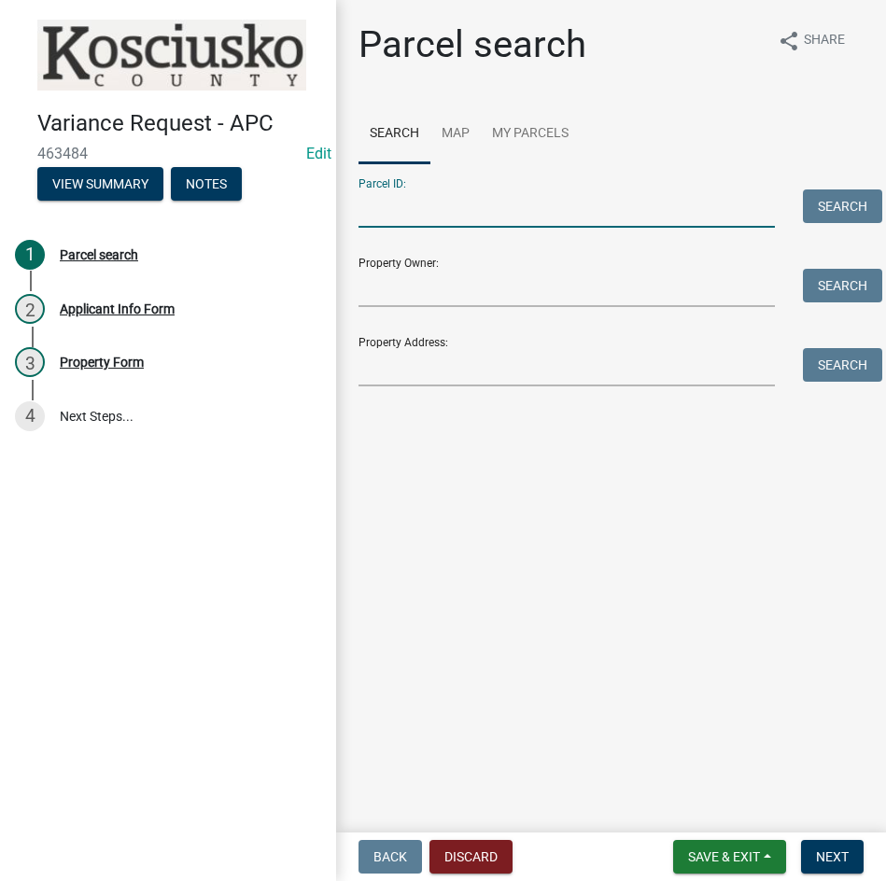
click at [588, 215] on input "Parcel ID:" at bounding box center [566, 208] width 416 height 38
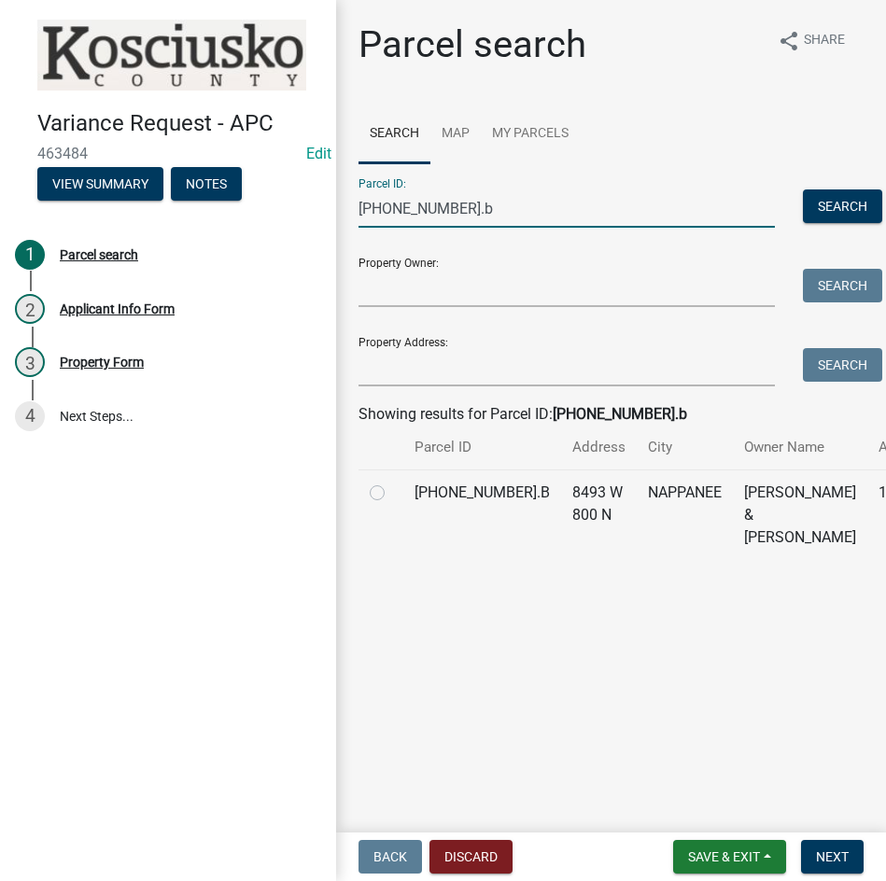
type input "[PHONE_NUMBER].b"
click at [392, 481] on label at bounding box center [392, 481] width 0 height 0
click at [392, 494] on input "radio" at bounding box center [398, 487] width 12 height 12
radio input "true"
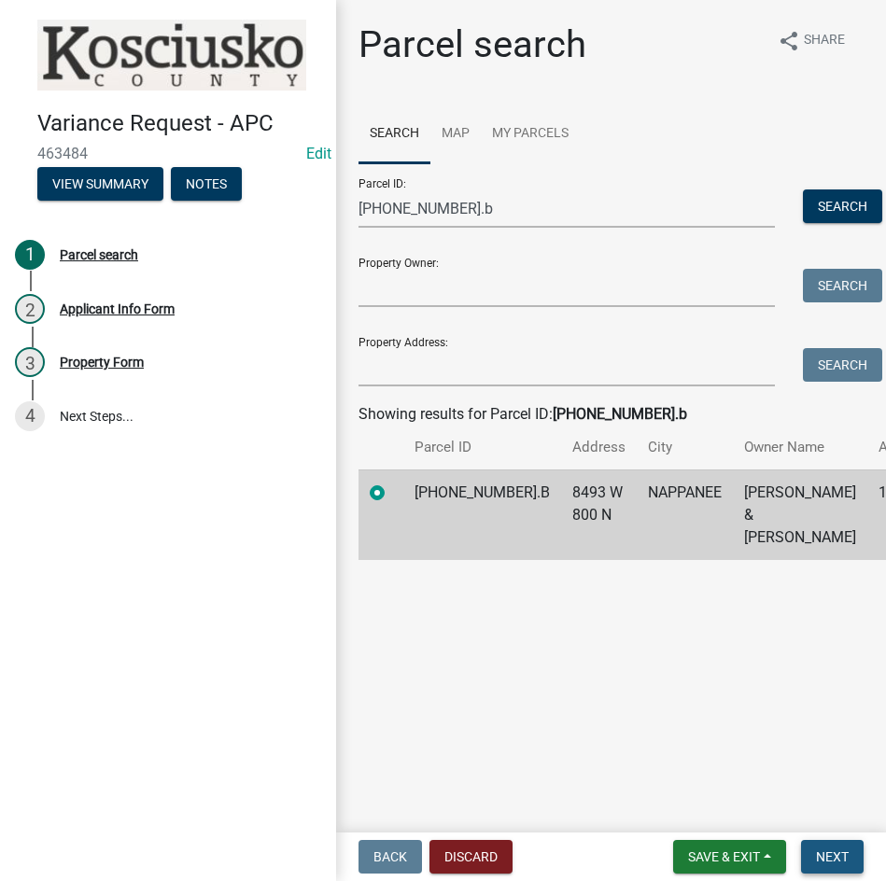
drag, startPoint x: 823, startPoint y: 854, endPoint x: 818, endPoint y: 864, distance: 11.3
click at [822, 866] on button "Next" at bounding box center [832, 857] width 63 height 34
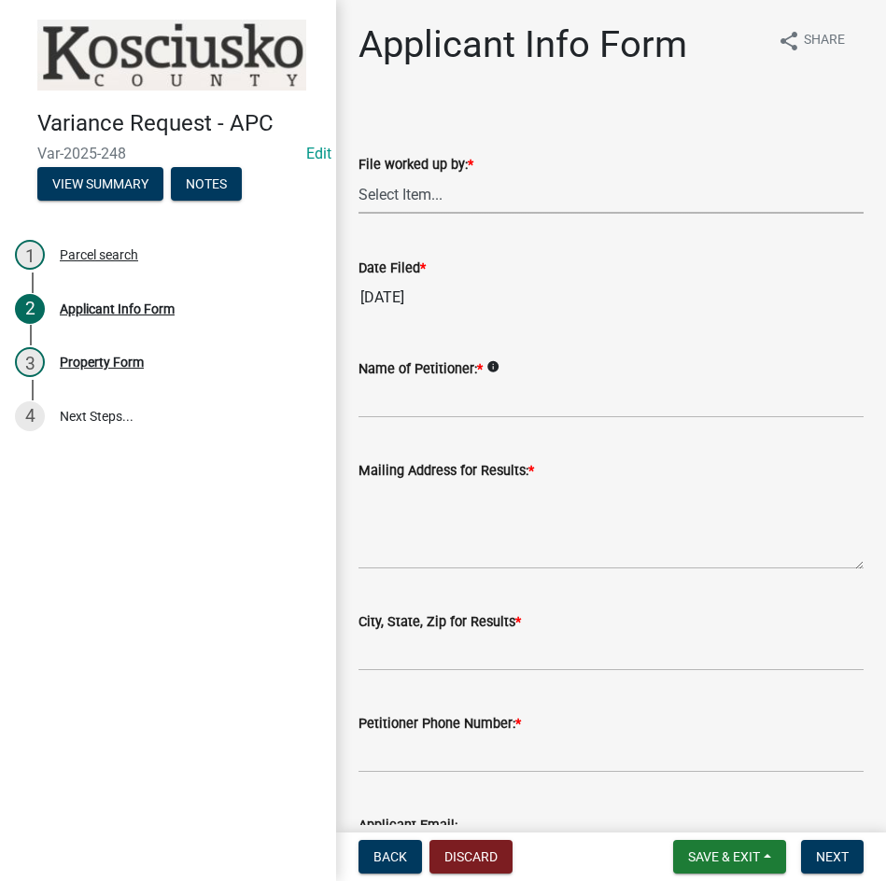
click at [549, 202] on select "Select Item... MMS LT AT CS [PERSON_NAME]" at bounding box center [610, 194] width 505 height 38
click at [358, 175] on select "Select Item... MMS LT AT CS [PERSON_NAME]" at bounding box center [610, 194] width 505 height 38
select select "d95389f4-ab5a-4603-9826-29cf73316391"
click at [449, 403] on input "Name of Petitioner: *" at bounding box center [610, 399] width 505 height 38
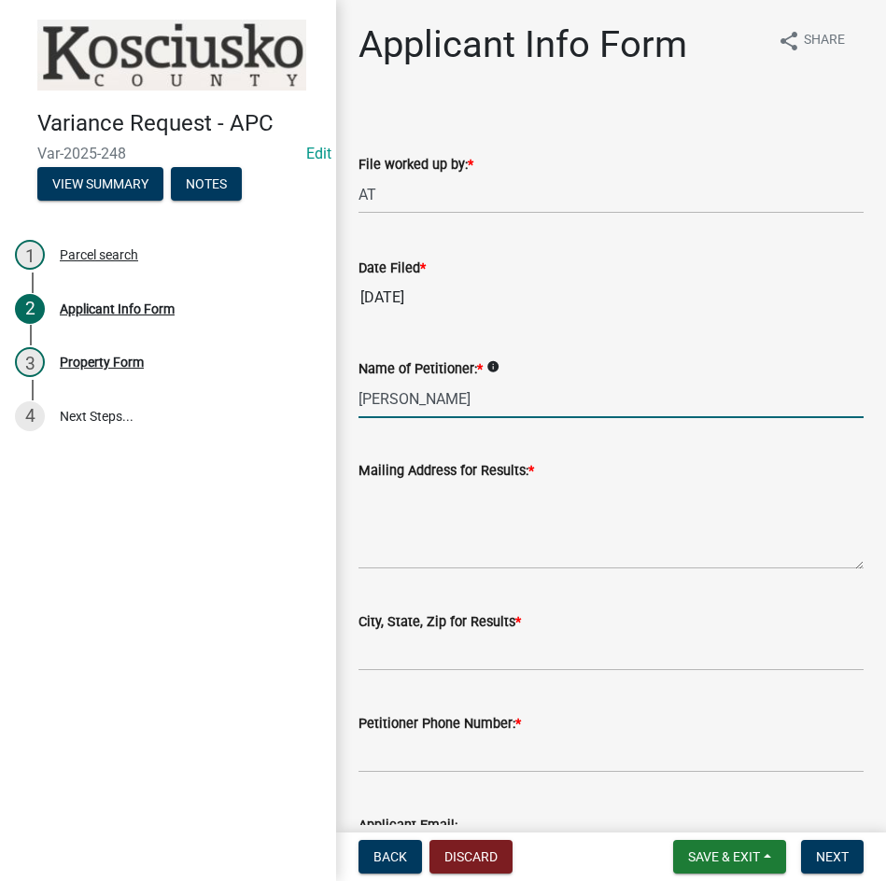
type input "[PERSON_NAME]"
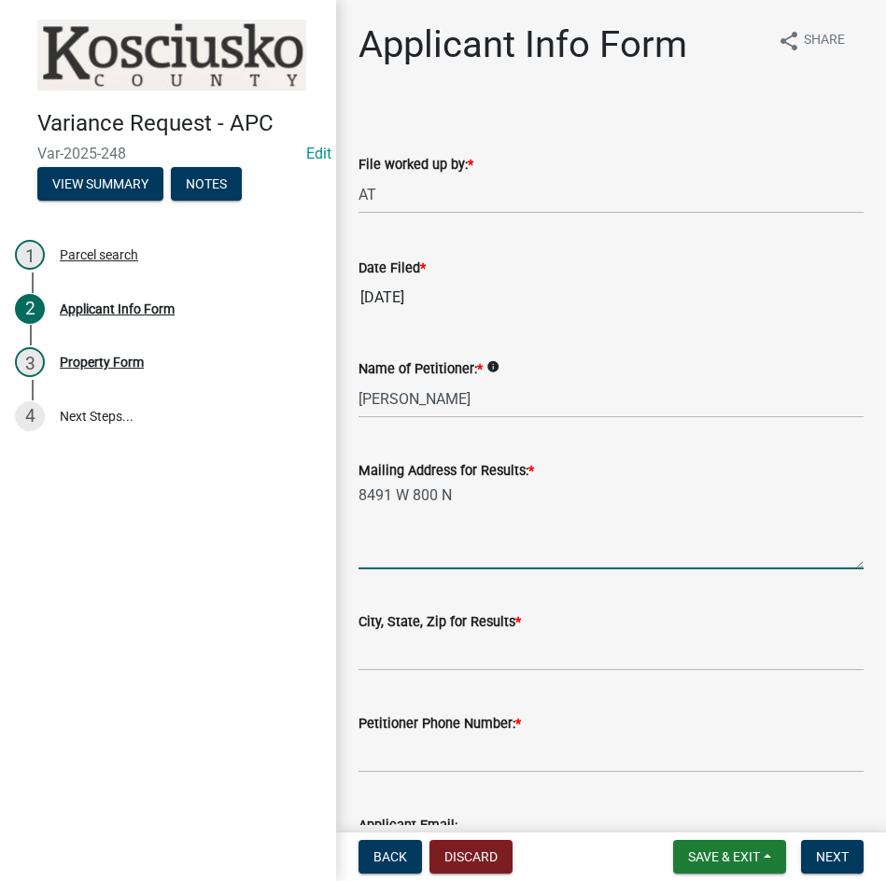
type textarea "8491 W 800 N"
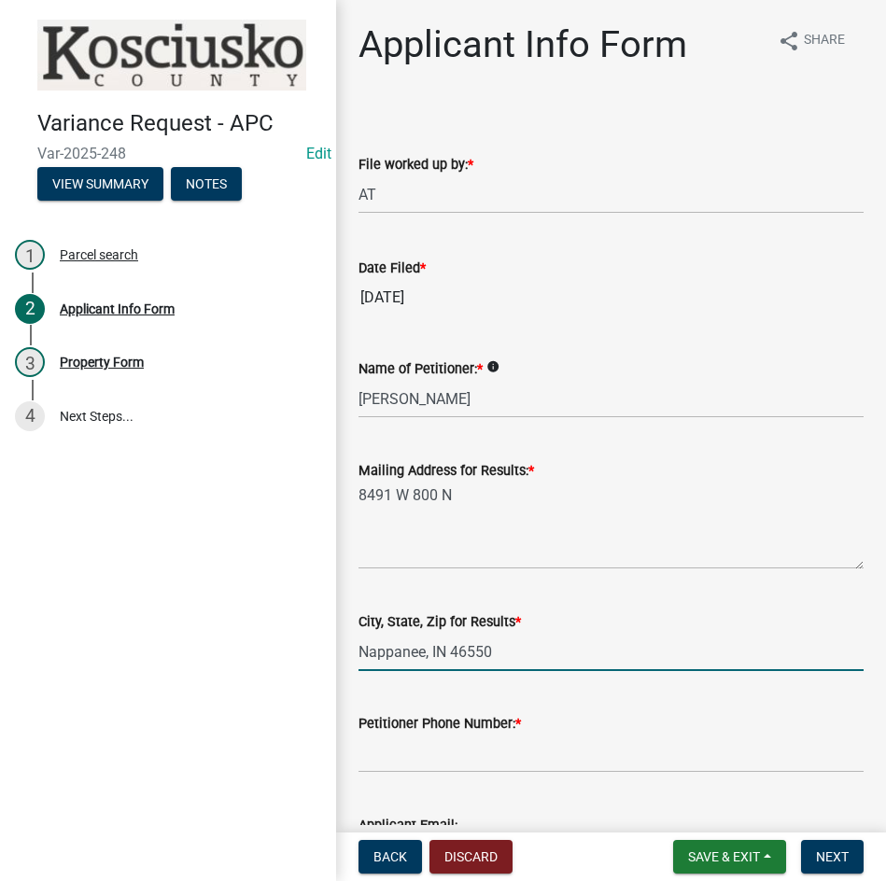
type input "Nappanee, IN 46550"
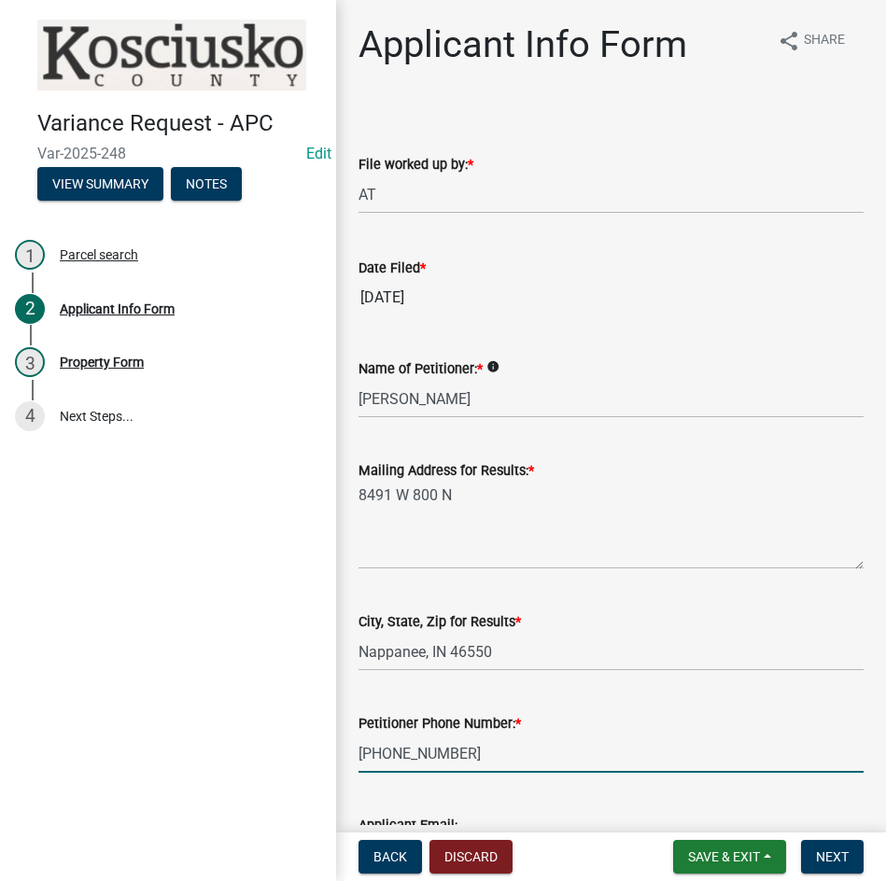
type input "[PHONE_NUMBER]"
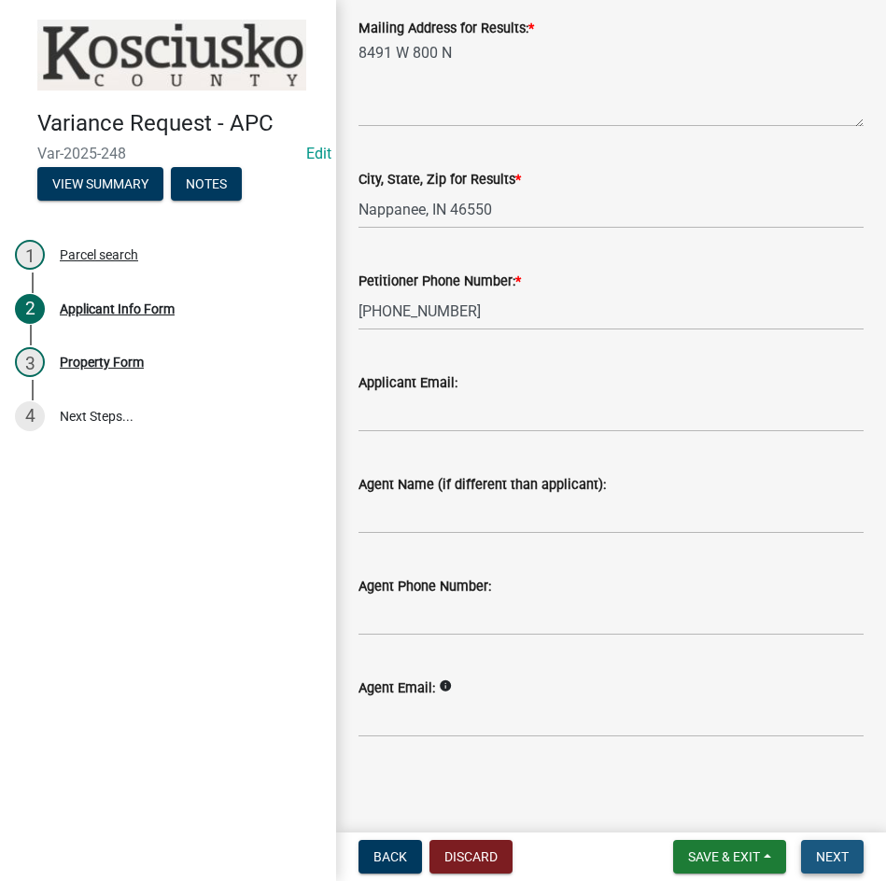
click at [827, 854] on span "Next" at bounding box center [832, 856] width 33 height 15
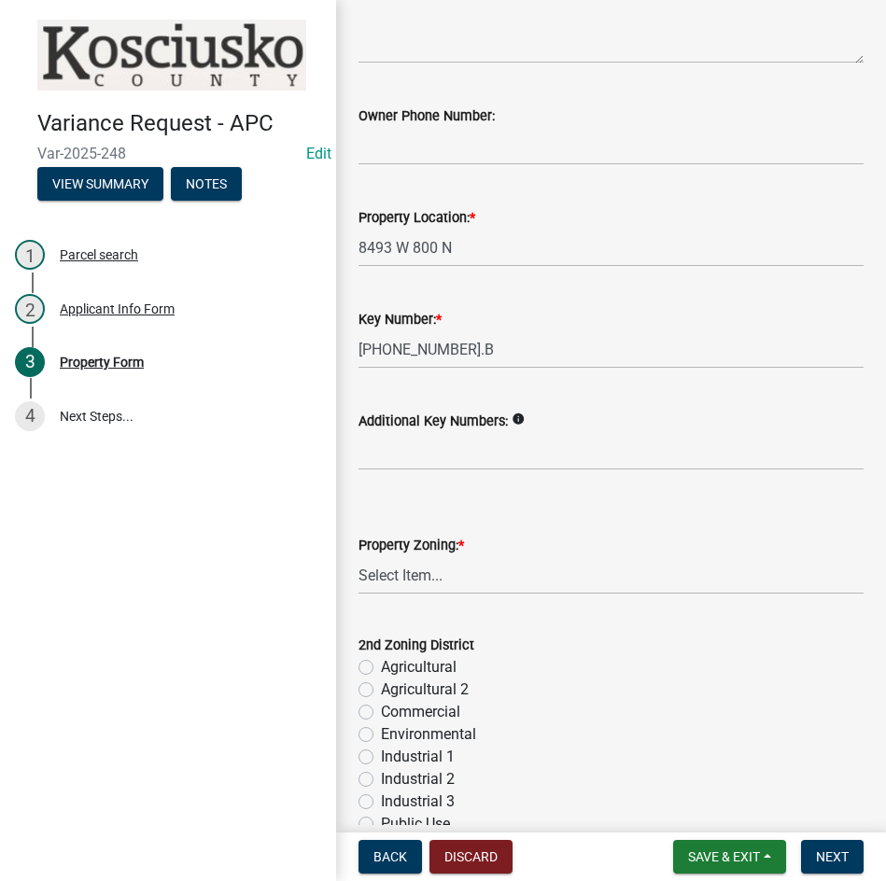
scroll to position [280, 0]
click at [544, 574] on select "Select Item... Agricultural Agricultural 2 Commercial Environmental Industrial …" at bounding box center [610, 574] width 505 height 38
click at [358, 555] on select "Select Item... Agricultural Agricultural 2 Commercial Environmental Industrial …" at bounding box center [610, 574] width 505 height 38
select select "ea119d11-e52e-4559-b746-af06211fe819"
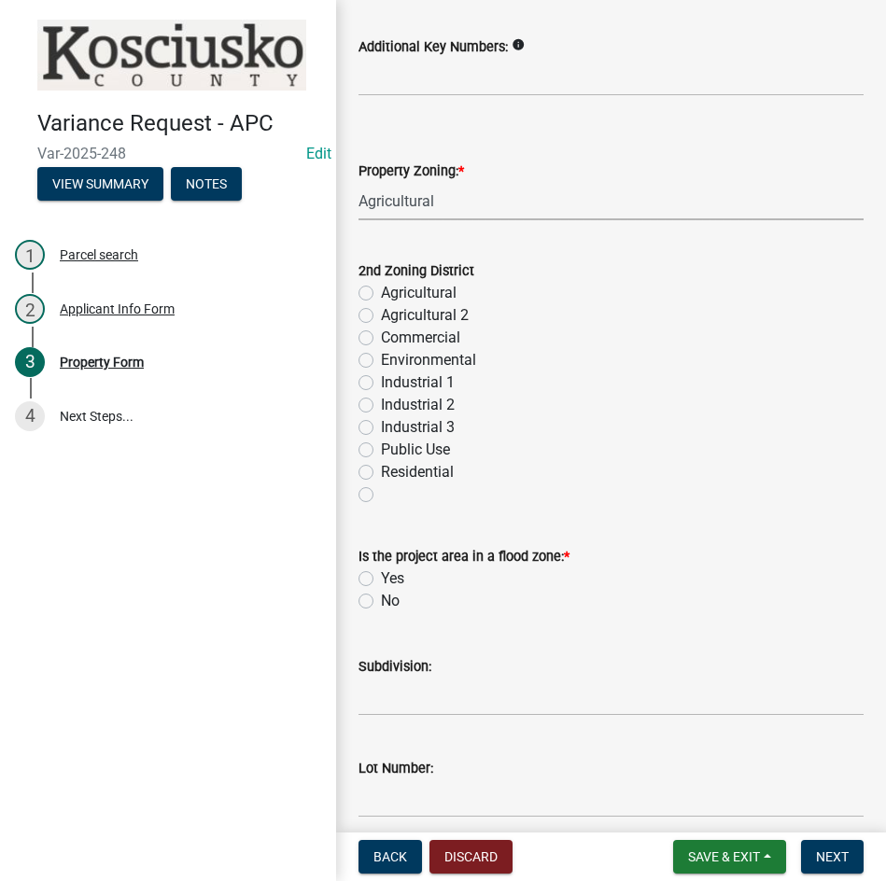
click at [381, 603] on label "No" at bounding box center [390, 601] width 19 height 22
click at [381, 602] on input "No" at bounding box center [387, 596] width 12 height 12
radio input "true"
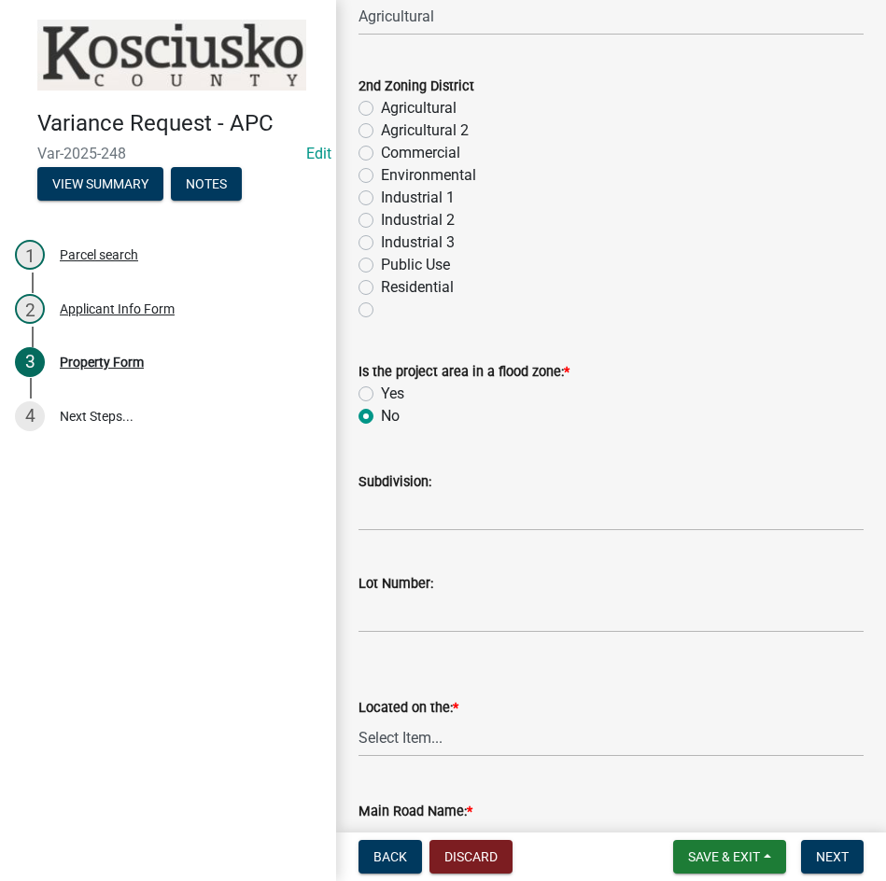
scroll to position [1026, 0]
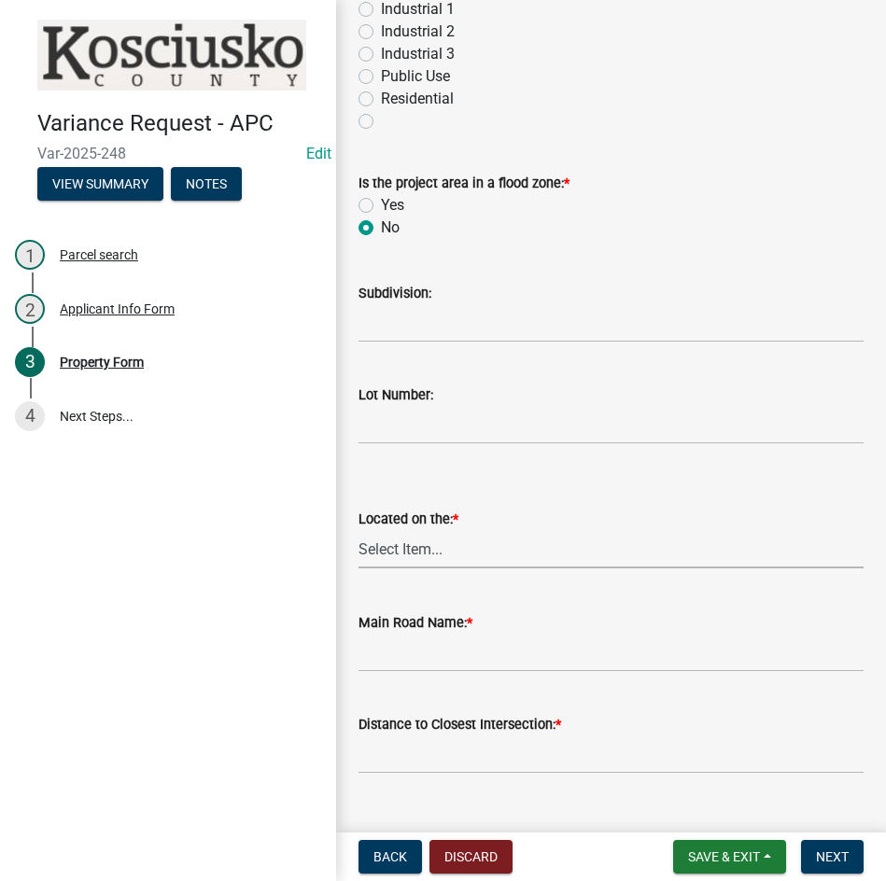
click at [453, 557] on select "Select Item... North Northeast Northwest South Southeast Southwest [GEOGRAPHIC_…" at bounding box center [610, 549] width 505 height 38
click at [358, 530] on select "Select Item... North Northeast Northwest South Southeast Southwest [GEOGRAPHIC_…" at bounding box center [610, 549] width 505 height 38
select select "d8c320fa-3fd0-4fe1-af08-bb647ef17508"
drag, startPoint x: 454, startPoint y: 653, endPoint x: 513, endPoint y: 649, distance: 58.9
click at [454, 653] on input "Main Road Name: *" at bounding box center [610, 653] width 505 height 38
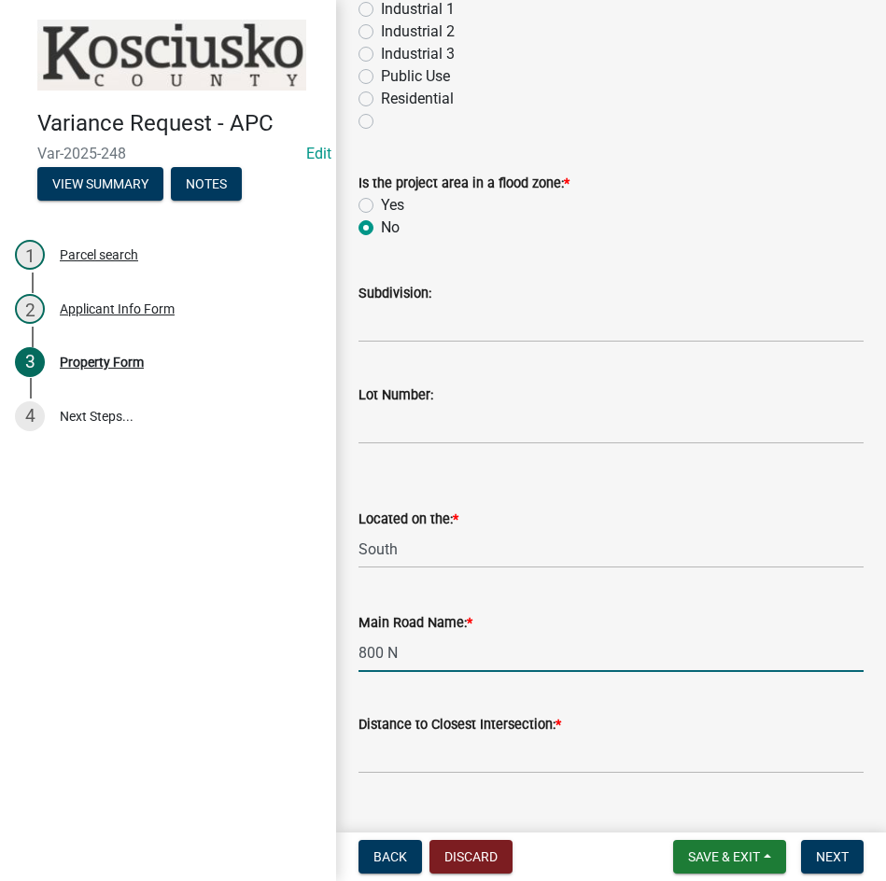
type input "800 N"
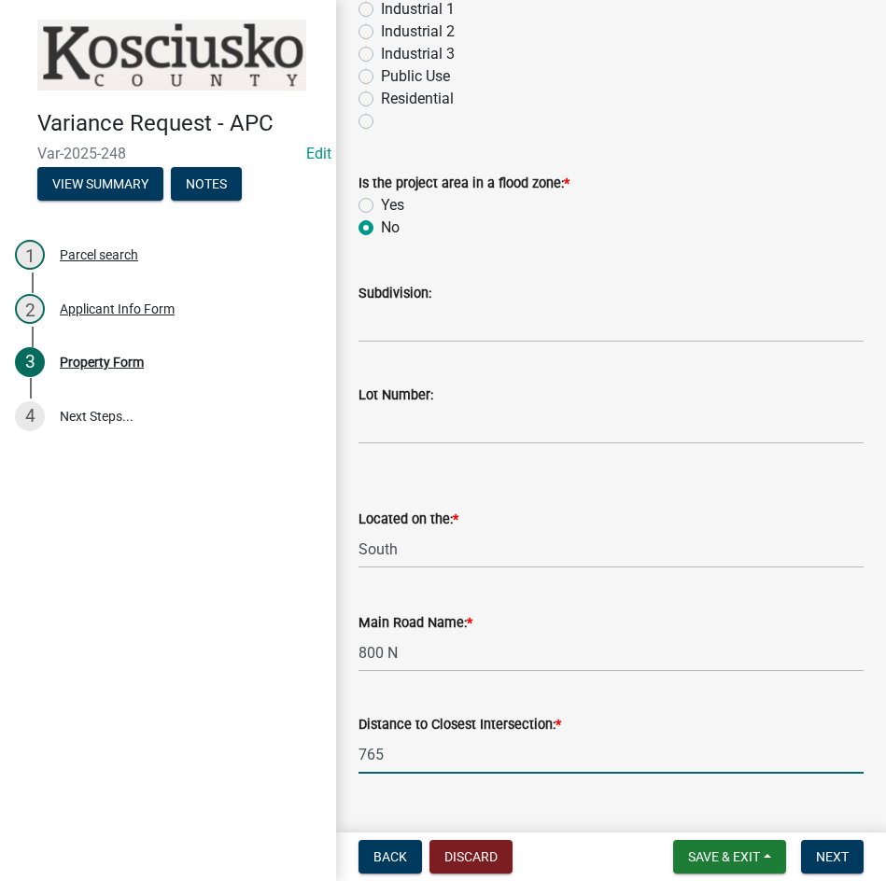
type input "765"
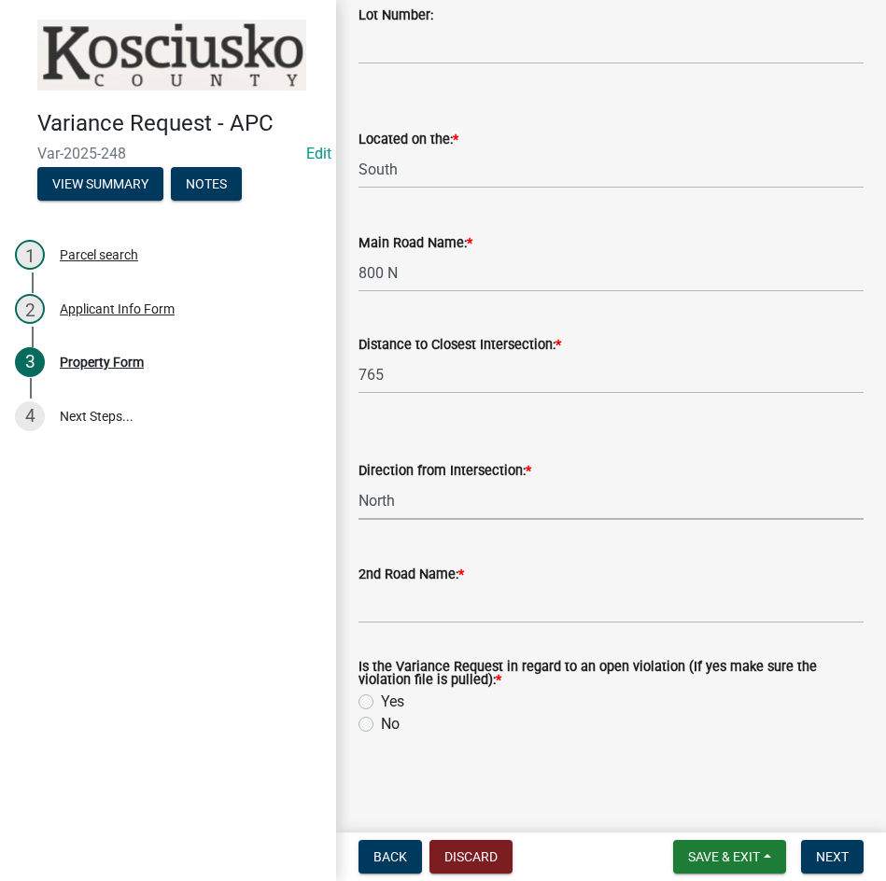
select select "12355200-60c1-438c-bbad-938150612a70"
type input "750 N"
click at [381, 722] on label "No" at bounding box center [390, 724] width 19 height 22
click at [381, 722] on input "No" at bounding box center [387, 719] width 12 height 12
radio input "true"
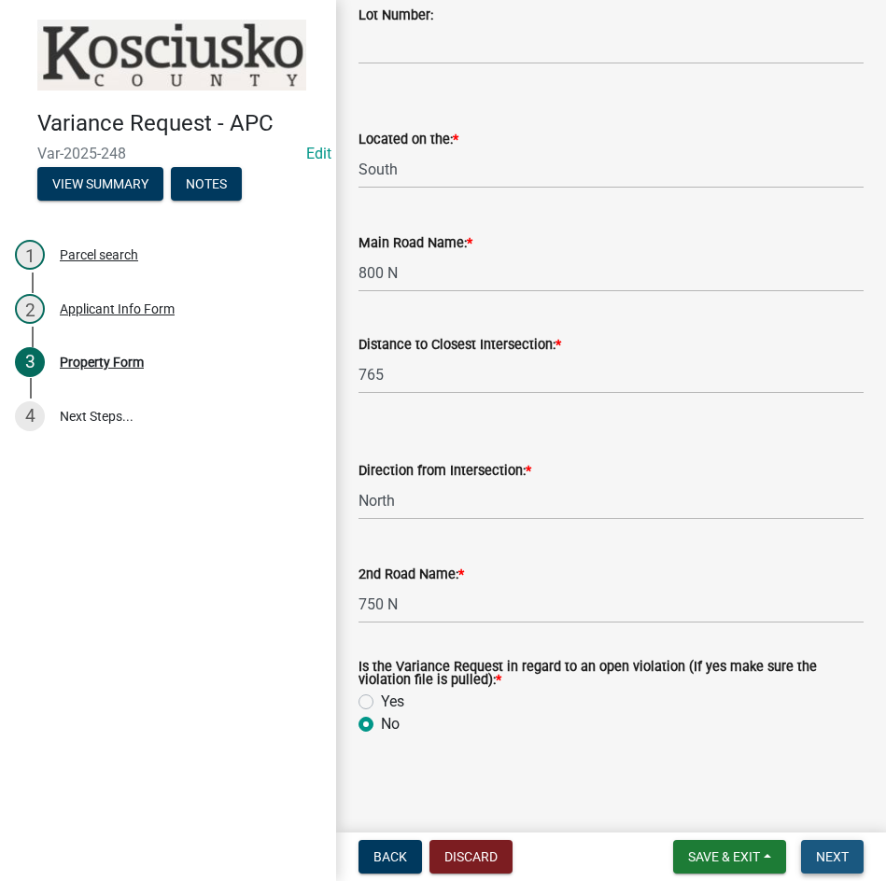
click at [816, 854] on span "Next" at bounding box center [832, 856] width 33 height 15
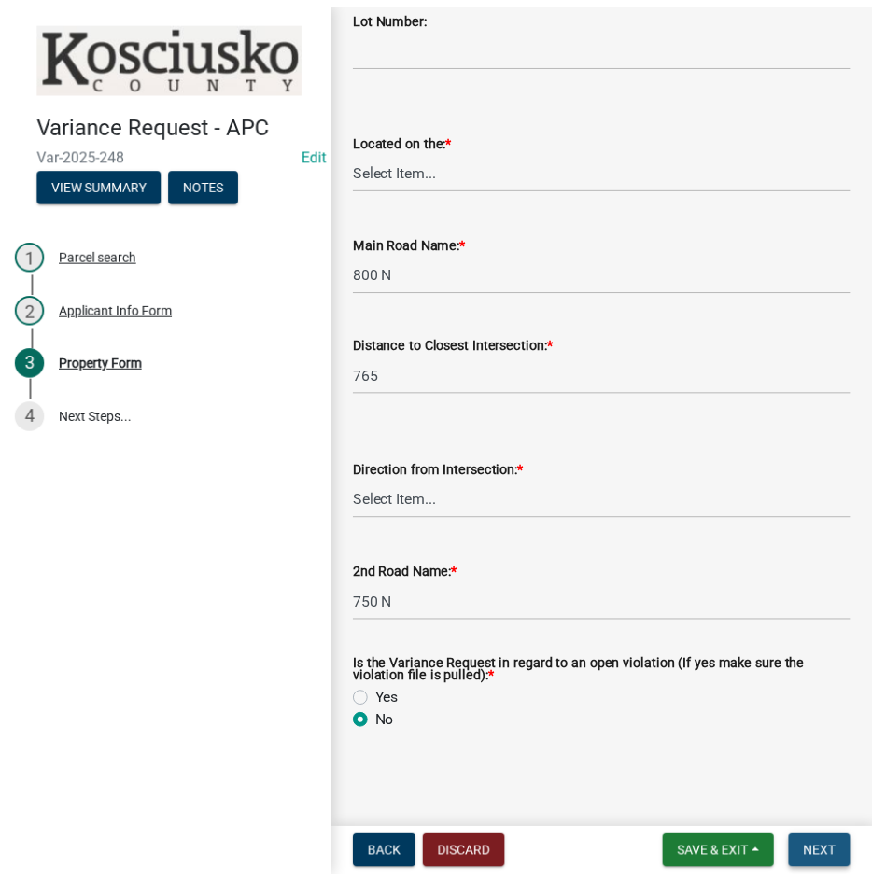
scroll to position [0, 0]
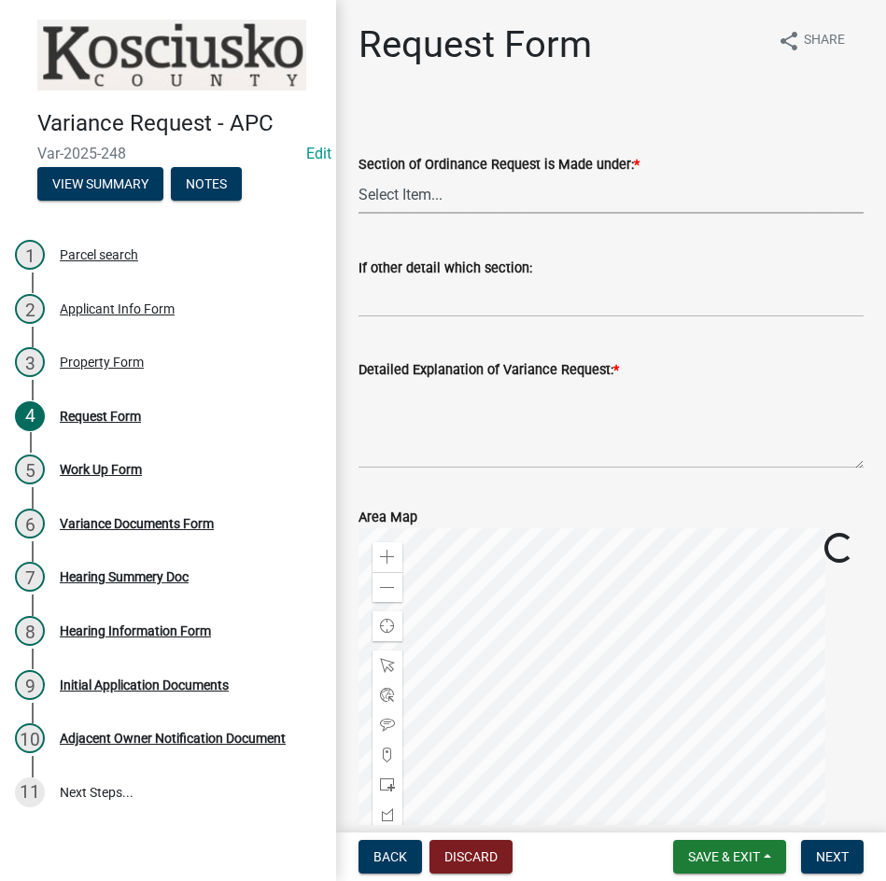
click at [544, 188] on select "Select Item... 2.10 I1 Criteria 2.11 I2 Criteria I3 Criteria 2.15 Lot and Yard …" at bounding box center [610, 194] width 505 height 38
click at [358, 175] on select "Select Item... 2.10 I1 Criteria 2.11 I2 Criteria I3 Criteria 2.15 Lot and Yard …" at bounding box center [610, 194] width 505 height 38
select select "48b68e64-820a-4c0a-a2c9-3bd1460e2844"
click at [491, 439] on textarea "Detailed Explanation of Variance Request: *" at bounding box center [610, 425] width 505 height 88
type textarea "A"
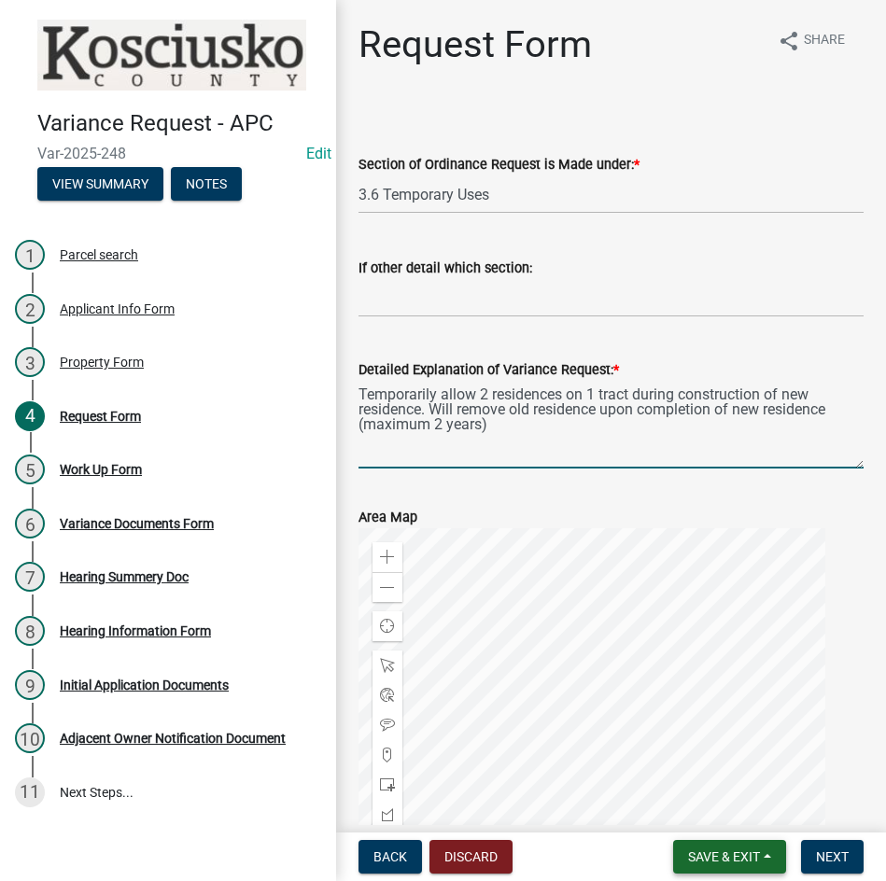
type textarea "Temporarily allow 2 residences on 1 tract during construction of new residence.…"
click at [718, 858] on span "Save & Exit" at bounding box center [724, 856] width 72 height 15
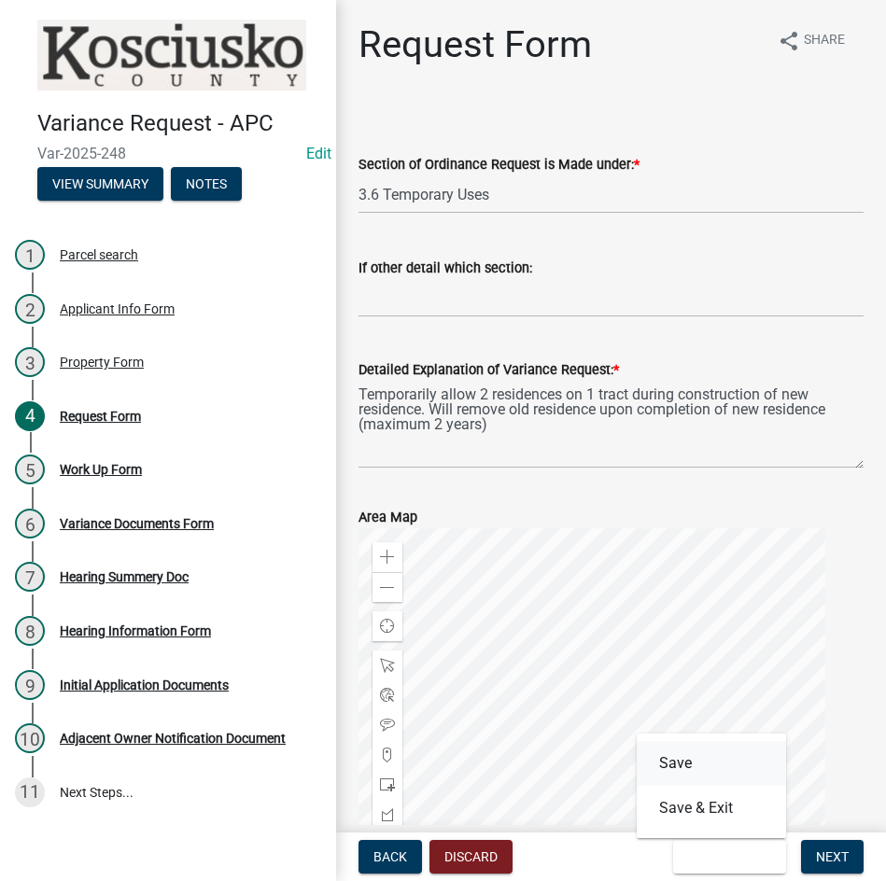
click at [704, 769] on button "Save" at bounding box center [710, 763] width 149 height 45
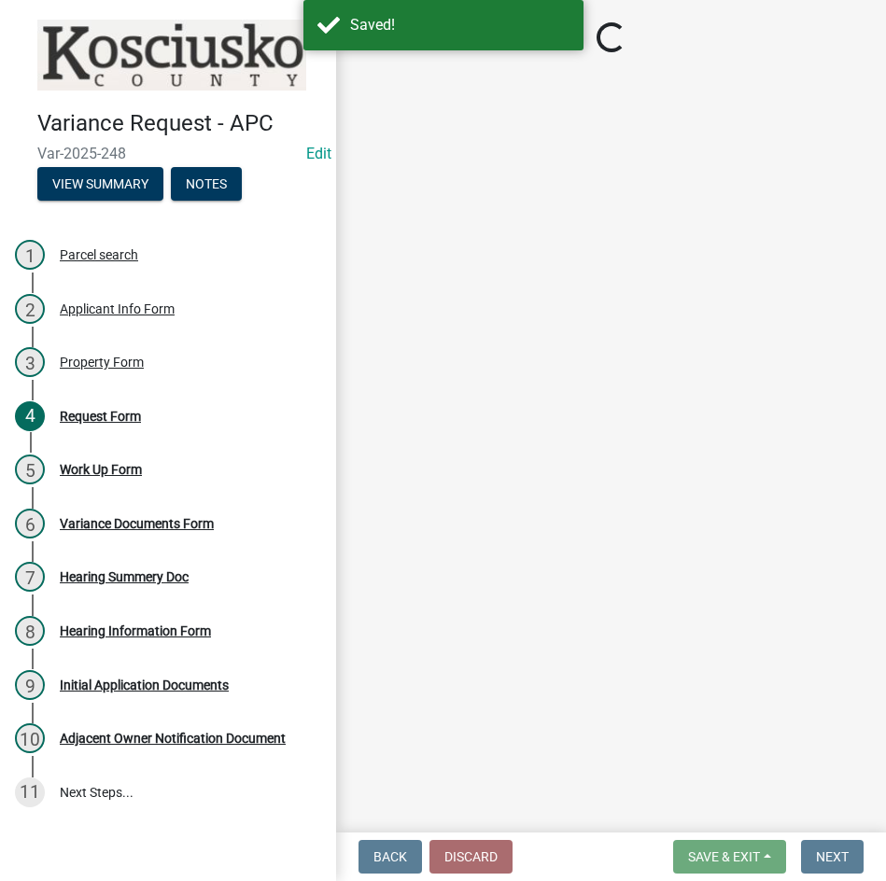
select select "48b68e64-820a-4c0a-a2c9-3bd1460e2844"
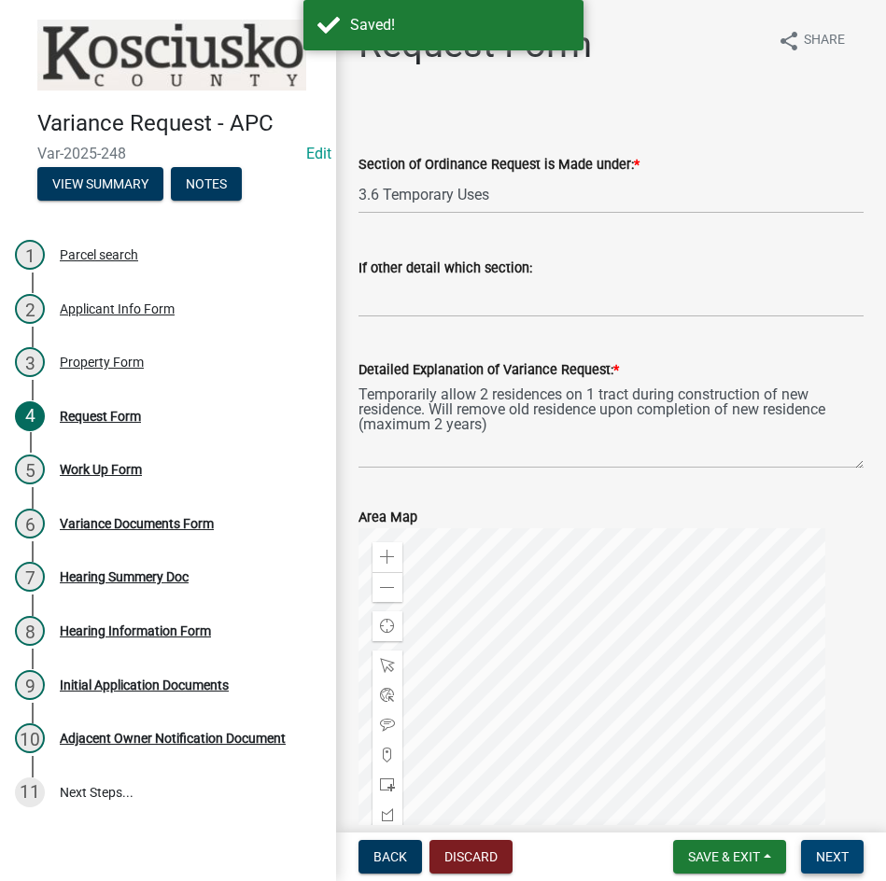
click at [822, 853] on span "Next" at bounding box center [832, 856] width 33 height 15
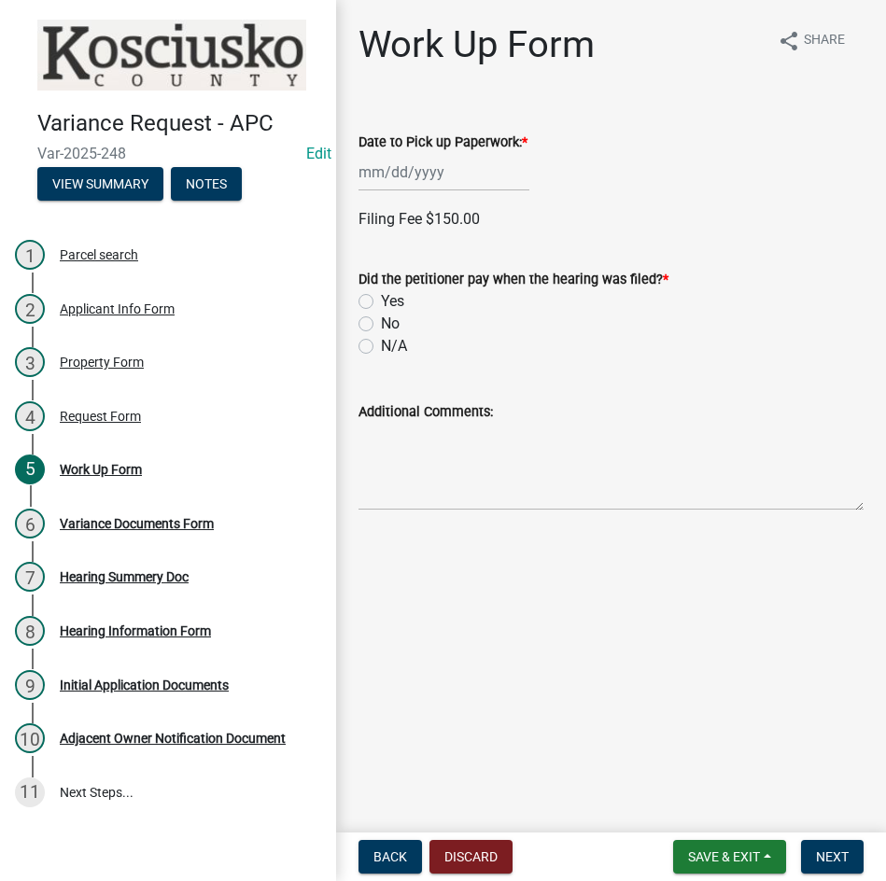
click at [454, 176] on div at bounding box center [443, 172] width 171 height 38
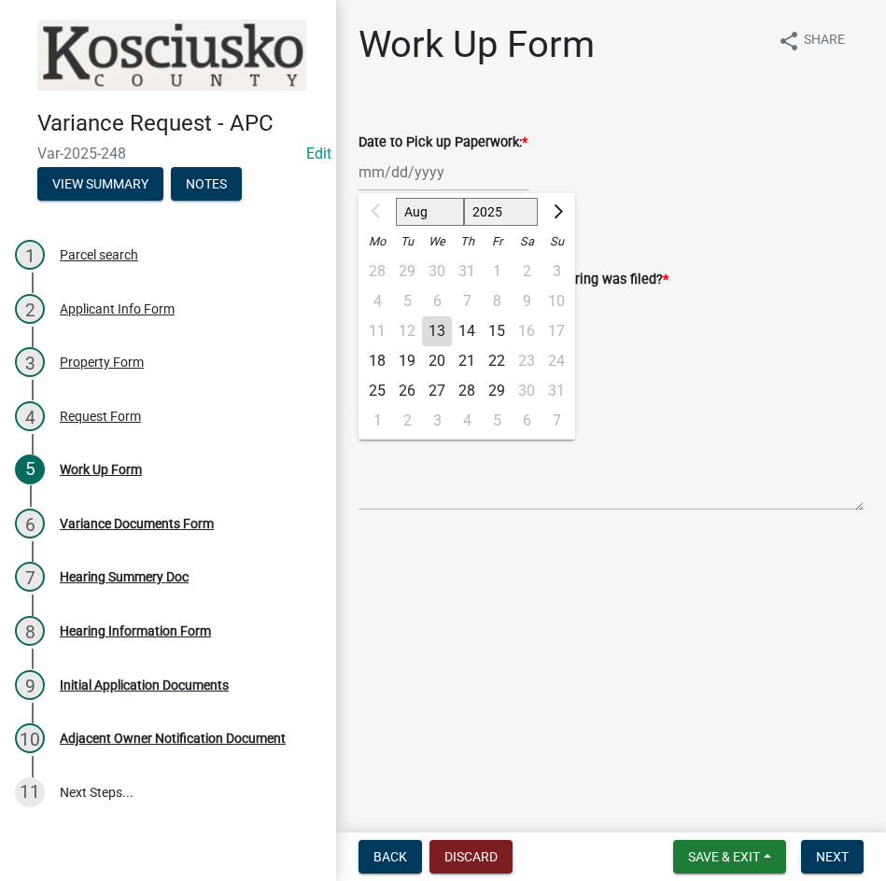
click at [370, 363] on div "18" at bounding box center [377, 361] width 30 height 30
type input "[DATE]"
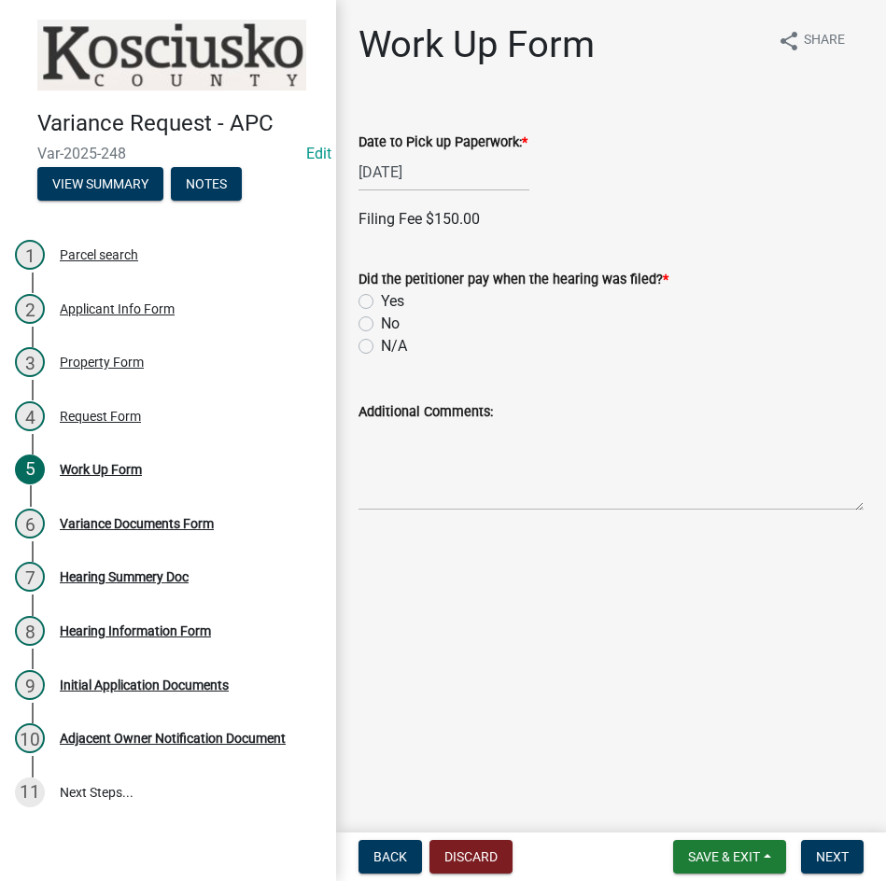
click at [381, 295] on label "Yes" at bounding box center [392, 301] width 23 height 22
click at [381, 295] on input "Yes" at bounding box center [387, 296] width 12 height 12
radio input "true"
click at [381, 476] on label "Check" at bounding box center [401, 475] width 40 height 22
click at [381, 476] on input "Check" at bounding box center [387, 470] width 12 height 12
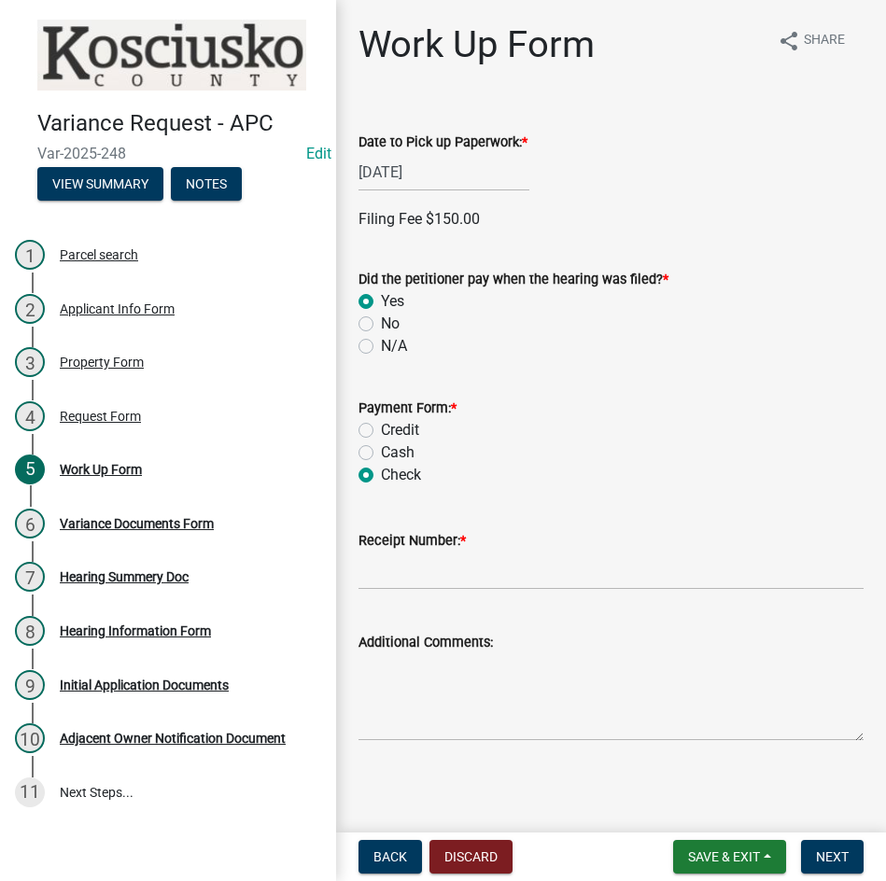
radio input "true"
click at [417, 580] on input "Receipt Number: *" at bounding box center [610, 570] width 505 height 38
type input "023478"
click at [820, 857] on span "Next" at bounding box center [832, 856] width 33 height 15
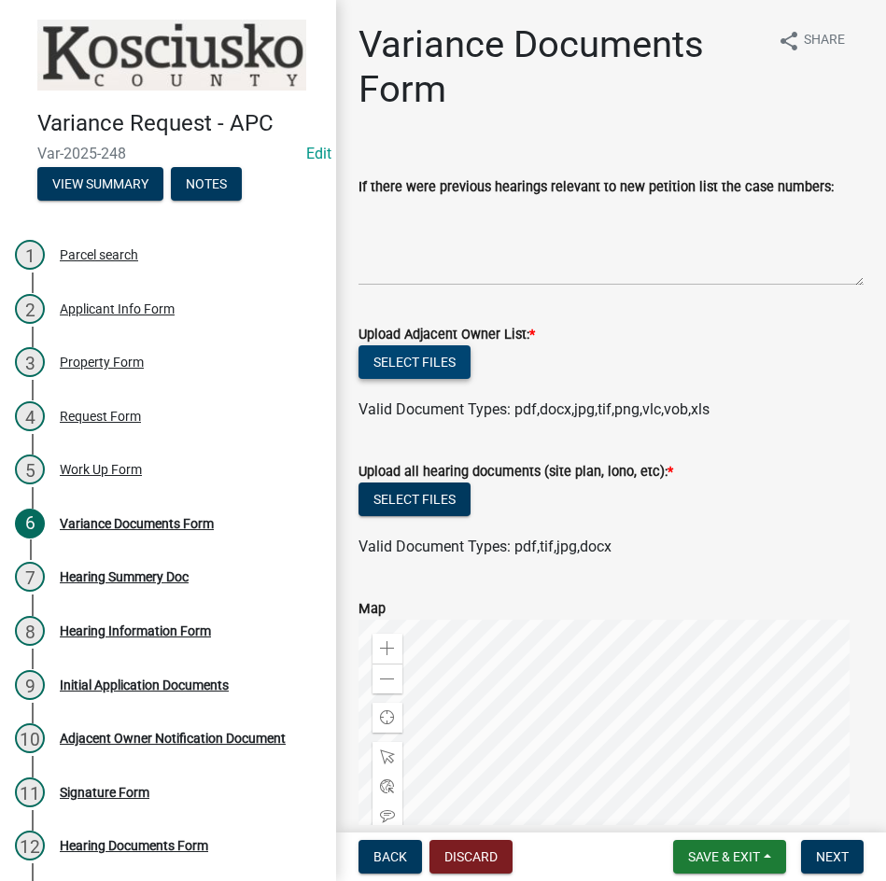
click at [412, 359] on button "Select files" at bounding box center [414, 362] width 112 height 34
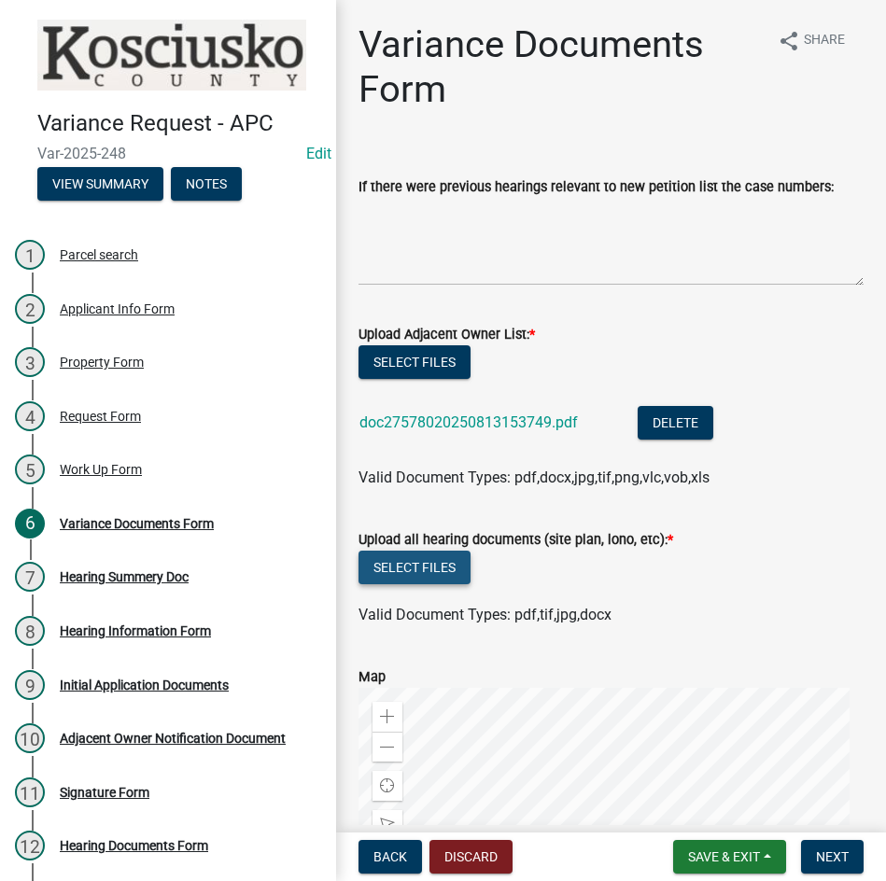
click at [381, 558] on button "Select files" at bounding box center [414, 568] width 112 height 34
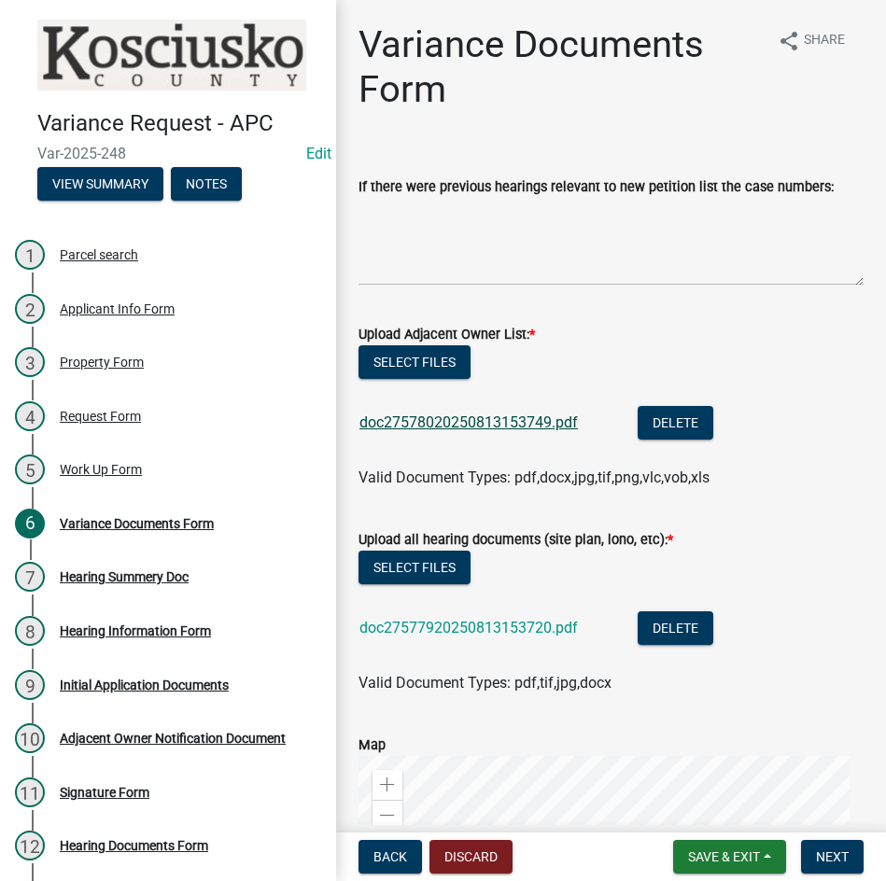
click at [460, 426] on link "doc27578020250813153749.pdf" at bounding box center [468, 422] width 218 height 18
click at [432, 631] on link "doc27577920250813153720.pdf" at bounding box center [468, 628] width 218 height 18
click at [394, 364] on button "Select files" at bounding box center [414, 362] width 112 height 34
click at [820, 859] on span "Next" at bounding box center [832, 856] width 33 height 15
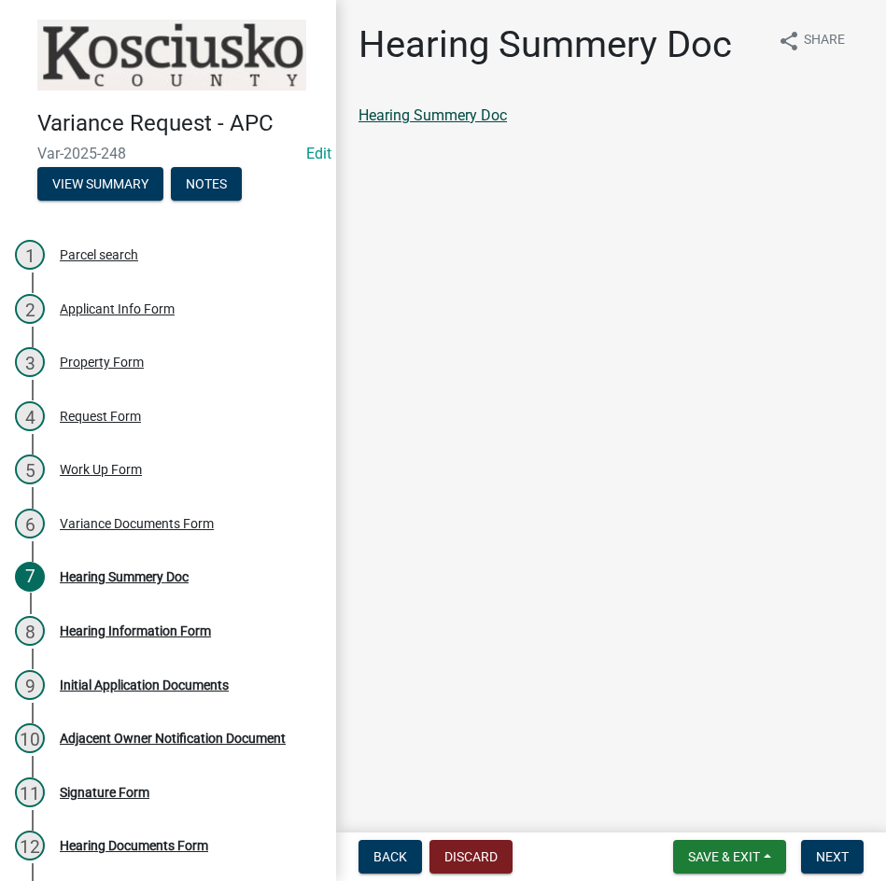
click at [418, 111] on link "Hearing Summery Doc" at bounding box center [432, 115] width 148 height 18
click at [828, 846] on button "Next" at bounding box center [832, 857] width 63 height 34
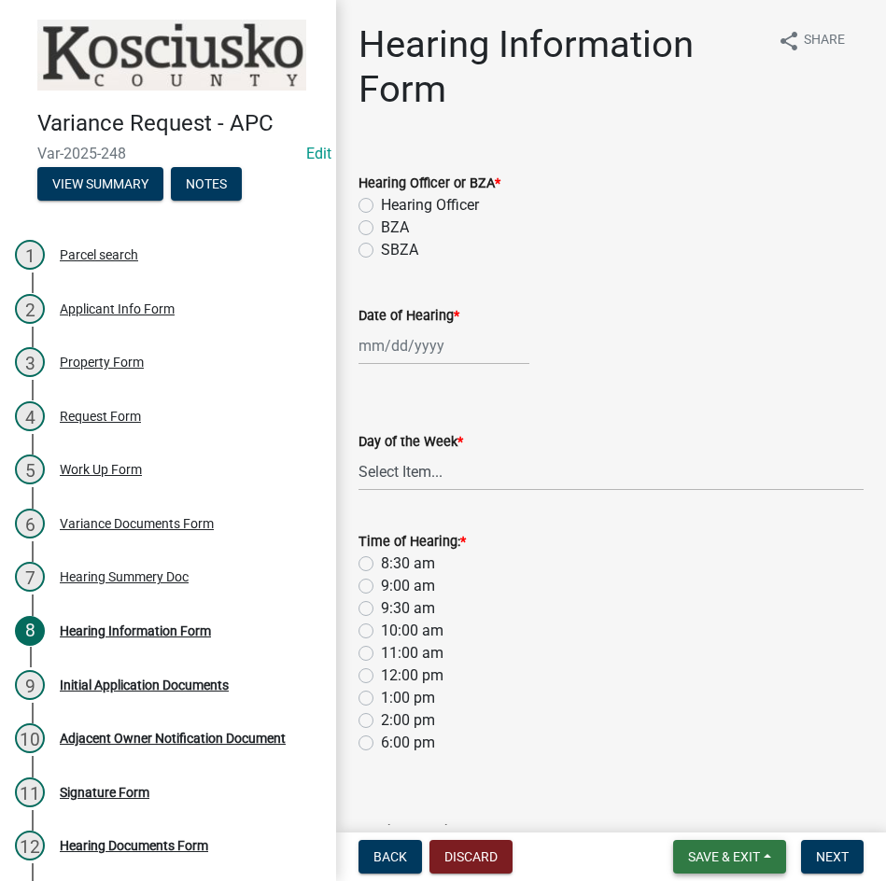
click at [721, 850] on span "Save & Exit" at bounding box center [724, 856] width 72 height 15
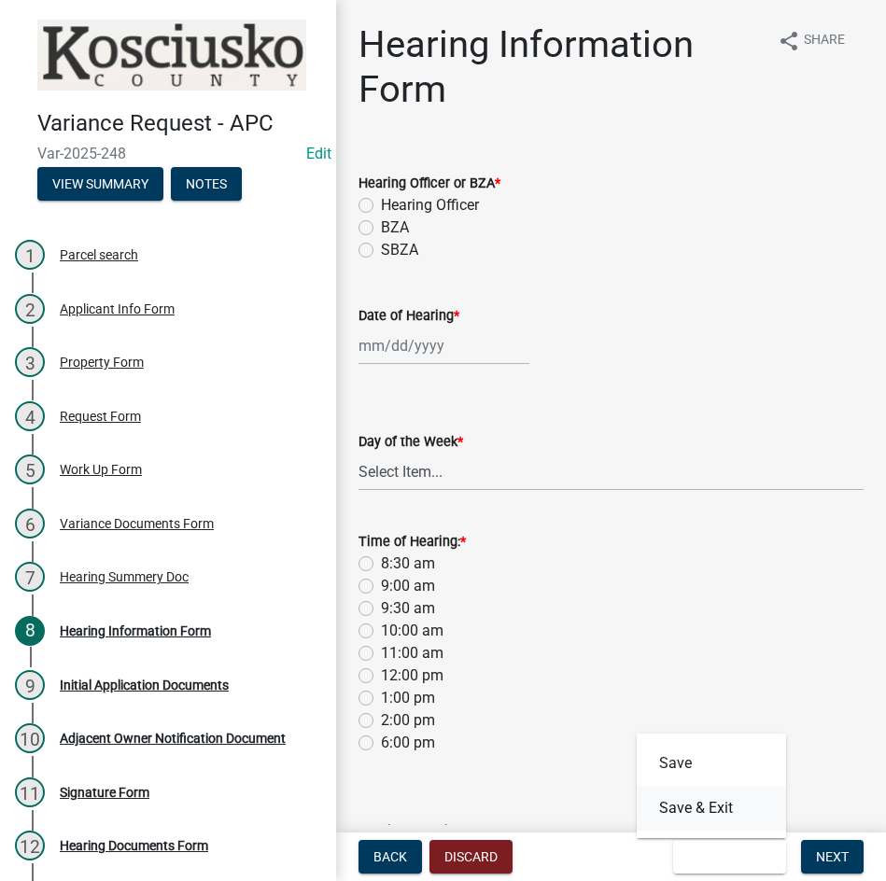
click at [704, 805] on button "Save & Exit" at bounding box center [710, 808] width 149 height 45
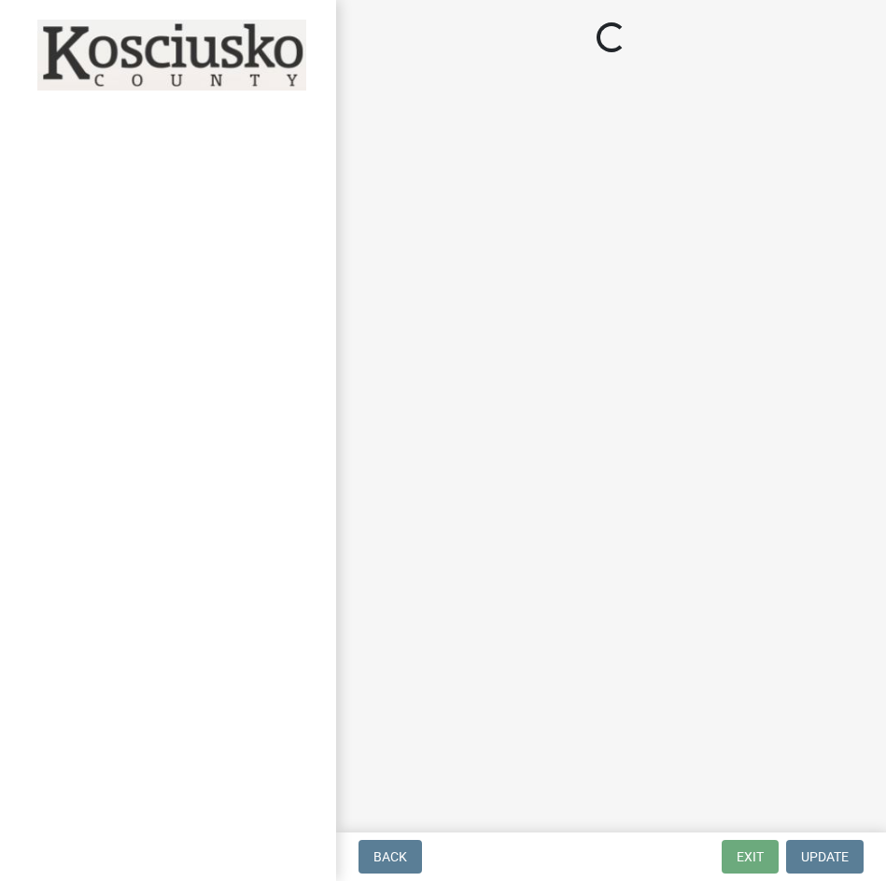
select select "d95389f4-ab5a-4603-9826-29cf73316391"
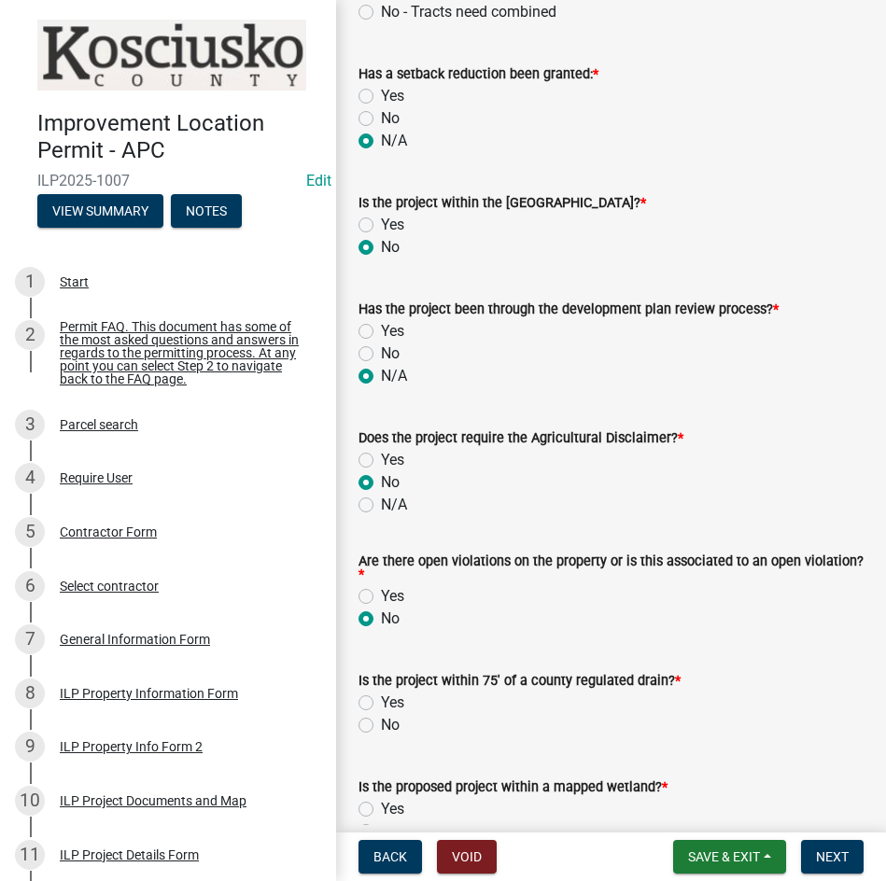
scroll to position [1680, 0]
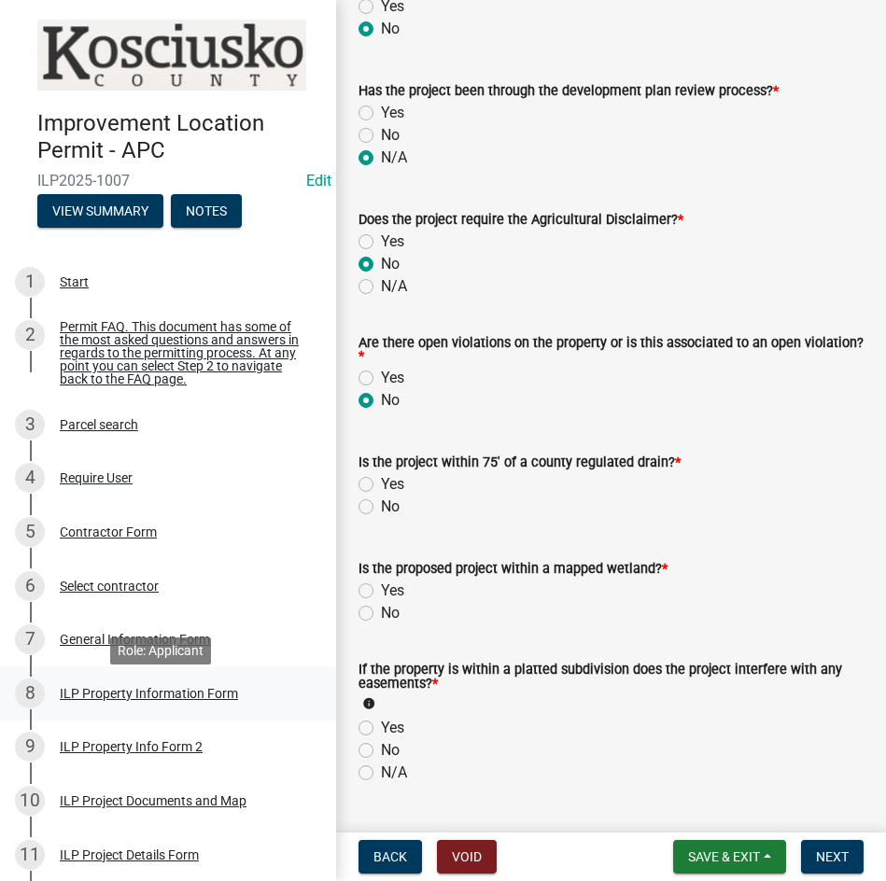
click at [124, 700] on div "ILP Property Information Form" at bounding box center [149, 693] width 178 height 13
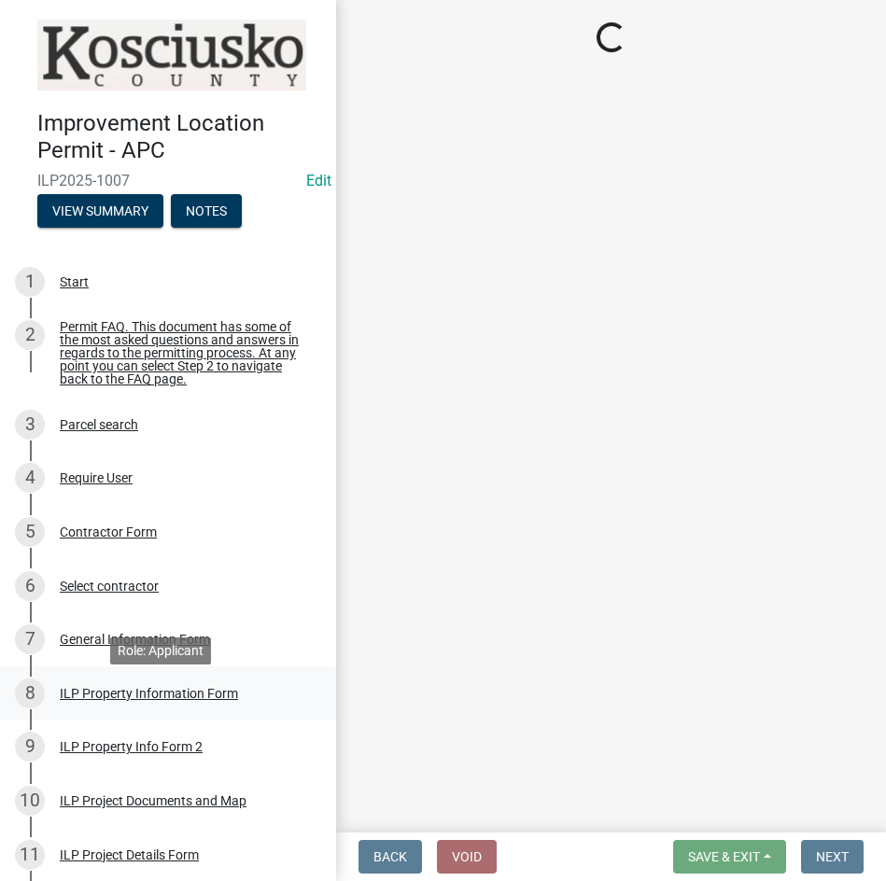
scroll to position [0, 0]
select select "6767052d-73c5-45b7-afaf-b7f308d8ed50"
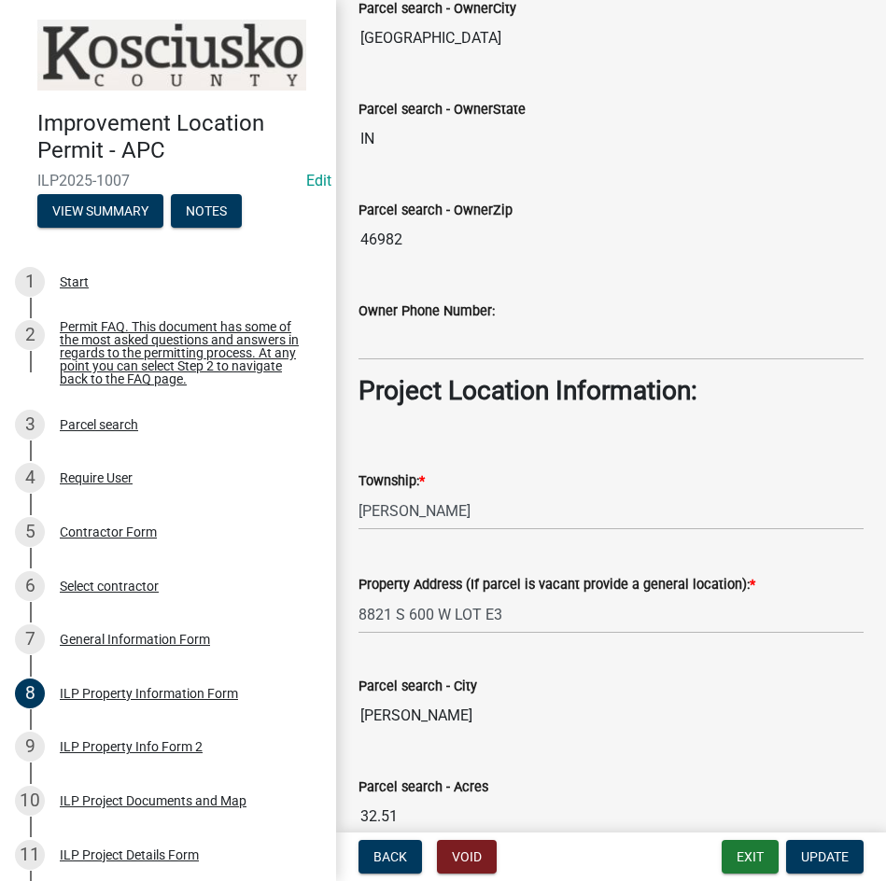
scroll to position [1306, 0]
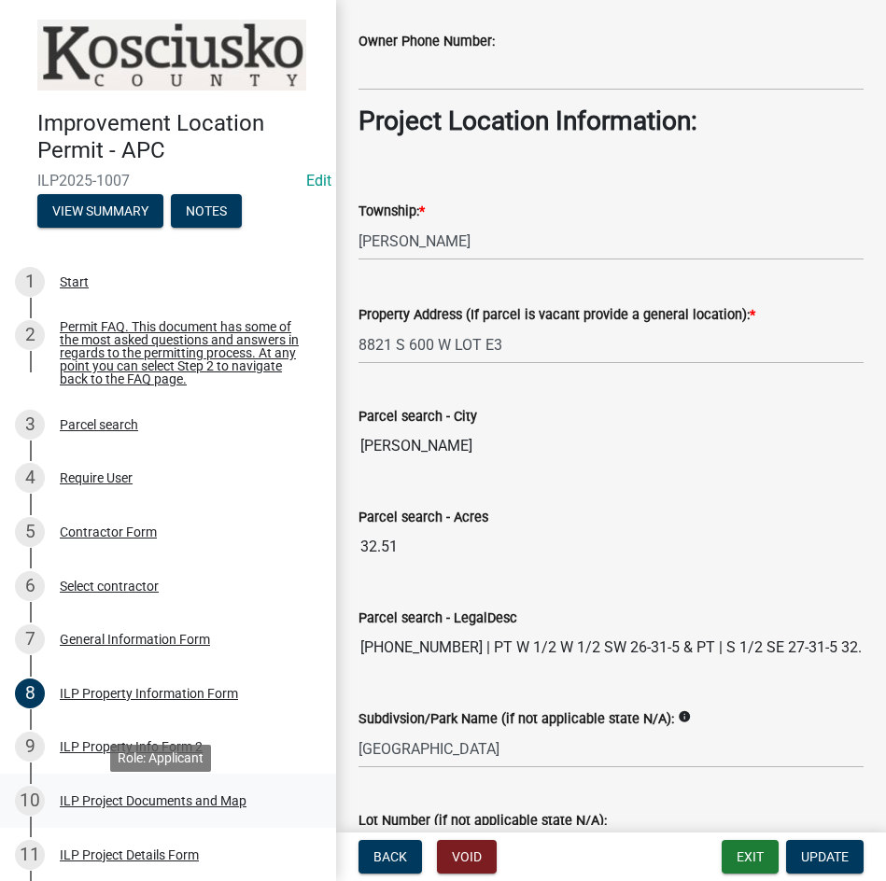
click at [132, 807] on div "ILP Project Documents and Map" at bounding box center [153, 800] width 187 height 13
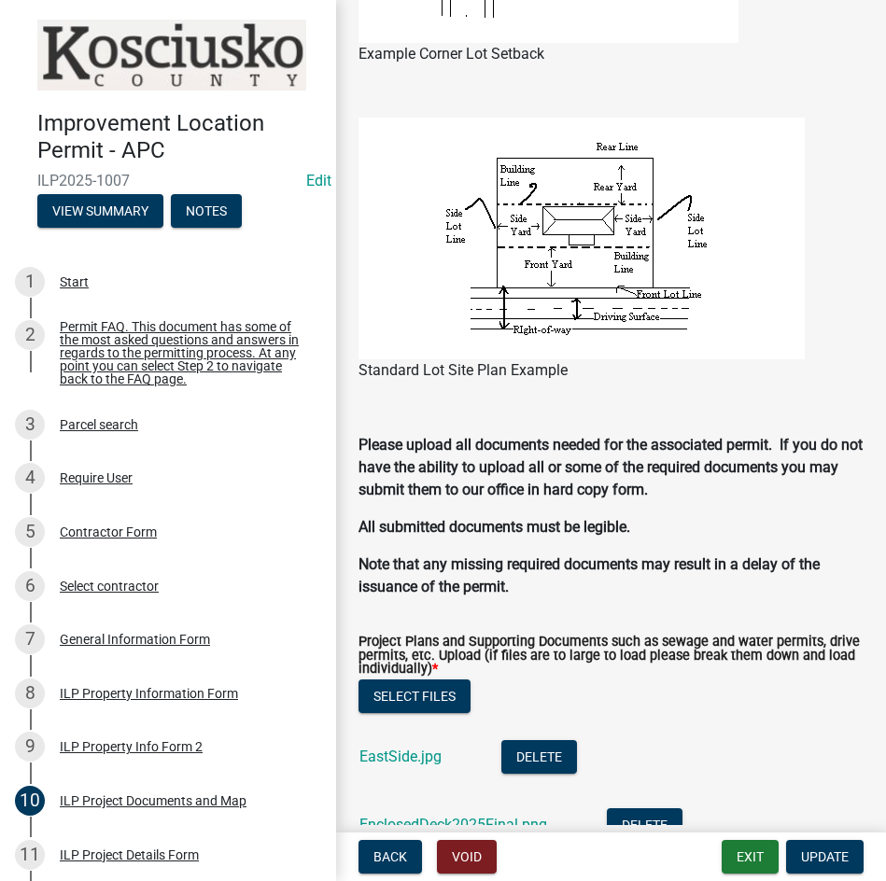
scroll to position [1773, 0]
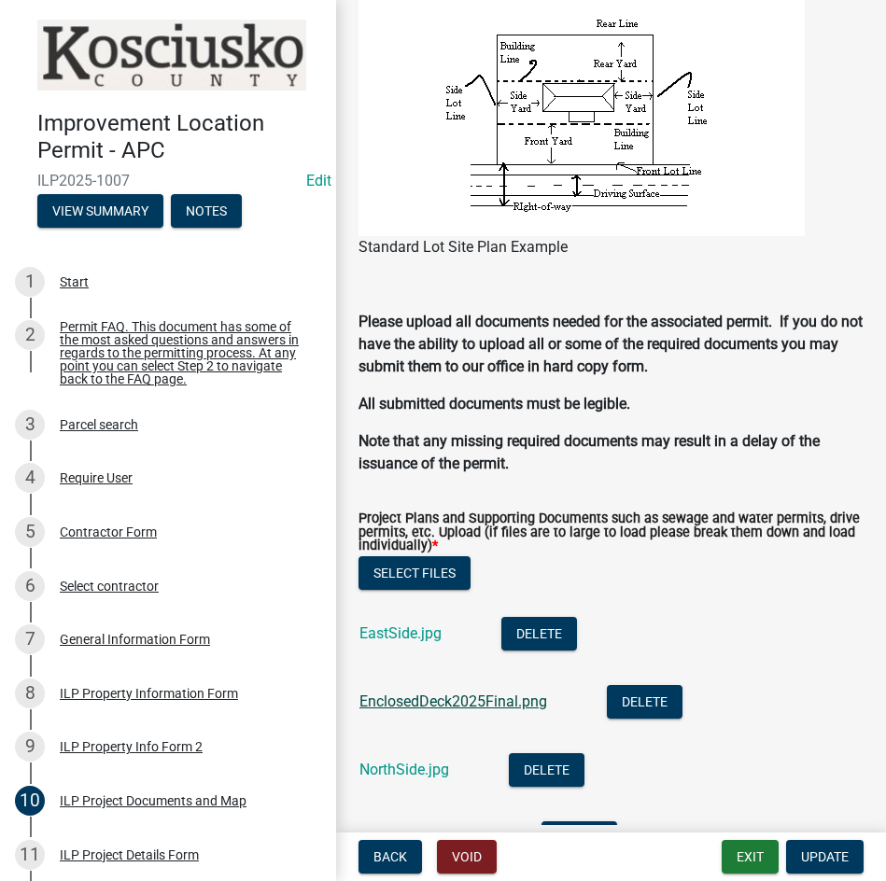
click at [427, 704] on link "EnclosedDeck2025Final.png" at bounding box center [453, 701] width 188 height 18
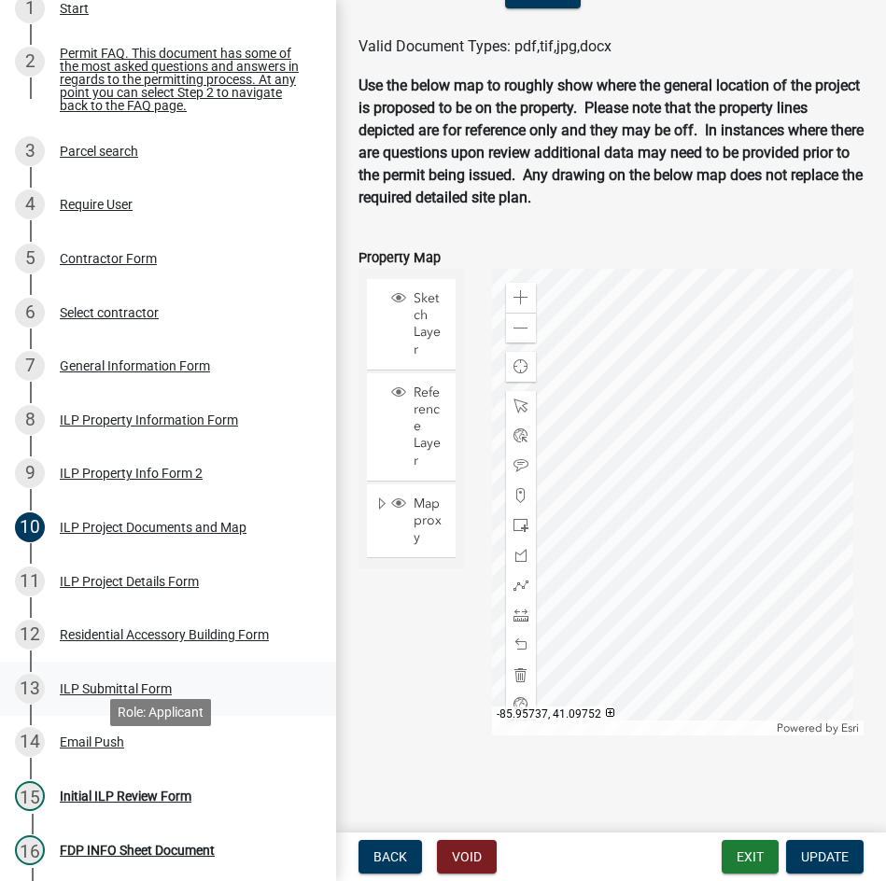
scroll to position [280, 0]
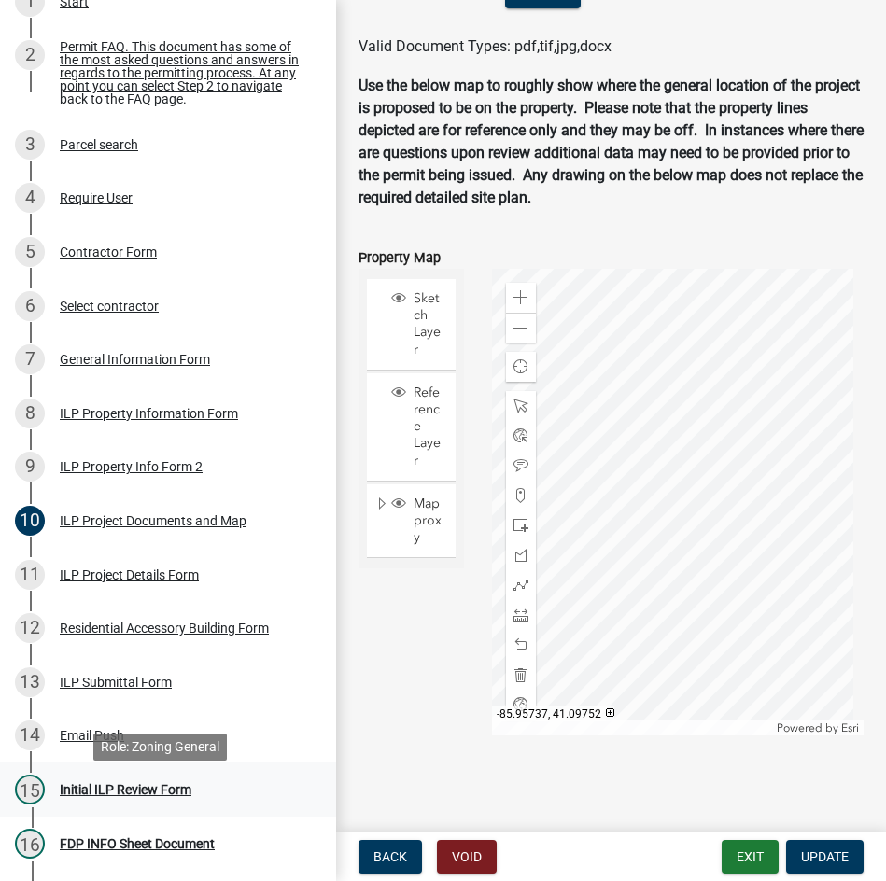
click at [140, 796] on div "Initial ILP Review Form" at bounding box center [126, 789] width 132 height 13
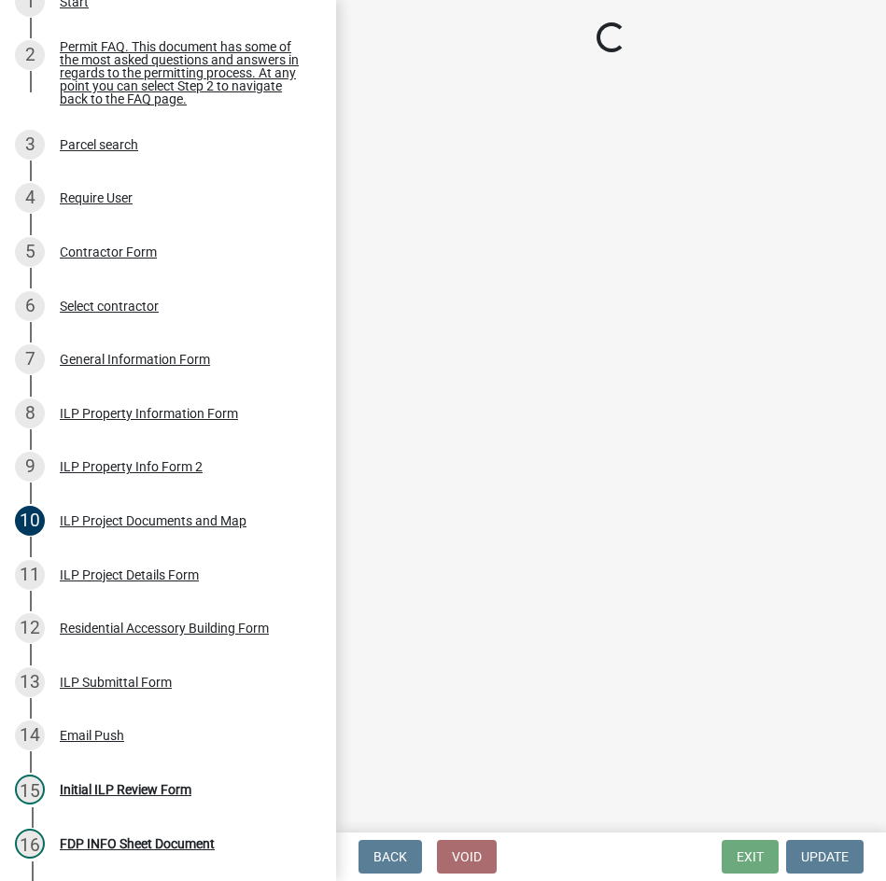
select select "d95389f4-ab5a-4603-9826-29cf73316391"
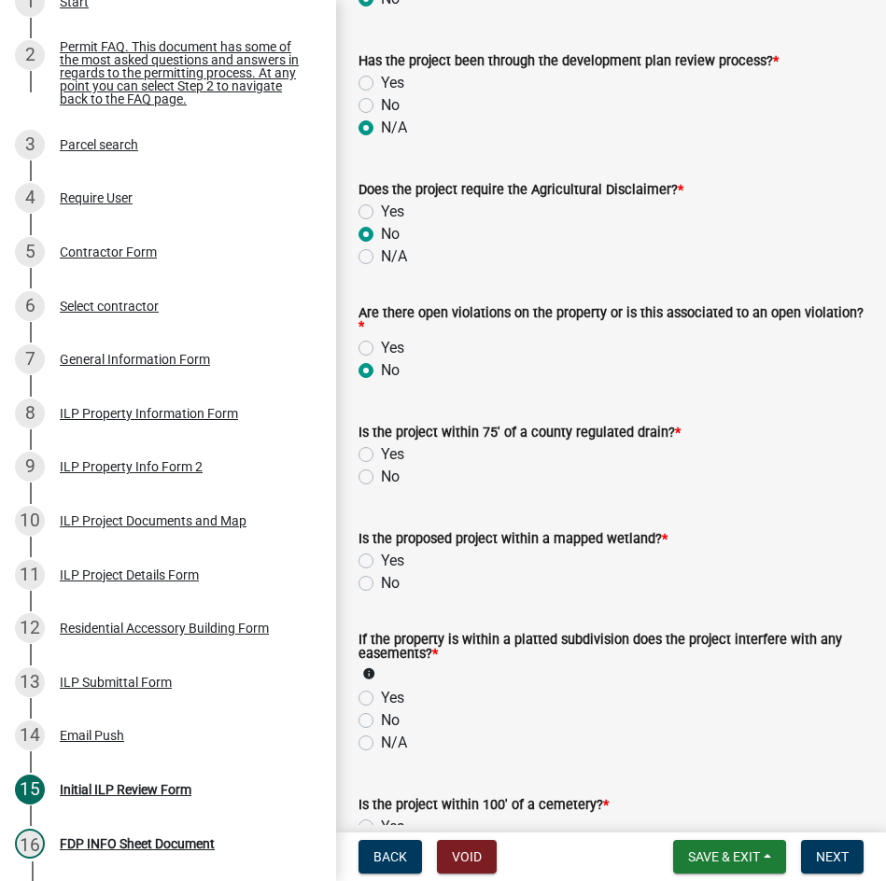
scroll to position [1773, 0]
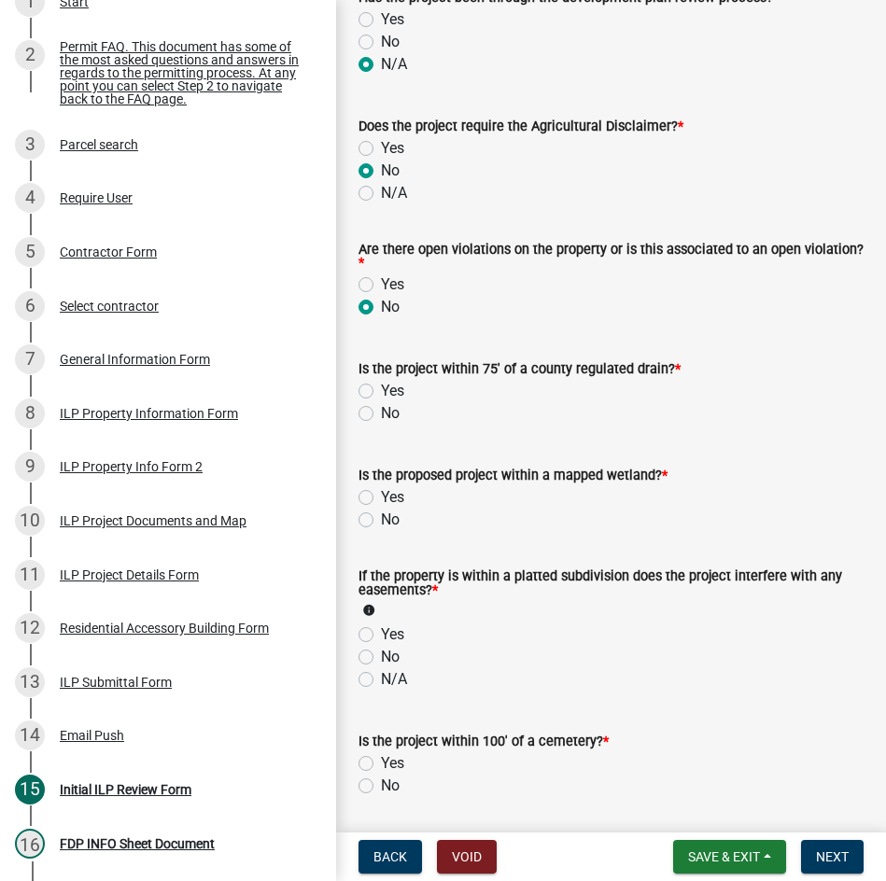
click at [381, 394] on label "Yes" at bounding box center [392, 391] width 23 height 22
click at [381, 392] on input "Yes" at bounding box center [387, 386] width 12 height 12
radio input "true"
click at [381, 519] on label "No" at bounding box center [390, 520] width 19 height 22
click at [381, 519] on input "No" at bounding box center [387, 515] width 12 height 12
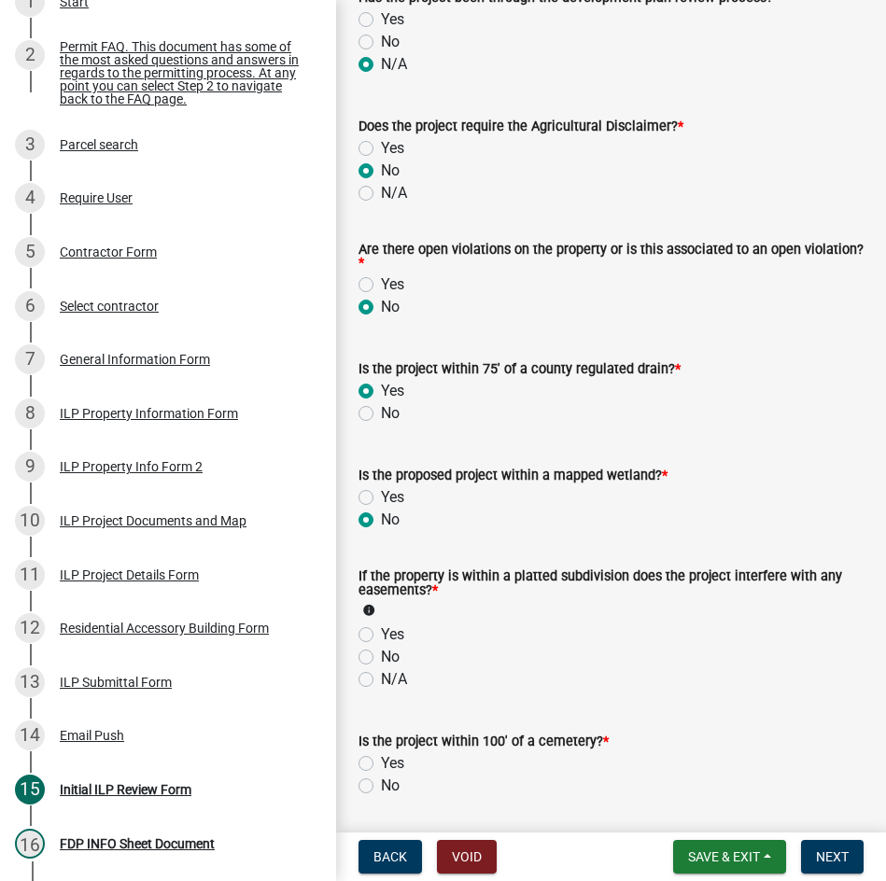
radio input "true"
click at [381, 679] on label "N/A" at bounding box center [394, 679] width 26 height 22
click at [381, 679] on input "N/A" at bounding box center [387, 674] width 12 height 12
radio input "true"
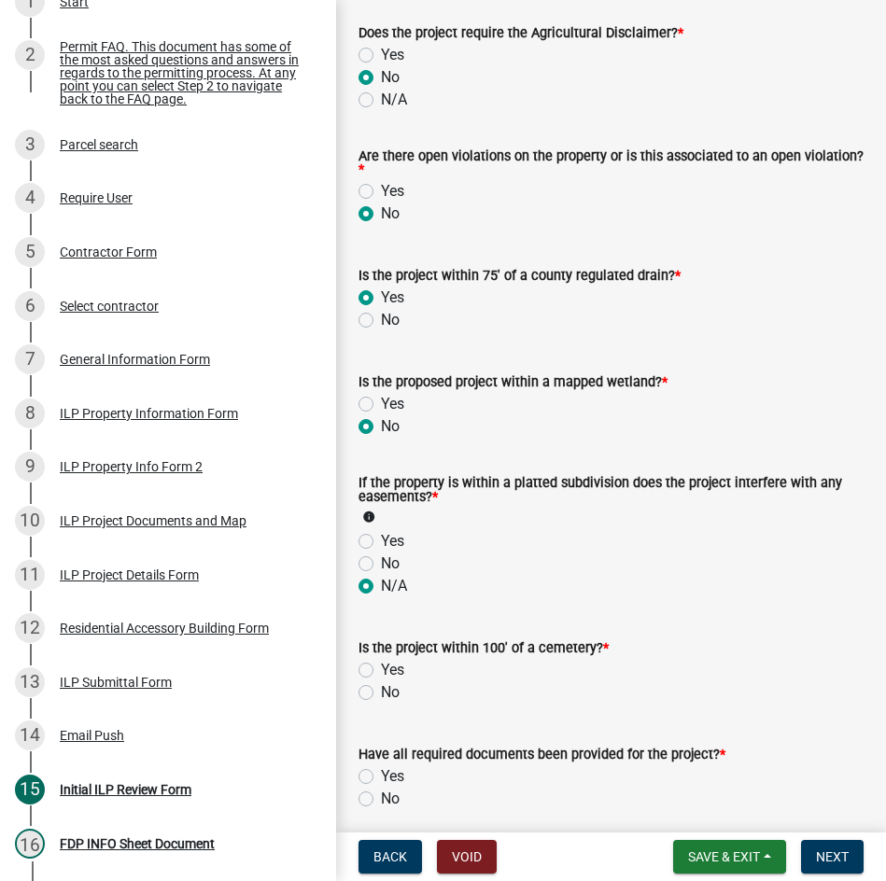
click at [381, 697] on label "No" at bounding box center [390, 692] width 19 height 22
click at [381, 693] on input "No" at bounding box center [387, 687] width 12 height 12
radio input "true"
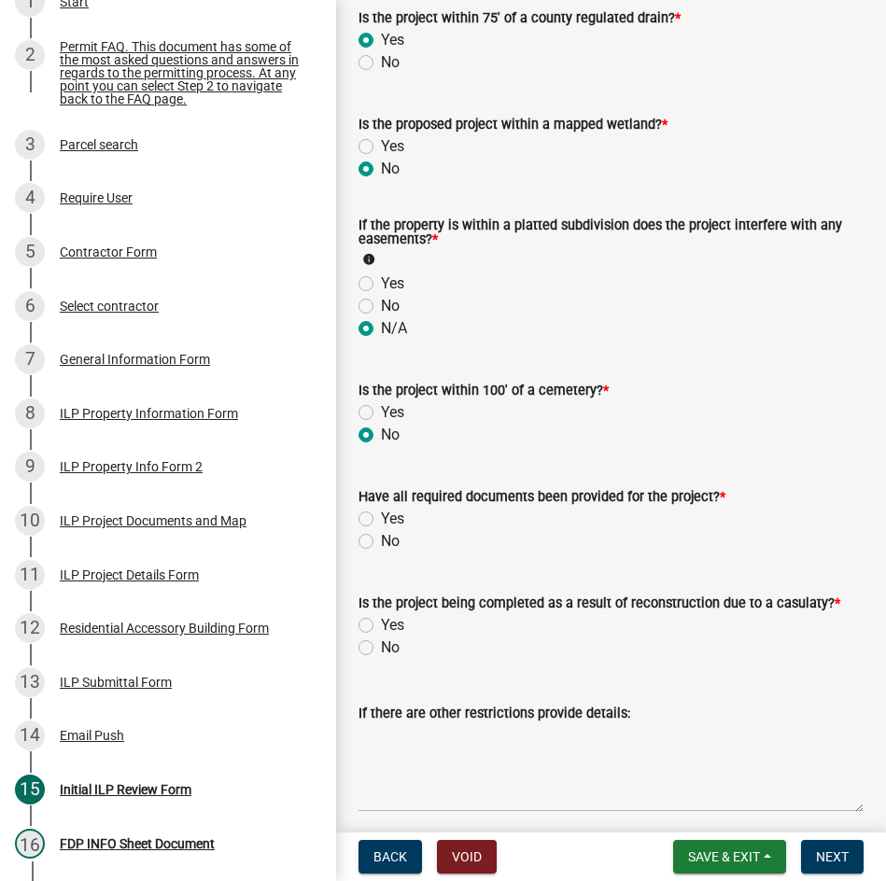
scroll to position [2146, 0]
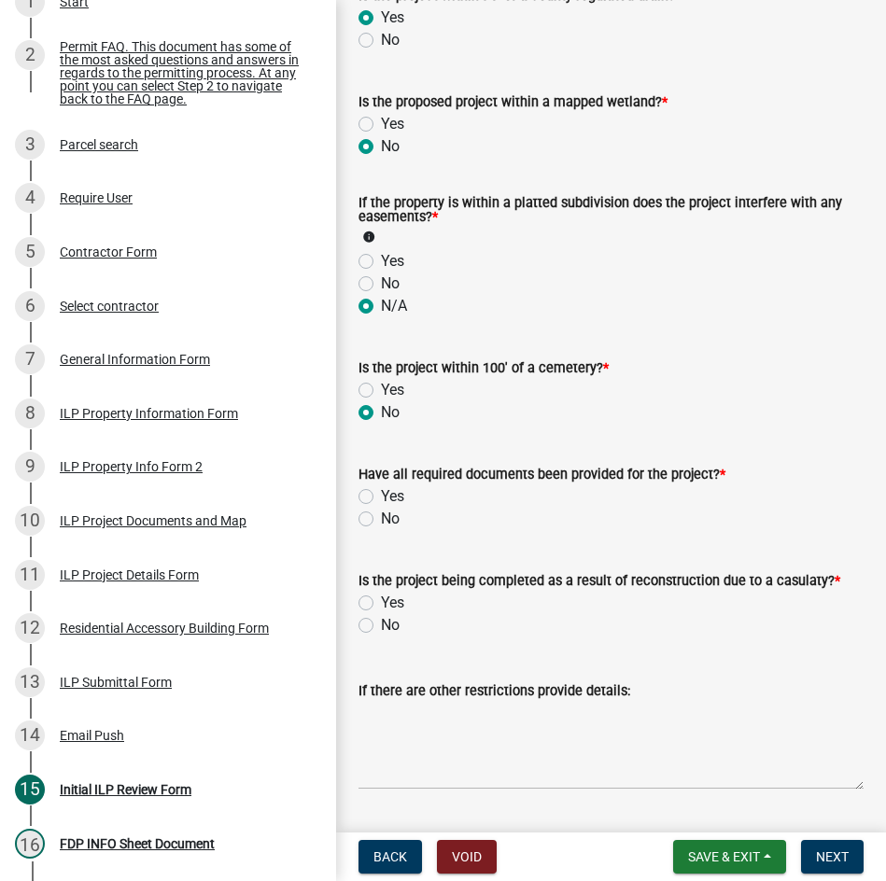
click at [381, 523] on label "No" at bounding box center [390, 519] width 19 height 22
click at [381, 520] on input "No" at bounding box center [387, 514] width 12 height 12
radio input "true"
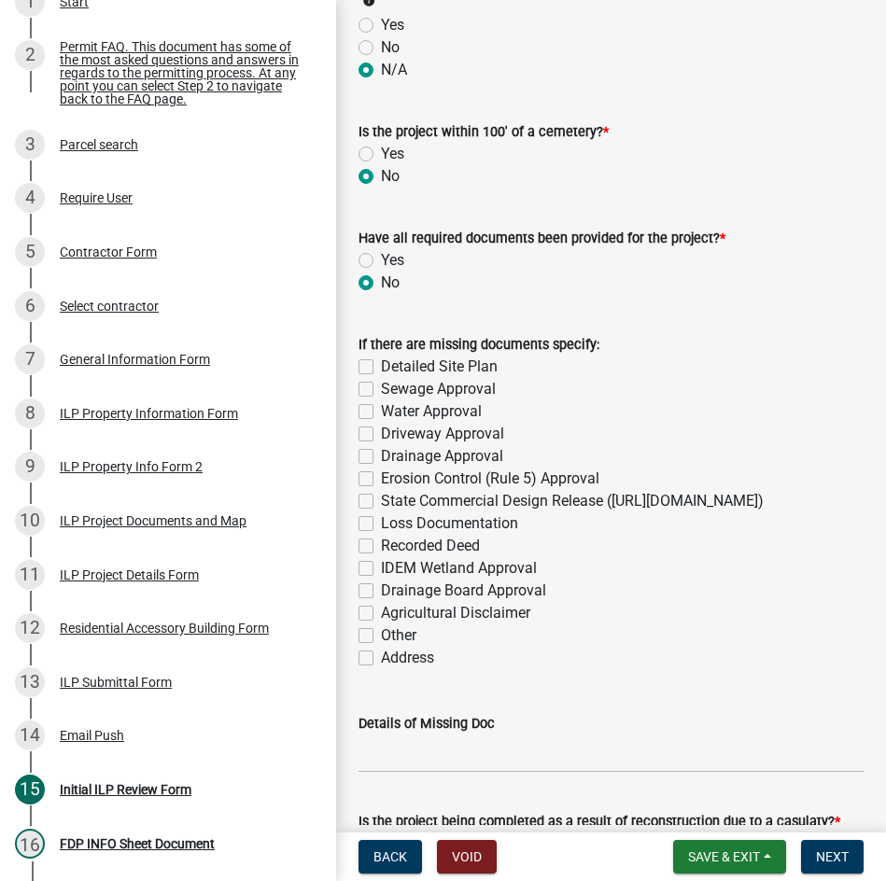
scroll to position [2519, 0]
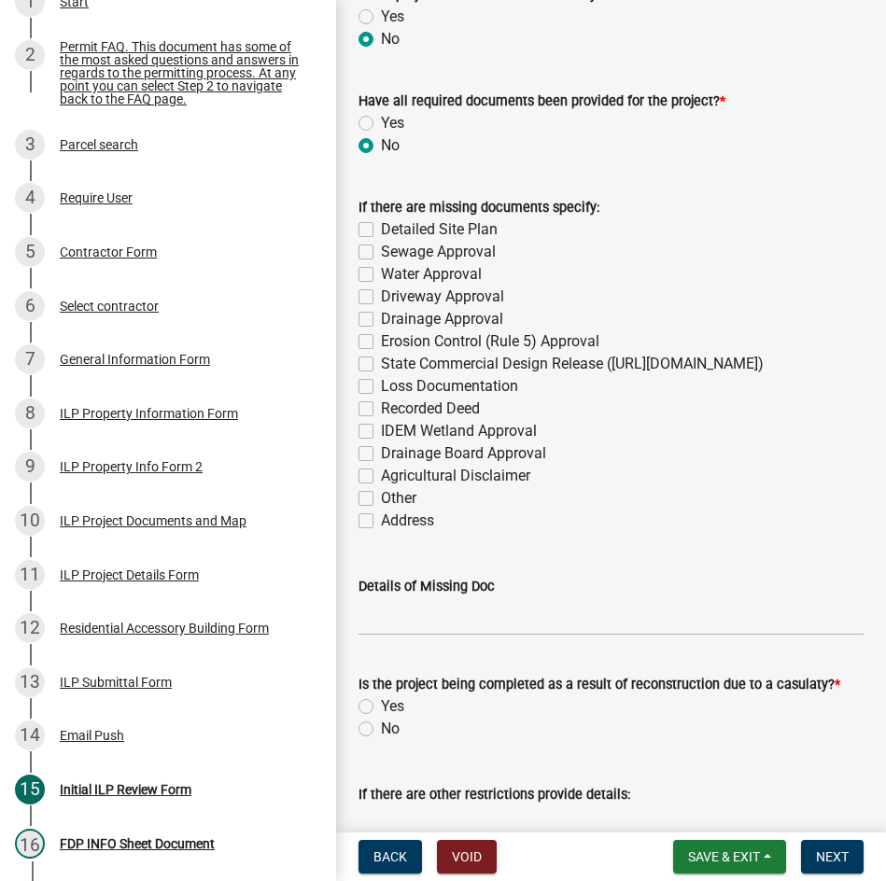
click at [381, 128] on label "Yes" at bounding box center [392, 123] width 23 height 22
click at [381, 124] on input "Yes" at bounding box center [387, 118] width 12 height 12
radio input "true"
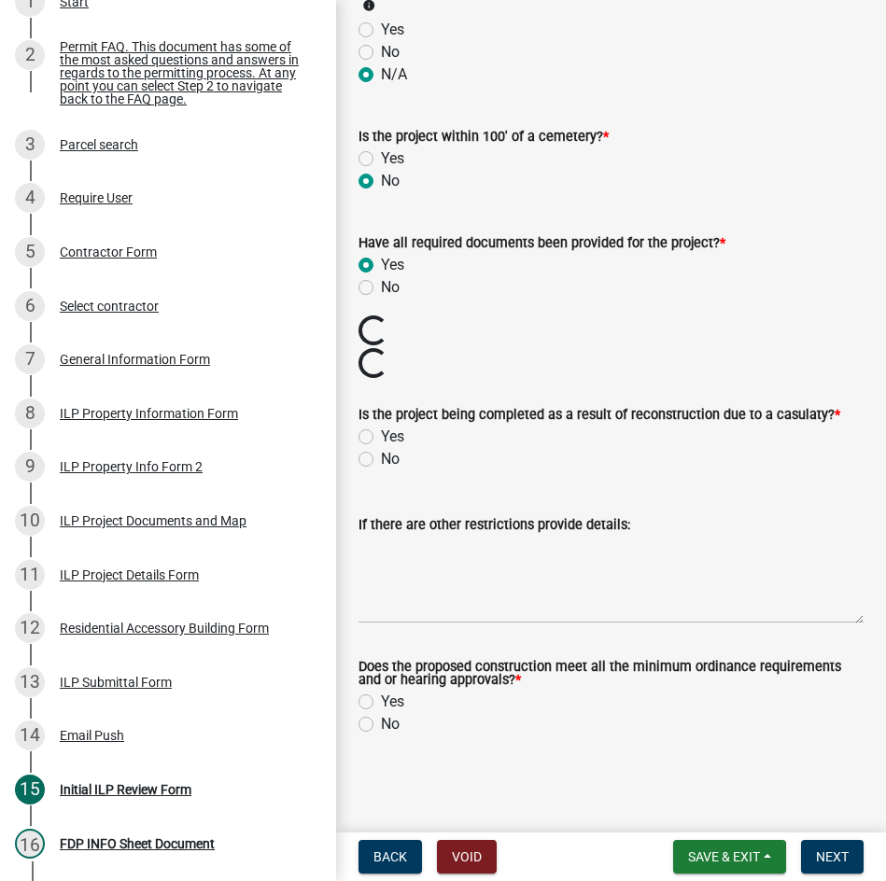
scroll to position [2317, 0]
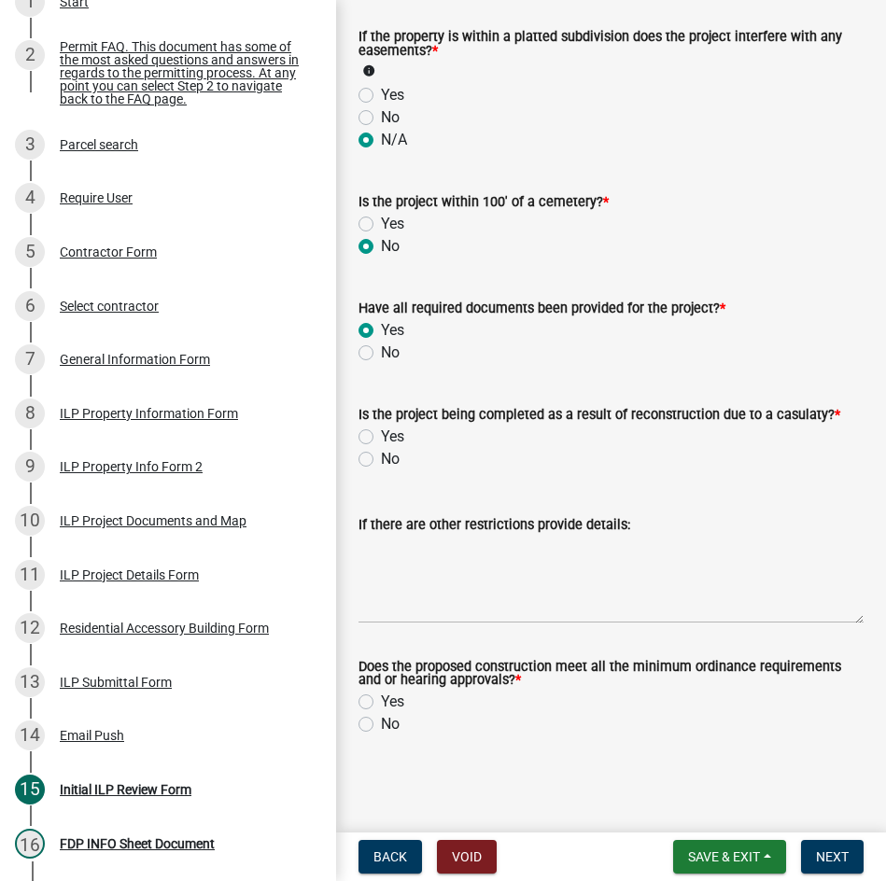
click at [381, 459] on label "No" at bounding box center [390, 459] width 19 height 22
click at [381, 459] on input "No" at bounding box center [387, 454] width 12 height 12
radio input "true"
click at [381, 728] on label "No" at bounding box center [390, 724] width 19 height 22
click at [381, 725] on input "No" at bounding box center [387, 719] width 12 height 12
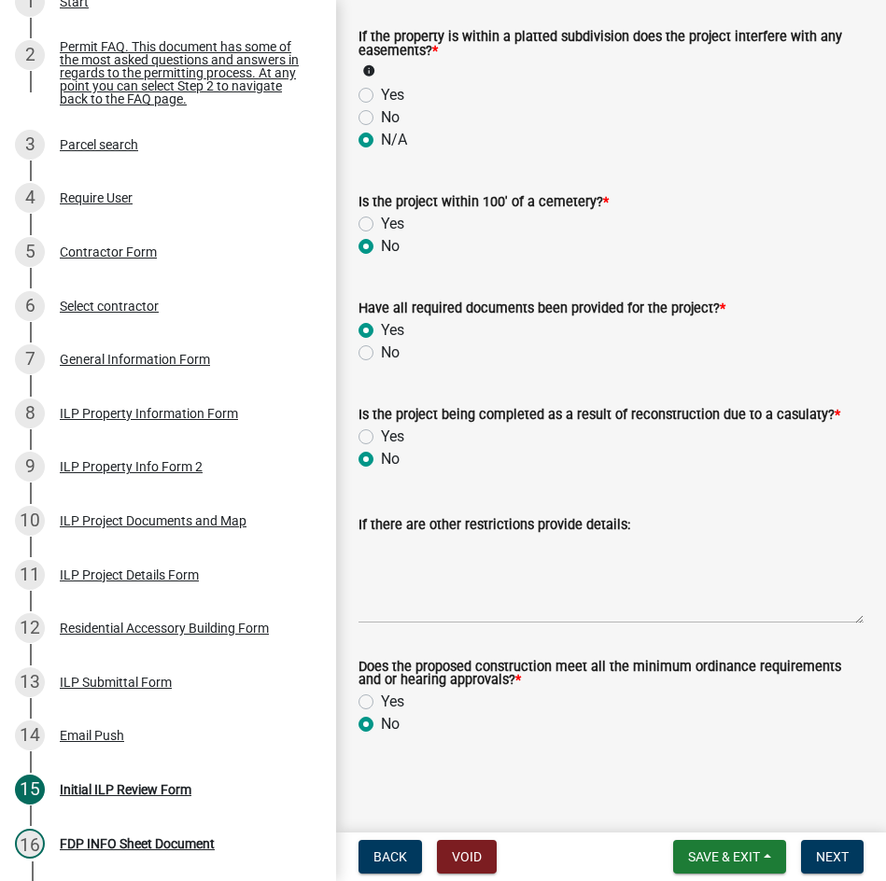
radio input "true"
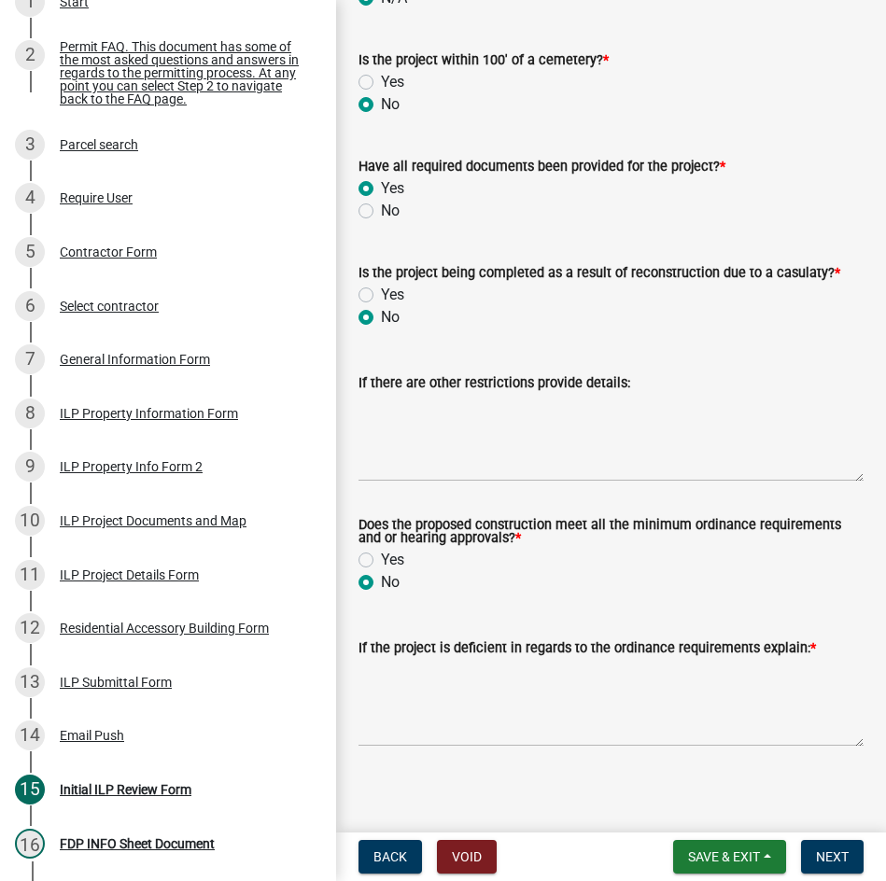
scroll to position [2468, 0]
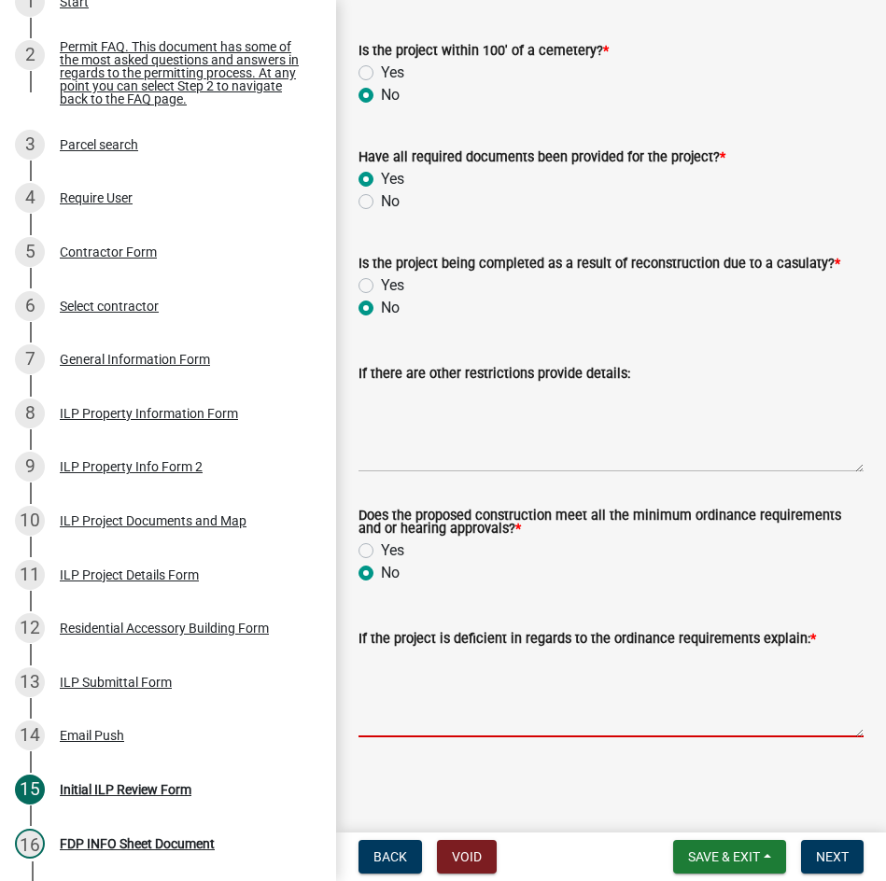
click at [530, 715] on textarea "If the project is deficient in regards to the ordinance requirements explain: *" at bounding box center [610, 693] width 505 height 88
type textarea "appears to close to the water"
click at [837, 851] on span "Next" at bounding box center [832, 856] width 33 height 15
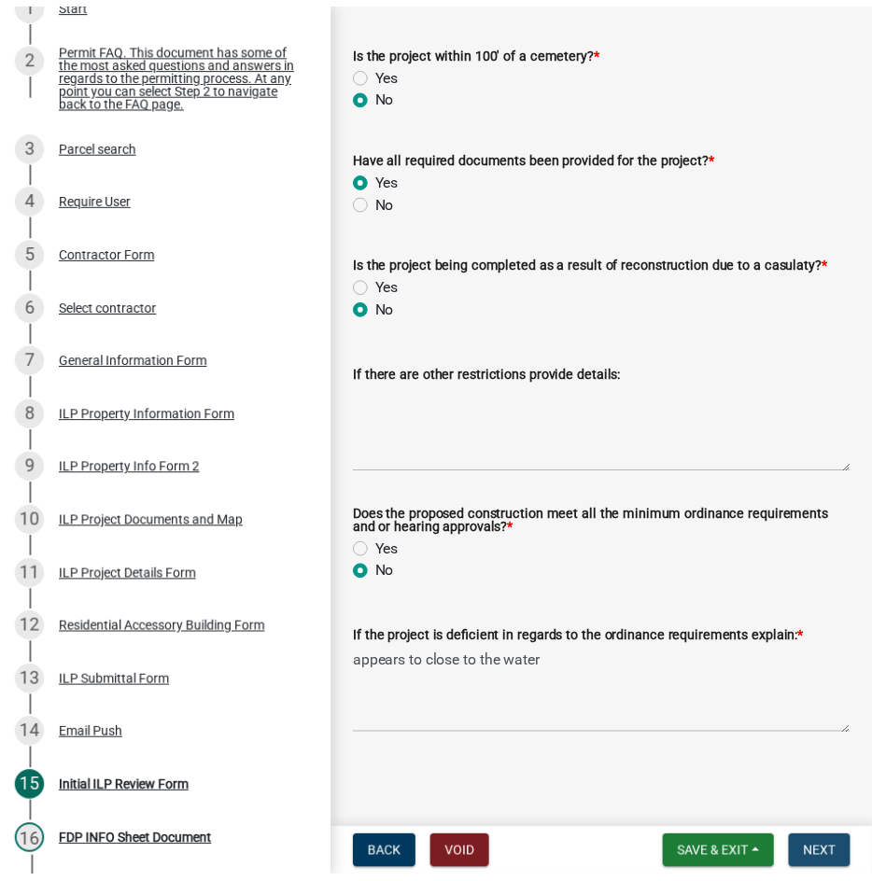
scroll to position [0, 0]
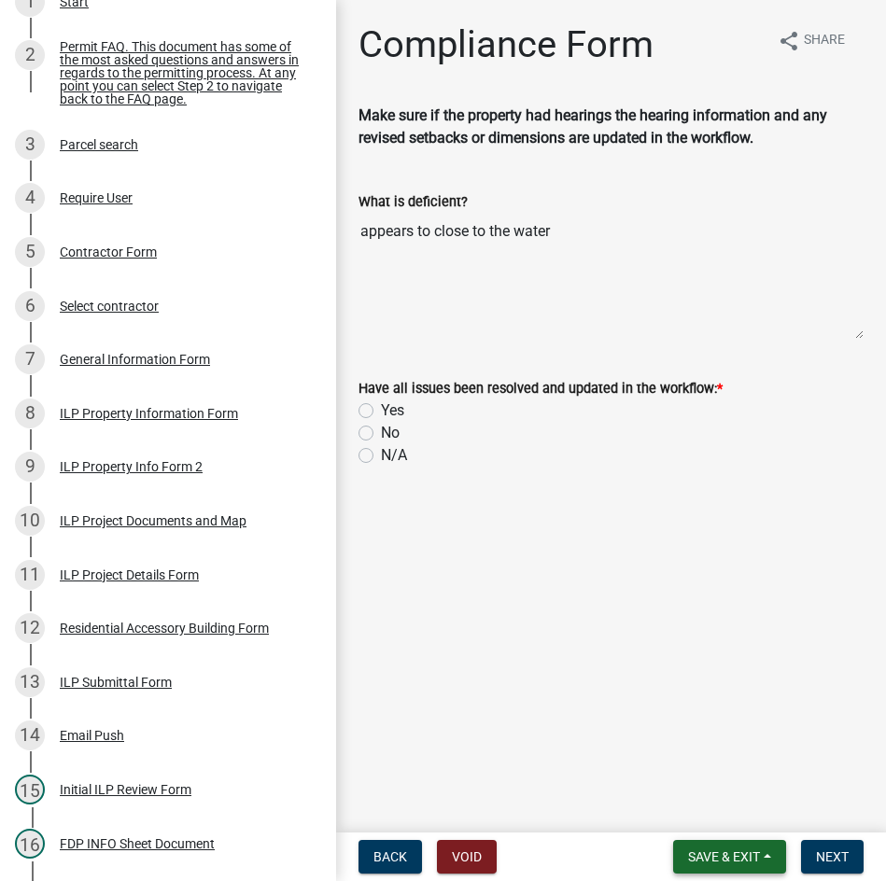
click at [716, 855] on span "Save & Exit" at bounding box center [724, 856] width 72 height 15
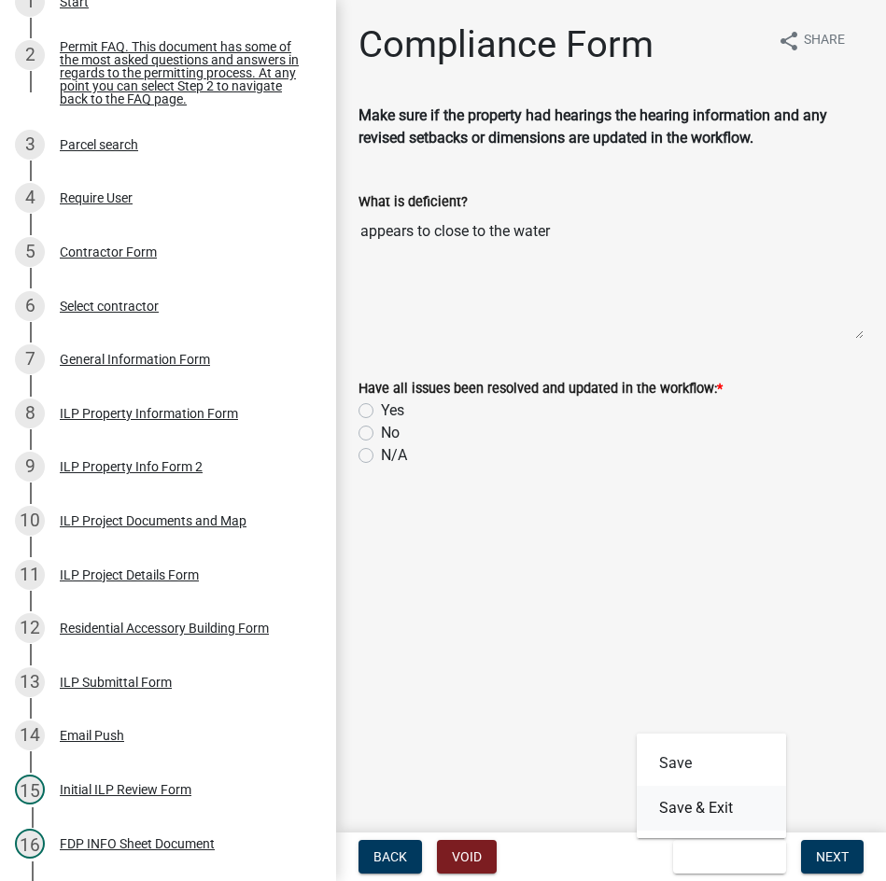
click at [706, 815] on button "Save & Exit" at bounding box center [710, 808] width 149 height 45
